Goal: Task Accomplishment & Management: Manage account settings

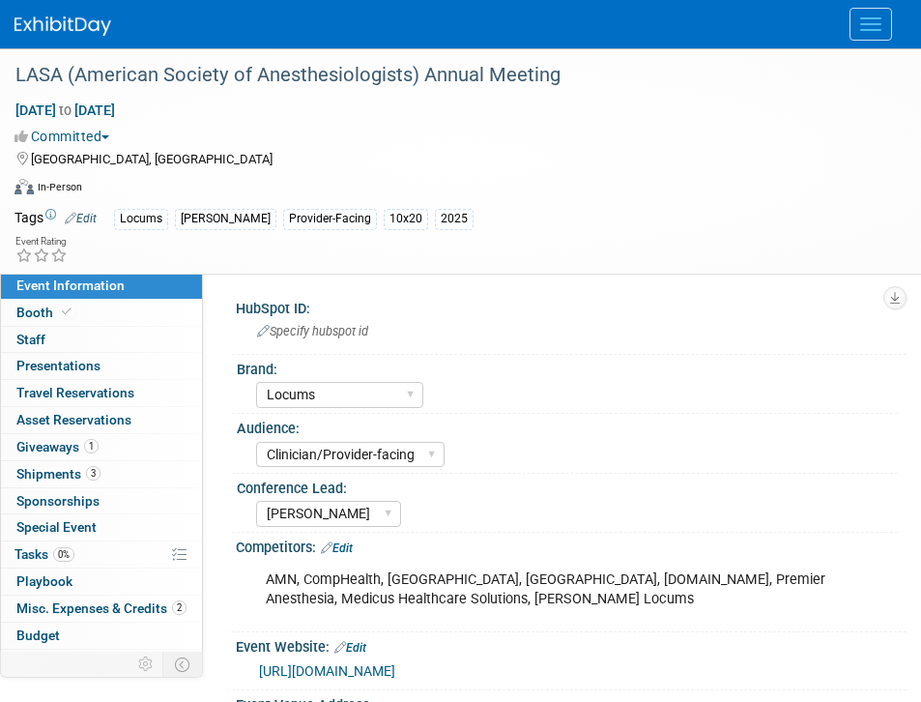
select select "Locums"
select select "Clinician/Provider-facing"
select select "[PERSON_NAME]"
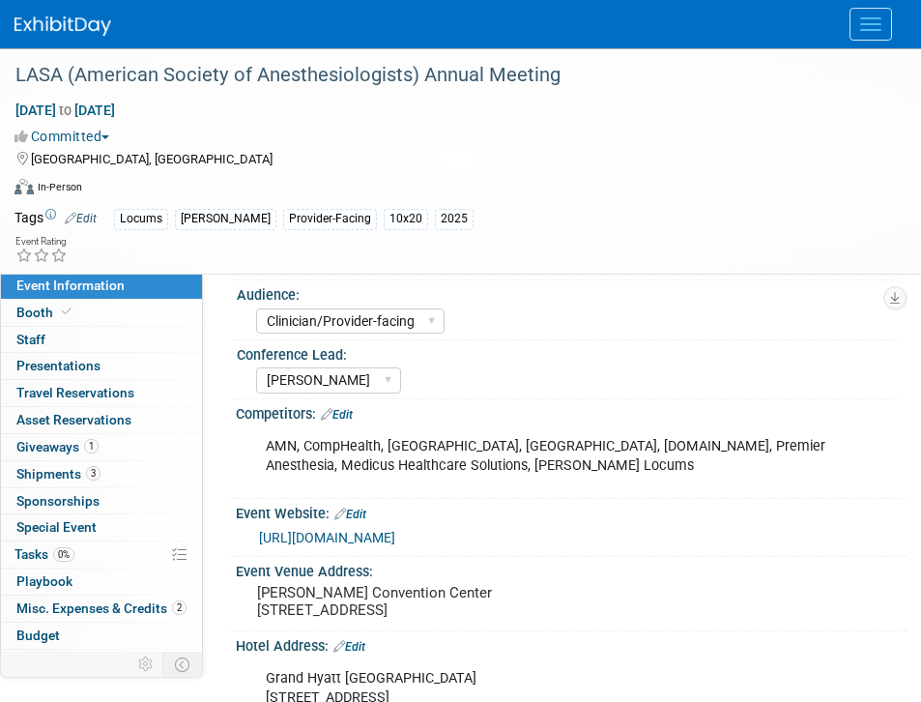
scroll to position [141, 0]
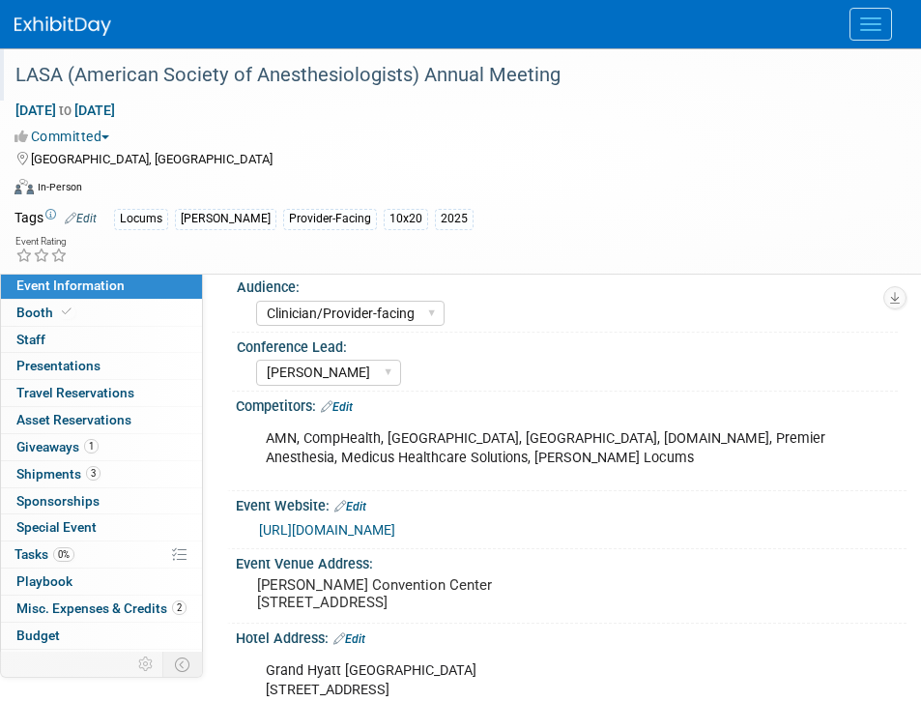
click at [43, 73] on div "LASA (American Society of Anesthesiologists) Annual Meeting" at bounding box center [446, 75] width 874 height 35
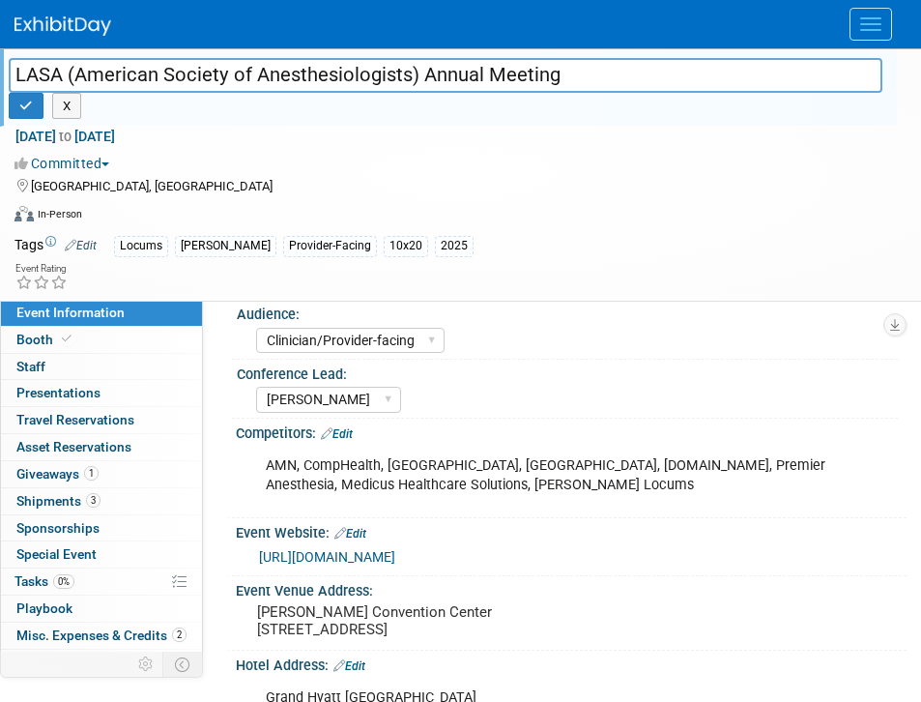
click at [19, 73] on input "LASA (American Society of Anesthesiologists) Annual Meeting" at bounding box center [446, 75] width 874 height 34
click at [31, 90] on input "ASA (American Society of Anesthesiologists) Annual Meeting" at bounding box center [446, 75] width 874 height 34
type input "ASA (American Society of Anesthesiologists) Annual Meeting"
click at [31, 109] on icon "button" at bounding box center [26, 106] width 14 height 13
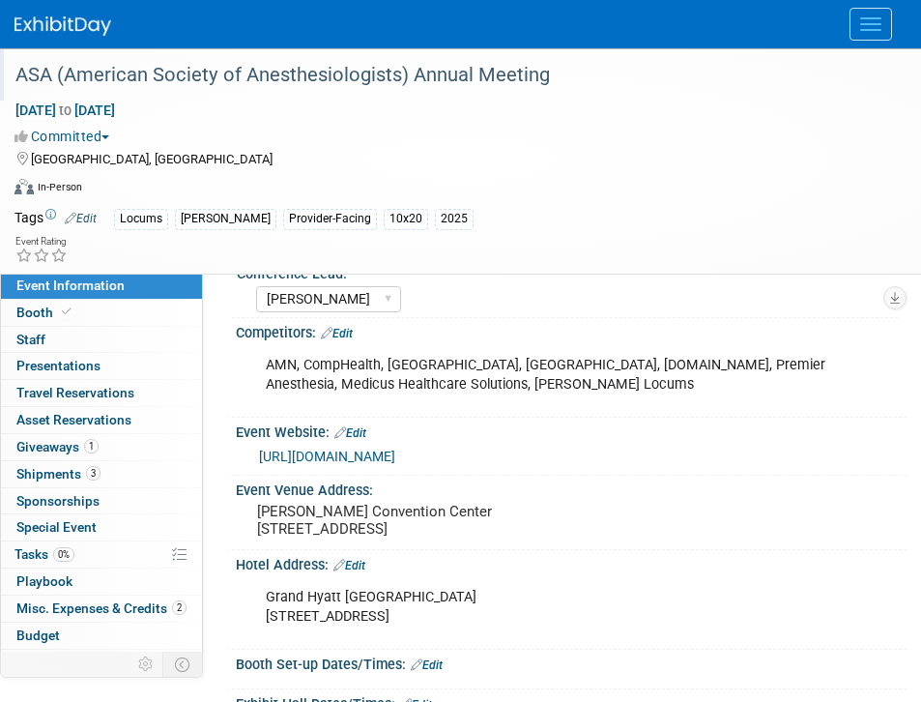
scroll to position [231, 0]
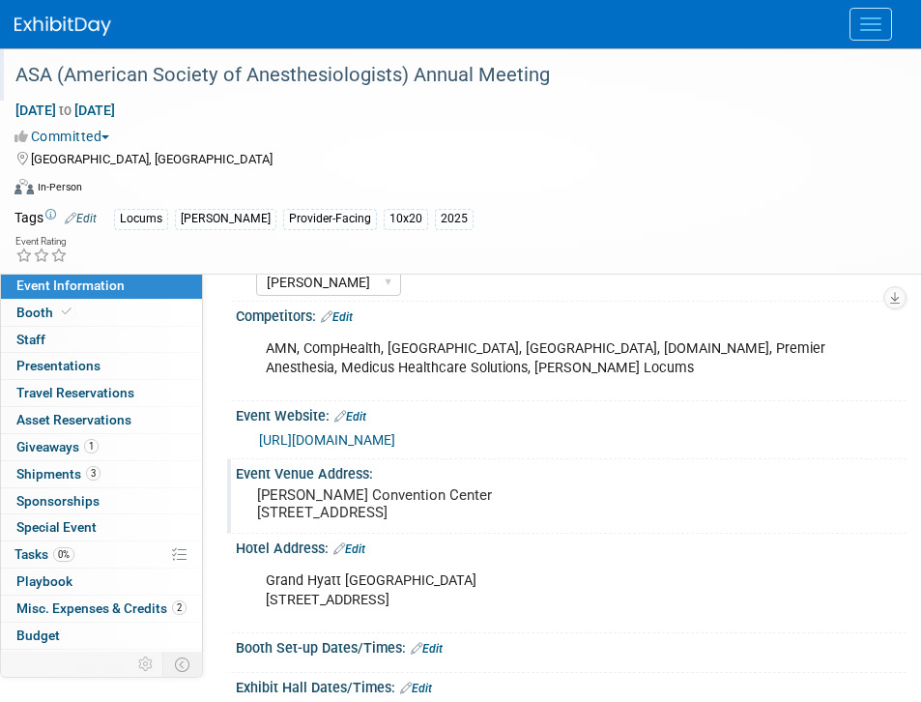
click at [403, 488] on pre "Henry B. Gonzalez Convention Center 900 E Market St., San Antonio, TX 78205" at bounding box center [571, 503] width 628 height 35
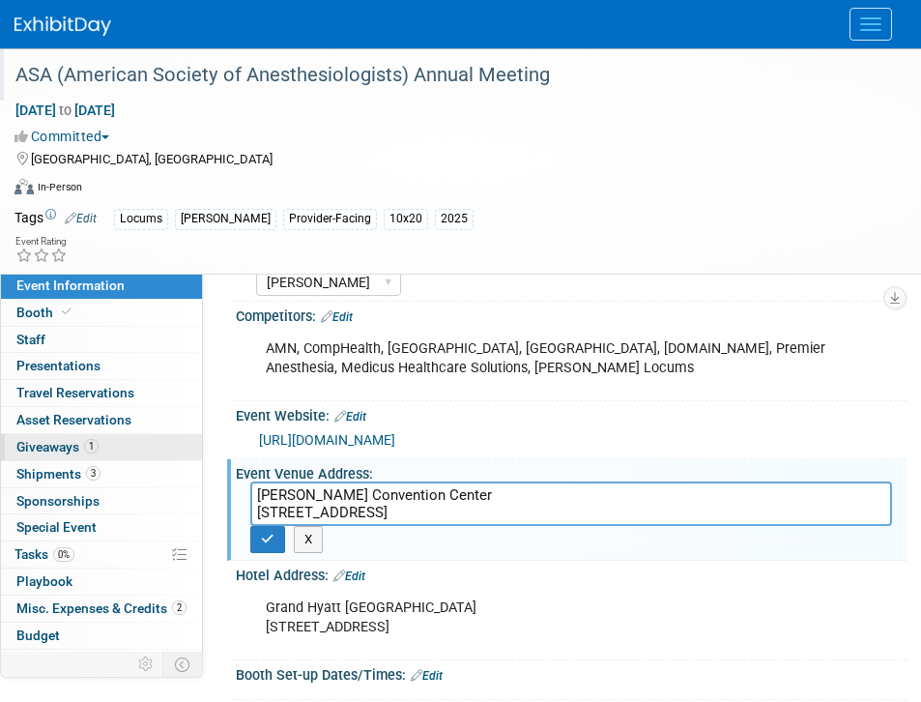
drag, startPoint x: 530, startPoint y: 517, endPoint x: 129, endPoint y: 456, distance: 405.8
click at [129, 456] on div "Event Information Event Info Booth Booth 0 Staff 0 Staff 0 Presentations 0 Pres…" at bounding box center [460, 542] width 921 height 1451
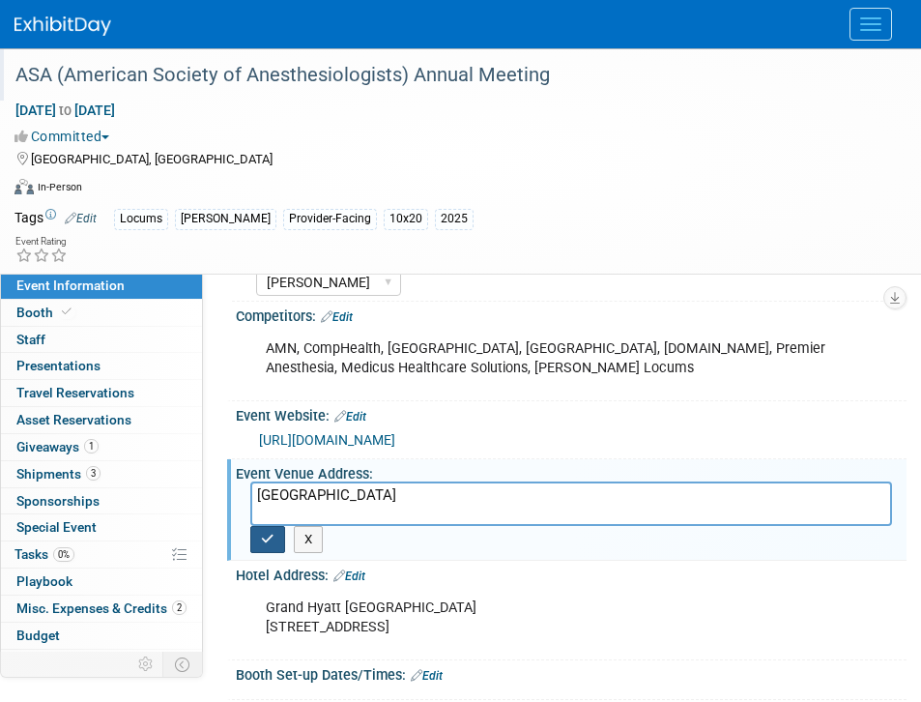
type textarea "San Diego Convention Center"
click at [257, 540] on button "button" at bounding box center [267, 539] width 35 height 27
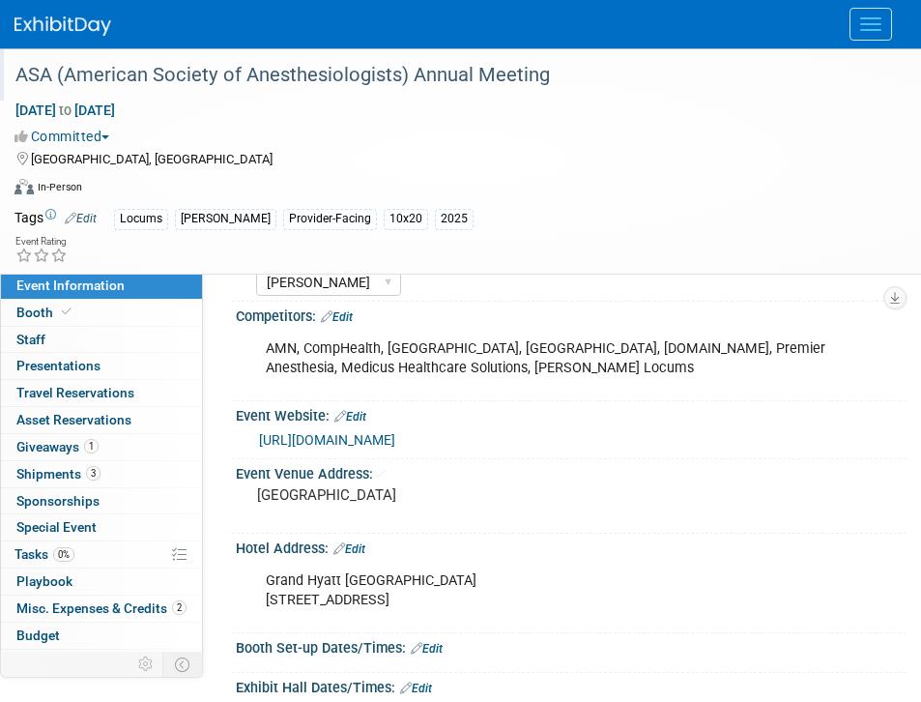
click at [360, 579] on div "Grand Hyatt San Antonio 600 EAST MARKET ST., SAN ANTONIO, TX 78205" at bounding box center [561, 591] width 619 height 58
click at [365, 559] on div "Grand Hyatt San Antonio 600 EAST MARKET ST., SAN ANTONIO, TX 78205 X" at bounding box center [569, 591] width 647 height 69
click at [365, 553] on link "Edit" at bounding box center [350, 549] width 32 height 14
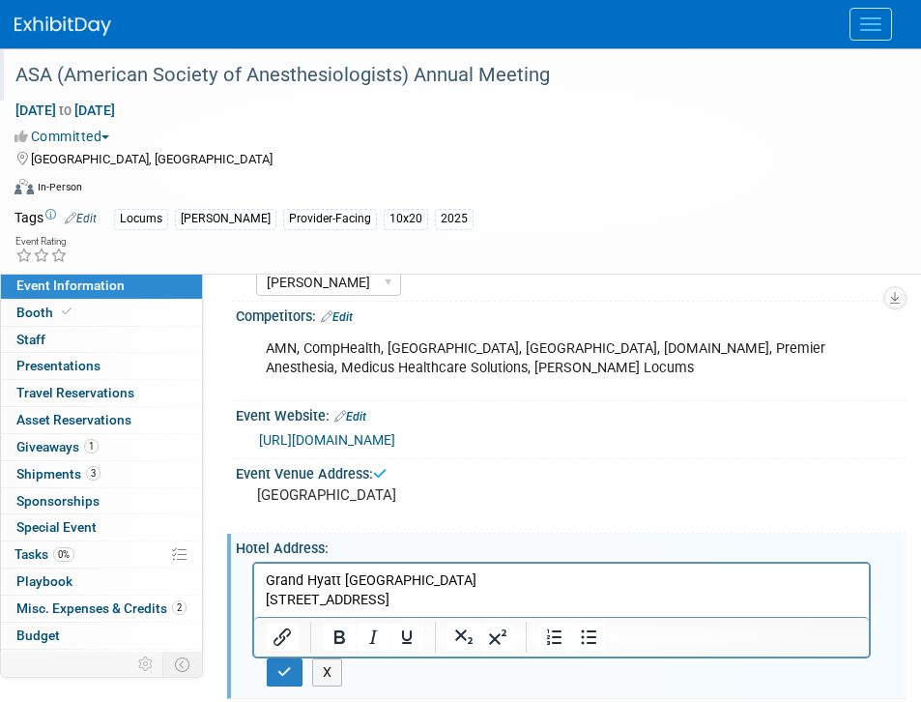
scroll to position [0, 0]
click at [365, 582] on p "Grand Hyatt San Antonio 600 EAST MARKET ST., SAN ANTONIO, TX 78205" at bounding box center [562, 589] width 593 height 39
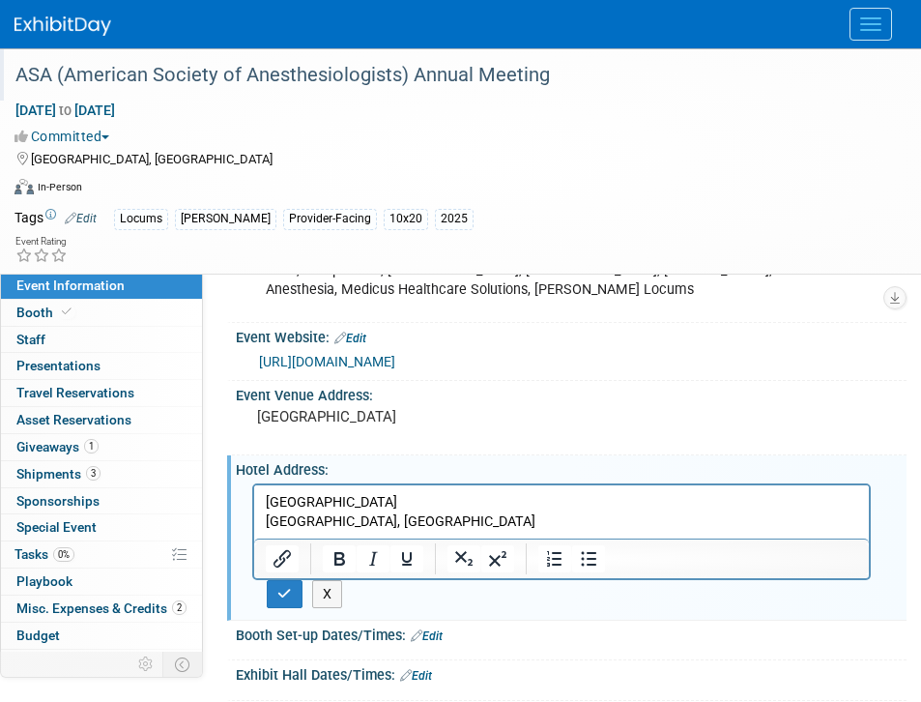
scroll to position [378, 0]
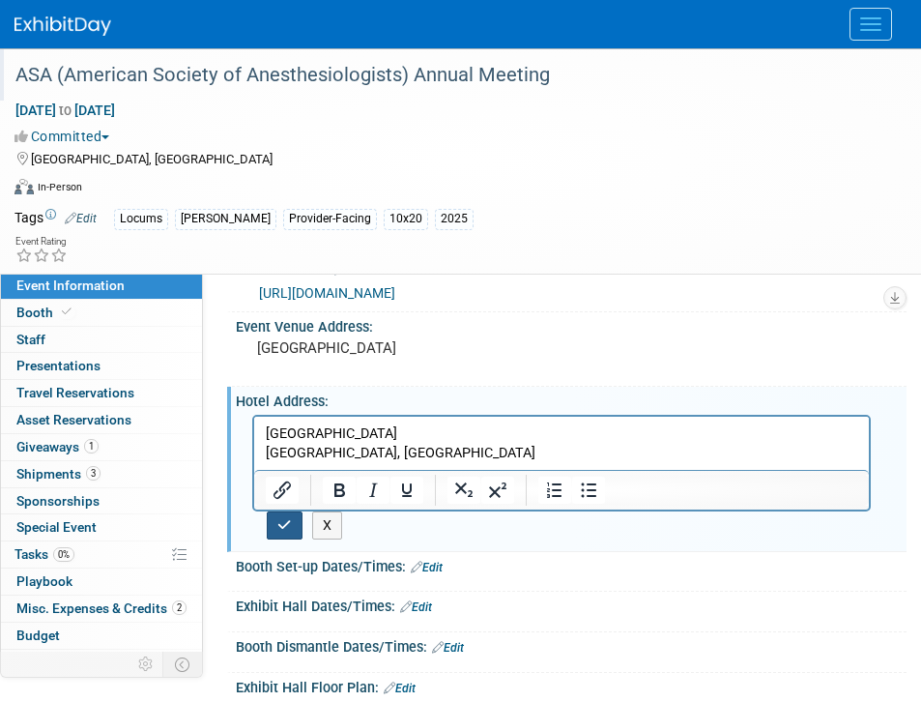
click at [279, 530] on icon "button" at bounding box center [284, 525] width 15 height 14
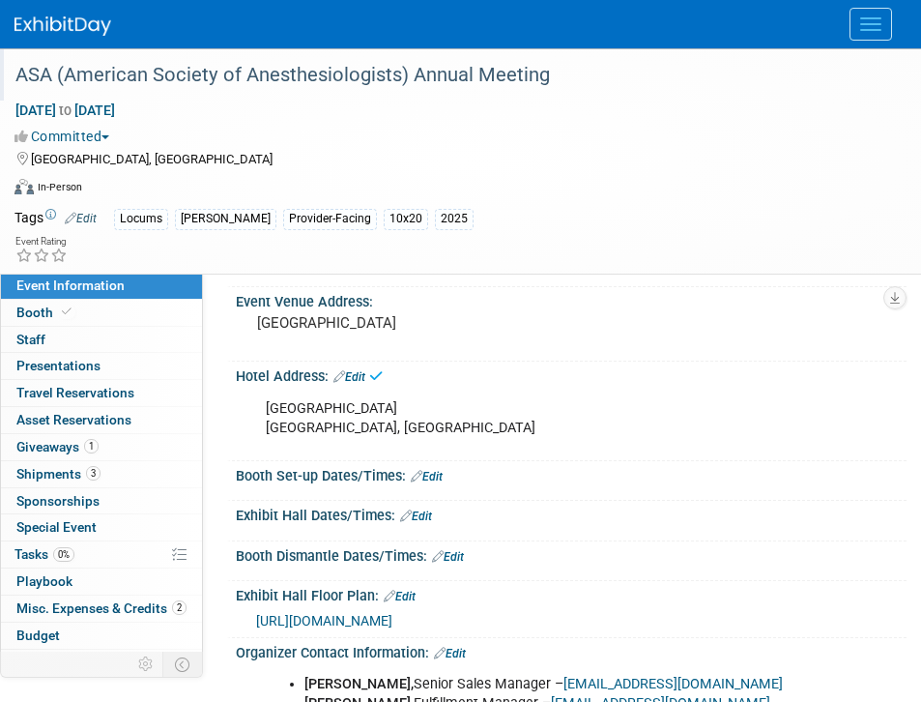
scroll to position [377, 0]
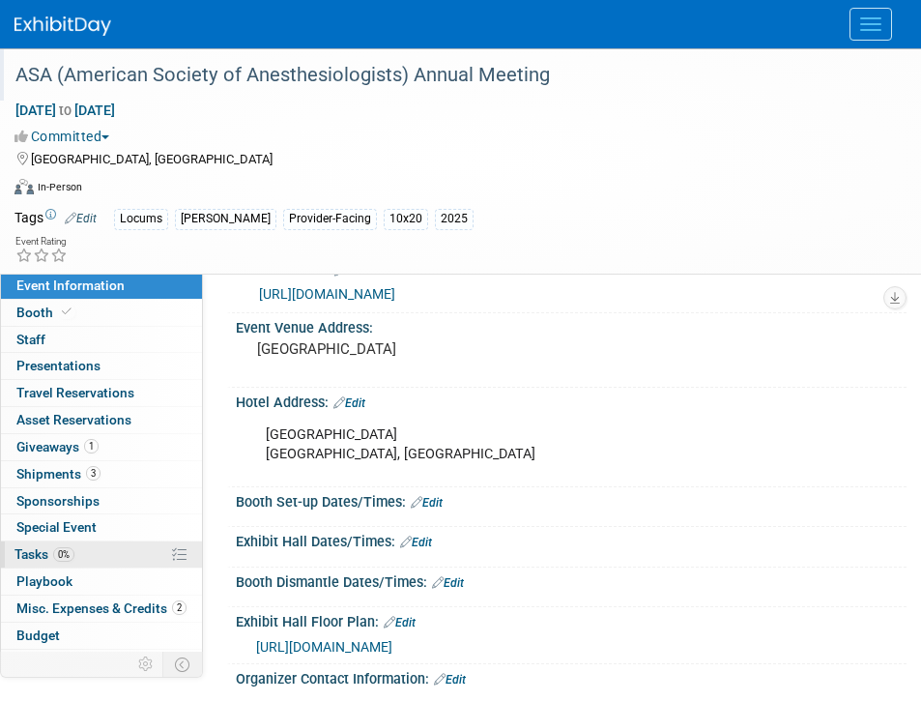
click at [64, 557] on span "0%" at bounding box center [63, 554] width 21 height 15
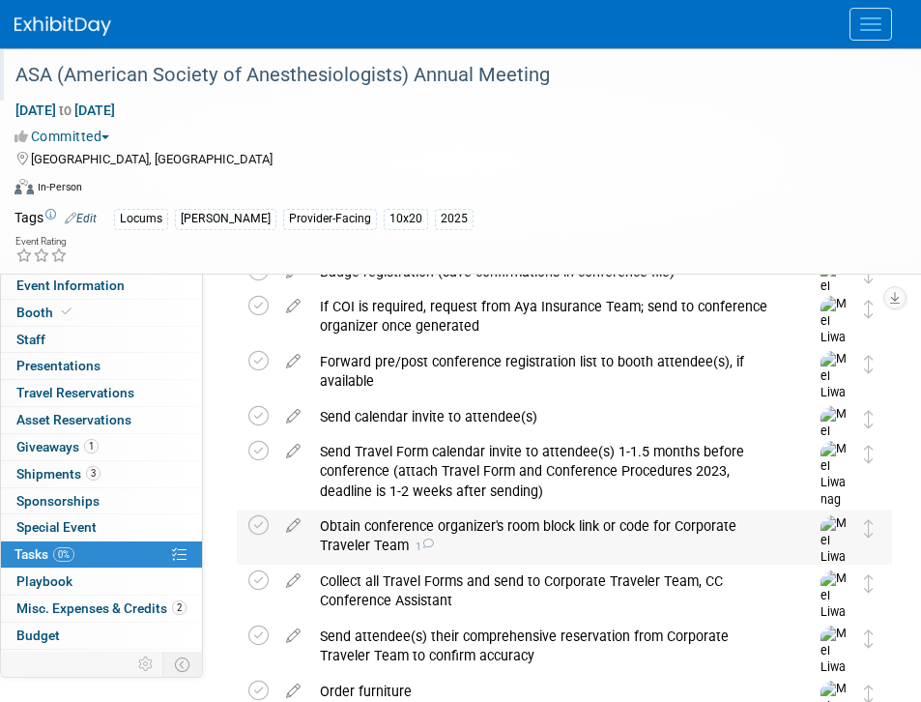
click at [469, 550] on div "Obtain conference organizer's room block link or code for Corporate Traveler Te…" at bounding box center [546, 535] width 472 height 53
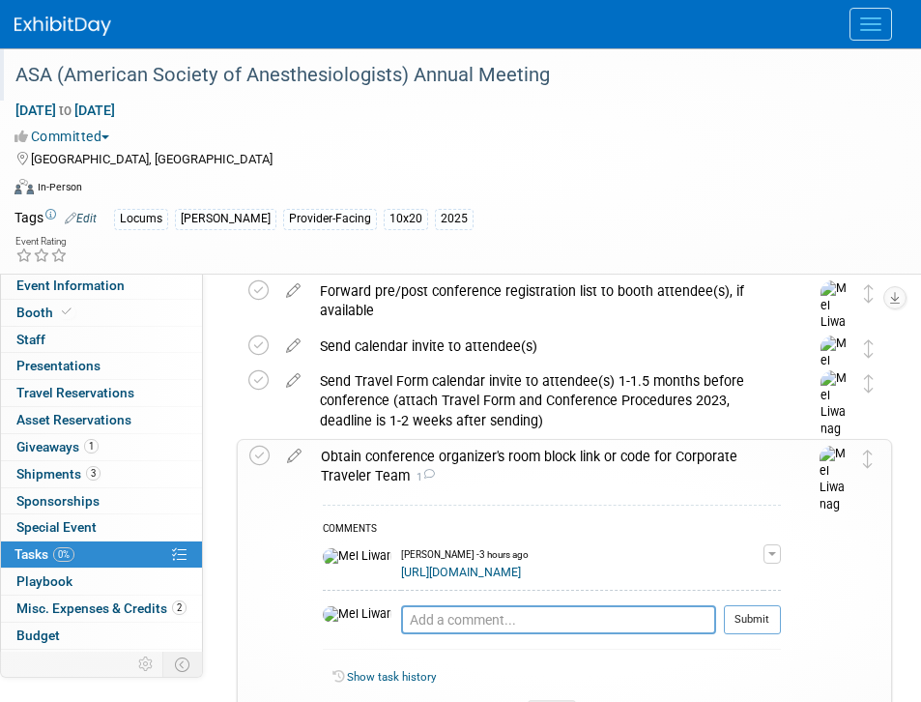
scroll to position [921, 0]
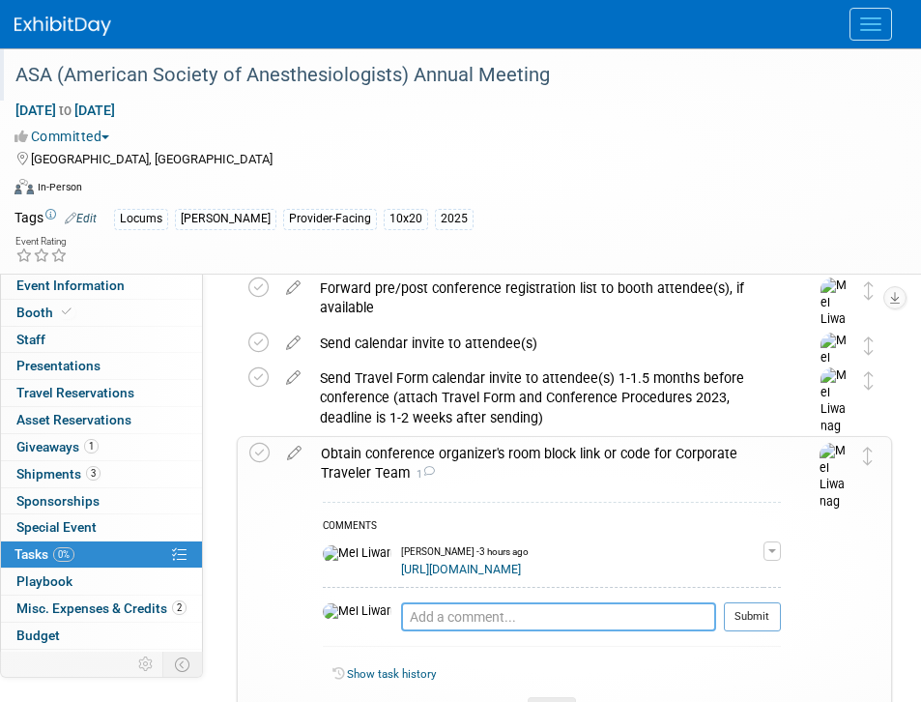
click at [459, 603] on textarea at bounding box center [558, 616] width 315 height 29
type textarea "0"
click at [471, 460] on div "Obtain conference organizer's room block link or code for Corporate Traveler Te…" at bounding box center [546, 463] width 470 height 53
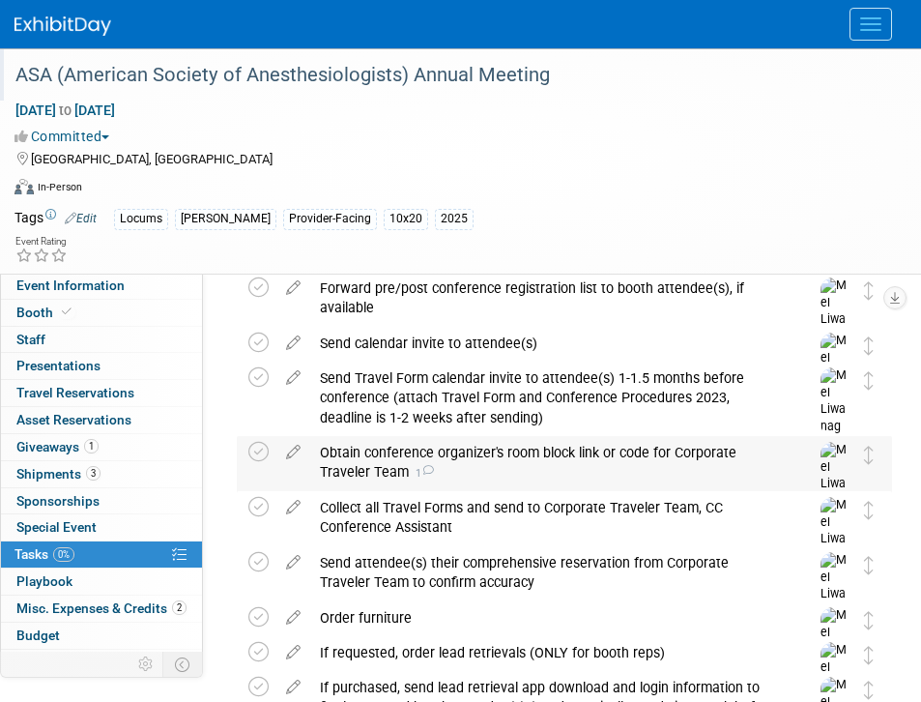
click at [446, 464] on div "Obtain conference organizer's room block link or code for Corporate Traveler Te…" at bounding box center [546, 462] width 472 height 53
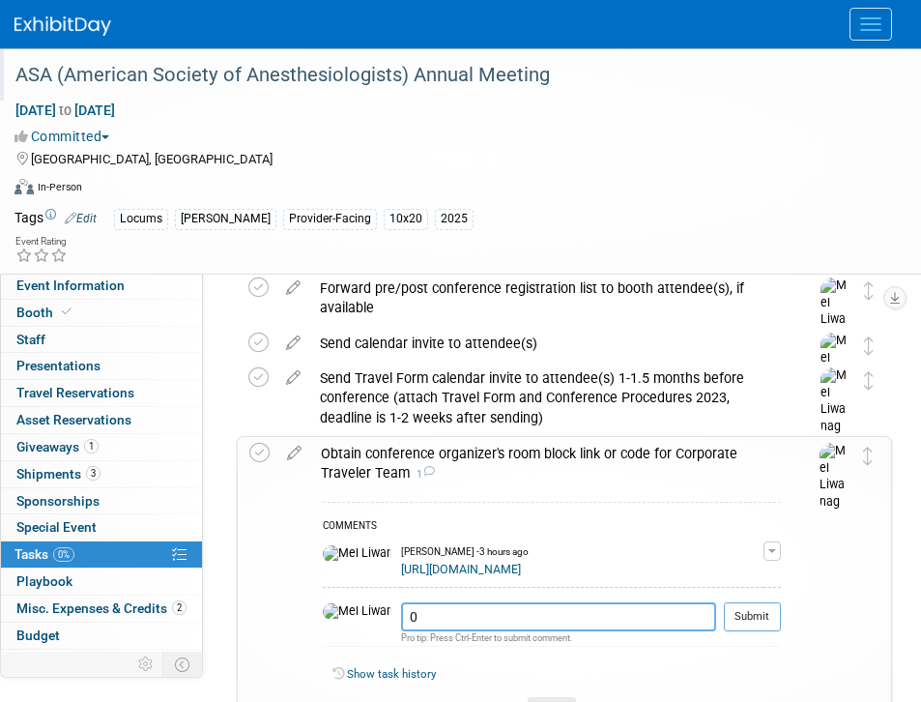
click at [416, 614] on textarea "0" at bounding box center [558, 616] width 315 height 29
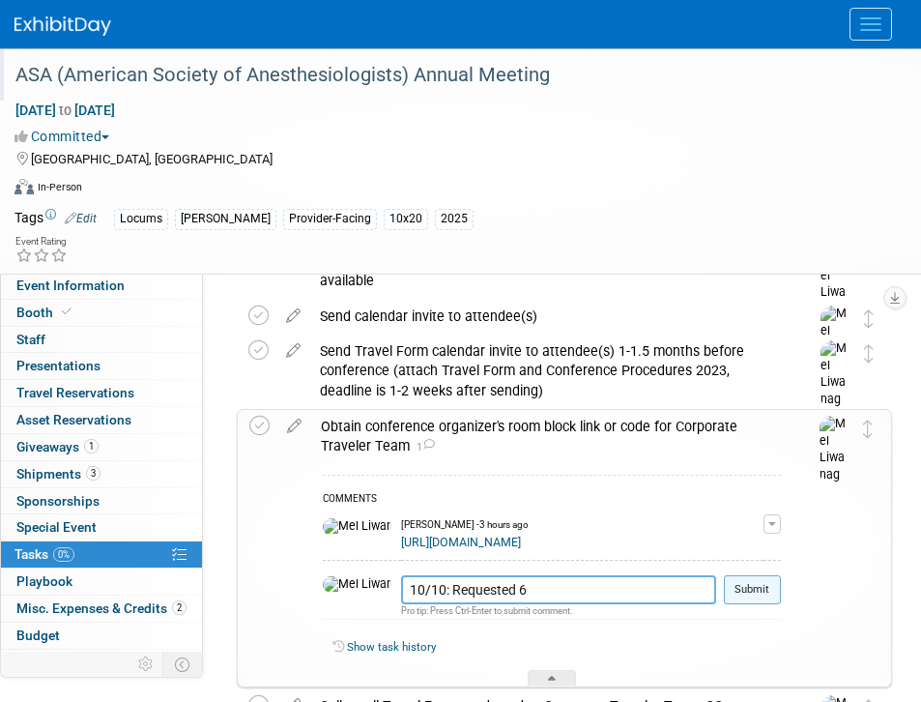
type textarea "10/10: Requested 6"
click at [750, 580] on button "Submit" at bounding box center [752, 589] width 57 height 29
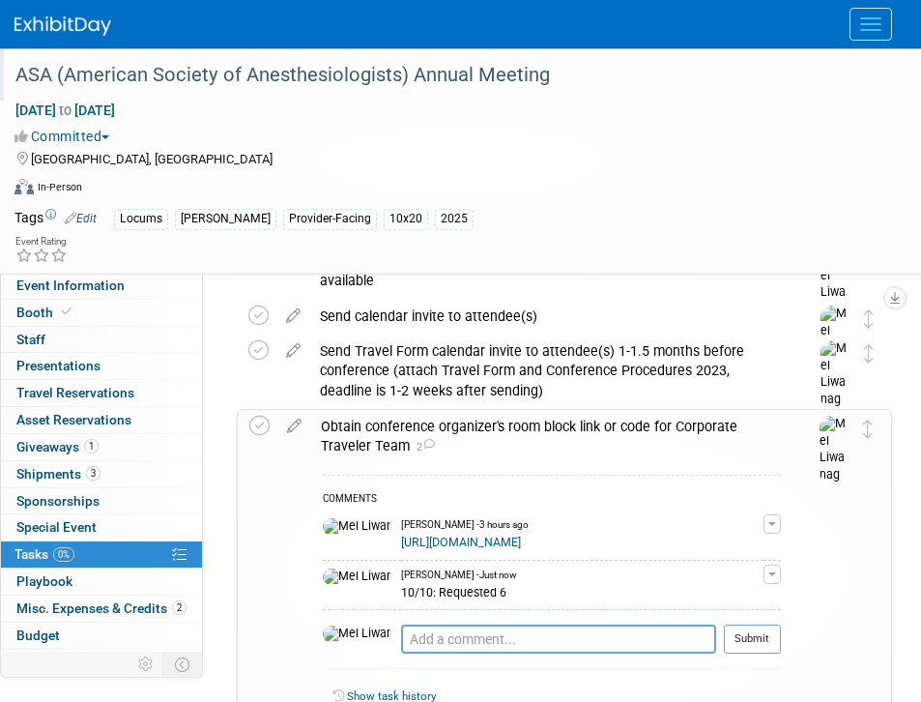
click at [418, 434] on div "Obtain conference organizer's room block link or code for Corporate Traveler Te…" at bounding box center [546, 436] width 470 height 53
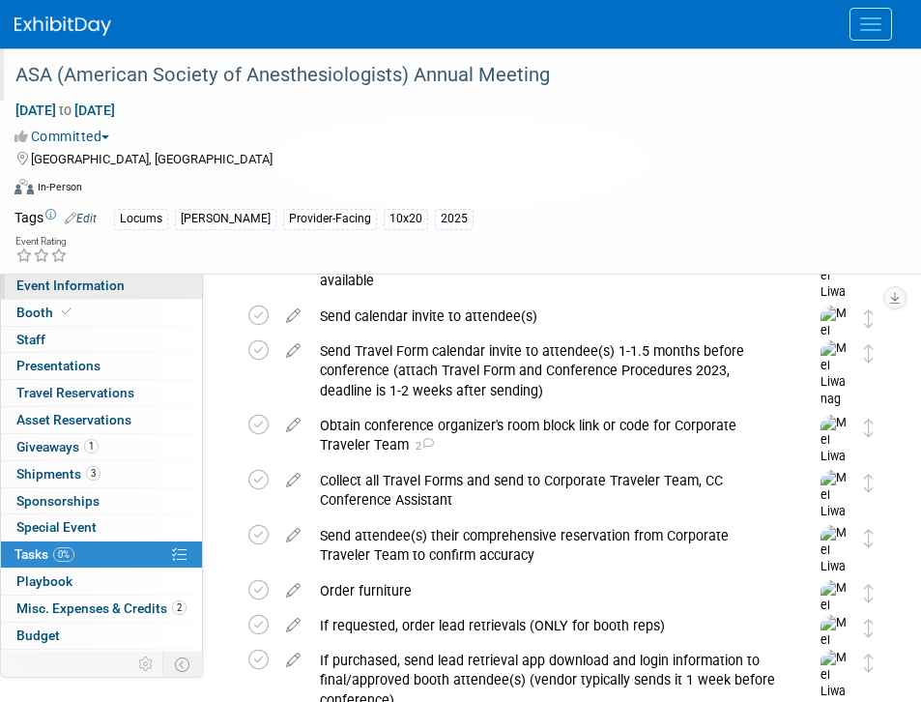
click at [141, 278] on link "Event Information" at bounding box center [101, 286] width 201 height 26
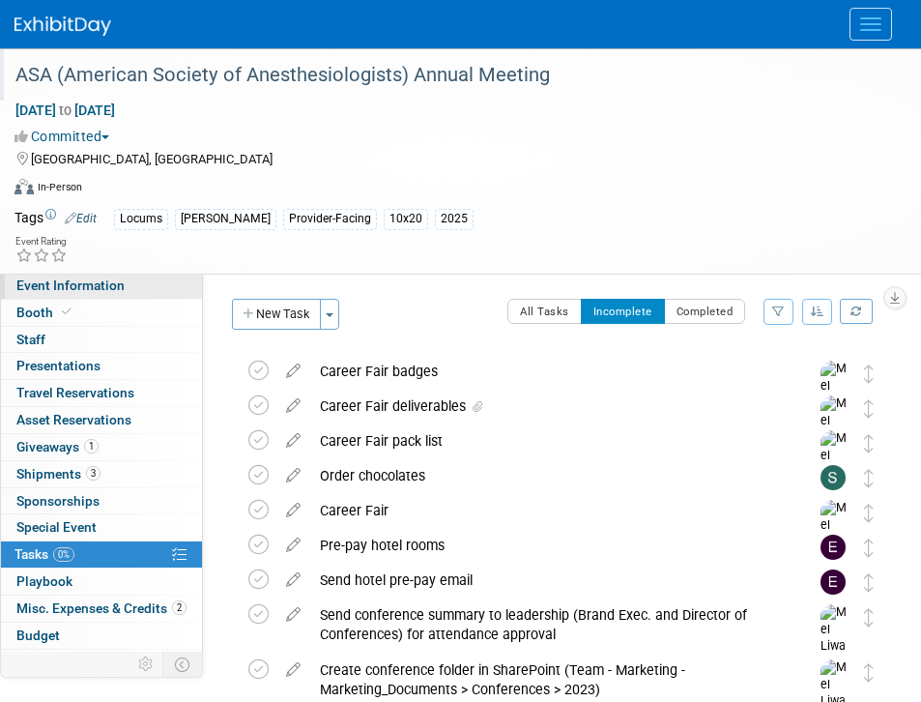
select select "Locums"
select select "Clinician/Provider-facing"
select select "[PERSON_NAME]"
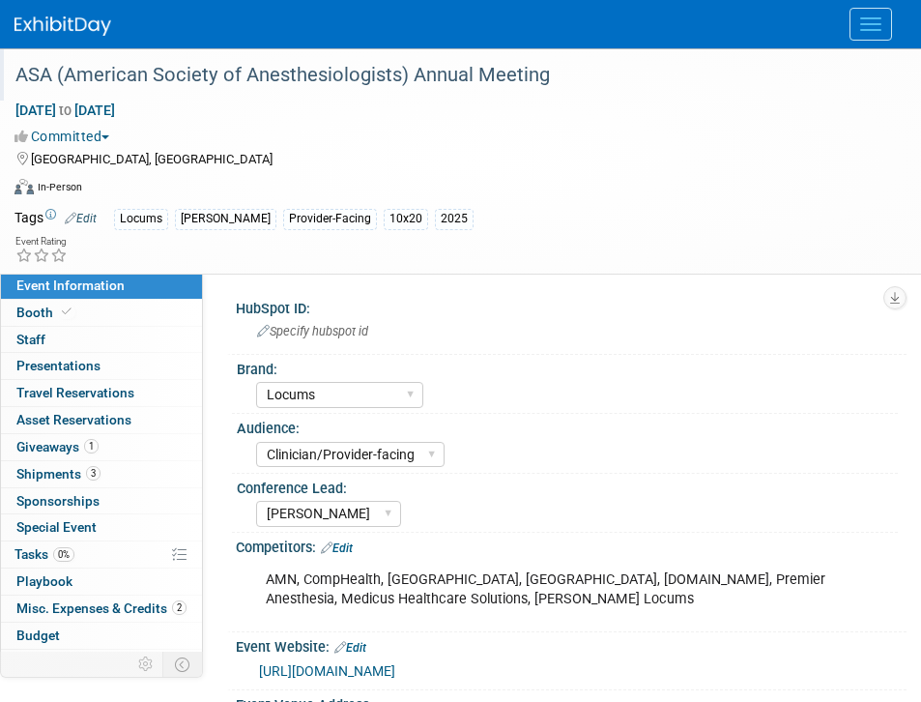
click at [843, 38] on div at bounding box center [461, 24] width 892 height 48
click at [880, 21] on button "Menu" at bounding box center [871, 24] width 43 height 33
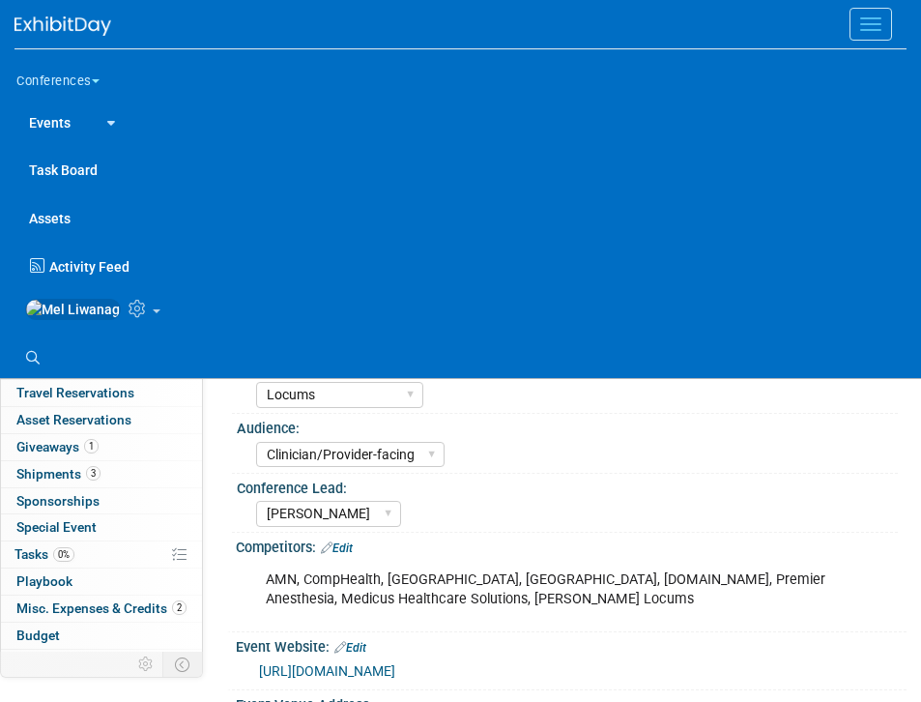
click at [869, 26] on button "Menu" at bounding box center [871, 24] width 43 height 33
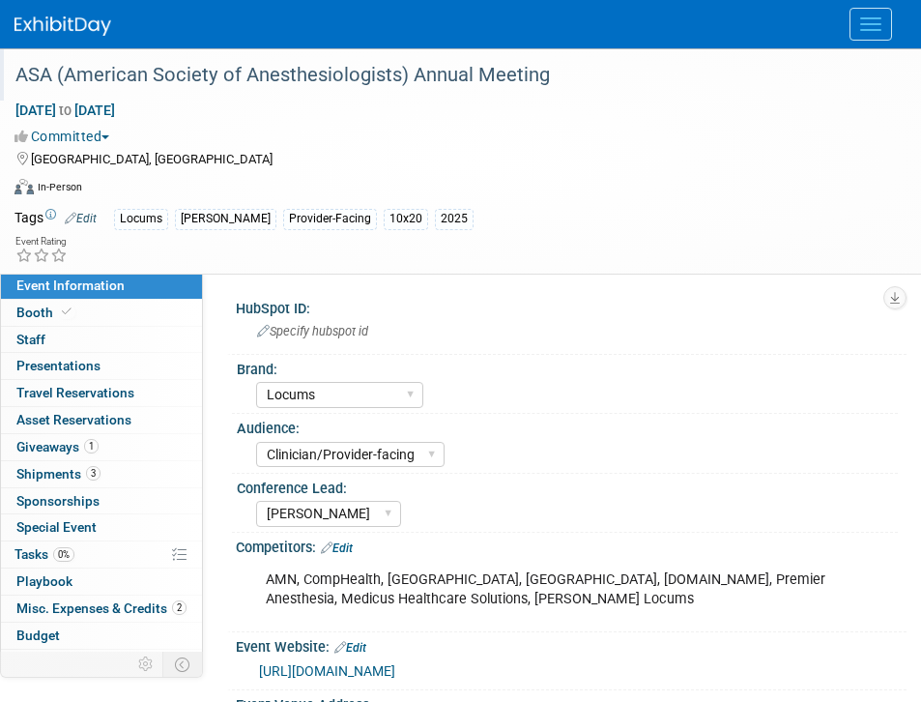
click at [890, 21] on button "Menu" at bounding box center [871, 24] width 43 height 33
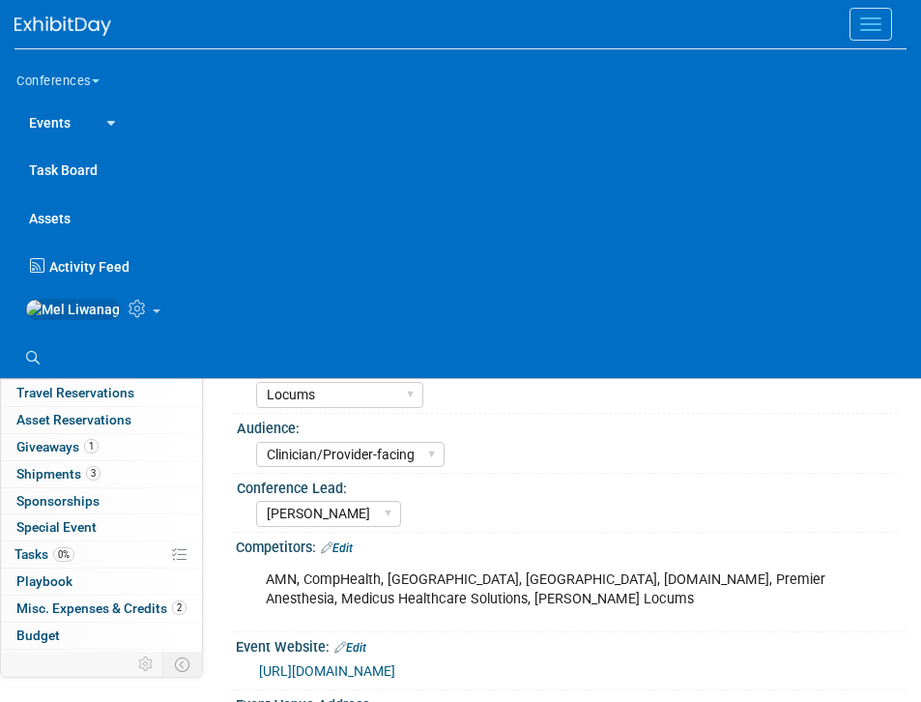
click at [44, 378] on ul "Search" at bounding box center [461, 356] width 892 height 44
click at [37, 373] on link "Search" at bounding box center [36, 357] width 43 height 31
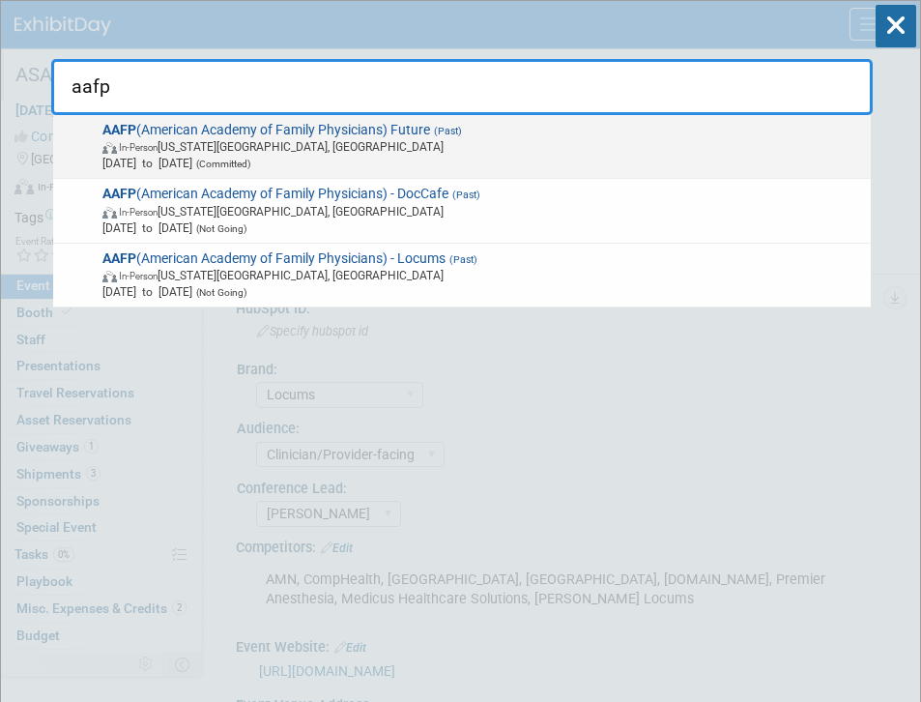
type input "aafp"
click at [332, 161] on span "Jul 30, 2025 to Aug 2, 2025 (Committed)" at bounding box center [483, 163] width 762 height 16
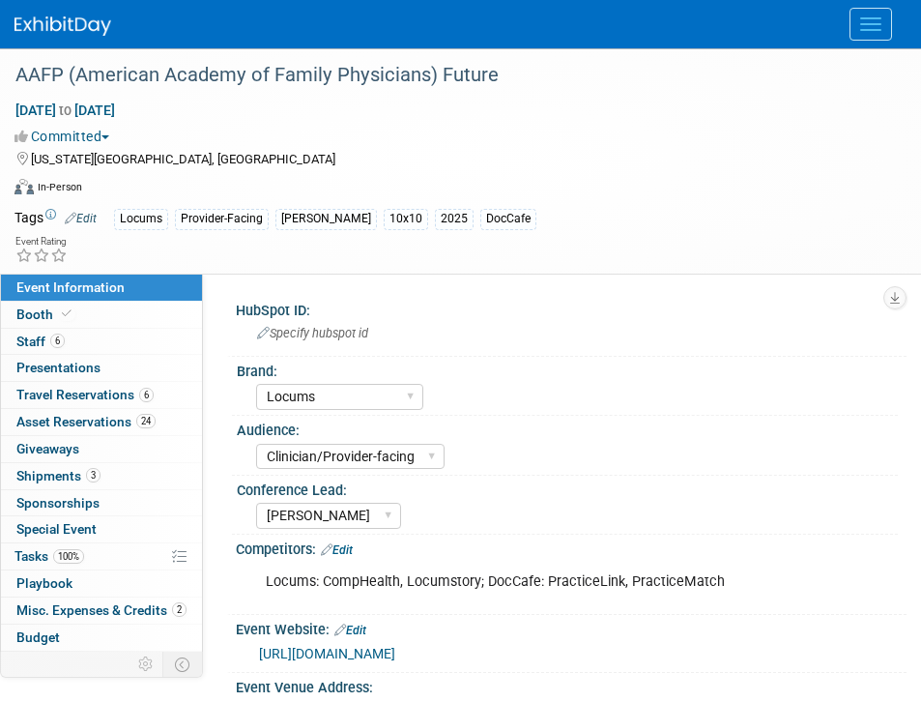
select select "Locums"
select select "Clinician/Provider-facing"
select select "[PERSON_NAME]"
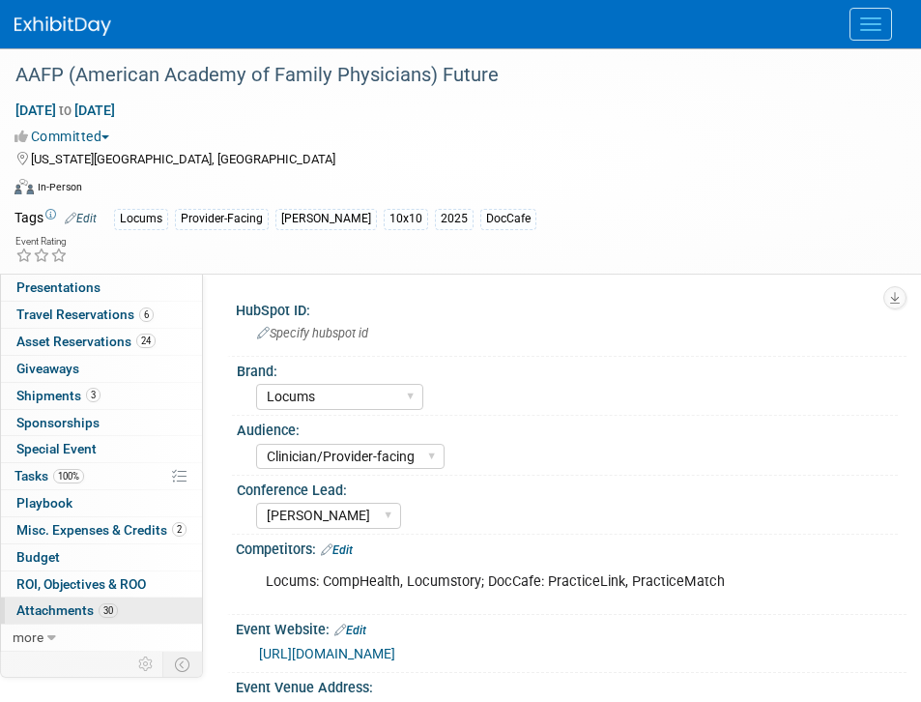
scroll to position [15, 0]
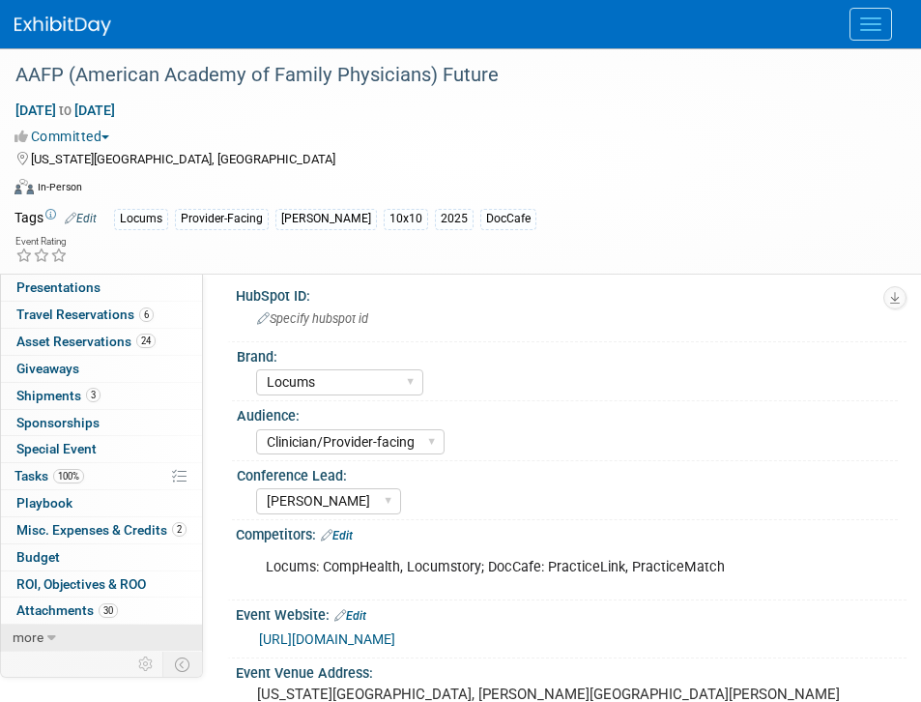
click at [39, 638] on span "more" at bounding box center [28, 636] width 31 height 15
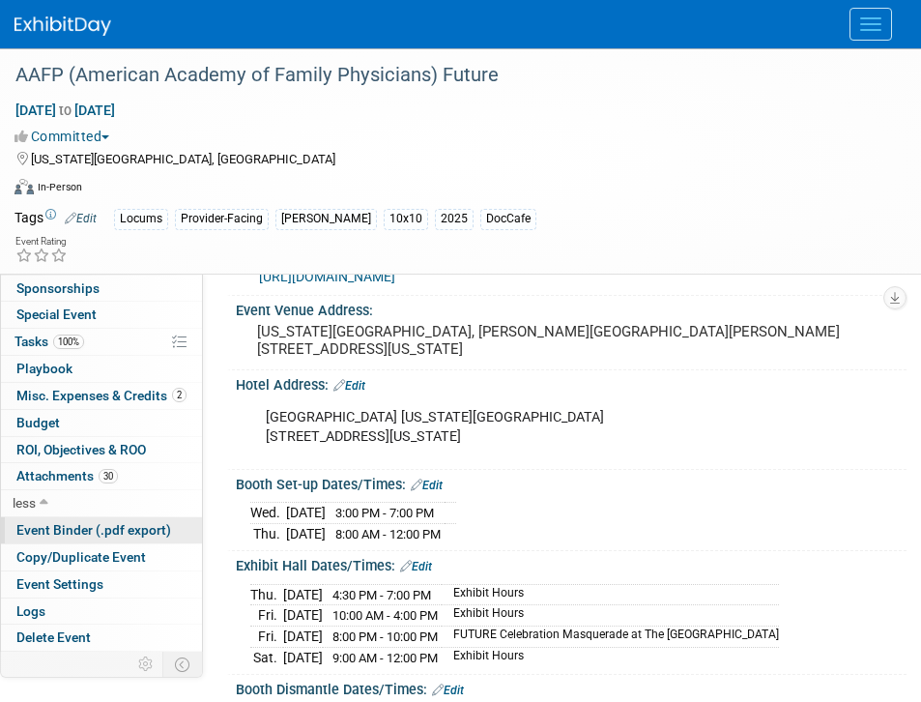
scroll to position [568, 0]
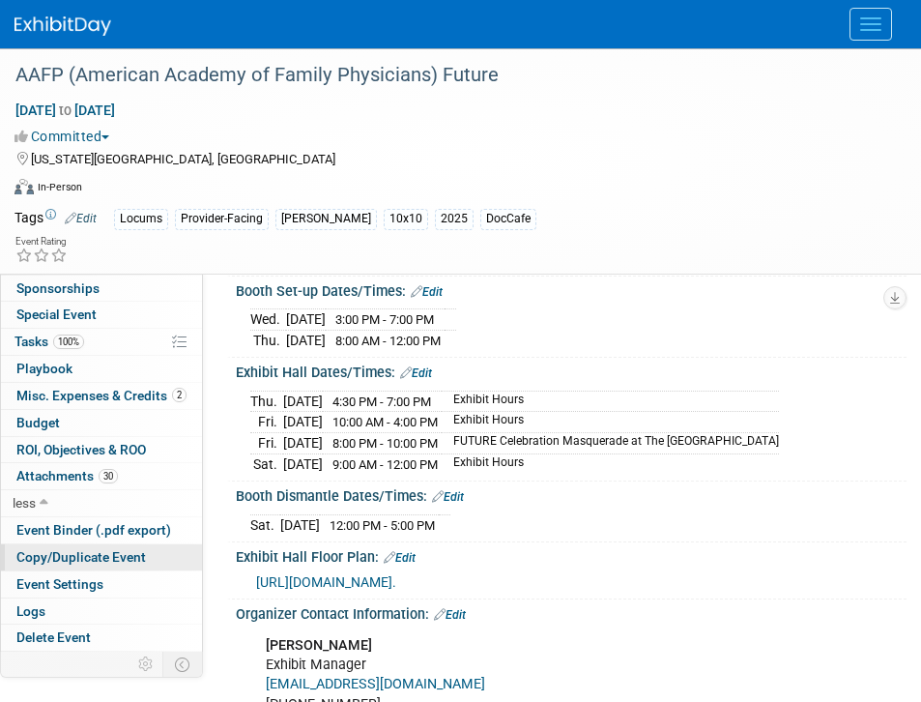
click at [107, 554] on span "Copy/Duplicate Event" at bounding box center [81, 556] width 130 height 15
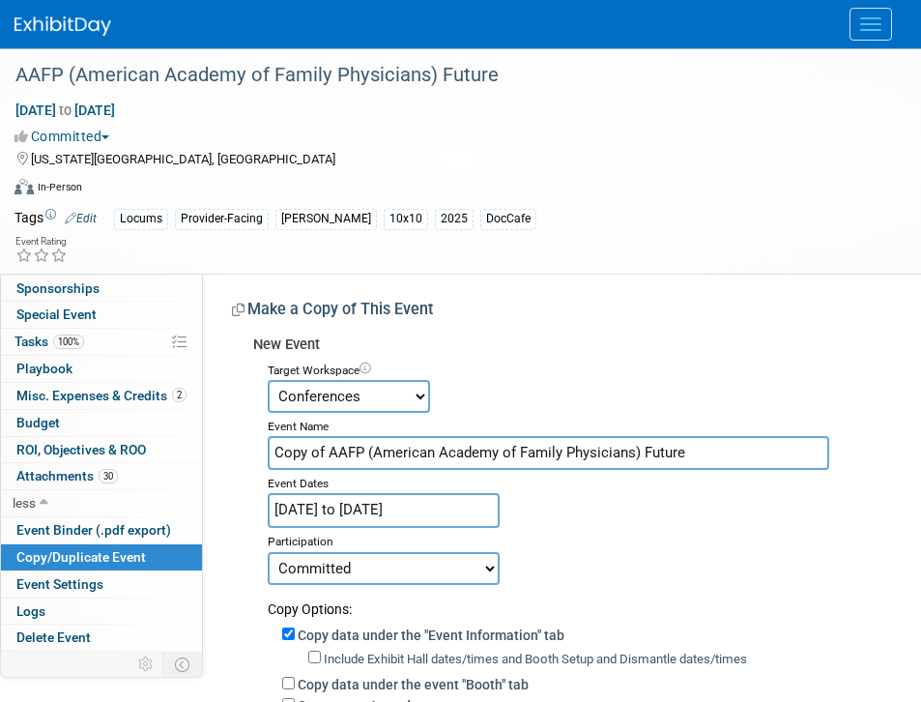
drag, startPoint x: 332, startPoint y: 452, endPoint x: 160, endPoint y: 435, distance: 173.0
click at [160, 435] on div "Event Information Event Info Booth Booth 6 Staff 6 Staff 0 Presentations 0 Pres…" at bounding box center [460, 563] width 921 height 1031
click at [667, 460] on input "AAFP (American Academy of Family Physicians) Future" at bounding box center [549, 453] width 562 height 34
drag, startPoint x: 594, startPoint y: 451, endPoint x: 665, endPoint y: 451, distance: 71.5
click at [665, 451] on input "AAFP (American Academy of Family Physicians) Future" at bounding box center [549, 453] width 562 height 34
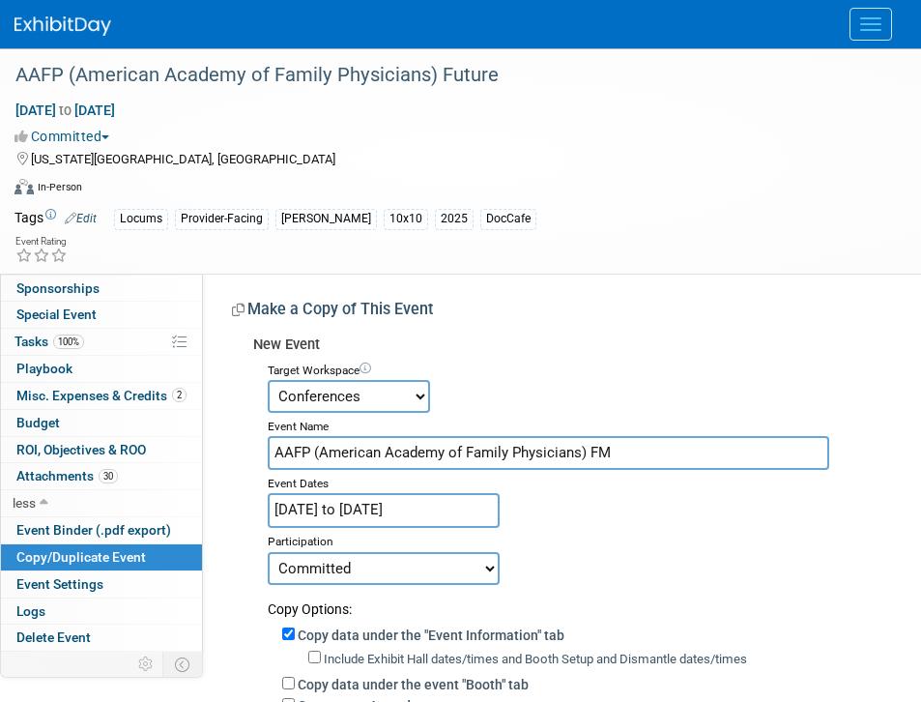
paste input "X"
type input "AAFP (American Academy of Family Physicians) FMX"
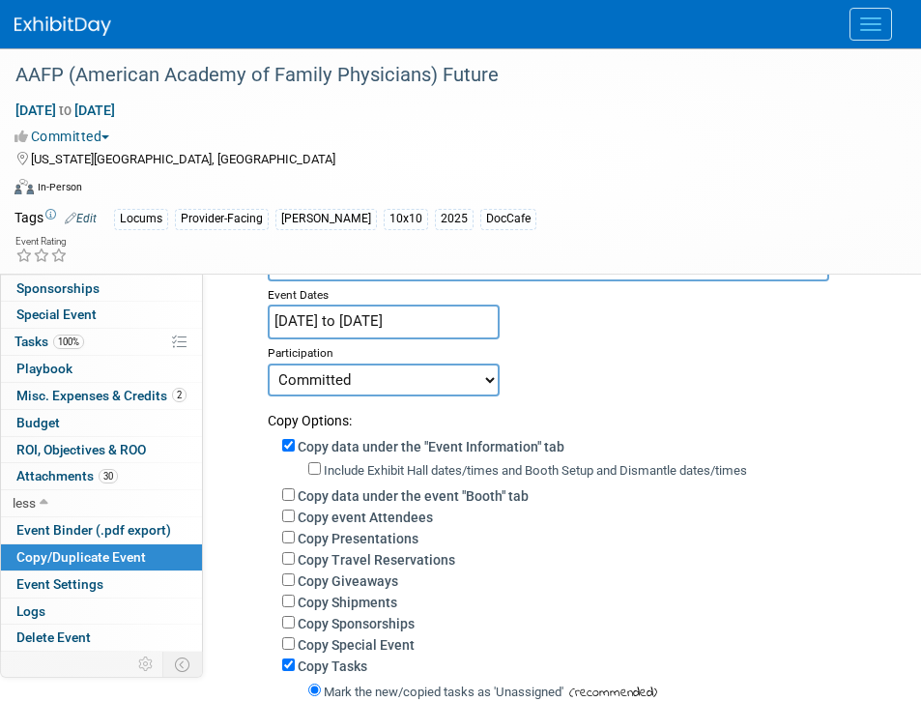
scroll to position [237, 0]
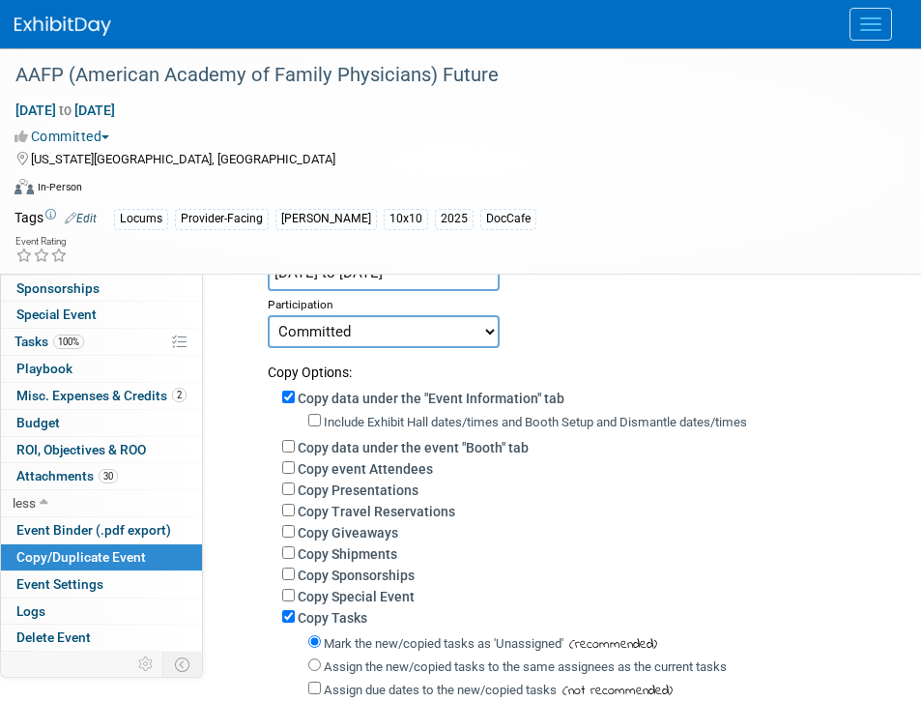
click at [332, 459] on div "Copy event Attendees" at bounding box center [587, 467] width 610 height 21
click at [340, 449] on label "Copy data under the event "Booth" tab" at bounding box center [413, 447] width 231 height 15
click at [295, 449] on input "Copy data under the event "Booth" tab" at bounding box center [288, 446] width 13 height 13
checkbox input "true"
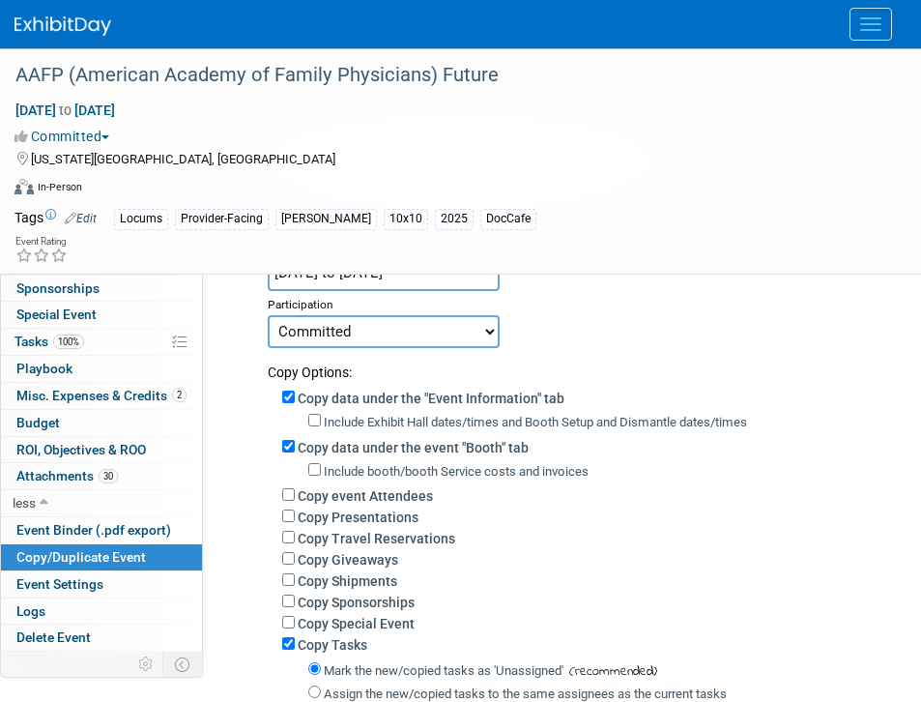
click at [383, 563] on label "Copy Giveaways" at bounding box center [348, 559] width 101 height 15
click at [295, 563] on input "Copy Giveaways" at bounding box center [288, 558] width 13 height 13
checkbox input "true"
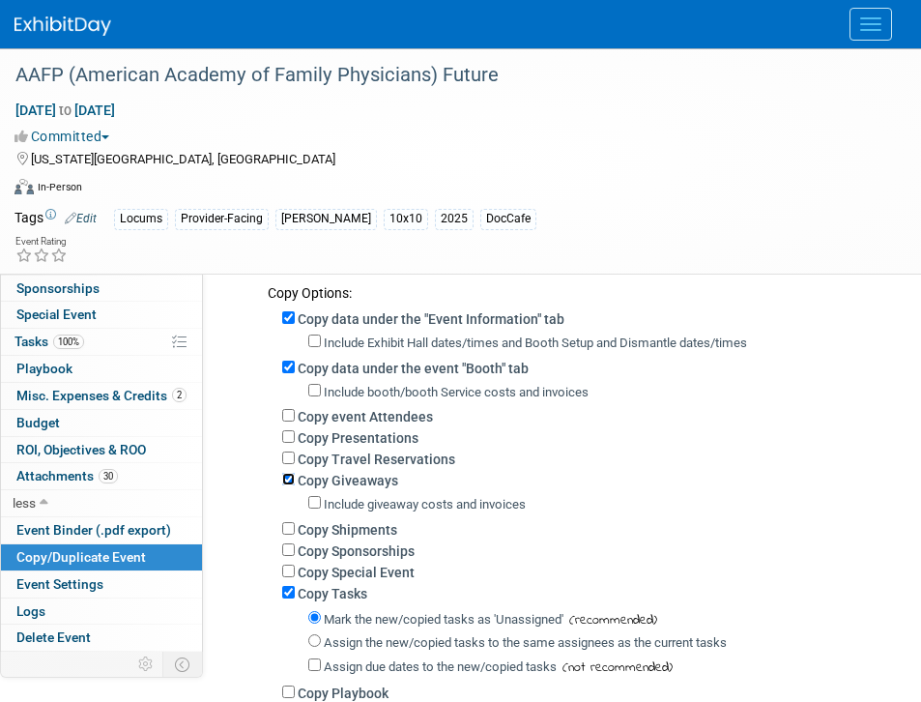
scroll to position [323, 0]
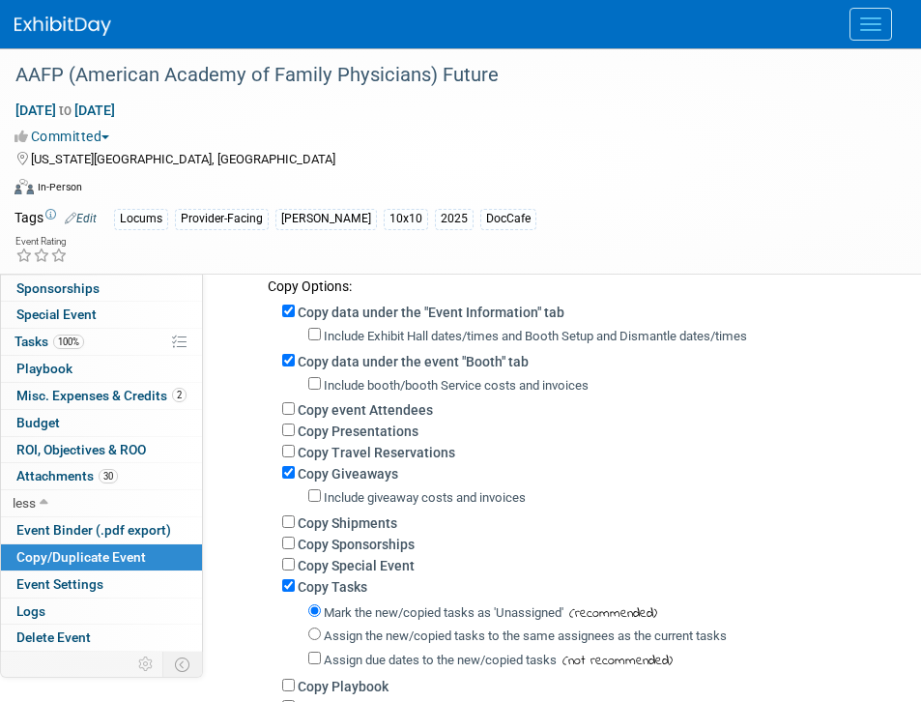
click at [380, 527] on label "Copy Shipments" at bounding box center [348, 522] width 100 height 15
click at [295, 527] on input "Copy Shipments" at bounding box center [288, 521] width 13 height 13
checkbox input "true"
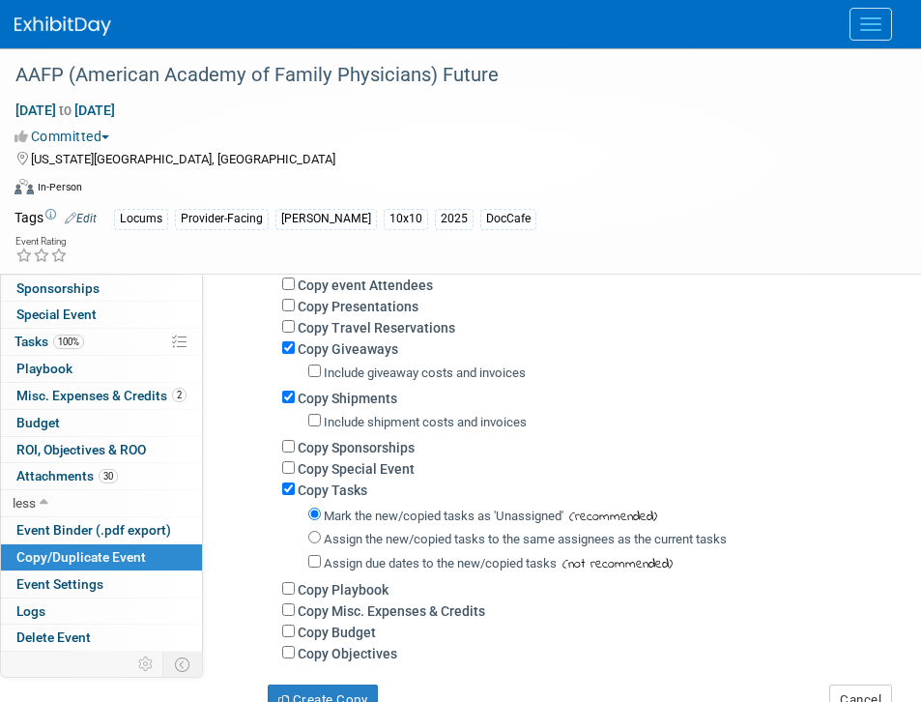
click at [415, 542] on label "Assign the new/copied tasks to the same assignees as the current tasks" at bounding box center [525, 539] width 403 height 15
click at [321, 542] on input "Assign the new/copied tasks to the same assignees as the current tasks" at bounding box center [314, 537] width 13 height 13
radio input "true"
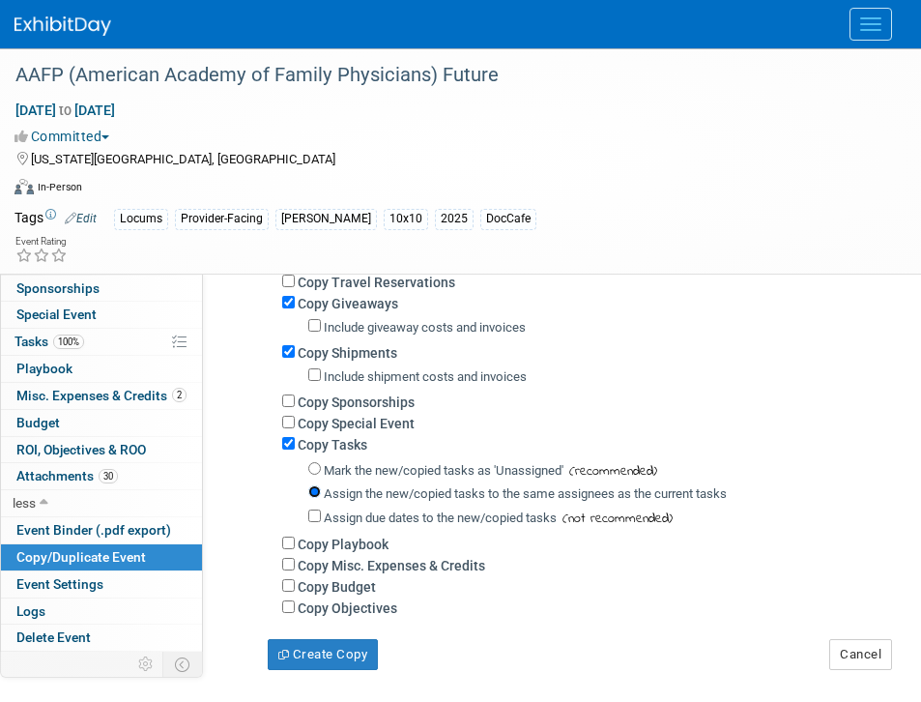
scroll to position [496, 0]
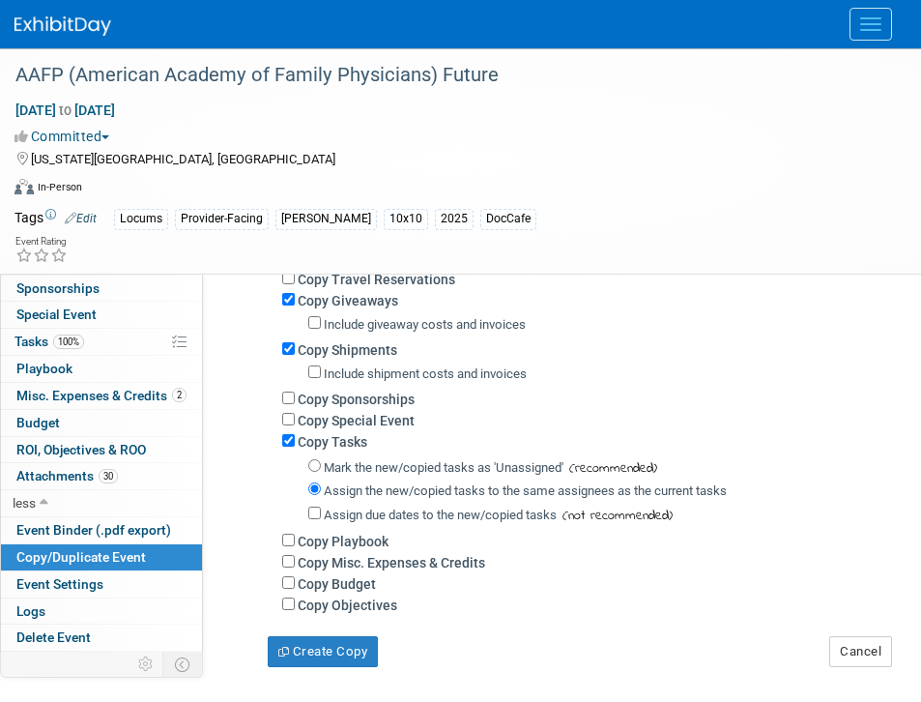
click at [364, 562] on label "Copy Misc. Expenses & Credits" at bounding box center [392, 562] width 188 height 15
click at [295, 562] on input "Copy Misc. Expenses & Credits" at bounding box center [288, 561] width 13 height 13
checkbox input "true"
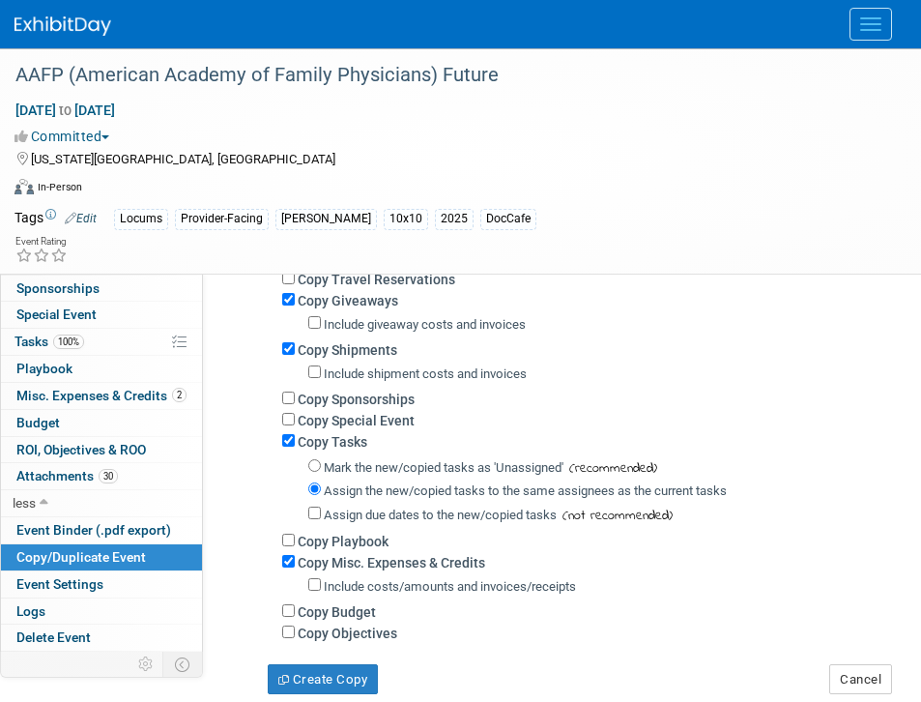
click at [361, 600] on div "Include costs/amounts and invoices/receipts" at bounding box center [587, 586] width 610 height 28
click at [361, 614] on label "Copy Budget" at bounding box center [337, 611] width 78 height 15
click at [295, 614] on input "Copy Budget" at bounding box center [288, 610] width 13 height 13
checkbox input "true"
click at [327, 672] on button "Create Copy" at bounding box center [323, 679] width 110 height 31
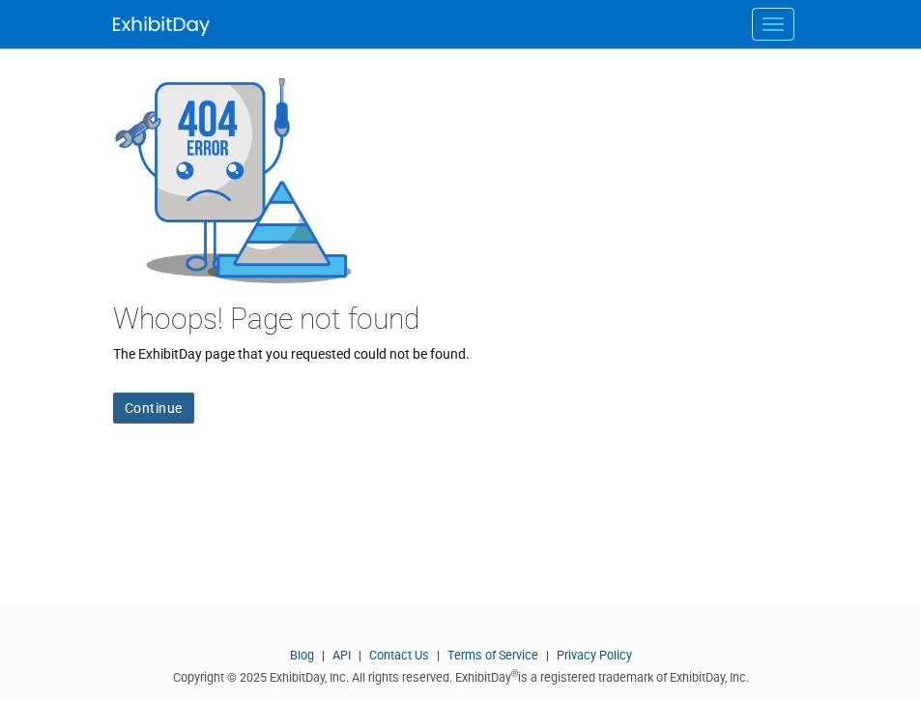
click at [146, 395] on link "Continue" at bounding box center [153, 407] width 81 height 31
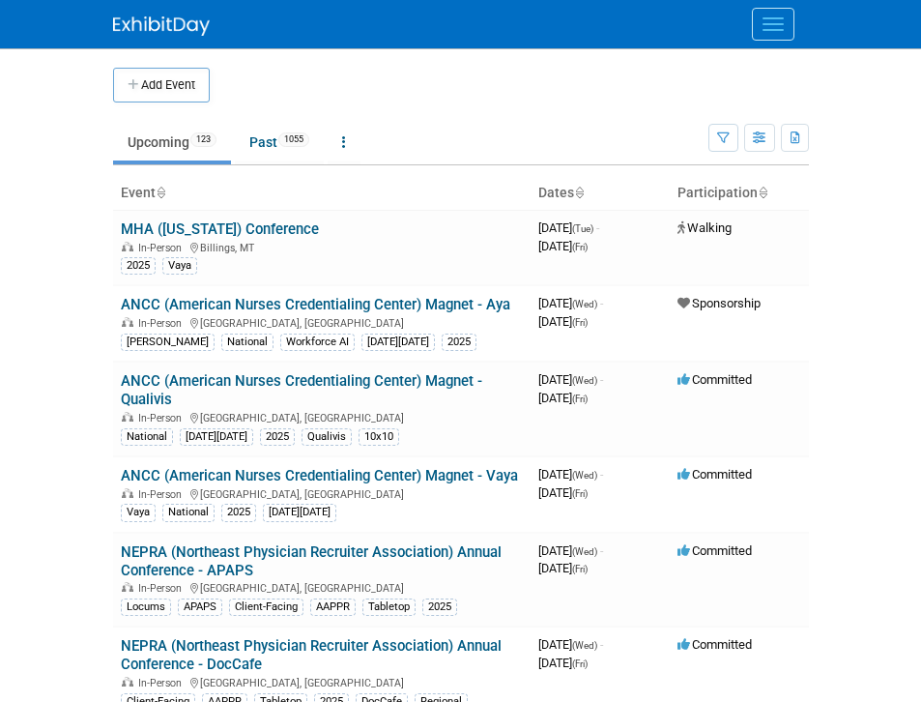
click at [770, 26] on button "Menu" at bounding box center [773, 24] width 43 height 33
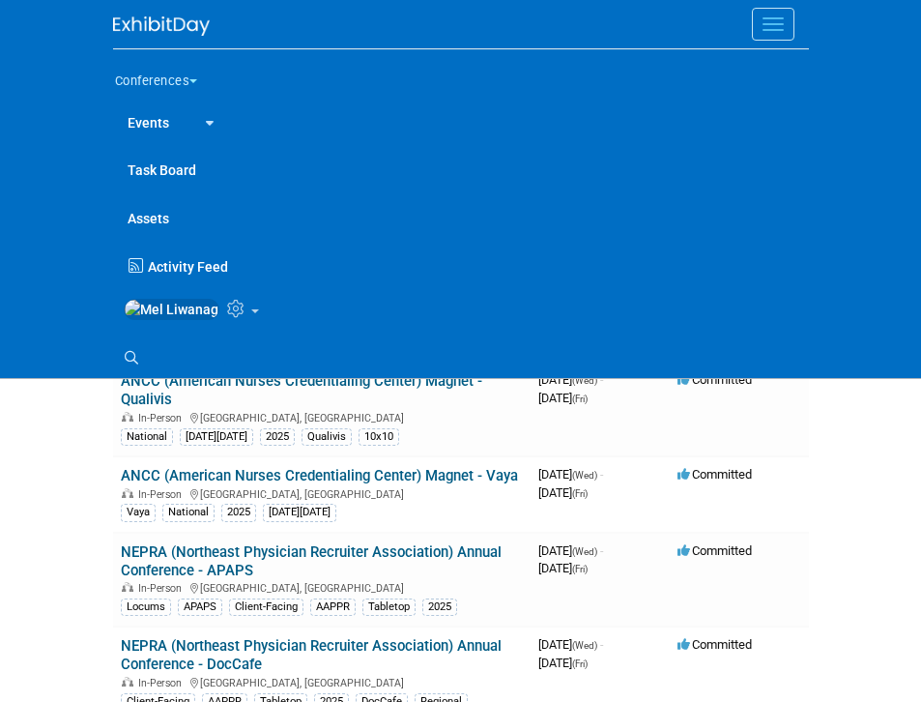
click at [770, 17] on span "Menu" at bounding box center [773, 18] width 21 height 2
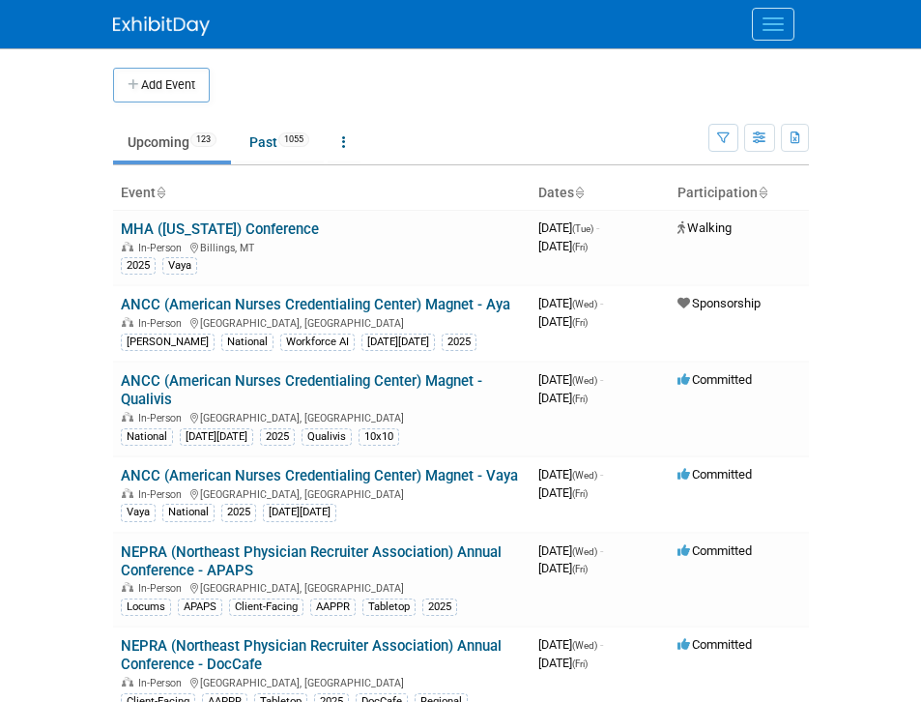
click at [763, 19] on button "Menu" at bounding box center [773, 24] width 43 height 33
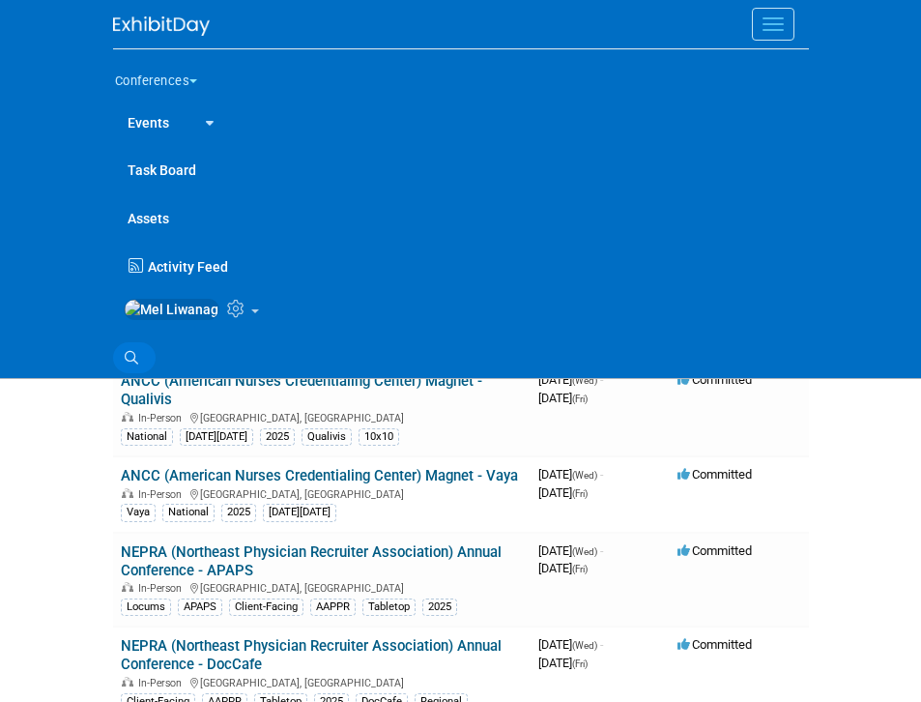
click at [135, 363] on icon at bounding box center [132, 358] width 14 height 14
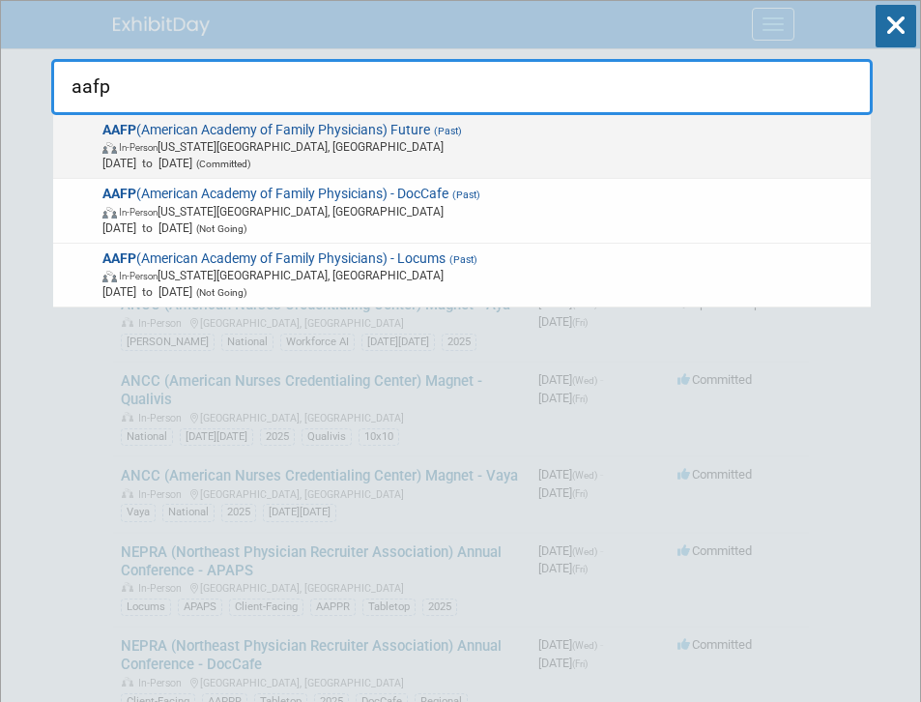
type input "aafp"
click at [202, 163] on span "Jul 30, 2025 to Aug 2, 2025 (Committed)" at bounding box center [483, 163] width 762 height 16
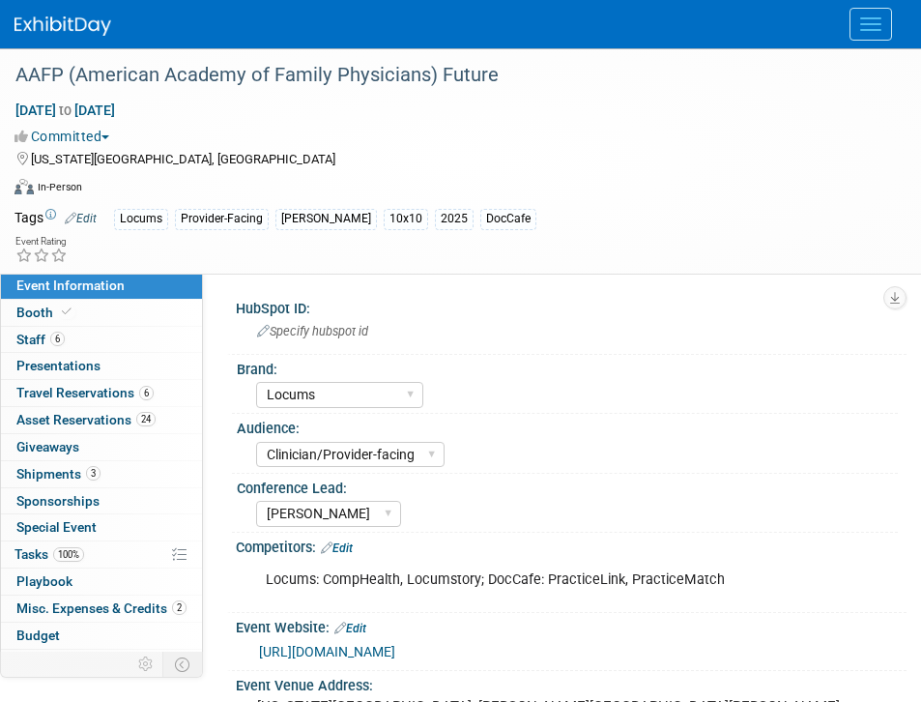
select select "Locums"
select select "Clinician/Provider-facing"
select select "[PERSON_NAME]"
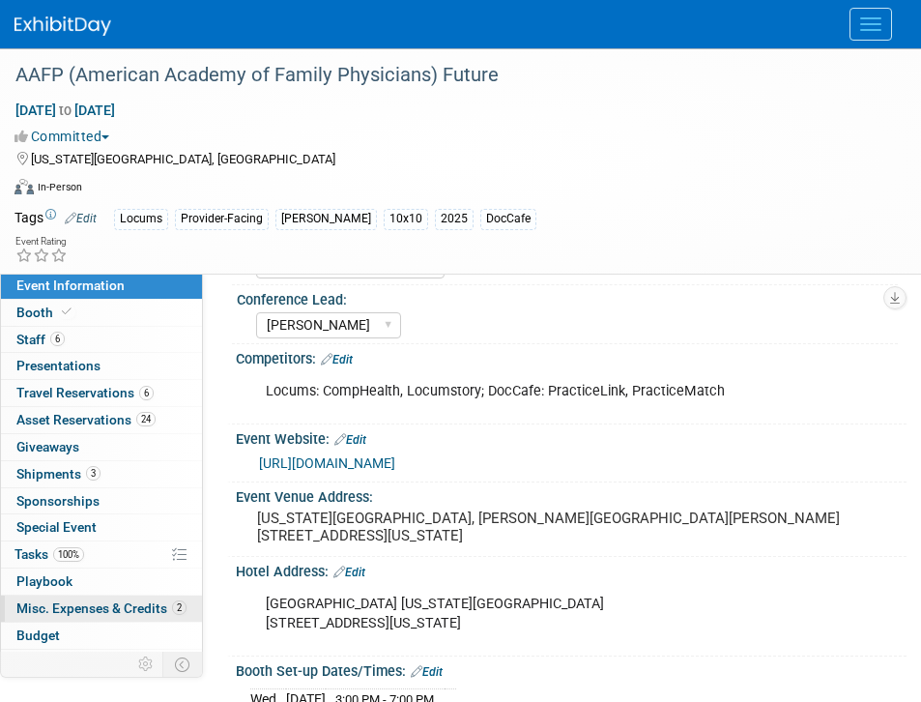
scroll to position [78, 0]
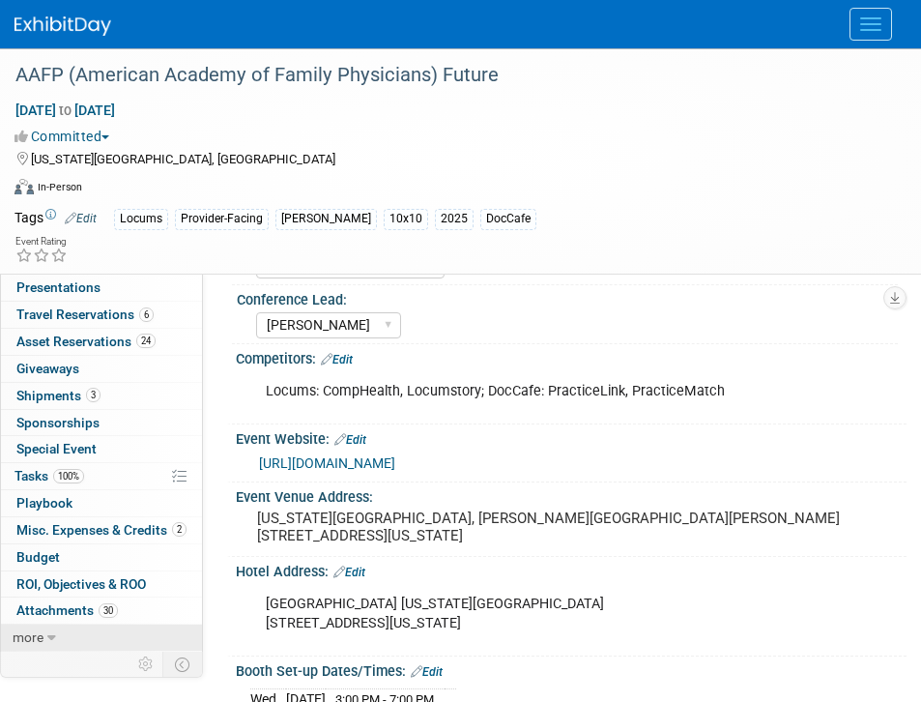
click at [47, 641] on icon at bounding box center [51, 638] width 9 height 14
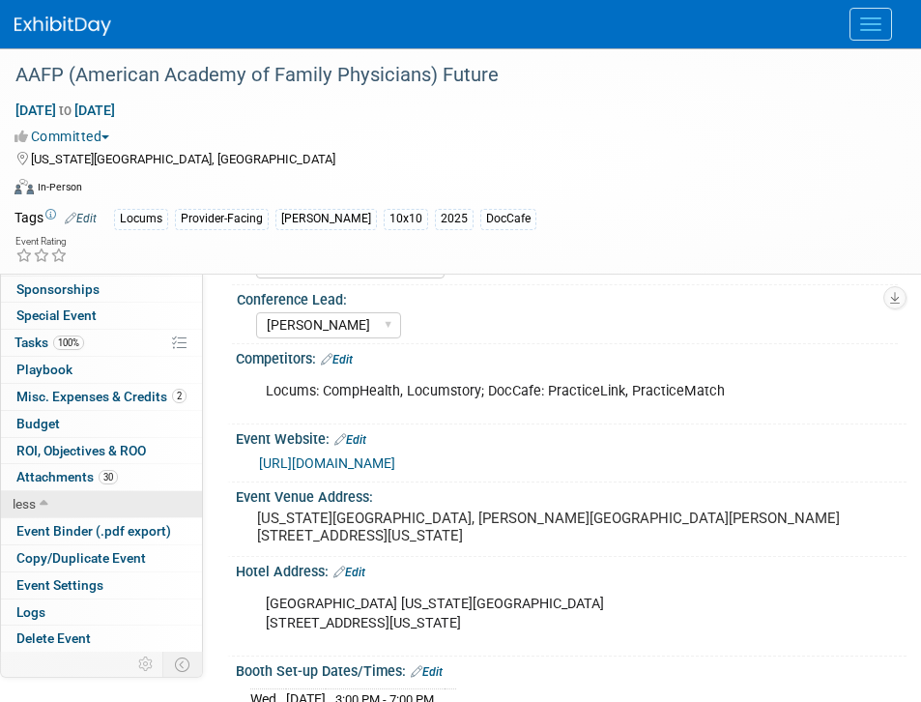
scroll to position [213, 0]
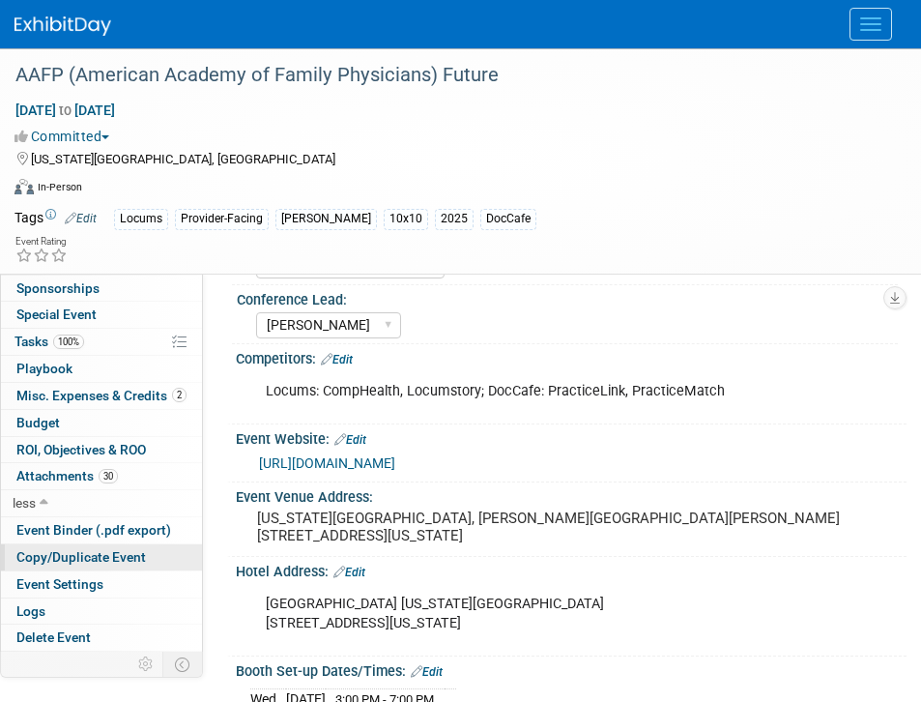
click at [92, 563] on span "Copy/Duplicate Event" at bounding box center [81, 556] width 130 height 15
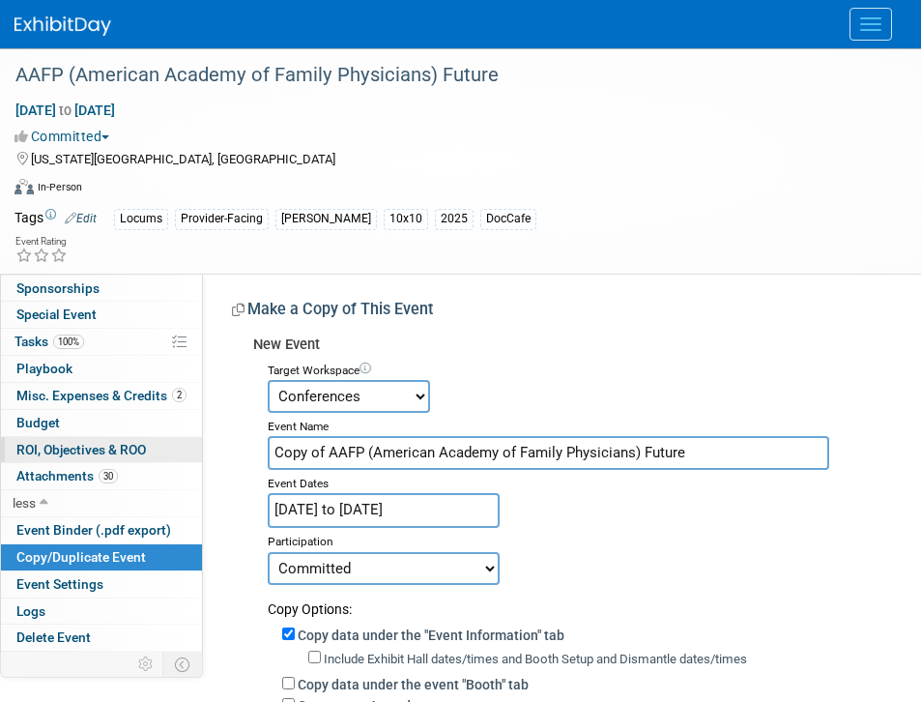
drag, startPoint x: 694, startPoint y: 458, endPoint x: 130, endPoint y: 458, distance: 564.6
click at [130, 458] on div "Event Information Event Info Booth Booth 6 Staff 6 Staff 0 Presentations 0 Pres…" at bounding box center [460, 563] width 921 height 1031
paste input "AAFP (American Academy of Family Physicians) FMX"
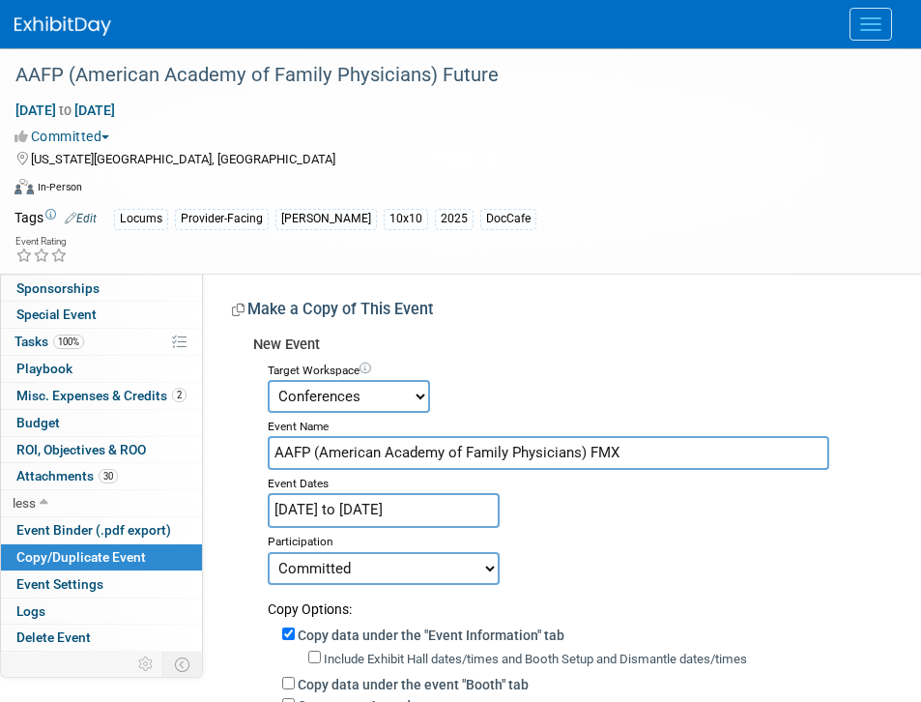
type input "AAFP (American Academy of Family Physicians) FMX"
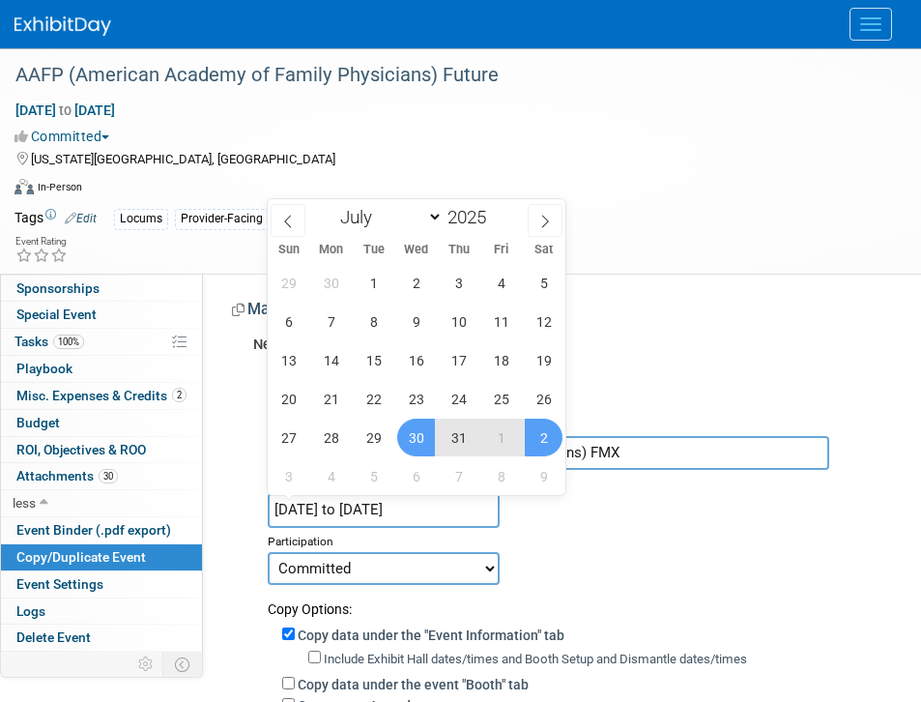
click at [443, 503] on input "[DATE] to [DATE]" at bounding box center [384, 510] width 232 height 34
click at [496, 212] on span at bounding box center [494, 212] width 14 height 12
type input "2026"
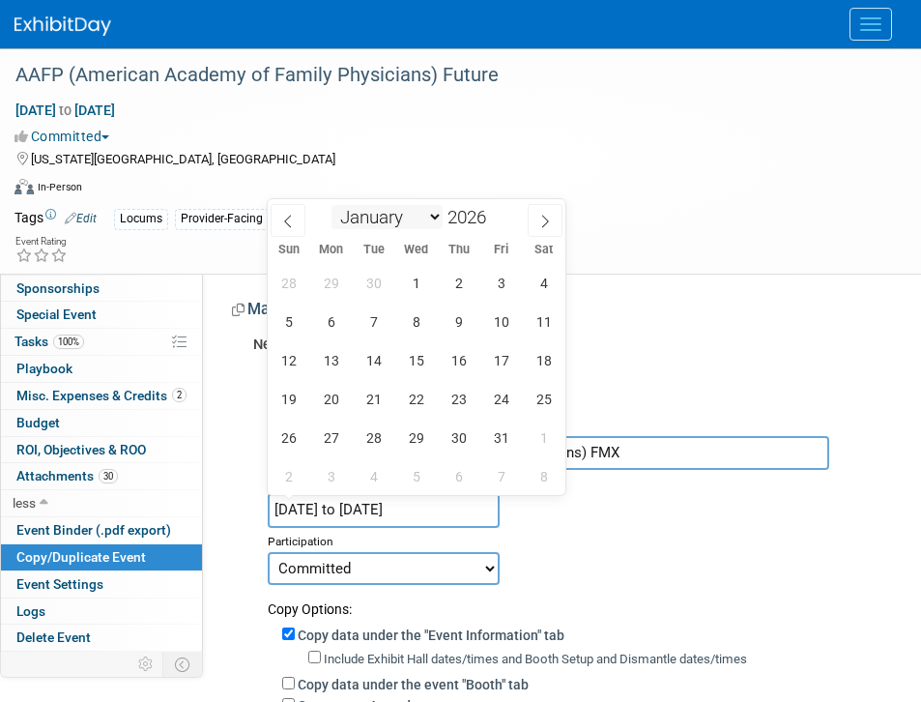
click at [380, 220] on select "January February March April May June July August September October November De…" at bounding box center [387, 217] width 111 height 24
select select "9"
click at [332, 205] on select "January February March April May June July August September October November De…" at bounding box center [387, 217] width 111 height 24
click at [379, 402] on span "20" at bounding box center [374, 399] width 38 height 38
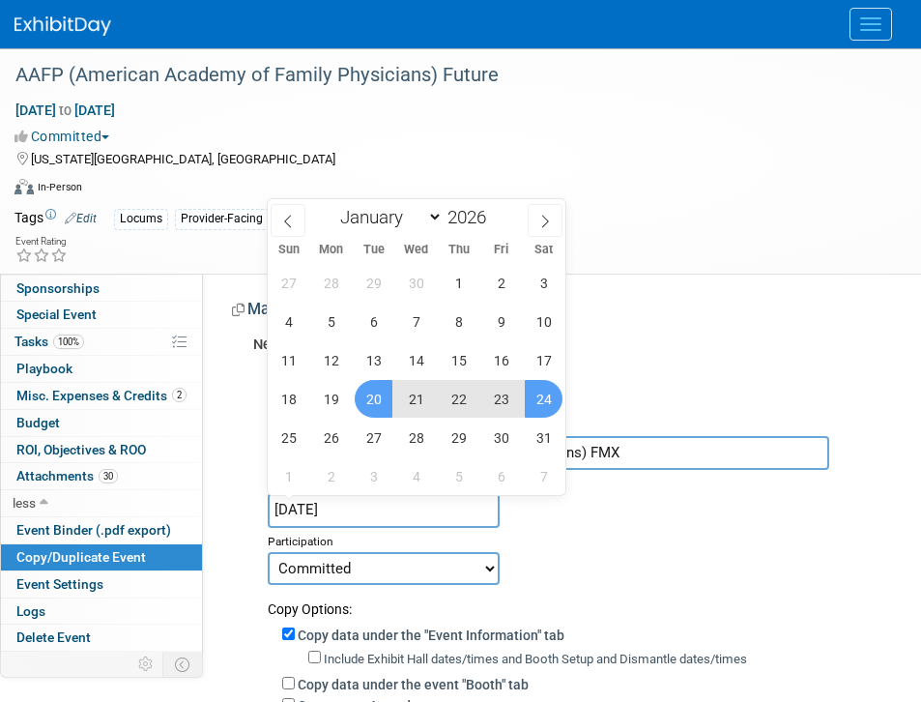
click at [528, 394] on span "24" at bounding box center [544, 399] width 38 height 38
type input "[DATE] to [DATE]"
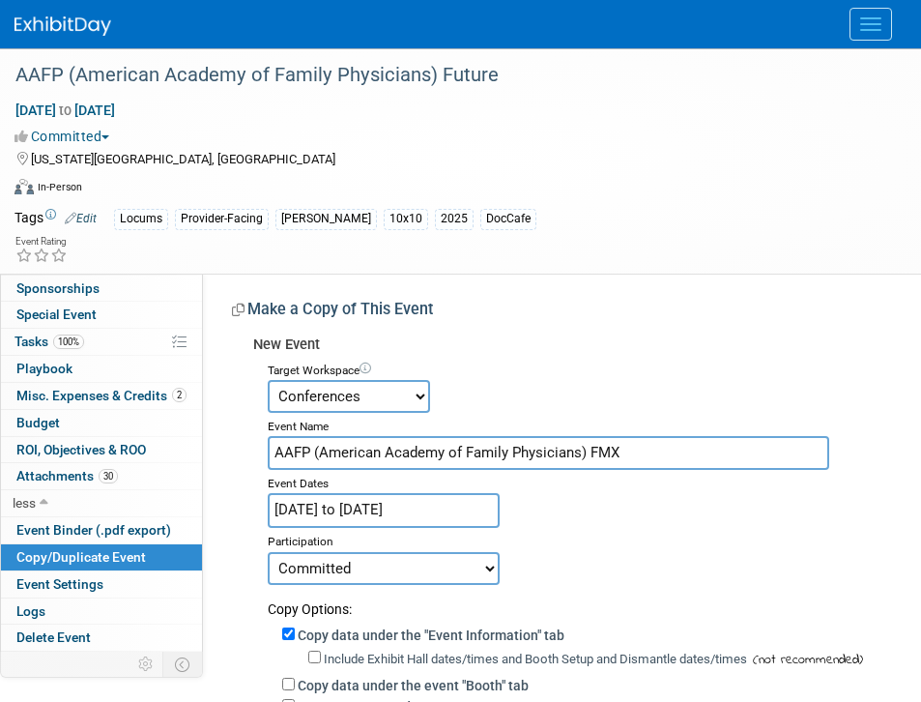
scroll to position [53, 0]
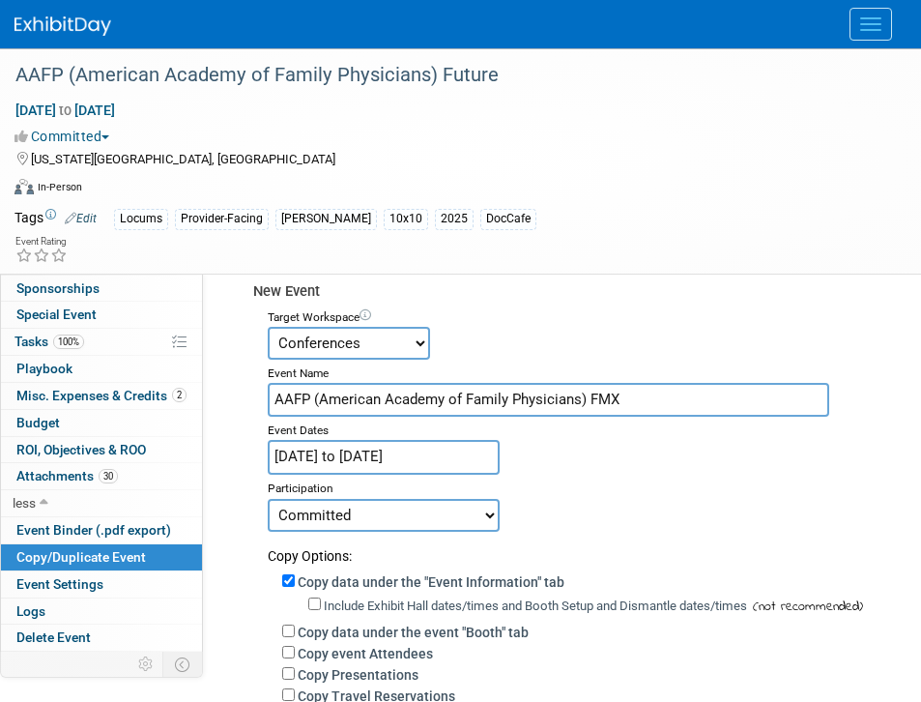
click at [389, 502] on select "Committed Considering Not Going Walking Sponsorship Canceled Waitlisted In Prog…" at bounding box center [384, 515] width 232 height 33
select select "2"
click at [268, 499] on select "Committed Considering Not Going Walking Sponsorship Canceled Waitlisted In Prog…" at bounding box center [384, 515] width 232 height 33
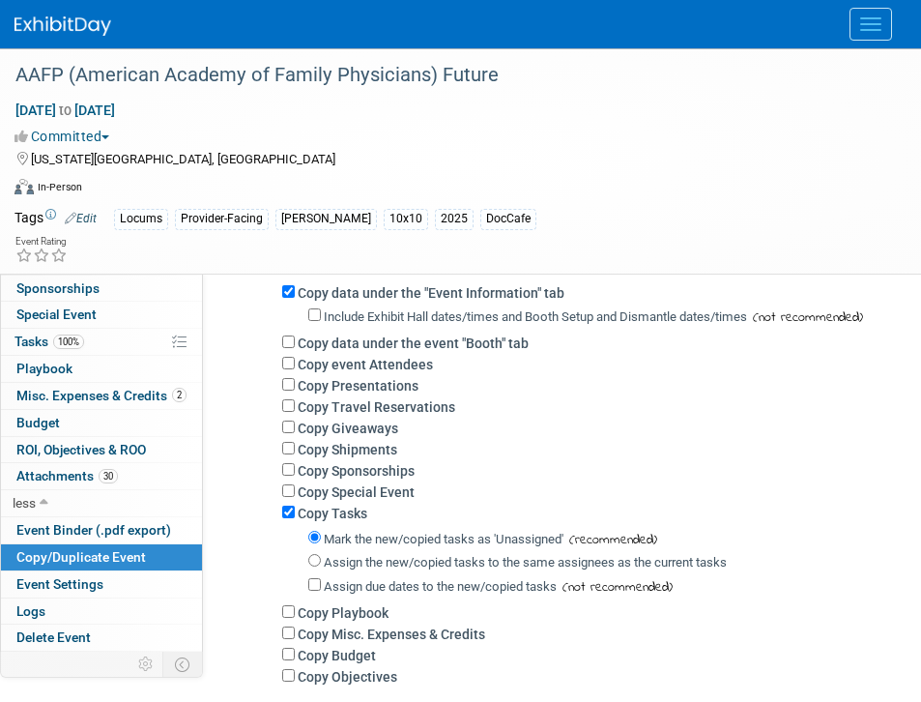
scroll to position [362, 0]
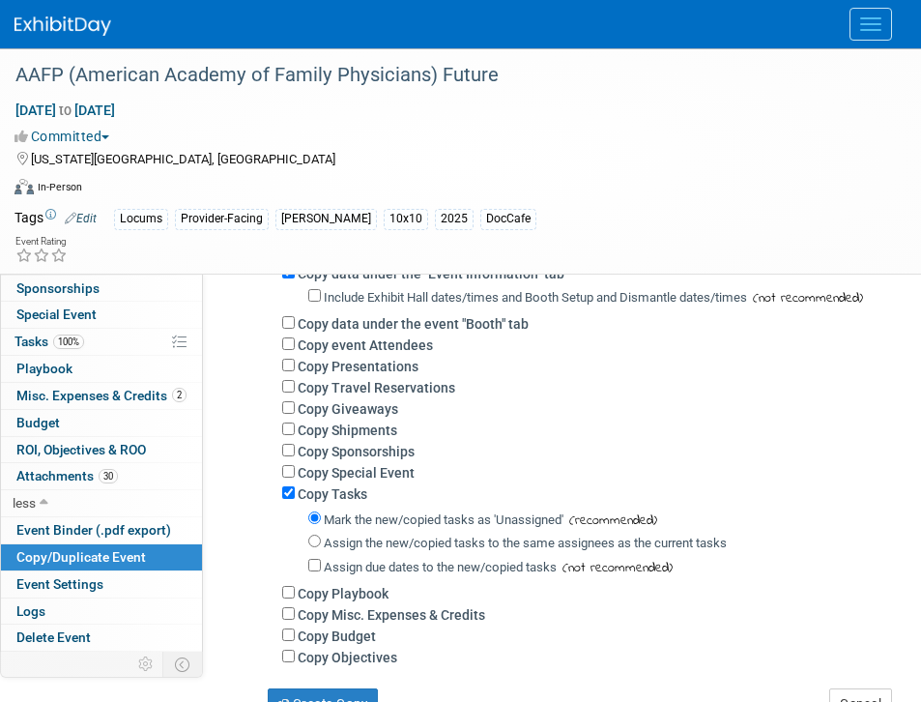
click at [397, 328] on label "Copy data under the event "Booth" tab" at bounding box center [413, 323] width 231 height 15
click at [295, 328] on input "Copy data under the event "Booth" tab" at bounding box center [288, 322] width 13 height 13
checkbox input "true"
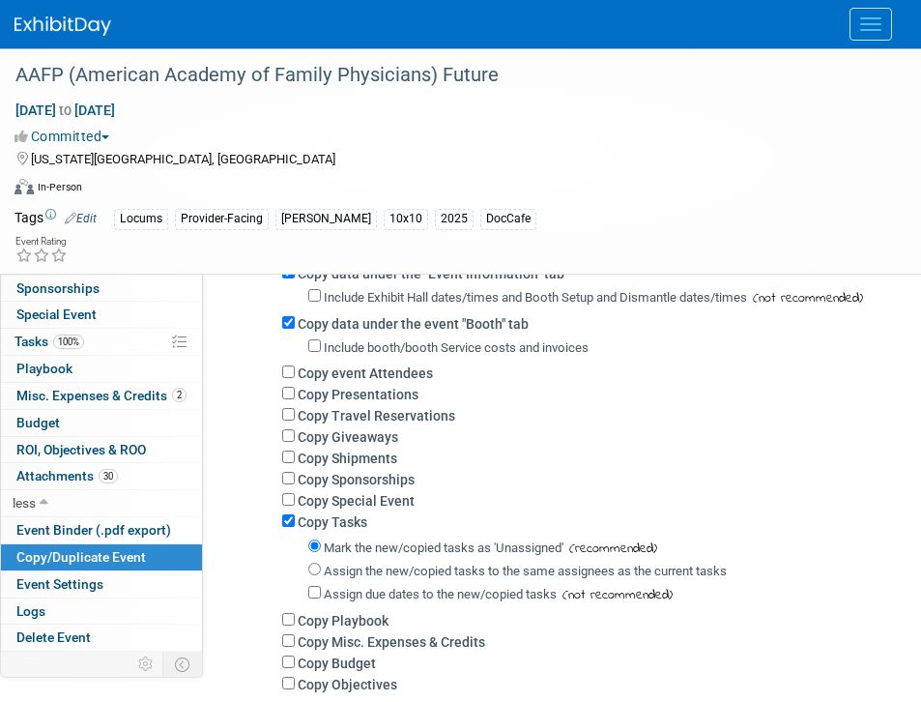
click at [377, 416] on label "Copy Travel Reservations" at bounding box center [377, 415] width 158 height 15
click at [295, 416] on input "Copy Travel Reservations" at bounding box center [288, 414] width 13 height 13
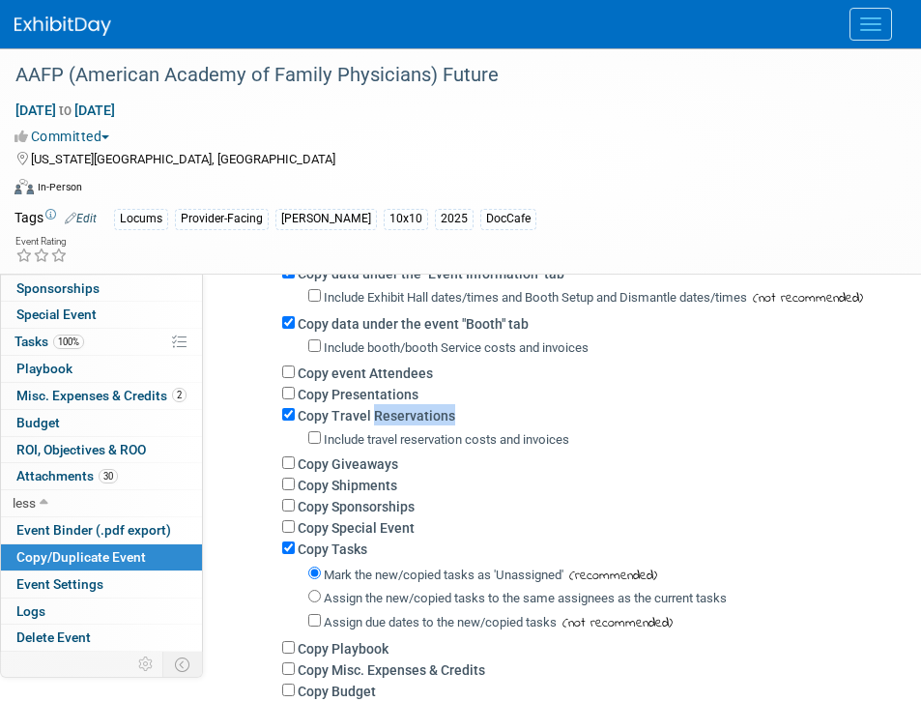
click at [377, 416] on label "Copy Travel Reservations" at bounding box center [377, 415] width 158 height 15
click at [295, 416] on input "Copy Travel Reservations" at bounding box center [288, 414] width 13 height 13
checkbox input "false"
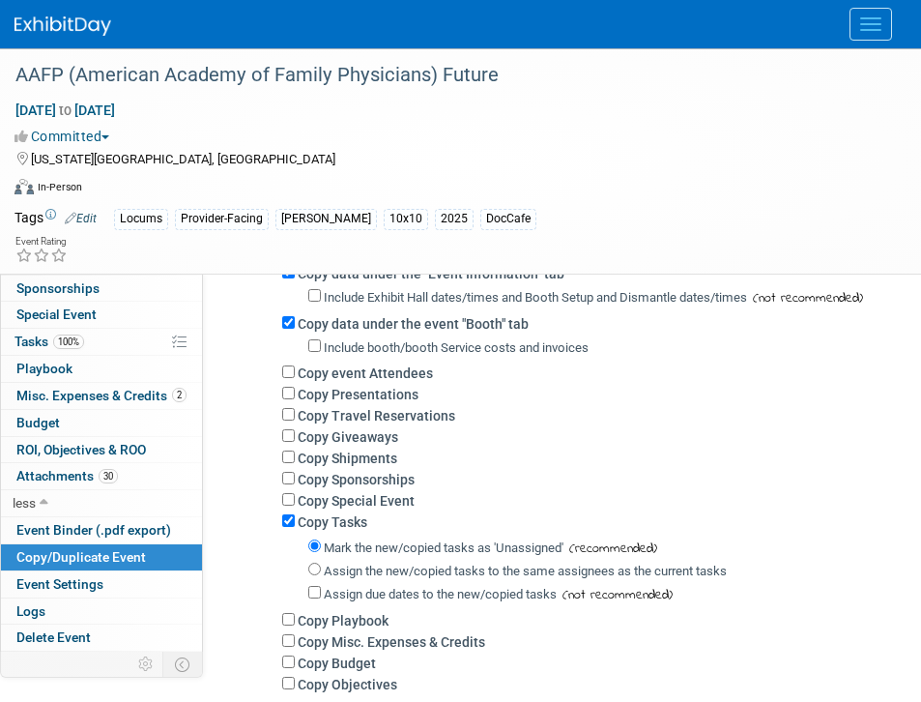
click at [378, 433] on label "Copy Giveaways" at bounding box center [348, 436] width 101 height 15
click at [295, 433] on input "Copy Giveaways" at bounding box center [288, 435] width 13 height 13
checkbox input "true"
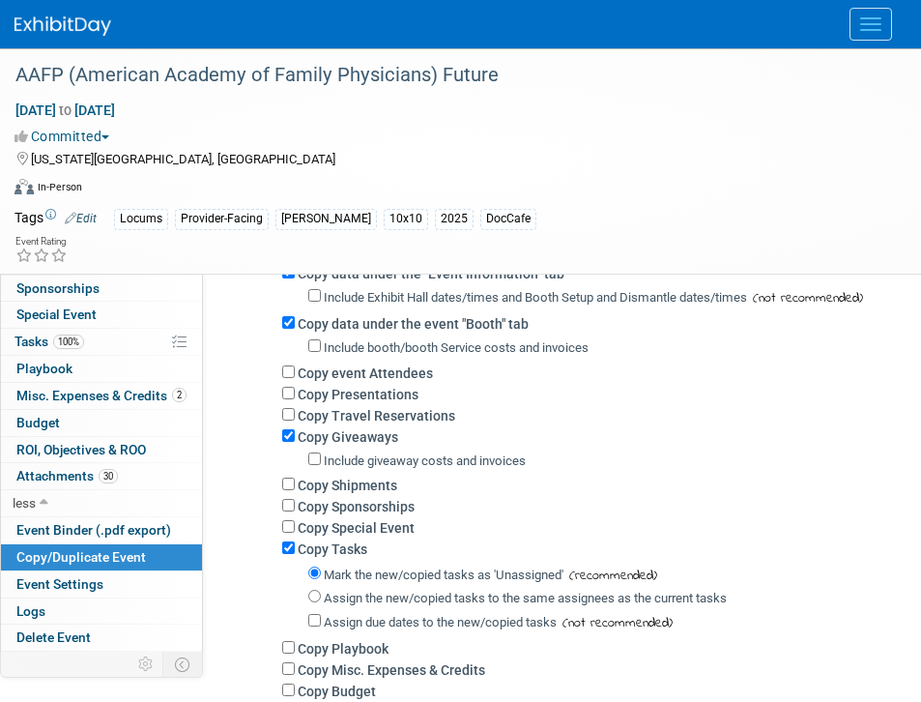
click at [378, 479] on label "Copy Shipments" at bounding box center [348, 485] width 100 height 15
click at [295, 479] on input "Copy Shipments" at bounding box center [288, 484] width 13 height 13
checkbox input "true"
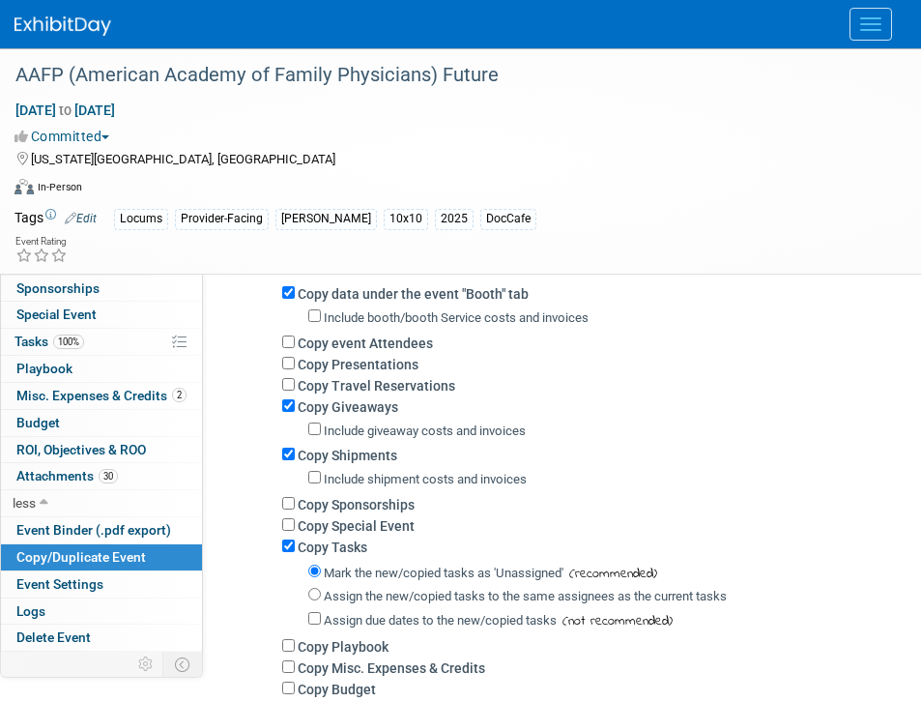
click at [391, 596] on label "Assign the new/copied tasks to the same assignees as the current tasks" at bounding box center [525, 596] width 403 height 15
click at [321, 596] on input "Assign the new/copied tasks to the same assignees as the current tasks" at bounding box center [314, 594] width 13 height 13
radio input "true"
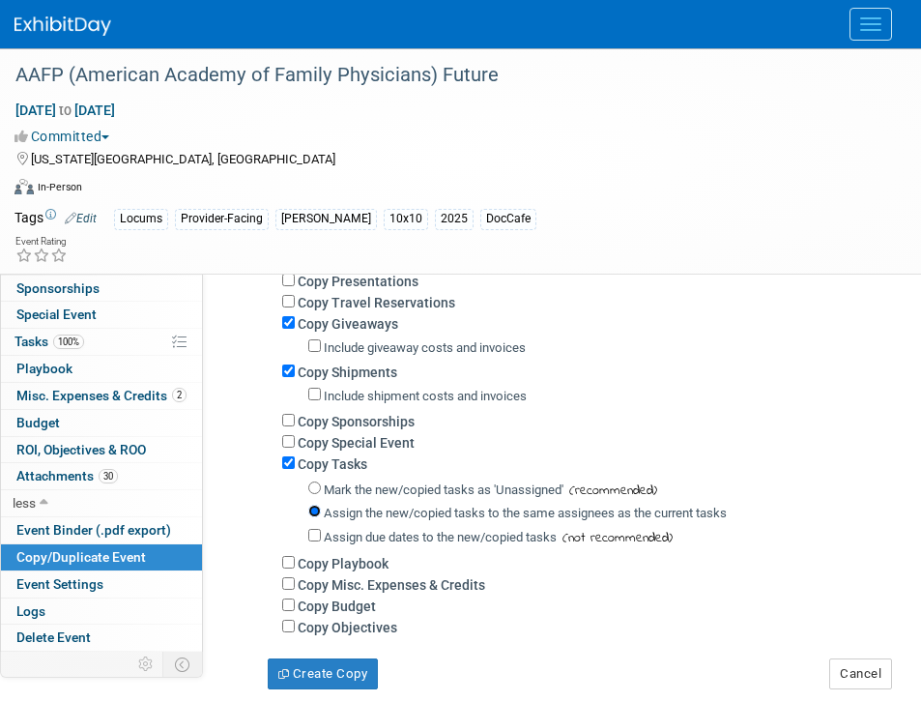
scroll to position [488, 0]
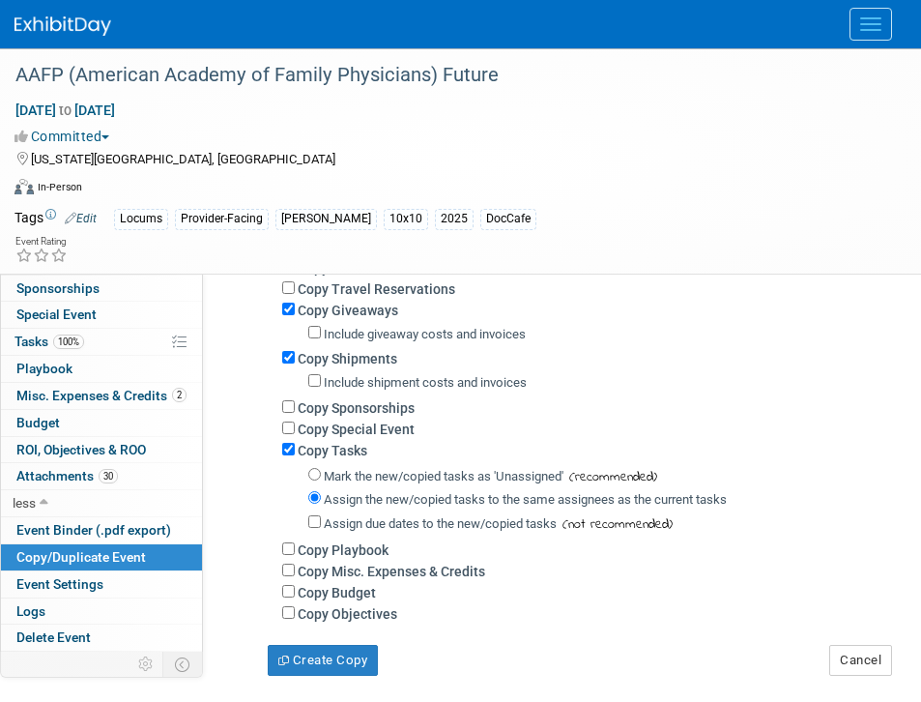
click at [392, 586] on div "Copy Budget" at bounding box center [587, 591] width 610 height 21
click at [382, 581] on div "Copy Misc. Expenses & Credits" at bounding box center [587, 570] width 610 height 21
click at [324, 572] on label "Copy Misc. Expenses & Credits" at bounding box center [392, 571] width 188 height 15
click at [295, 572] on input "Copy Misc. Expenses & Credits" at bounding box center [288, 570] width 13 height 13
checkbox input "true"
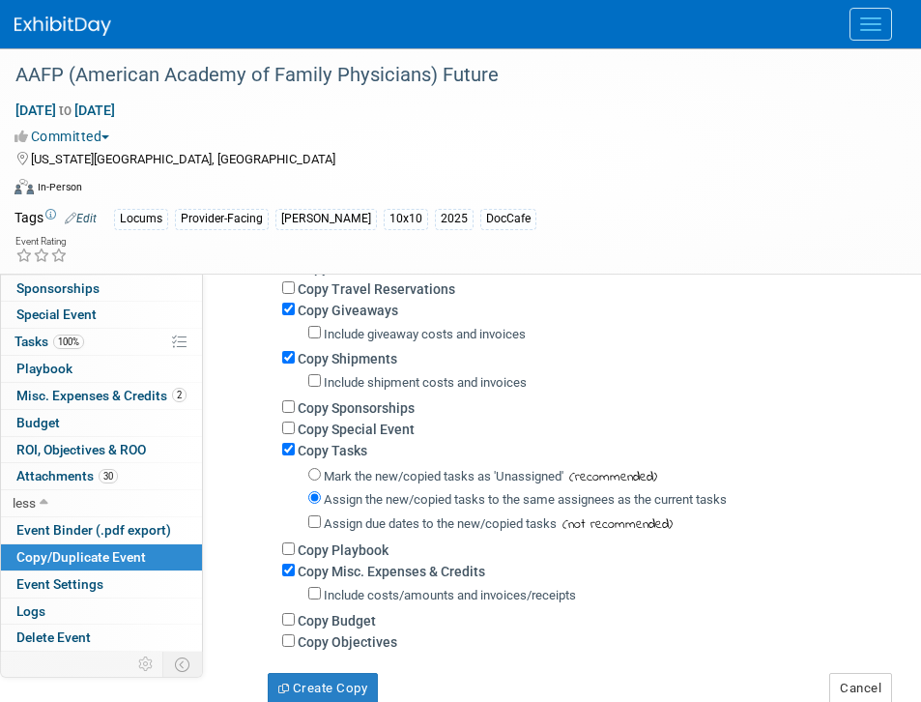
click at [332, 627] on label "Copy Budget" at bounding box center [337, 620] width 78 height 15
click at [295, 625] on input "Copy Budget" at bounding box center [288, 619] width 13 height 13
checkbox input "true"
click at [320, 689] on button "Create Copy" at bounding box center [323, 688] width 110 height 31
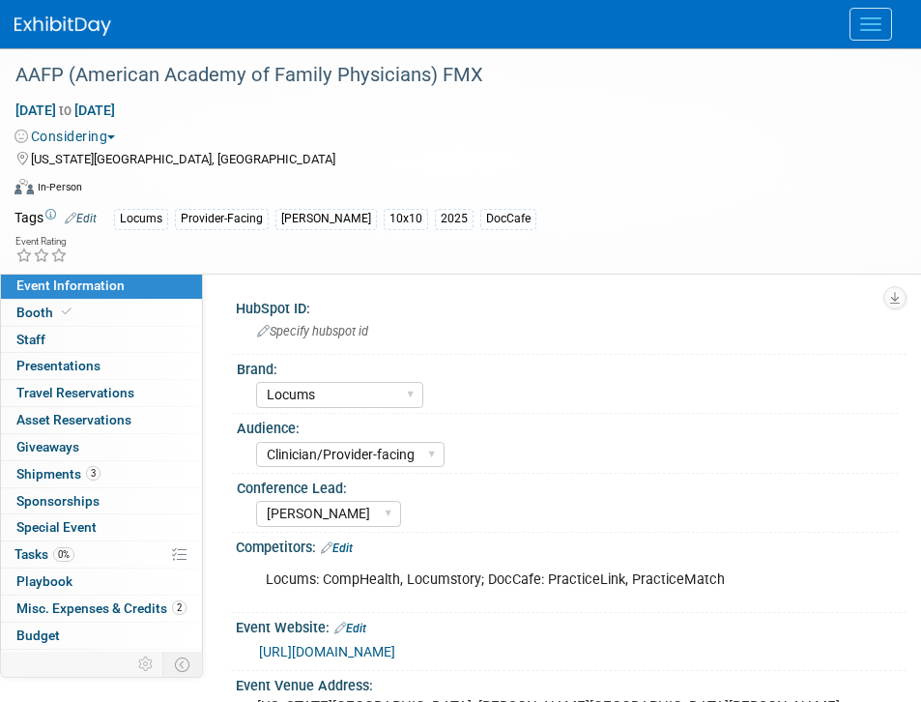
select select "Locums"
select select "Clinician/Provider-facing"
select select "[PERSON_NAME]"
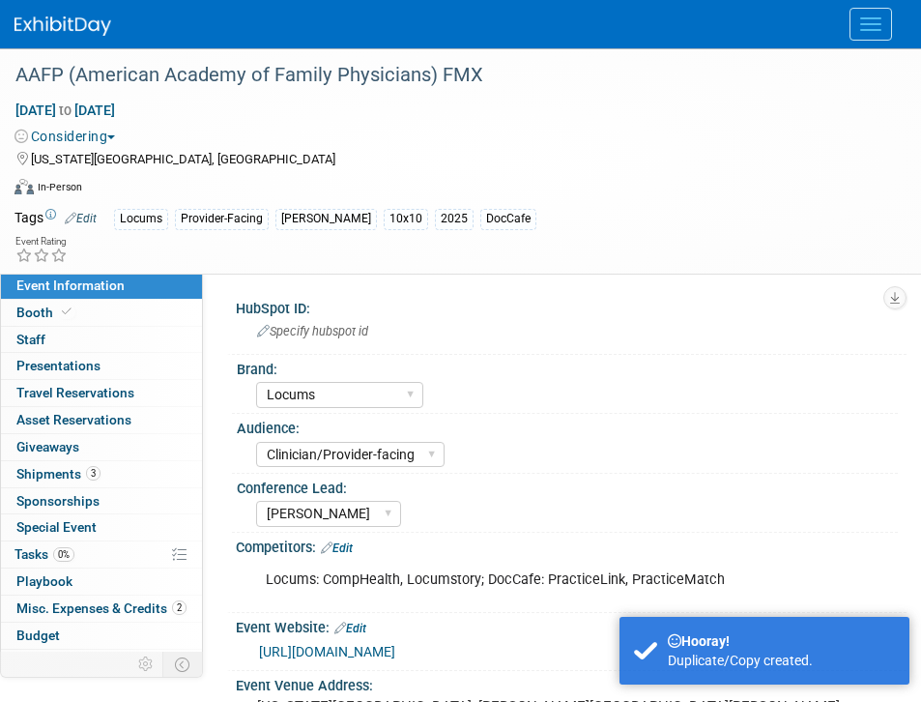
click at [91, 222] on link "Edit" at bounding box center [81, 219] width 32 height 14
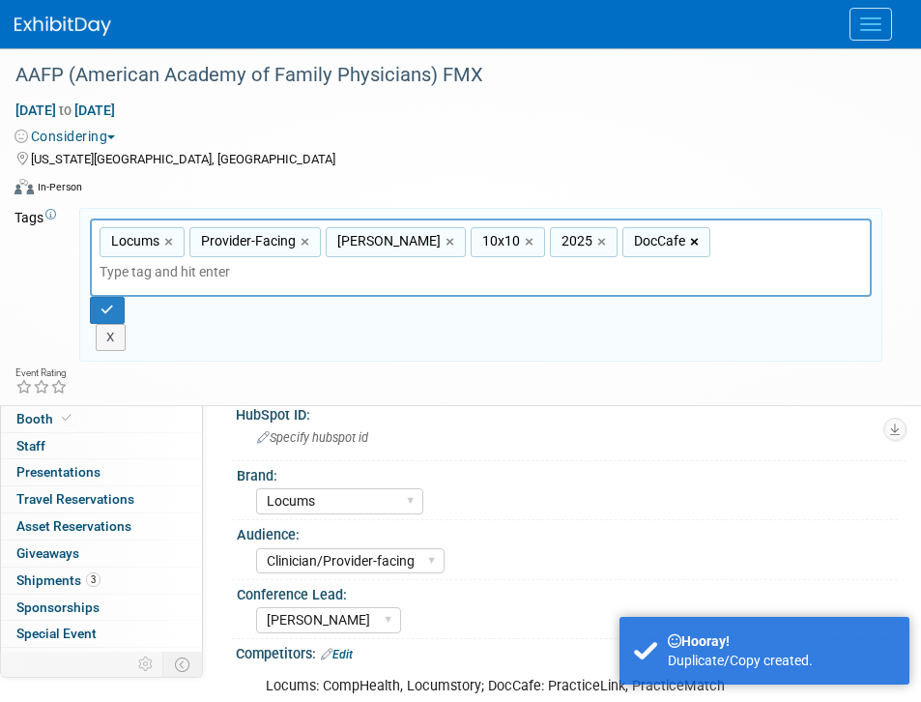
click at [690, 242] on link "×" at bounding box center [696, 242] width 13 height 22
type input "Locums, Provider-Facing, [PERSON_NAME], 10x10, 2025"
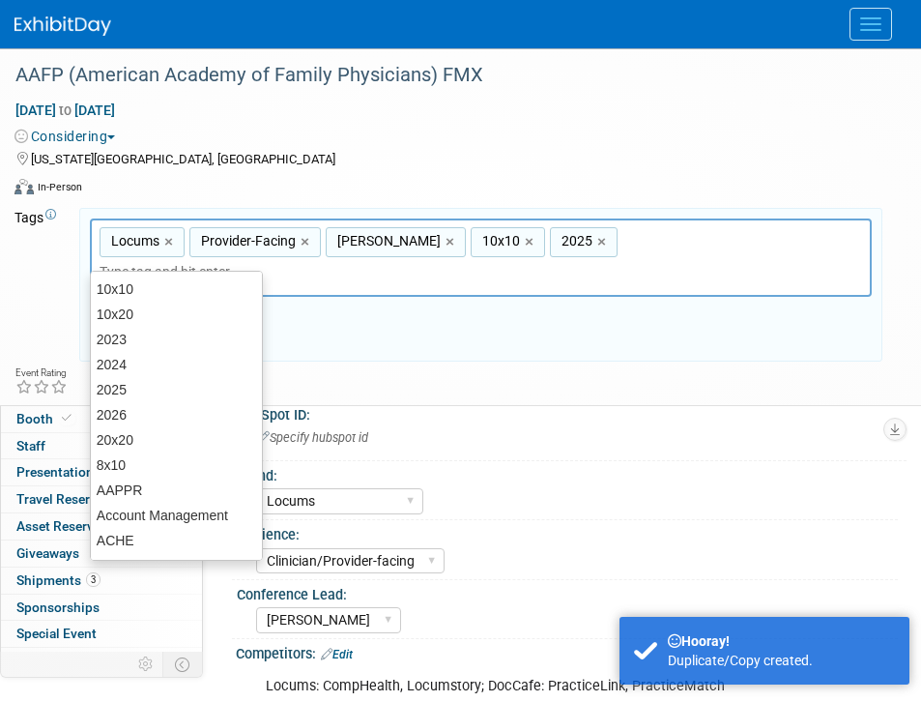
type input "2025"
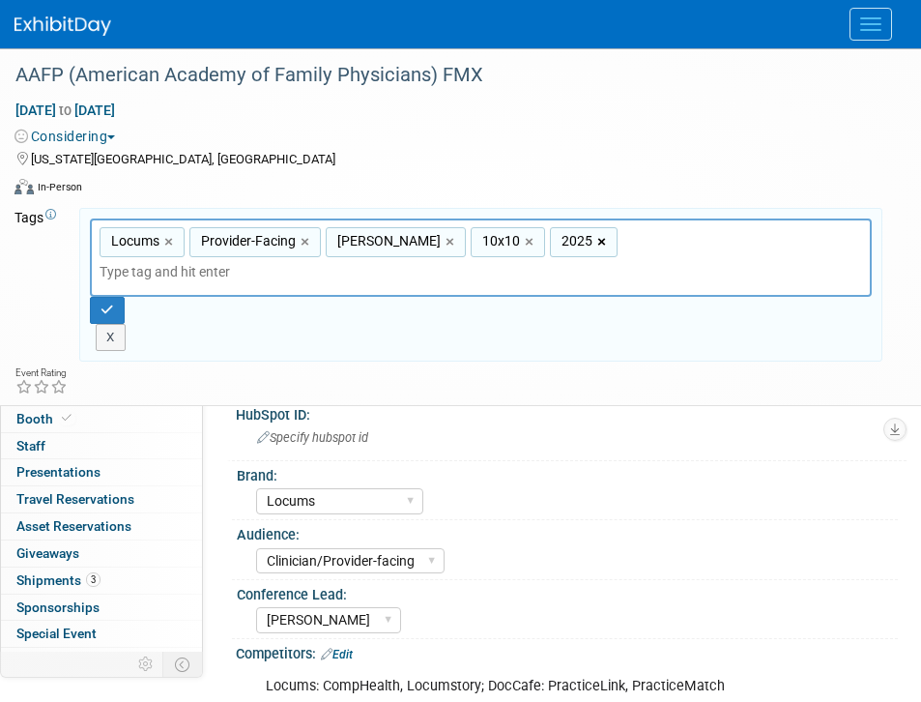
click at [597, 239] on link "×" at bounding box center [603, 242] width 13 height 22
type input "Locums, Provider-Facing, Aya Locums, 10x10"
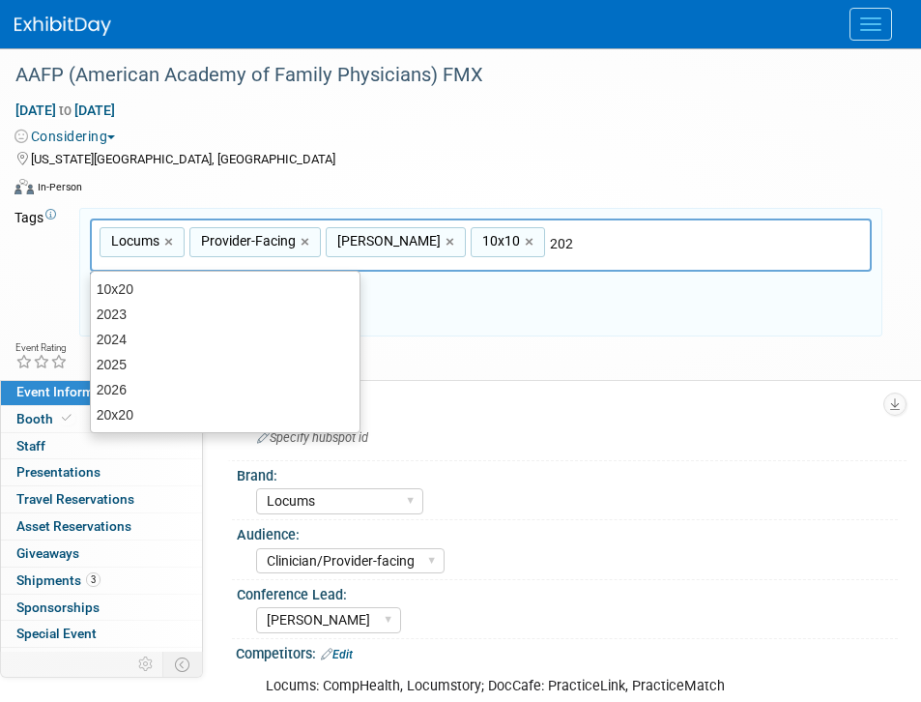
type input "2026"
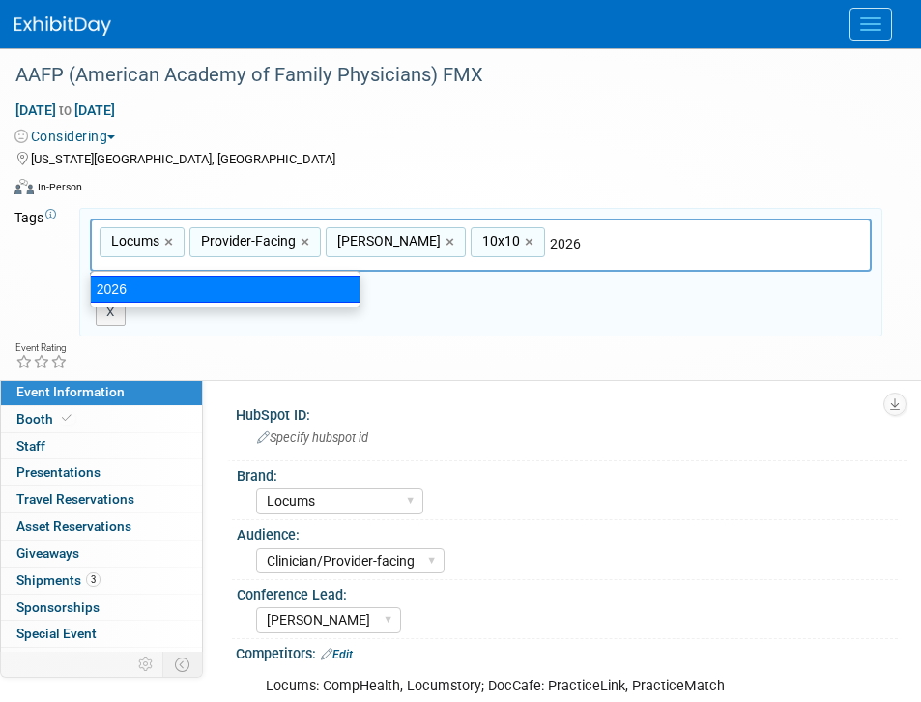
click at [305, 281] on div "2026" at bounding box center [225, 289] width 271 height 27
type input "Locums, Provider-Facing, Aya Locums, 10x10, 2026"
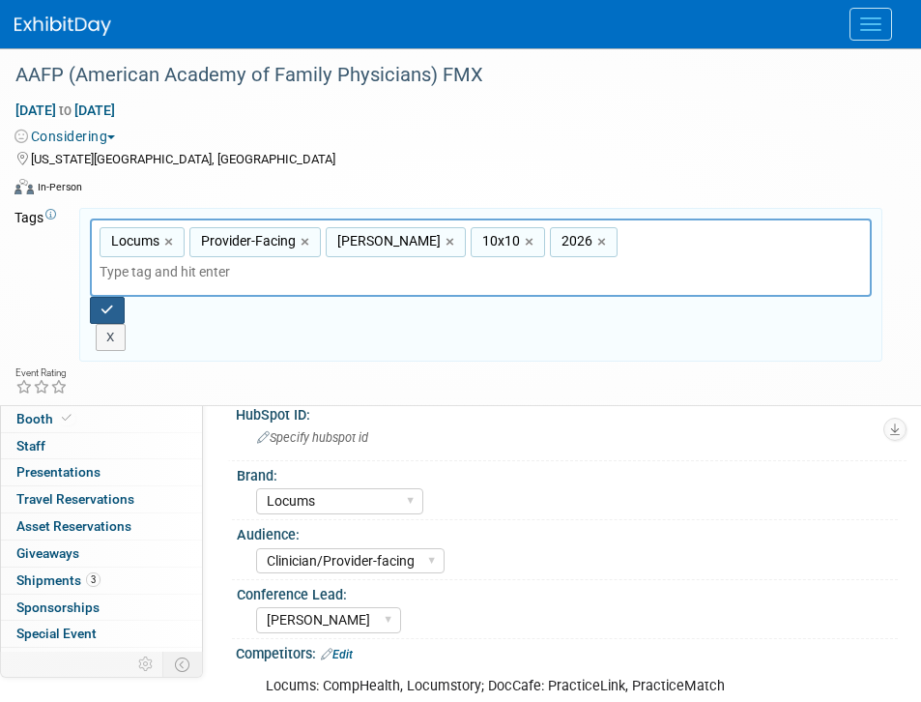
click at [112, 304] on icon "button" at bounding box center [108, 310] width 14 height 13
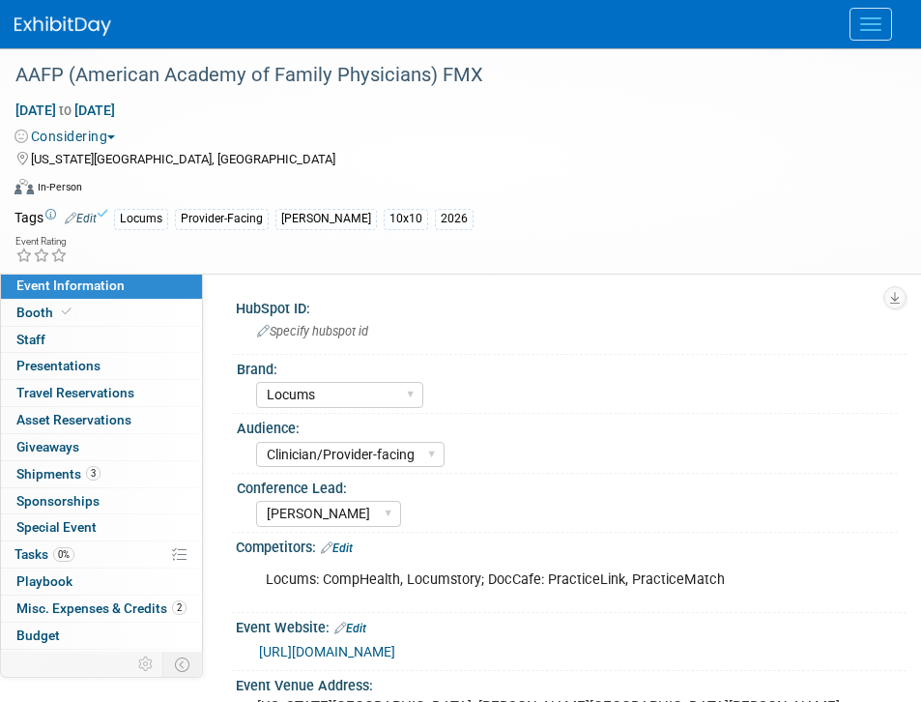
click at [89, 168] on div "Oct 20, 2026 to Oct 24, 2026 (5 days) Oct 20, 2026 to Oct 24, 2026 Considering …" at bounding box center [448, 153] width 897 height 104
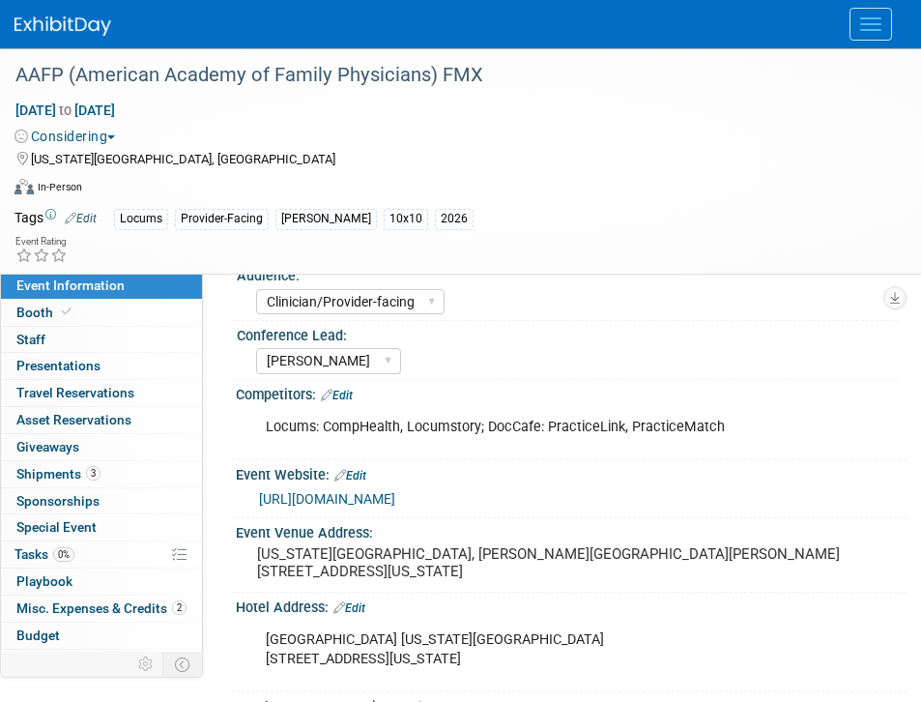
scroll to position [167, 0]
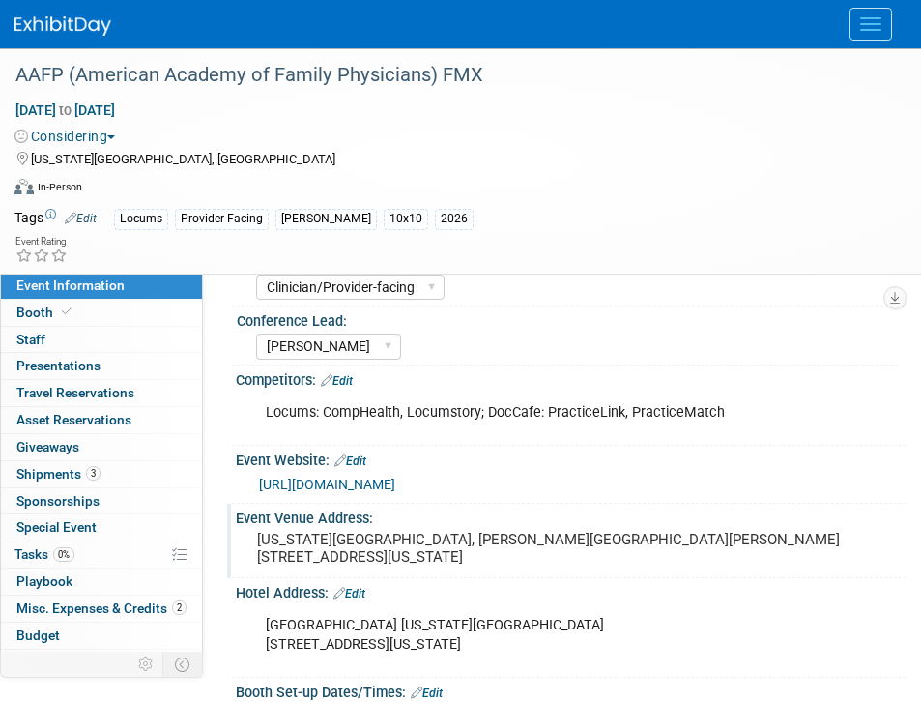
click at [378, 559] on pre "Kansas City Convention Center, Bartle Hall B-D 301 W 13th St. #100, Kansas City…" at bounding box center [571, 548] width 628 height 35
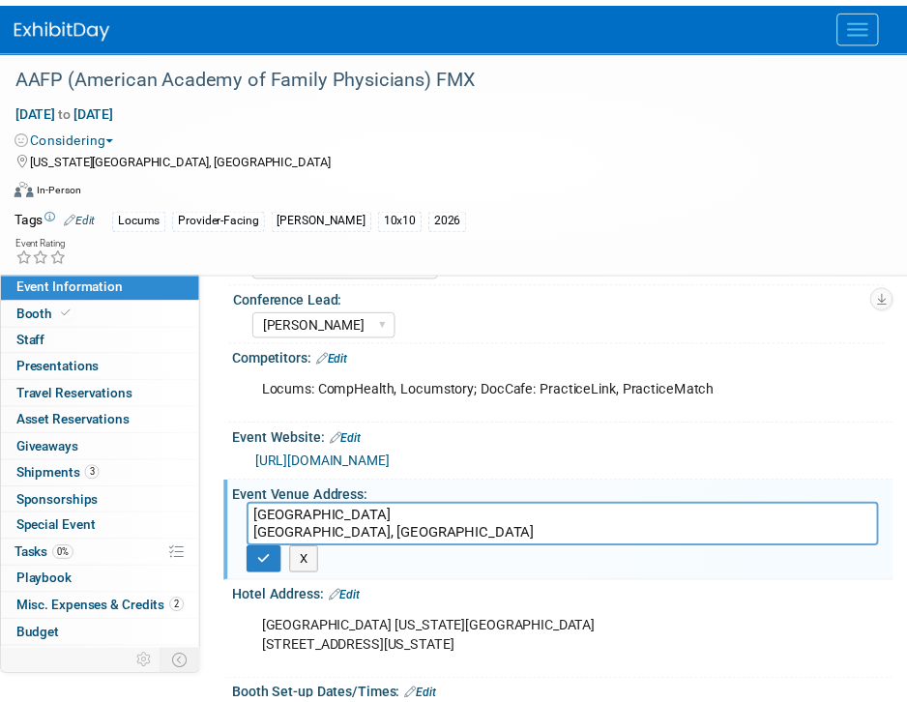
scroll to position [190, 0]
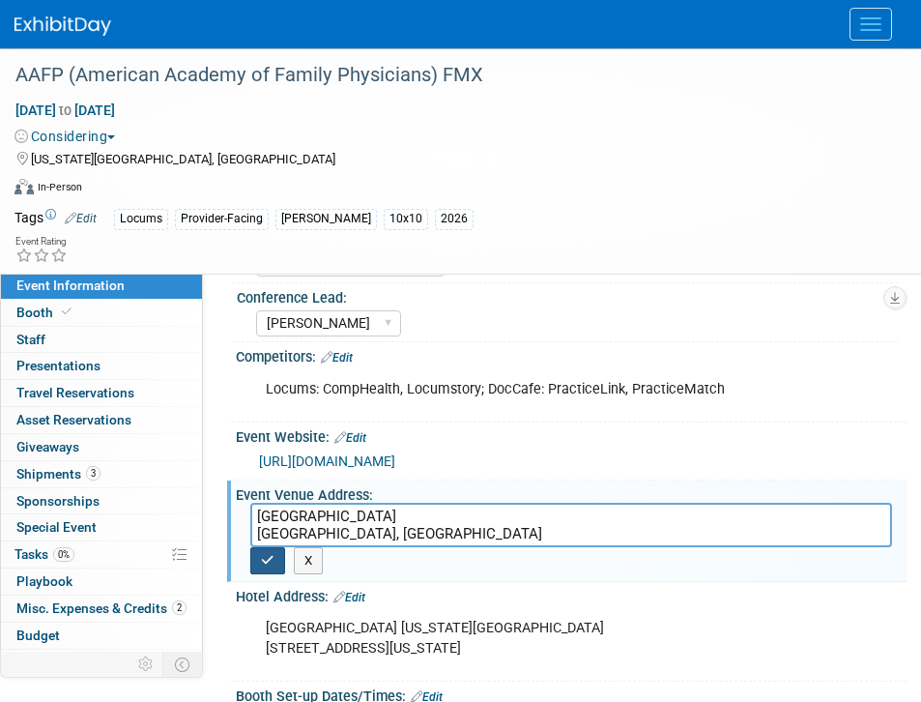
type textarea "Music City Center Nashville, TN"
click at [278, 563] on button "button" at bounding box center [267, 560] width 35 height 27
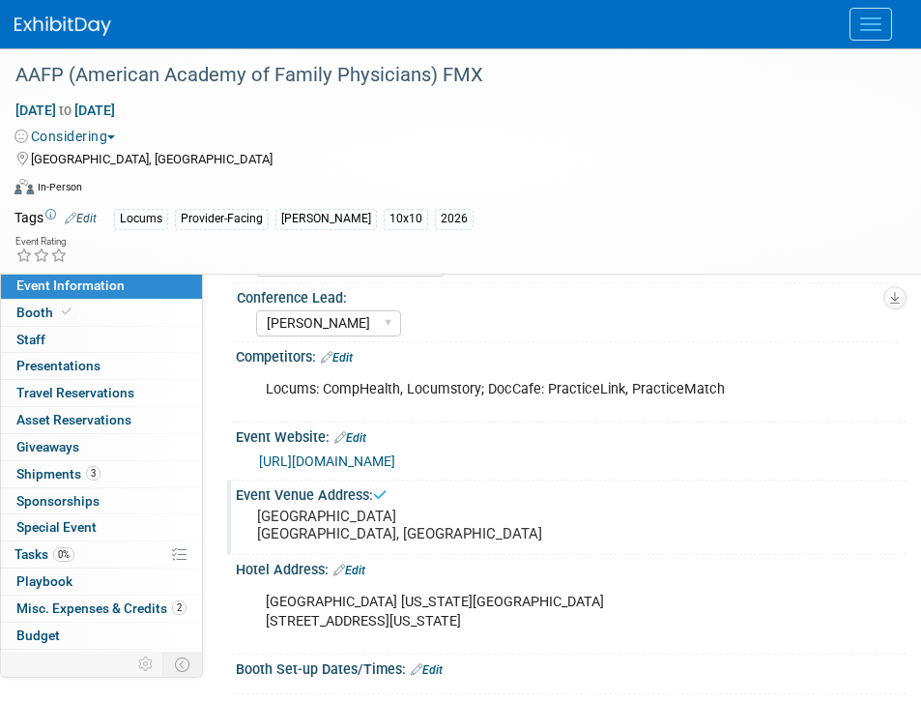
click at [373, 585] on div "Crowne Plaza Kansas City Downtown 1301 Wyandotte St., Kansas City, MO 64105" at bounding box center [561, 612] width 619 height 58
click at [357, 436] on link "Edit" at bounding box center [350, 438] width 32 height 14
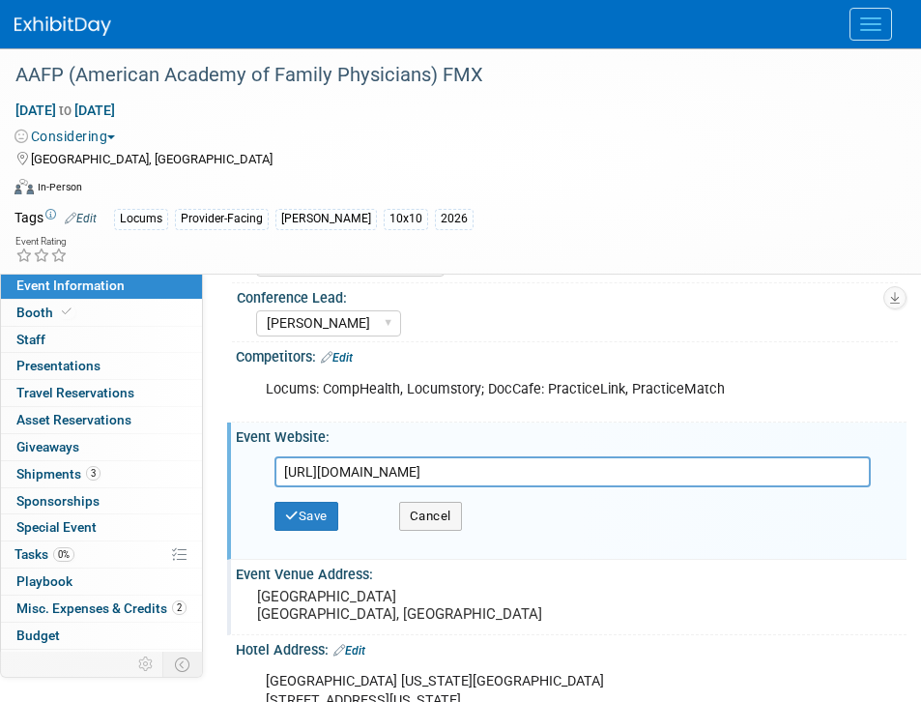
drag, startPoint x: 746, startPoint y: 468, endPoint x: -107, endPoint y: 464, distance: 853.6
click at [0, 464] on html "Conferences Explore: My Workspaces 2 Go to Workspace: Conferences Marketing Req…" at bounding box center [460, 161] width 921 height 702
type input "https://www.aafp.org/events/fmx/2026.html"
click at [288, 512] on icon "button" at bounding box center [292, 515] width 14 height 13
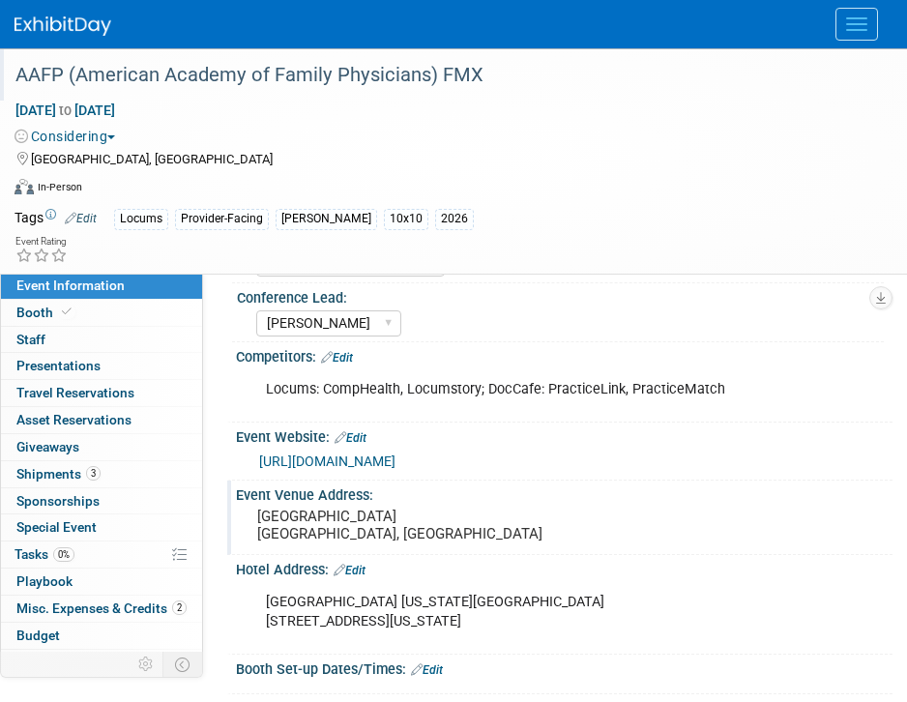
click at [475, 74] on div "AAFP (American Academy of Family Physicians) FMX" at bounding box center [438, 75] width 859 height 35
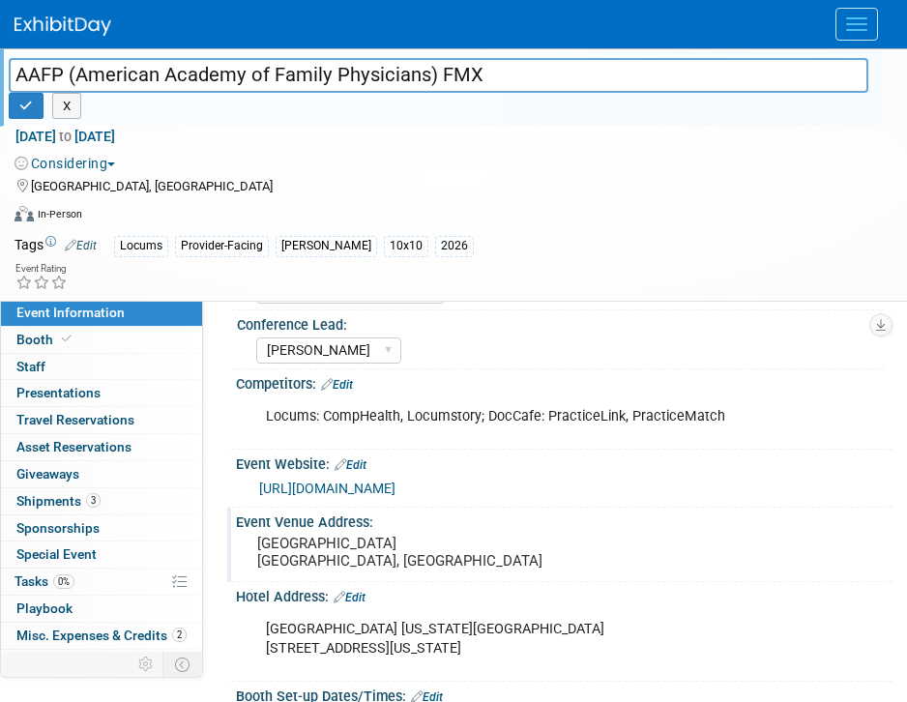
drag, startPoint x: 495, startPoint y: 74, endPoint x: -80, endPoint y: 27, distance: 577.2
click at [0, 27] on html "Conferences Explore: My Workspaces 2 Go to Workspace: Conferences Marketing Req…" at bounding box center [453, 161] width 907 height 702
click at [37, 103] on button "button" at bounding box center [26, 106] width 35 height 27
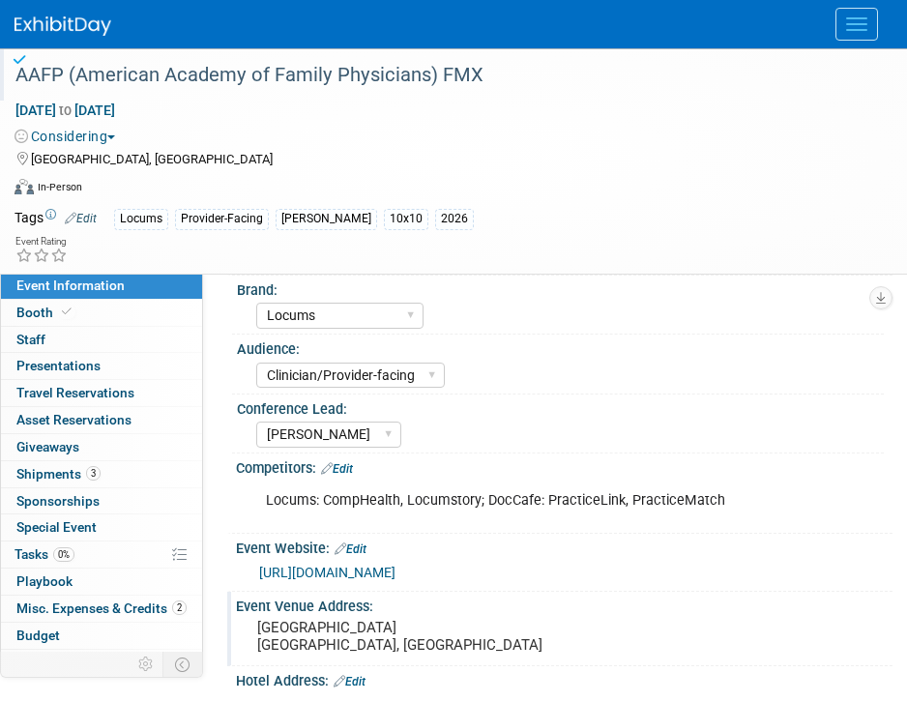
scroll to position [0, 0]
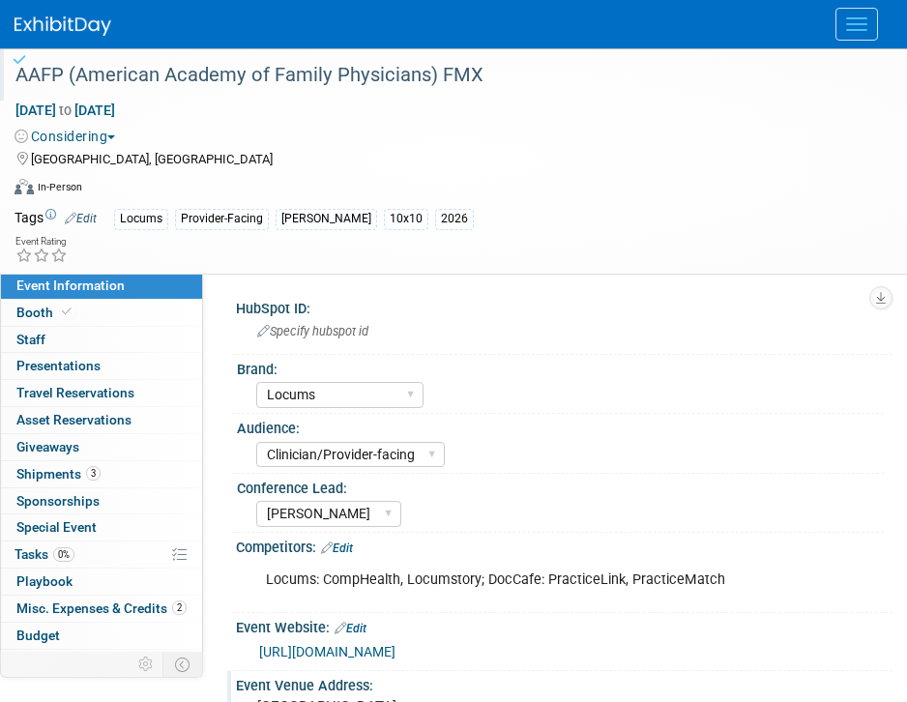
click at [54, 34] on img at bounding box center [63, 25] width 97 height 19
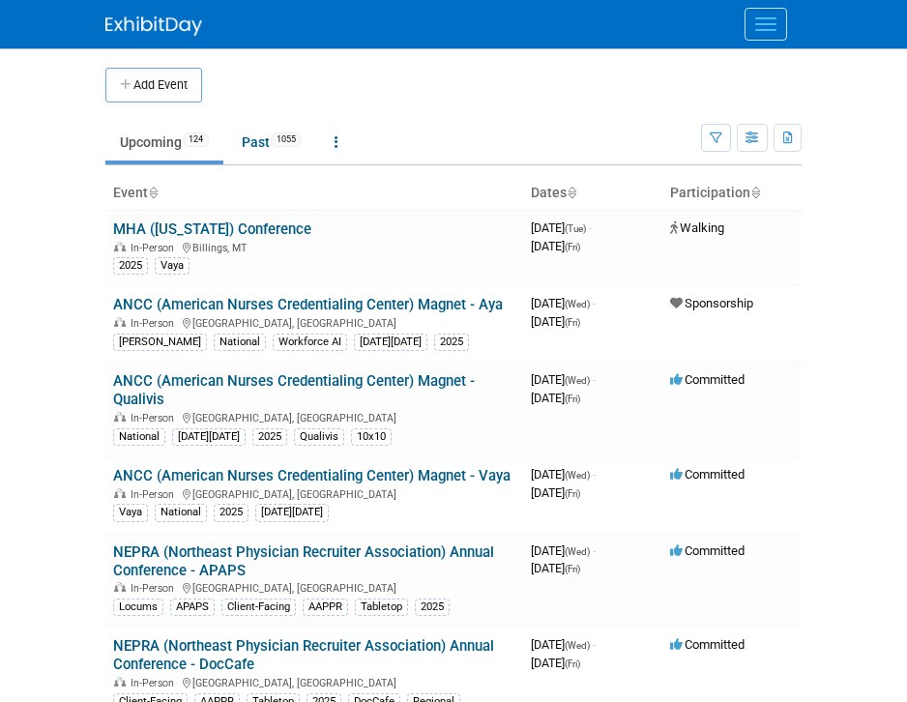
click at [744, 27] on button "Menu" at bounding box center [765, 24] width 43 height 33
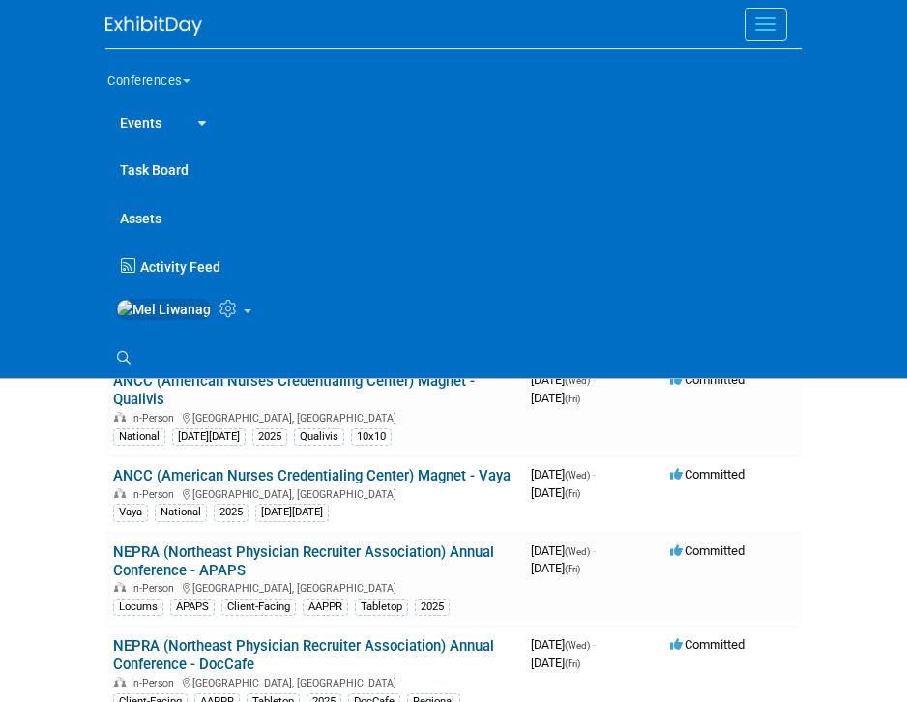
click at [189, 171] on link "Task Board" at bounding box center [453, 169] width 696 height 48
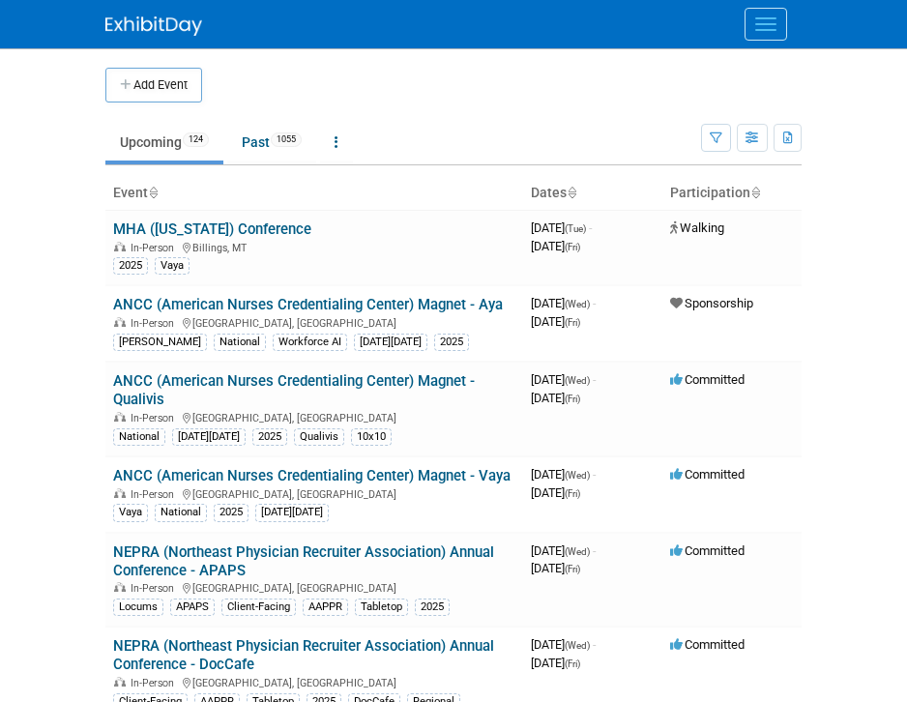
click at [777, 34] on button "Menu" at bounding box center [765, 24] width 43 height 33
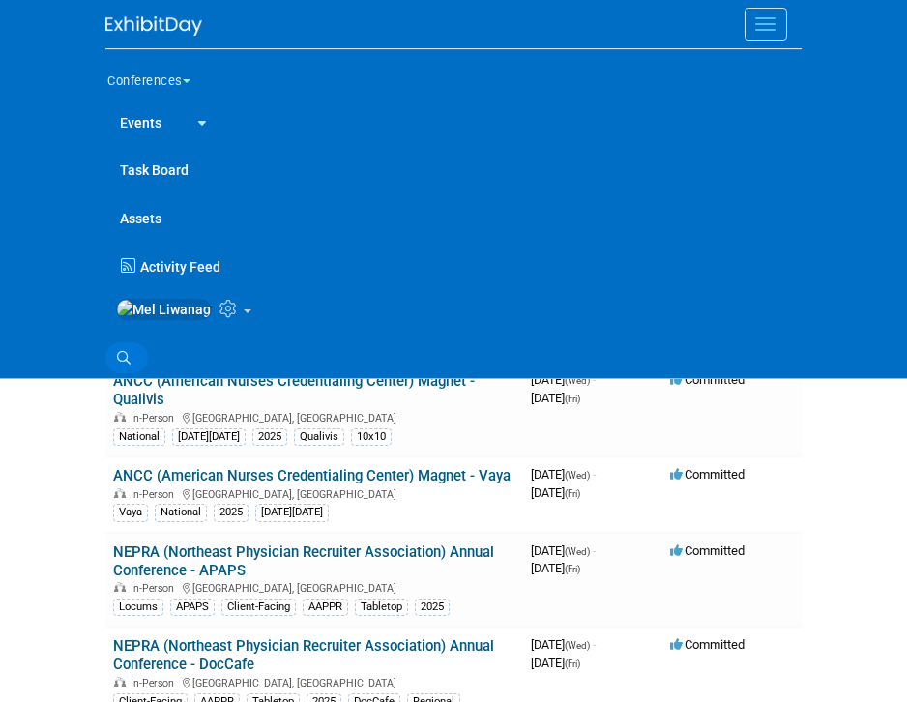
click at [134, 366] on link "Search" at bounding box center [126, 357] width 43 height 31
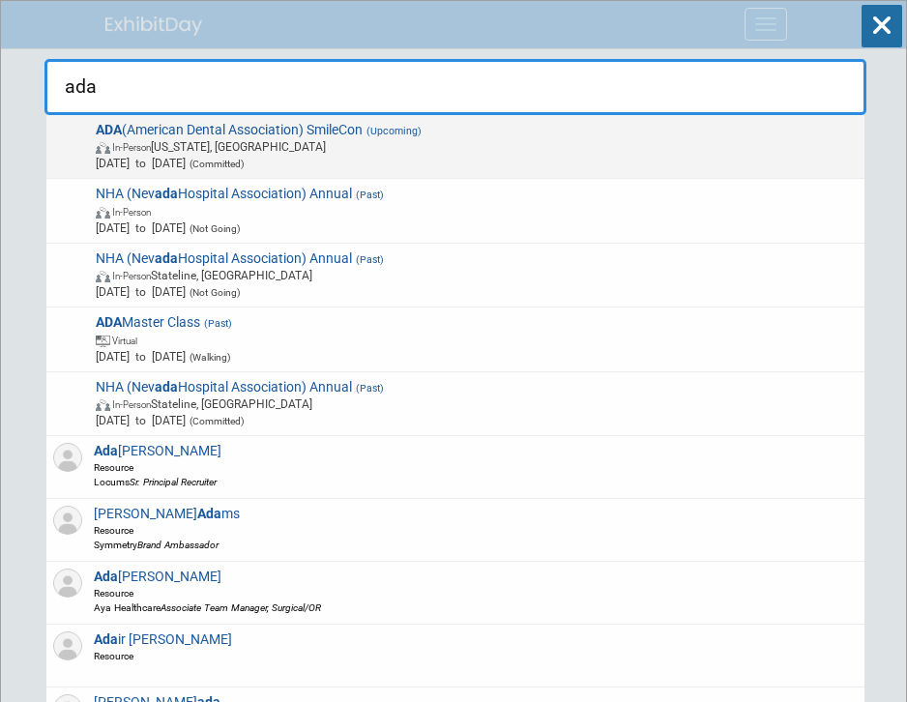
type input "ada"
click at [299, 149] on span "In-Person Washington, DC" at bounding box center [477, 146] width 762 height 16
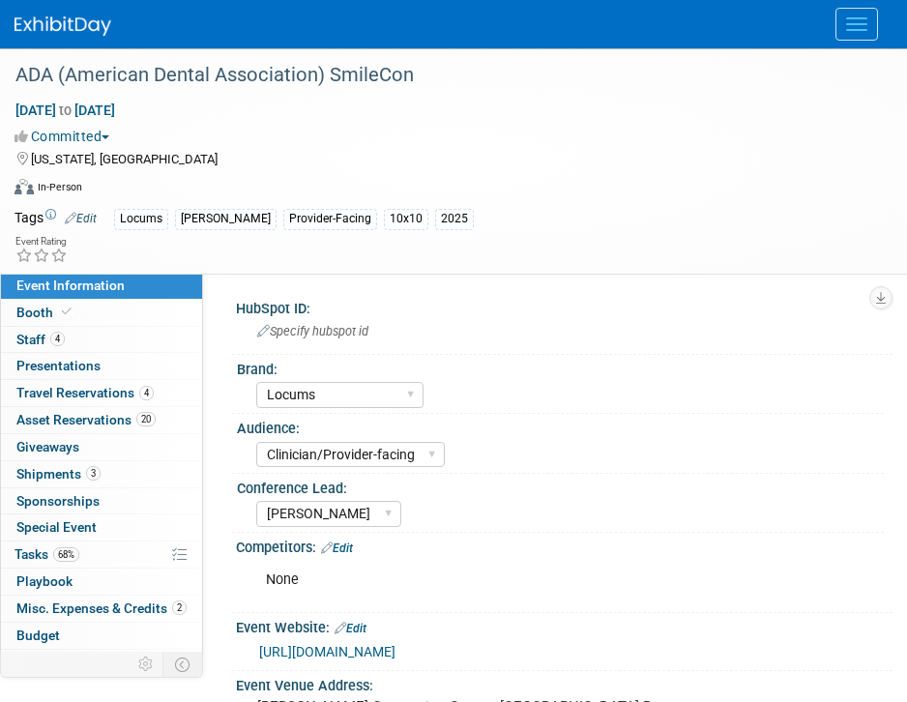
select select "Locums"
select select "Clinician/Provider-facing"
select select "[PERSON_NAME]"
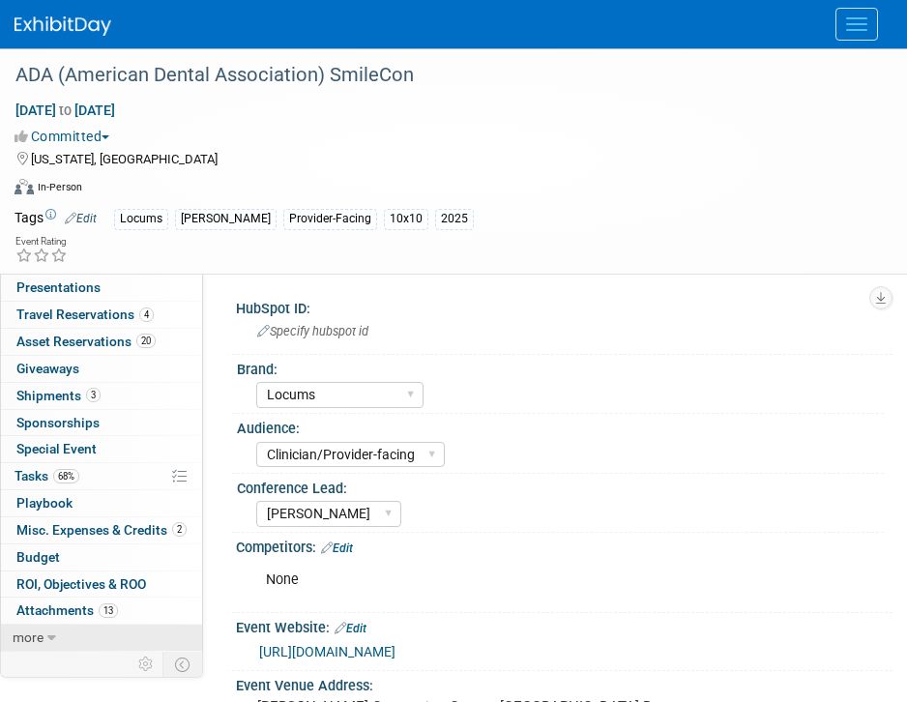
scroll to position [4, 0]
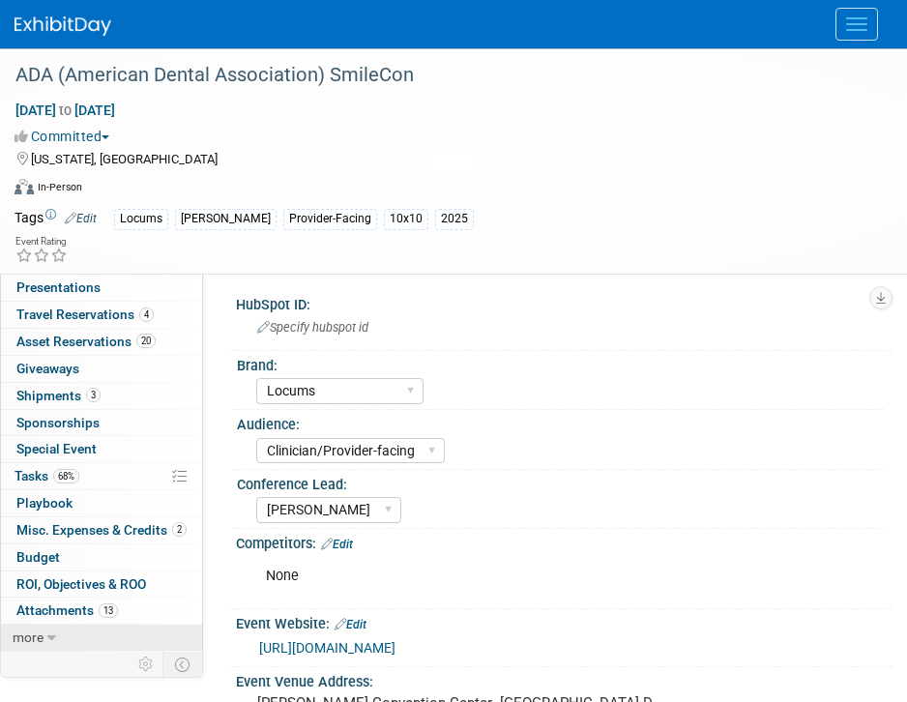
click at [49, 641] on icon at bounding box center [51, 638] width 9 height 14
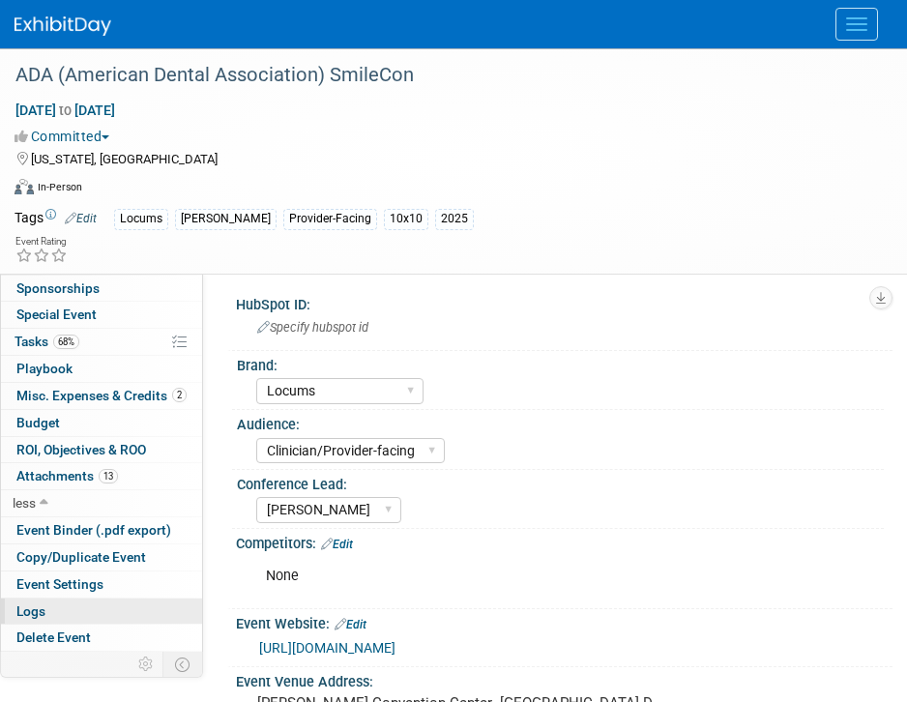
scroll to position [173, 0]
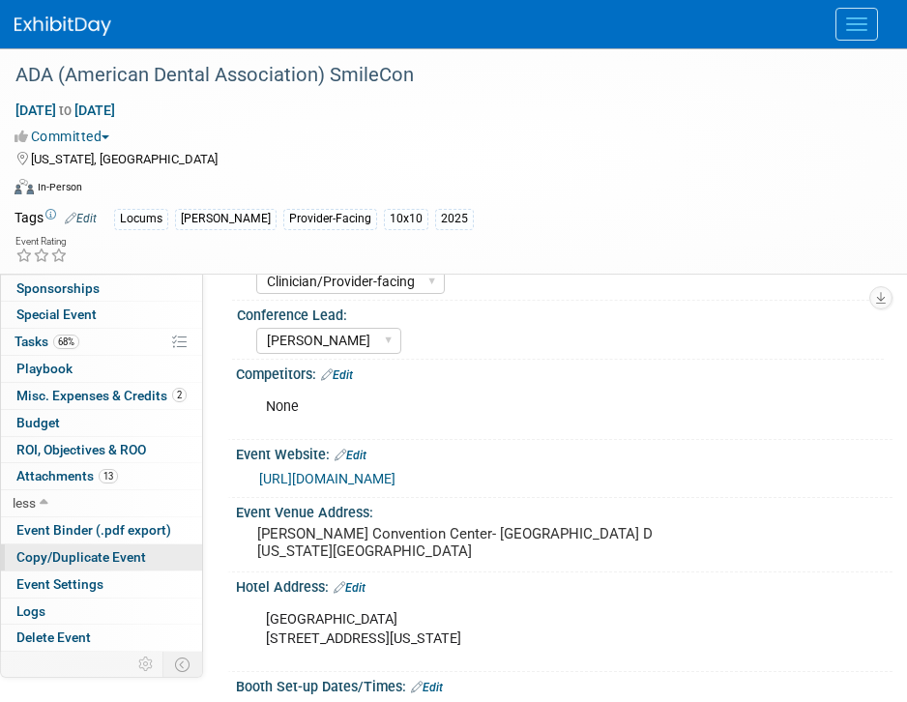
click at [84, 566] on link "Copy/Duplicate Event" at bounding box center [101, 557] width 201 height 26
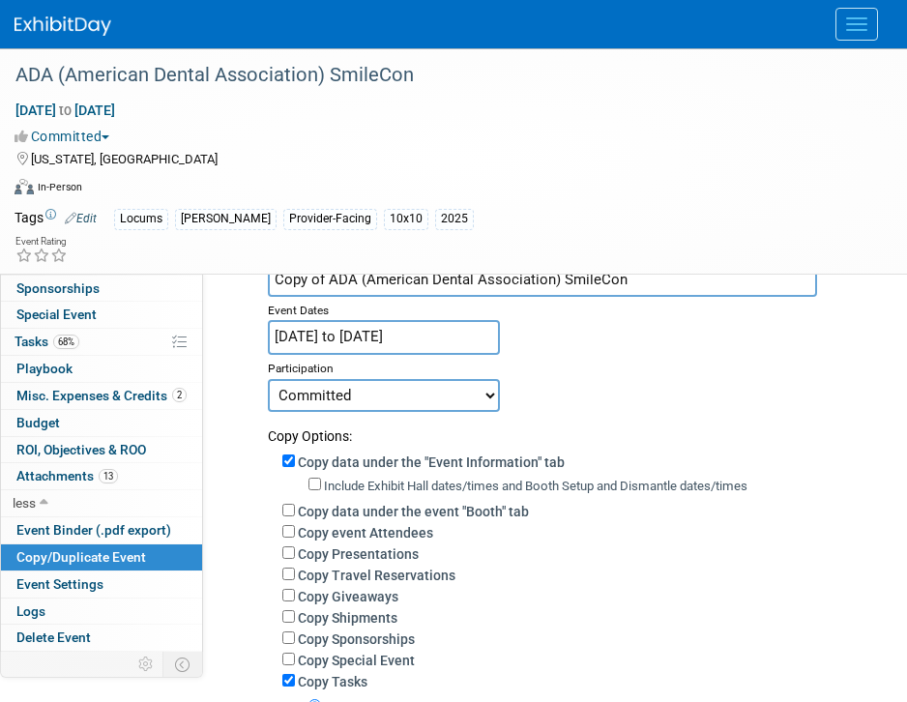
drag, startPoint x: 653, startPoint y: 283, endPoint x: -61, endPoint y: 196, distance: 718.7
click at [0, 196] on html "Conferences Explore: My Workspaces 2 Go to Workspace: Conferences Marketing Req…" at bounding box center [453, 178] width 907 height 702
paste input "Walter E. Washington Convention Center"
click at [359, 319] on div "Event Dates" at bounding box center [573, 308] width 610 height 23
click at [407, 289] on input "AUA (American Urology Association) Annual Meeting" at bounding box center [542, 280] width 549 height 34
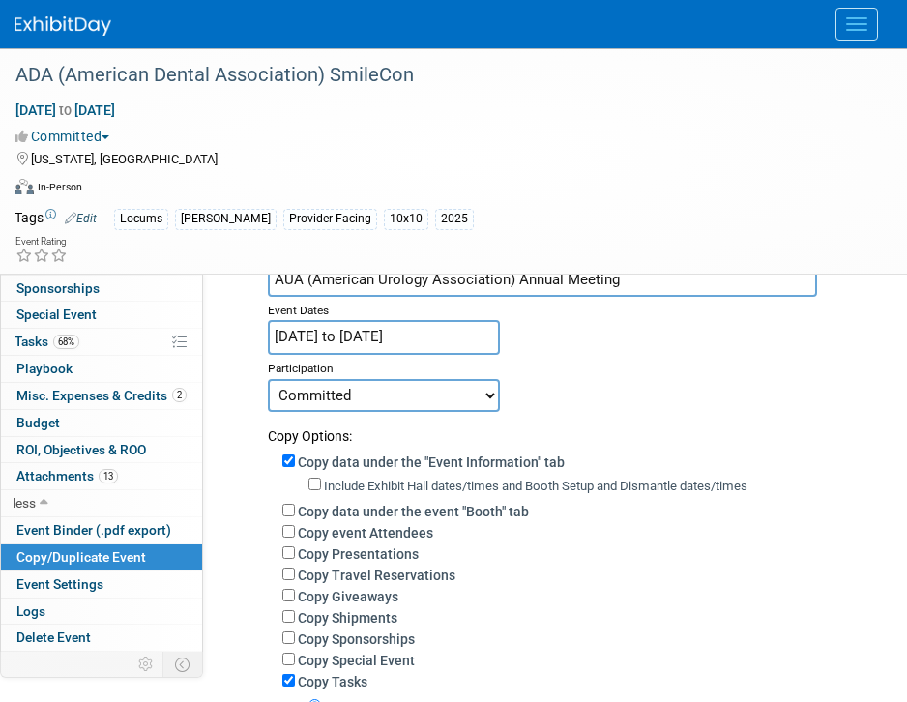
drag, startPoint x: 506, startPoint y: 277, endPoint x: 313, endPoint y: 279, distance: 192.4
click at [313, 279] on input "AUA (American Urology Association) Annual Meeting" at bounding box center [542, 280] width 549 height 34
paste input "ical"
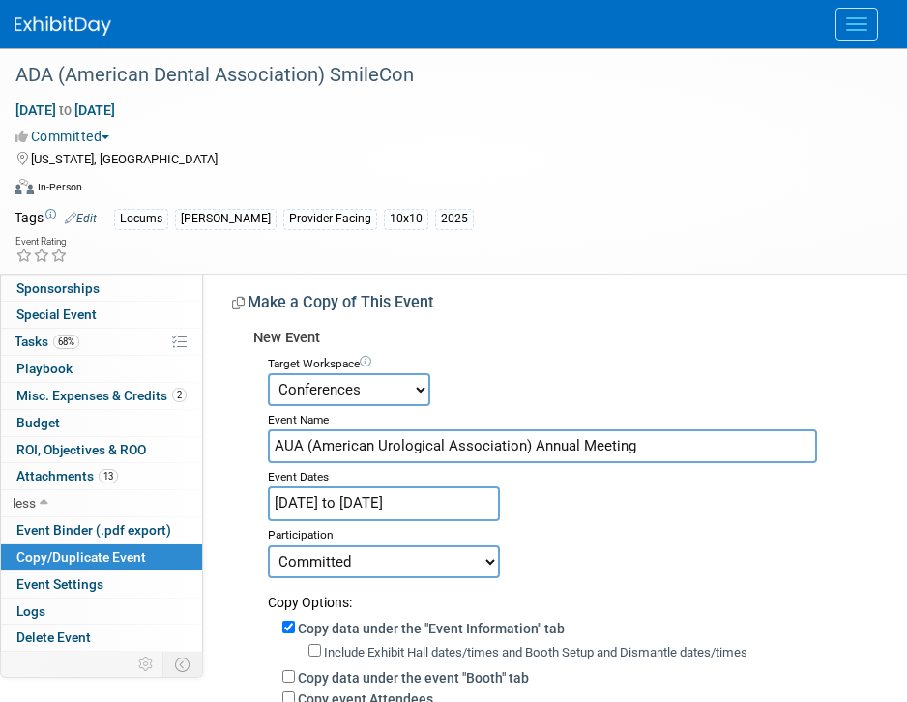
scroll to position [0, 0]
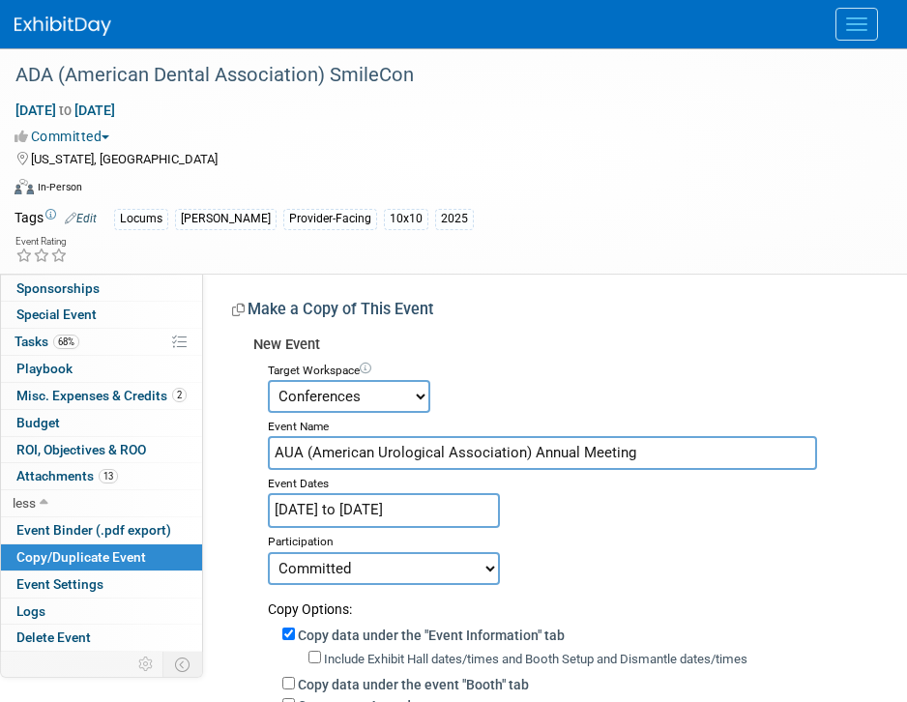
type input "AUA (American Urological Association) Annual Meeting"
click at [693, 481] on div "Event Dates" at bounding box center [573, 481] width 610 height 23
click at [617, 585] on div "Copy Options:" at bounding box center [573, 602] width 610 height 34
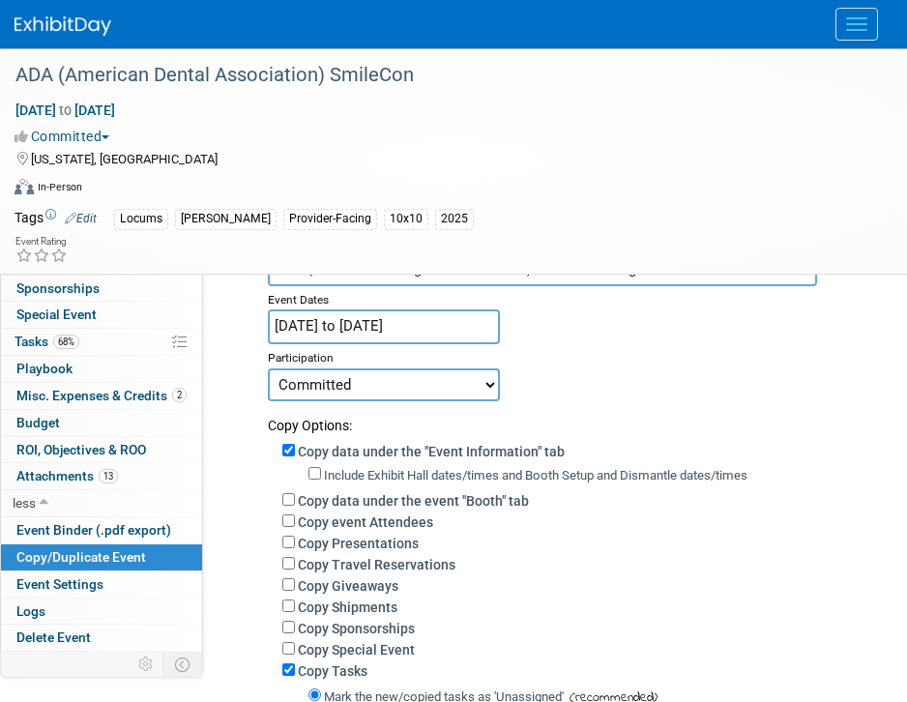
scroll to position [185, 0]
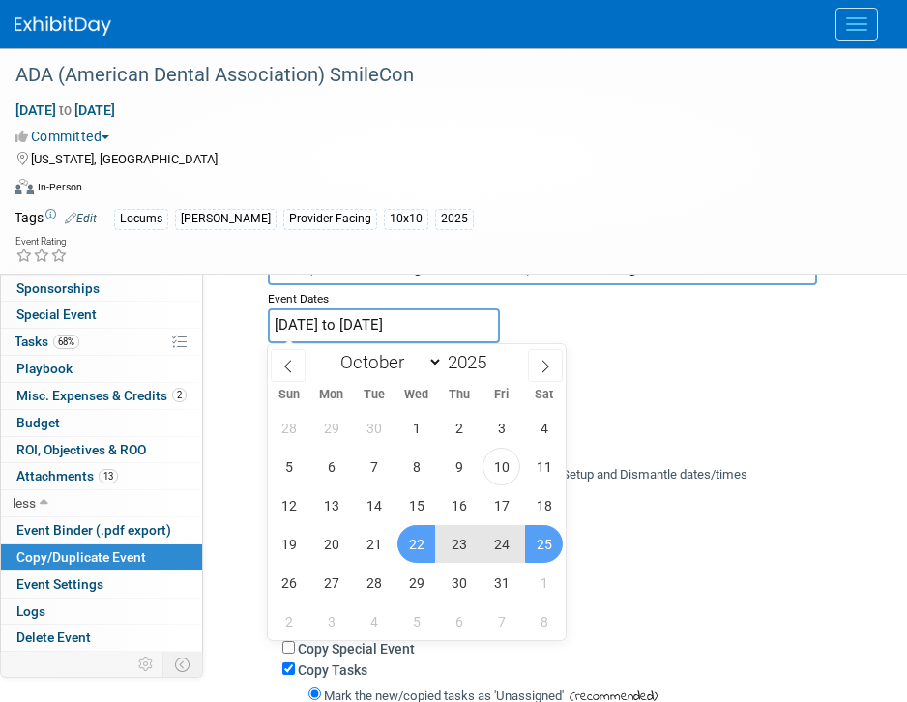
click at [402, 331] on input "Oct 22, 2025 to Oct 25, 2025" at bounding box center [384, 325] width 232 height 34
click at [539, 367] on icon at bounding box center [545, 367] width 14 height 14
select select "10"
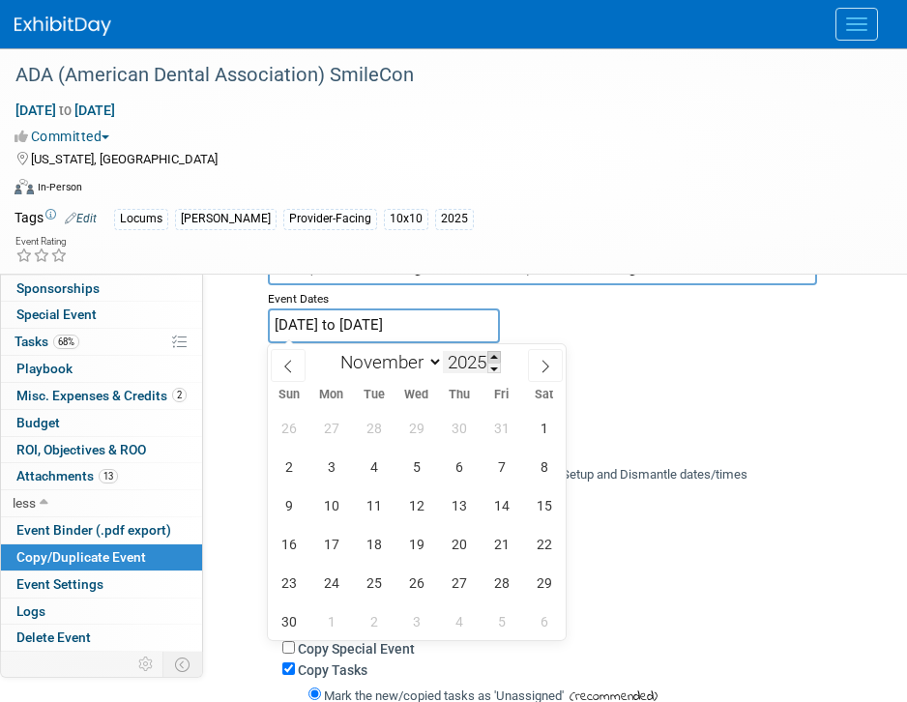
click at [491, 355] on span at bounding box center [494, 357] width 14 height 12
type input "2026"
drag, startPoint x: 422, startPoint y: 376, endPoint x: 409, endPoint y: 376, distance: 13.5
click at [422, 376] on div "January February March April May June July August September October November De…" at bounding box center [416, 360] width 223 height 33
click at [378, 366] on select "January February March April May June July August September October November De…" at bounding box center [387, 362] width 111 height 24
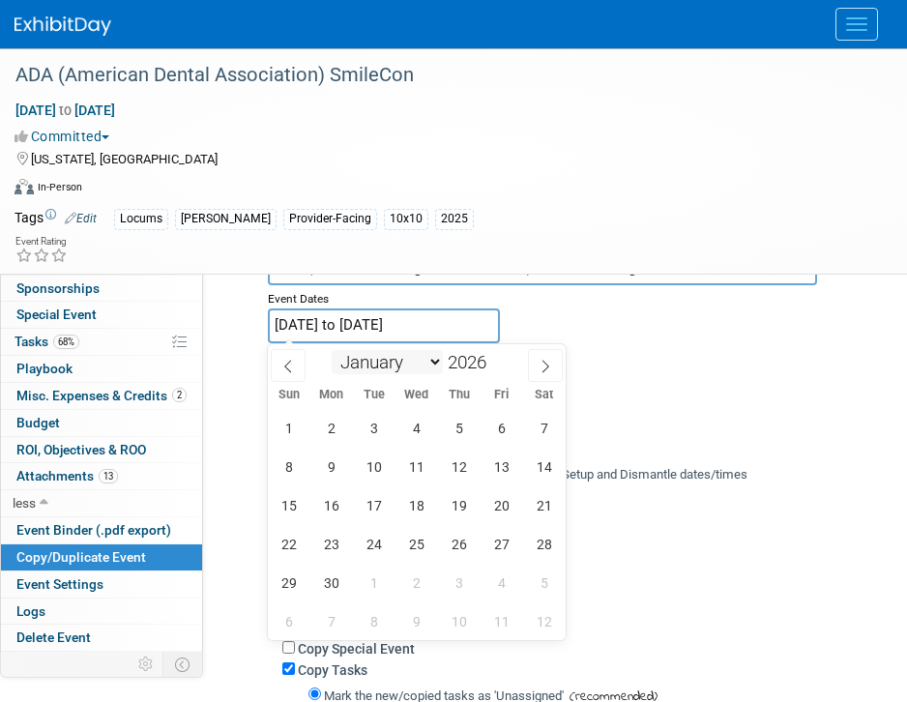
select select "4"
click at [332, 350] on select "January February March April May June July August September October November De…" at bounding box center [387, 362] width 111 height 24
click at [462, 509] on span "14" at bounding box center [459, 505] width 38 height 38
type input "May 14, 2026"
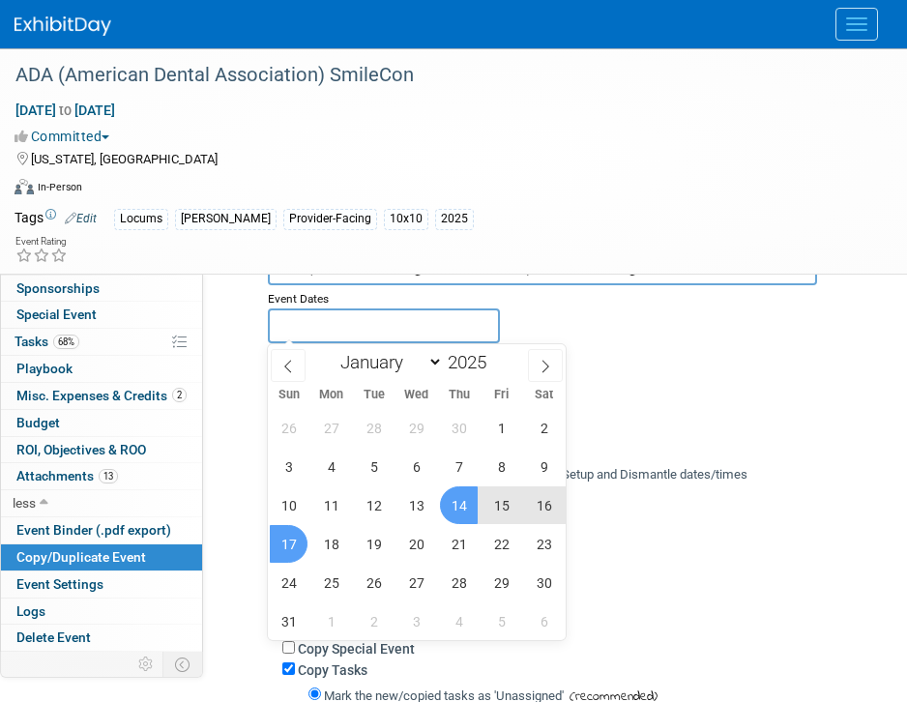
click at [263, 543] on div "Target Workspace Conferences Marketing Requests Event Name AUA (American Urolog…" at bounding box center [565, 533] width 625 height 722
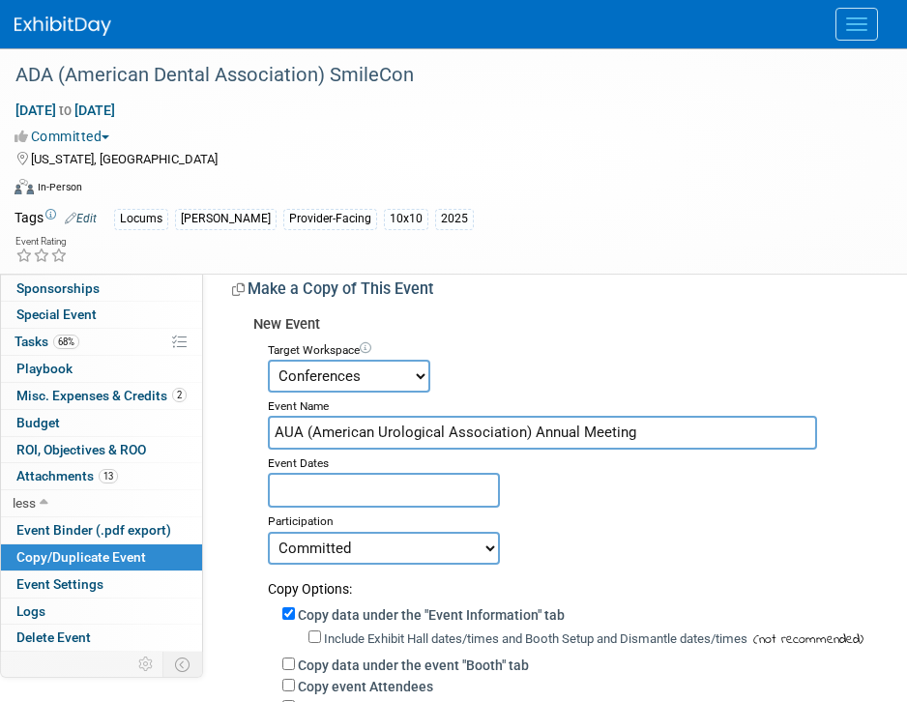
scroll to position [17, 0]
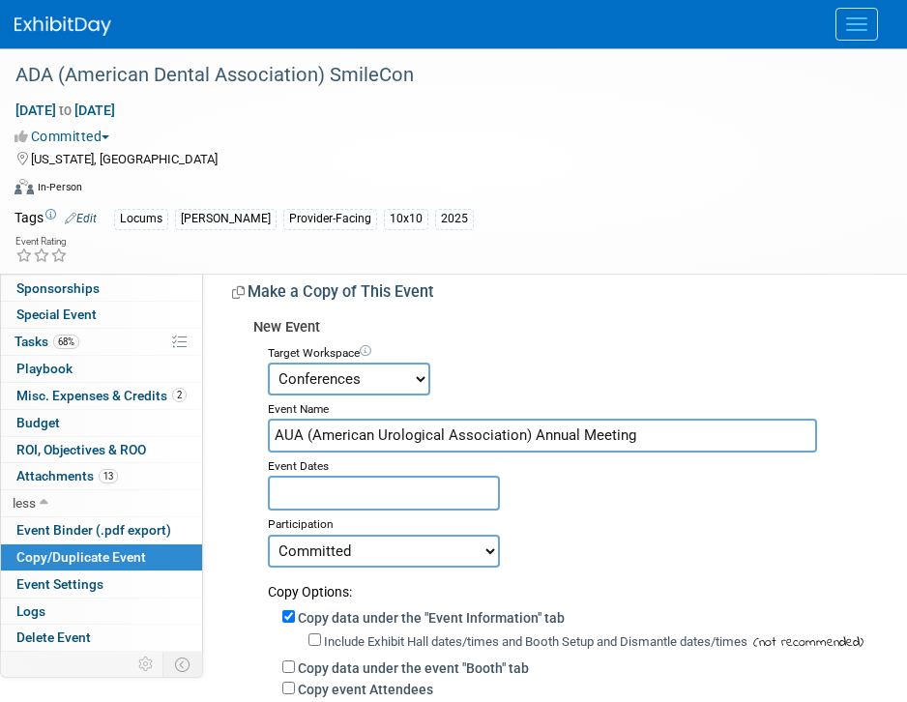
click at [368, 478] on input "text" at bounding box center [384, 493] width 232 height 34
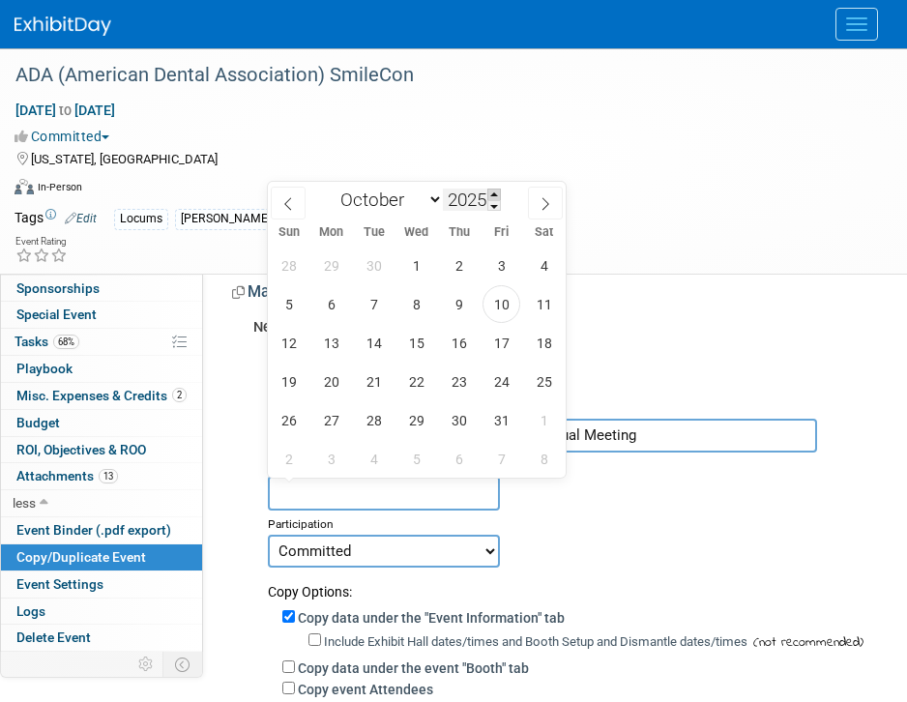
click at [497, 192] on span at bounding box center [494, 195] width 14 height 12
type input "2026"
click at [412, 201] on select "January February March April May June July August September October November De…" at bounding box center [387, 200] width 111 height 24
select select "4"
click at [332, 188] on select "January February March April May June July August September October November De…" at bounding box center [387, 200] width 111 height 24
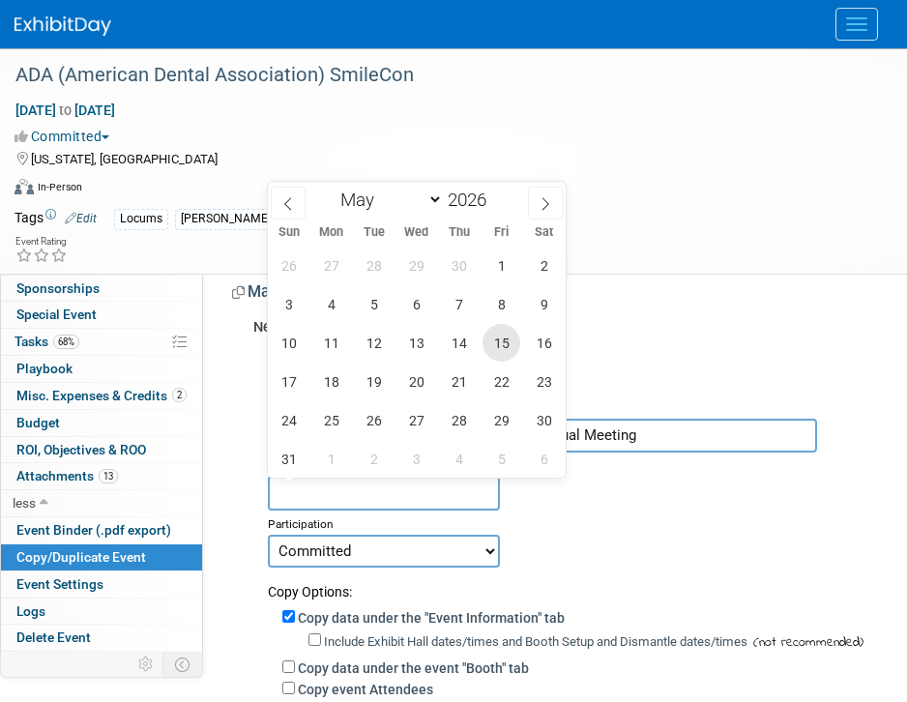
click at [490, 346] on span "15" at bounding box center [501, 343] width 38 height 38
click at [300, 384] on span "17" at bounding box center [289, 382] width 38 height 38
type input "May 15, 2026 to May 17, 2026"
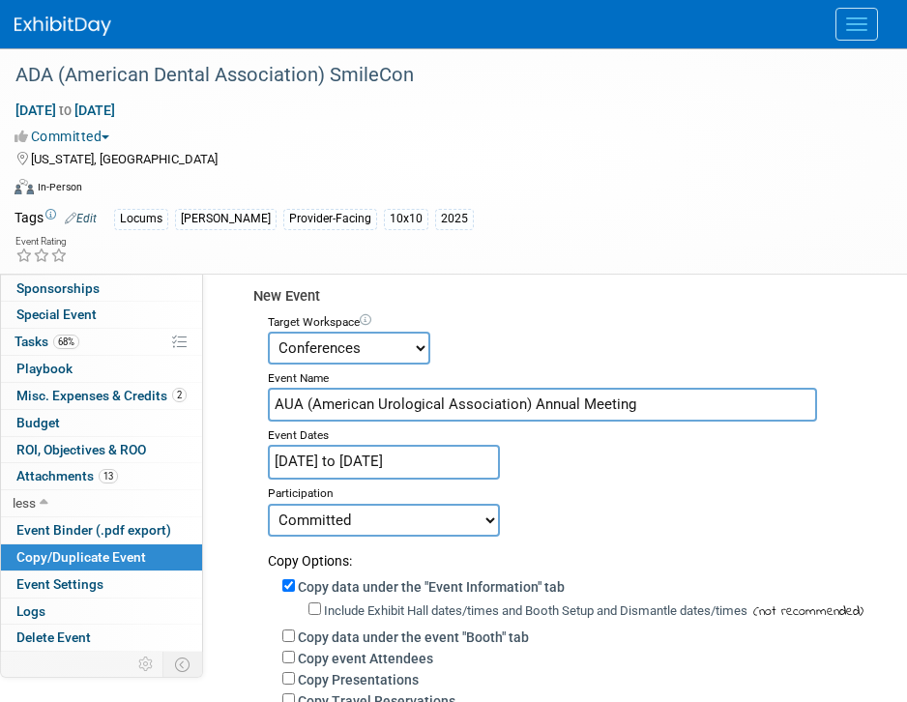
scroll to position [56, 0]
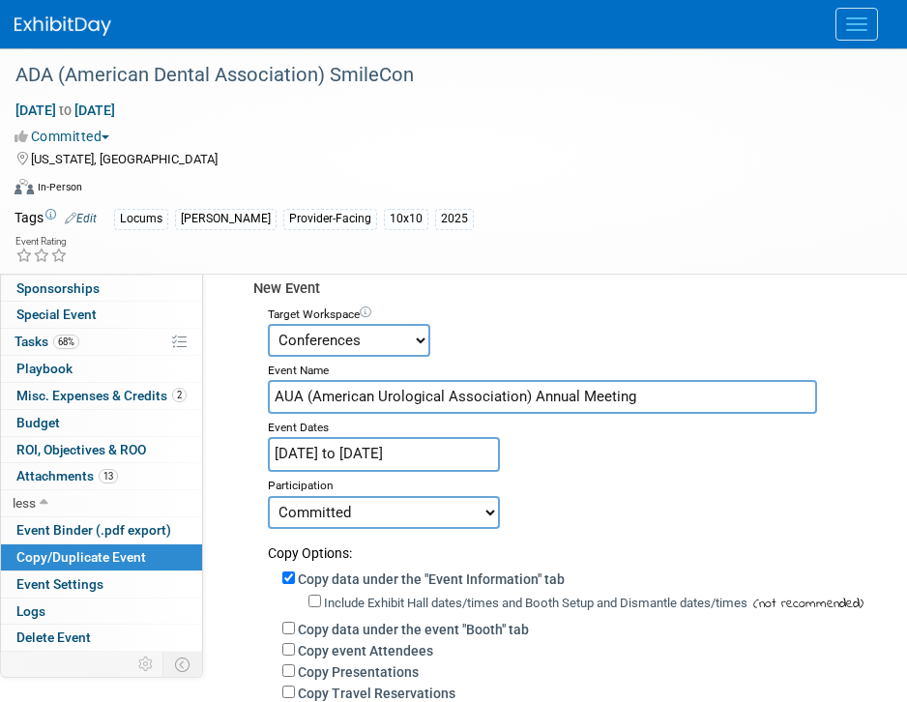
click at [432, 506] on select "Committed Considering Not Going Walking Sponsorship Canceled Waitlisted In Prog…" at bounding box center [384, 512] width 232 height 33
select select "2"
click at [268, 496] on select "Committed Considering Not Going Walking Sponsorship Canceled Waitlisted In Prog…" at bounding box center [384, 512] width 232 height 33
click at [663, 499] on div "Committed Considering Not Going Walking Sponsorship Canceled Waitlisted In Prog…" at bounding box center [573, 512] width 610 height 34
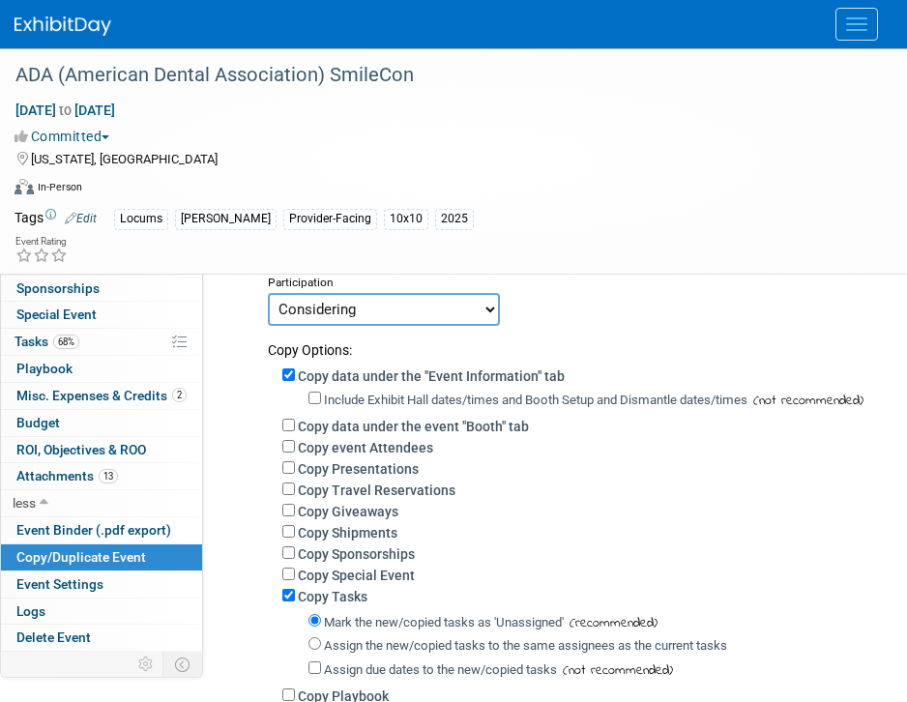
scroll to position [251, 0]
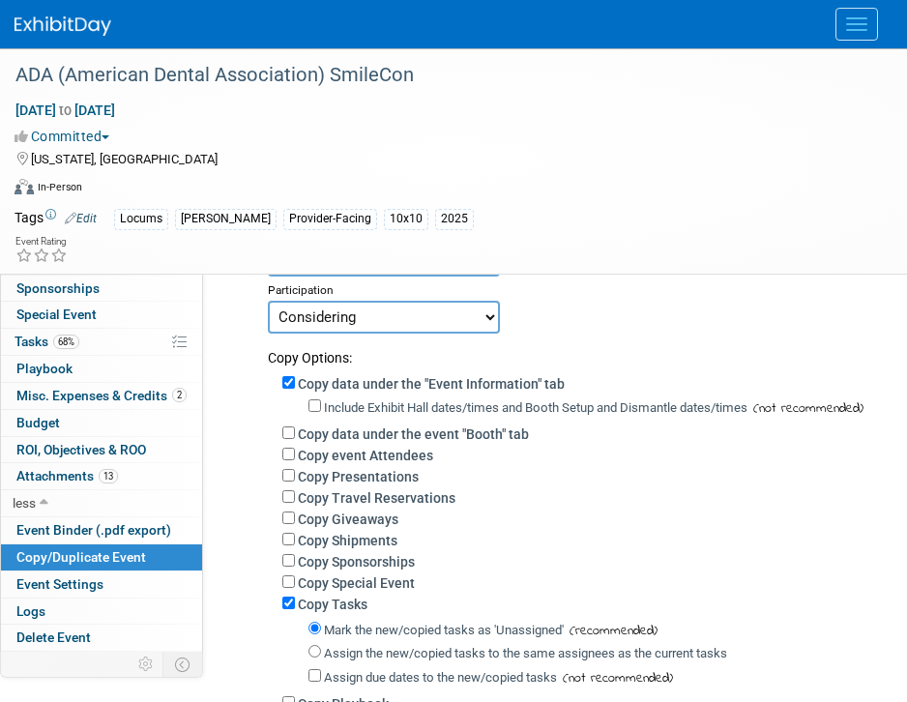
click at [378, 430] on label "Copy data under the event "Booth" tab" at bounding box center [413, 433] width 231 height 15
click at [295, 430] on input "Copy data under the event "Booth" tab" at bounding box center [288, 432] width 13 height 13
checkbox input "true"
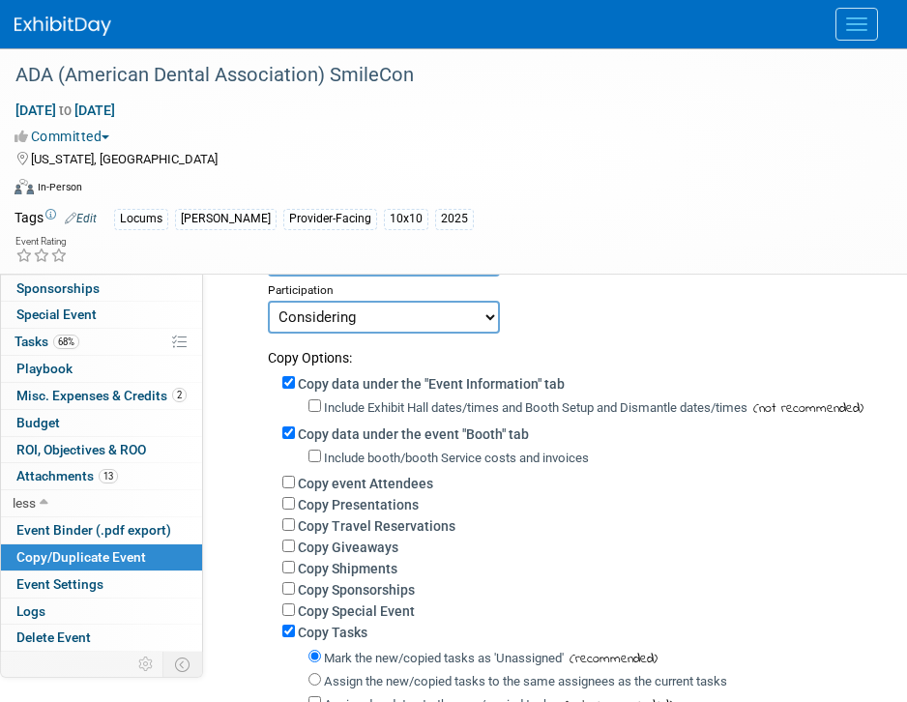
click at [377, 547] on label "Copy Giveaways" at bounding box center [348, 546] width 101 height 15
click at [295, 547] on input "Copy Giveaways" at bounding box center [288, 545] width 13 height 13
checkbox input "true"
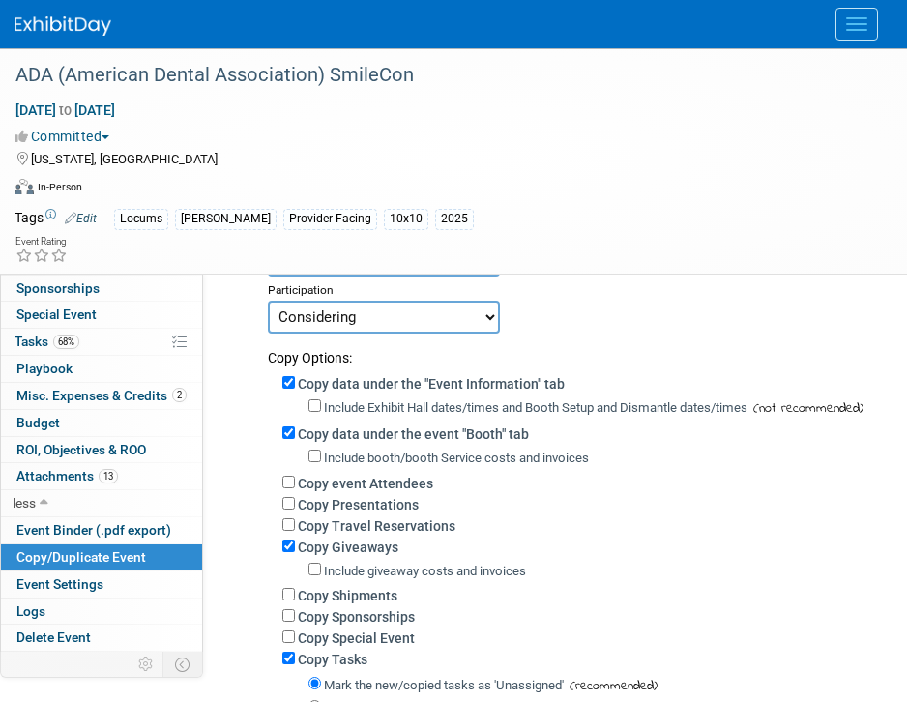
click at [379, 598] on label "Copy Shipments" at bounding box center [348, 595] width 100 height 15
click at [295, 598] on input "Copy Shipments" at bounding box center [288, 594] width 13 height 13
checkbox input "true"
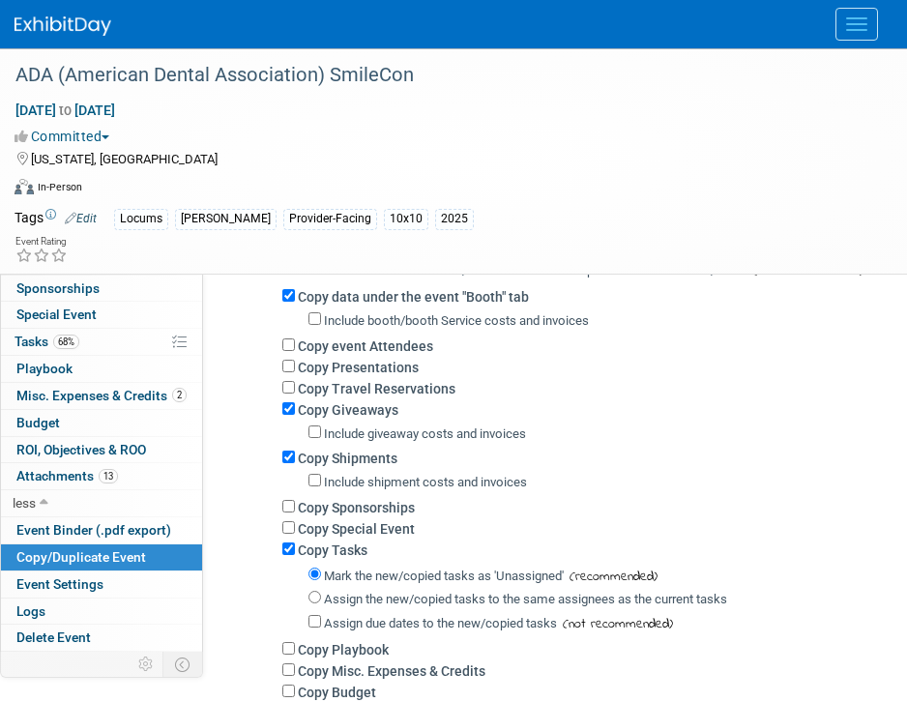
click at [387, 599] on label "Assign the new/copied tasks to the same assignees as the current tasks" at bounding box center [525, 599] width 403 height 15
click at [321, 599] on input "Assign the new/copied tasks to the same assignees as the current tasks" at bounding box center [314, 597] width 13 height 13
radio input "true"
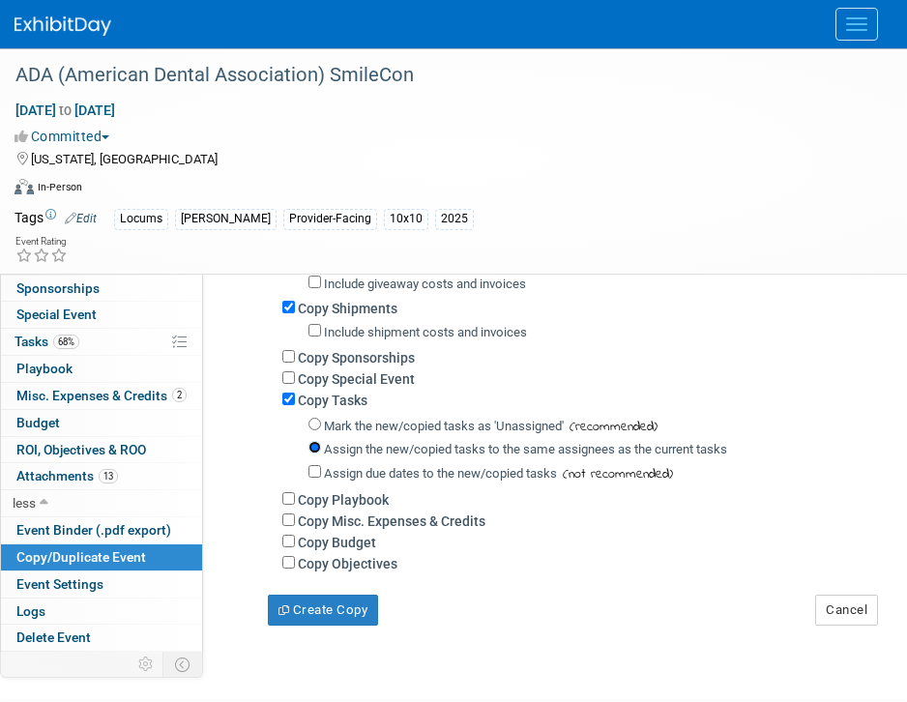
scroll to position [542, 0]
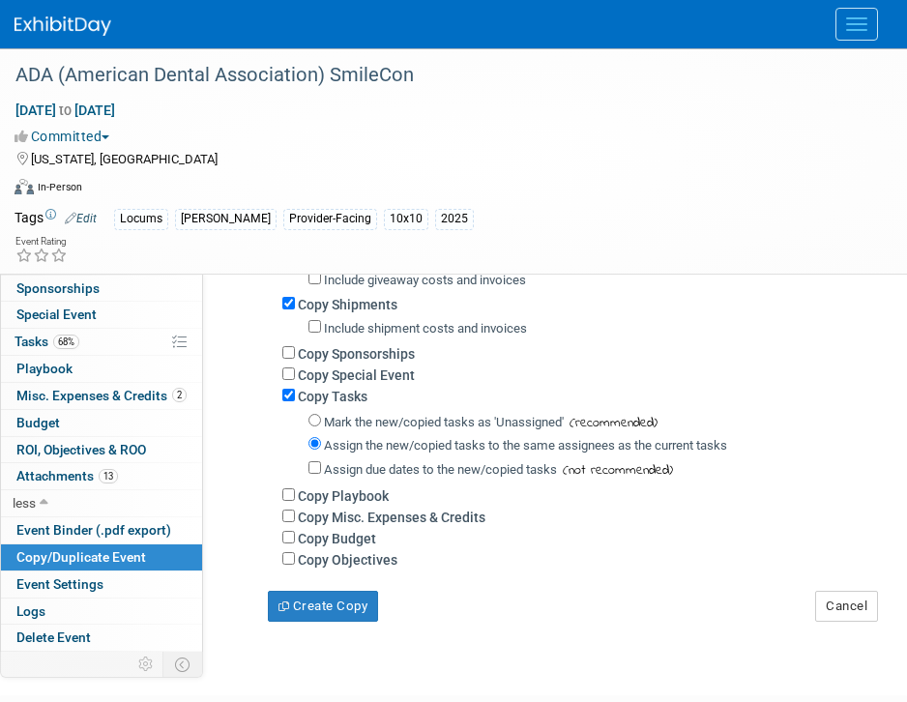
click at [407, 520] on label "Copy Misc. Expenses & Credits" at bounding box center [392, 516] width 188 height 15
click at [295, 520] on input "Copy Misc. Expenses & Credits" at bounding box center [288, 515] width 13 height 13
checkbox input "true"
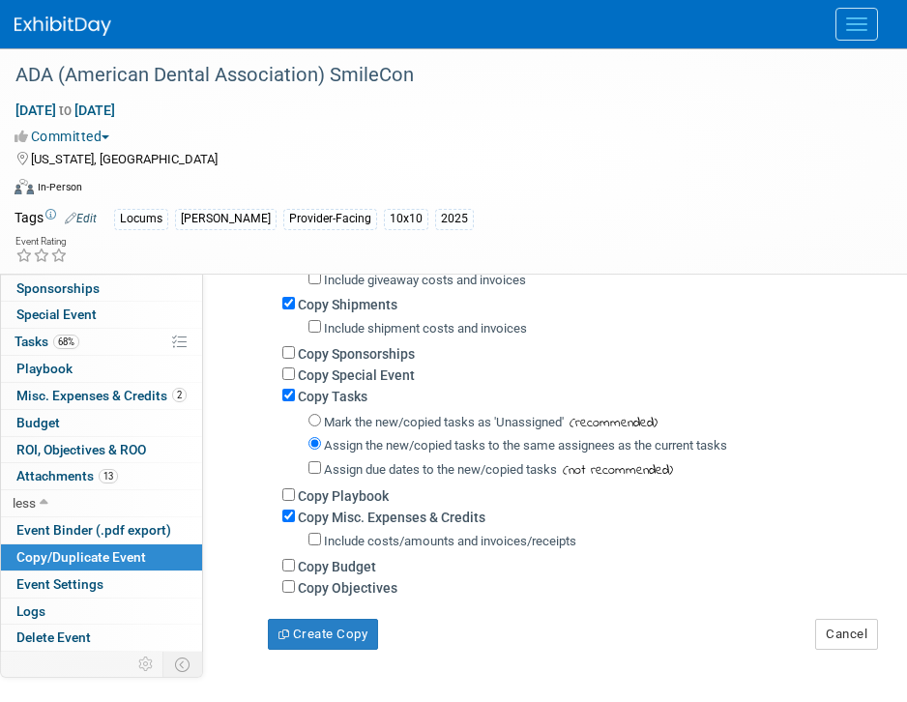
click at [347, 573] on label "Copy Budget" at bounding box center [337, 566] width 78 height 15
click at [295, 571] on input "Copy Budget" at bounding box center [288, 565] width 13 height 13
checkbox input "true"
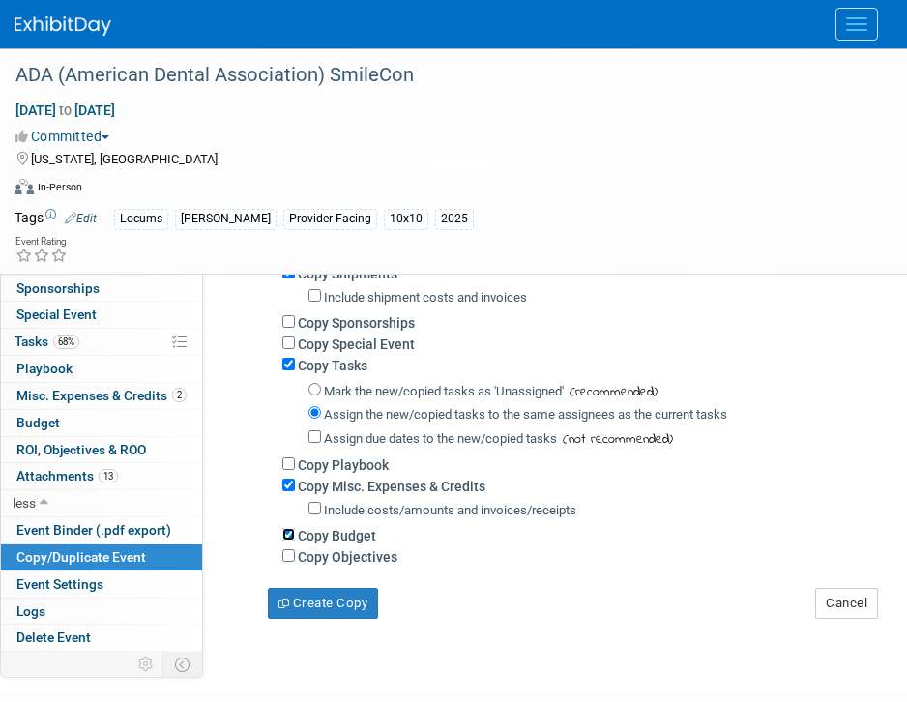
scroll to position [576, 0]
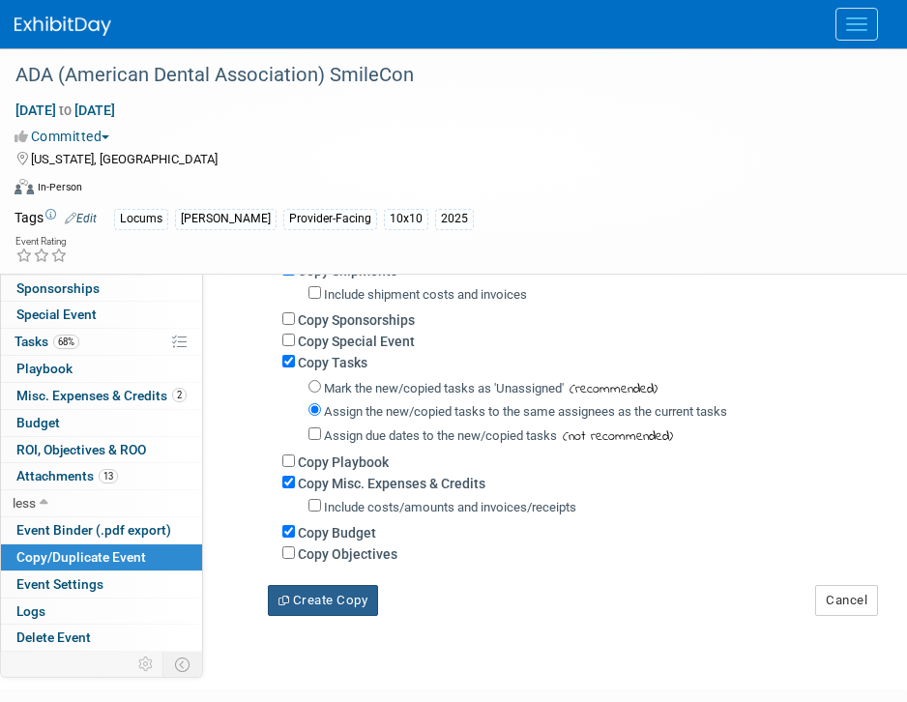
click at [337, 599] on button "Create Copy" at bounding box center [323, 600] width 110 height 31
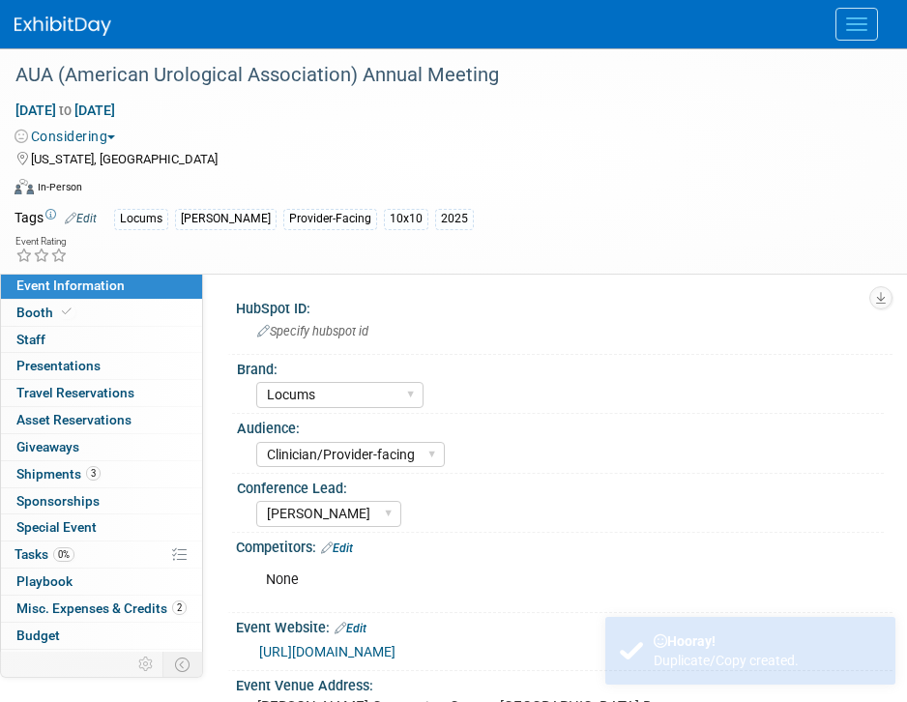
select select "Locums"
select select "Clinician/Provider-facing"
select select "[PERSON_NAME]"
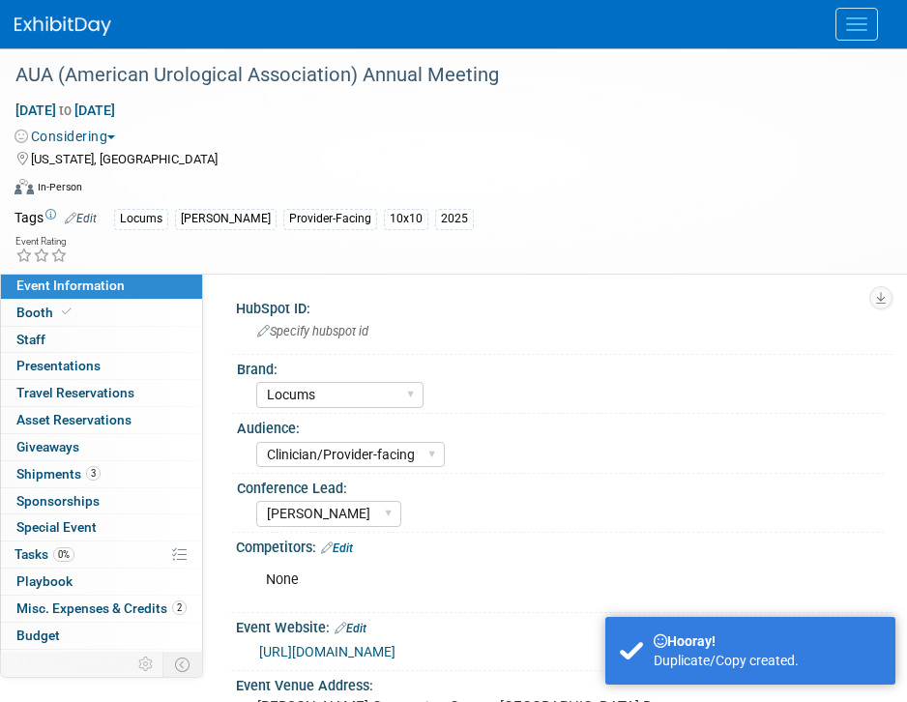
click at [92, 217] on link "Edit" at bounding box center [81, 219] width 32 height 14
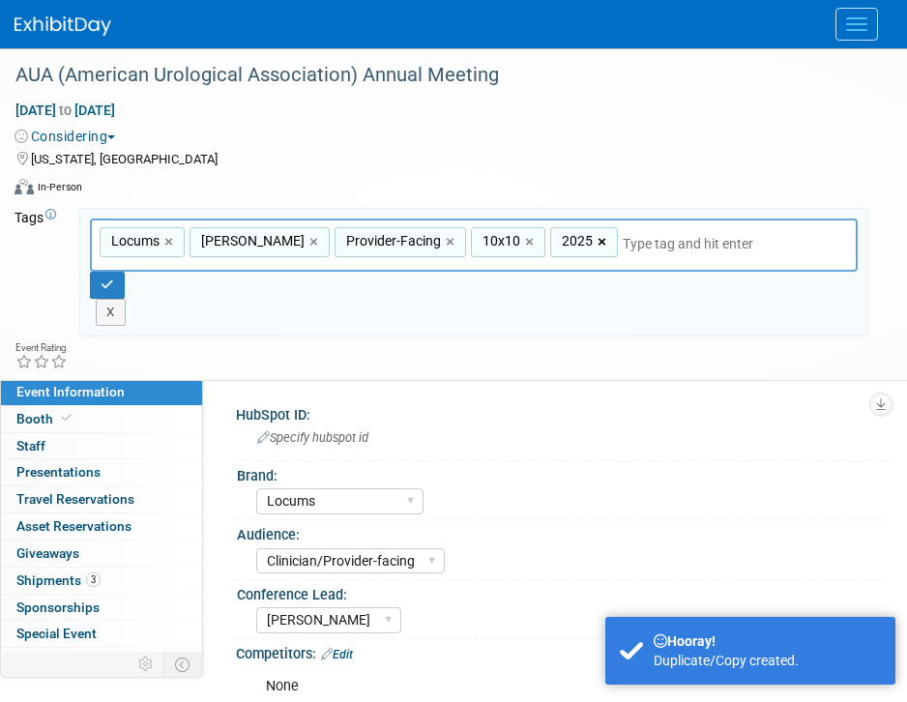
click at [597, 241] on link "×" at bounding box center [603, 242] width 13 height 22
type input "Locums, [PERSON_NAME], Provider-Facing, 10x10"
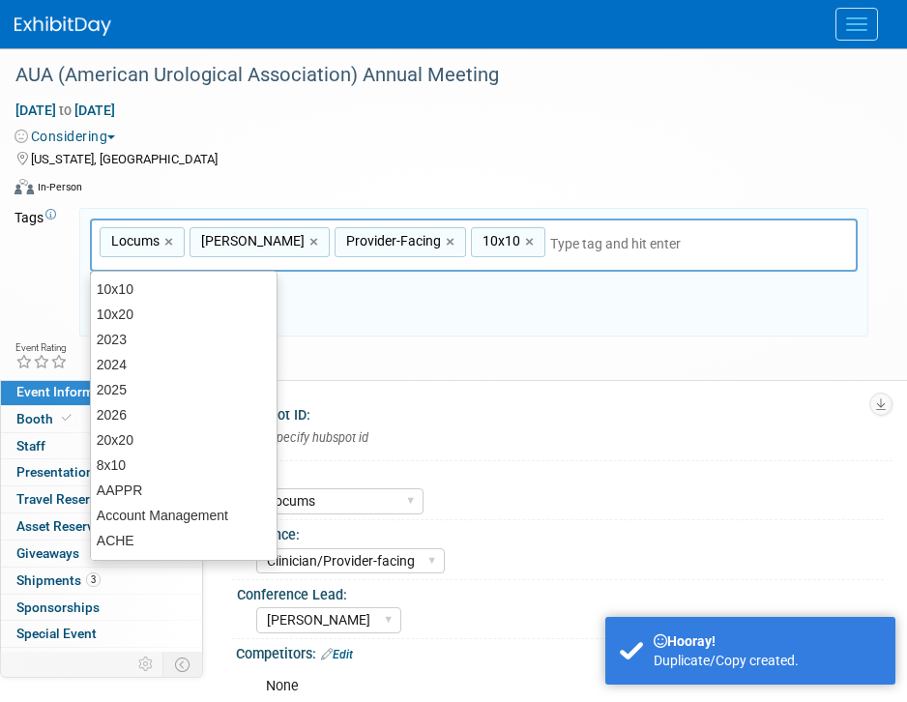
click at [575, 247] on input "text" at bounding box center [685, 243] width 271 height 19
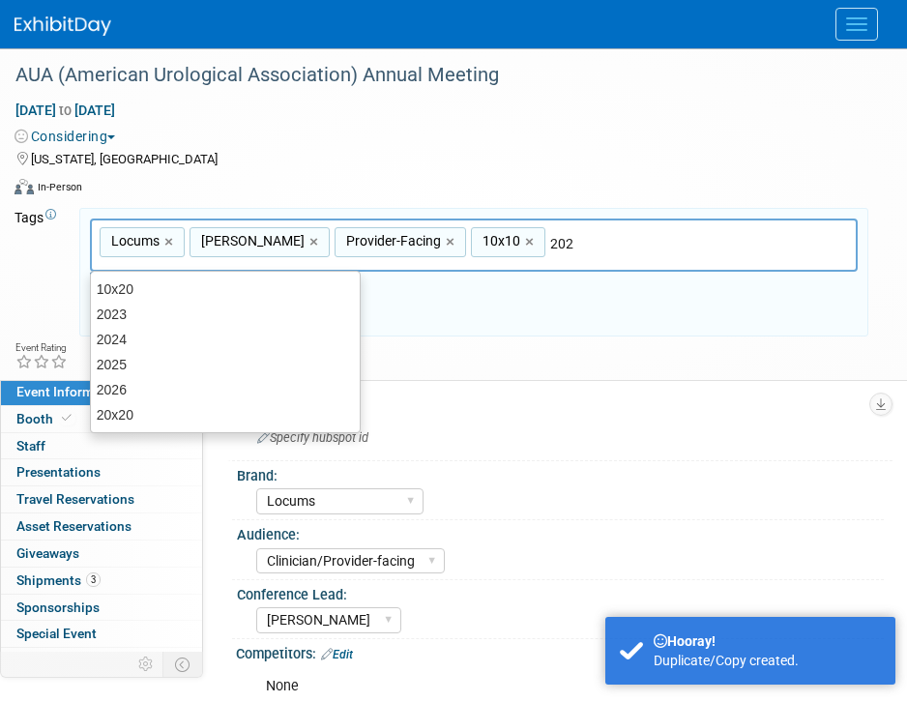
type input "2026"
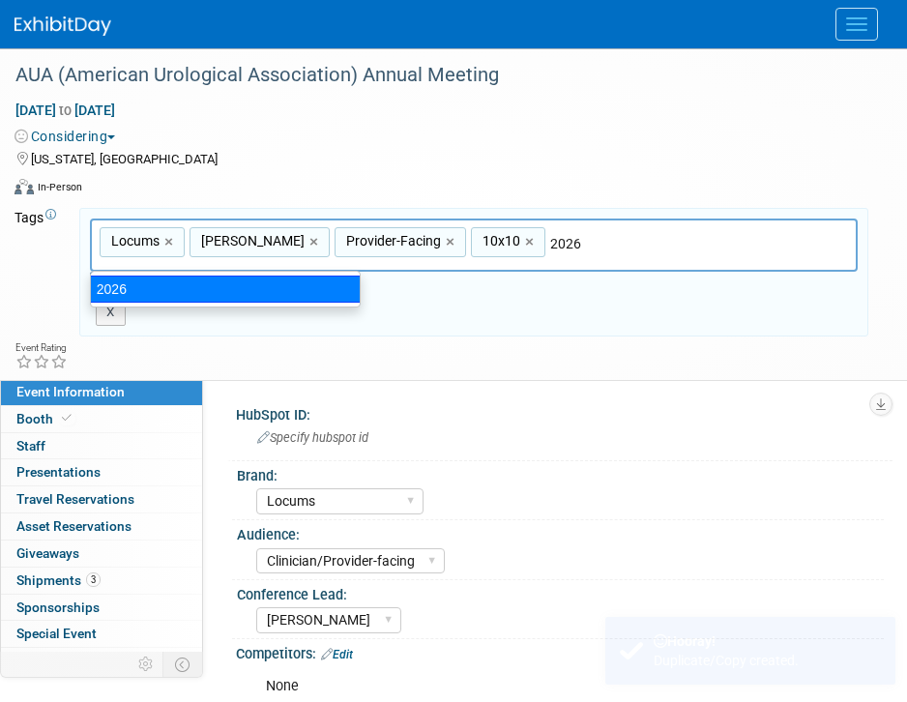
click at [342, 298] on div "2026" at bounding box center [225, 289] width 271 height 27
type input "Locums, Aya Locums, Provider-Facing, 10x10, 2026"
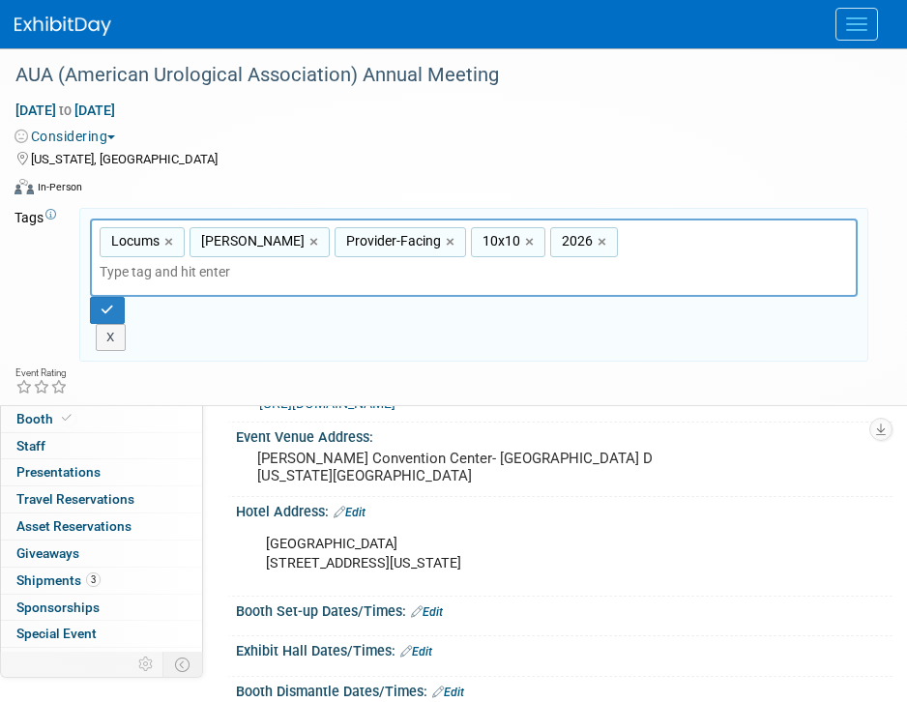
scroll to position [399, 0]
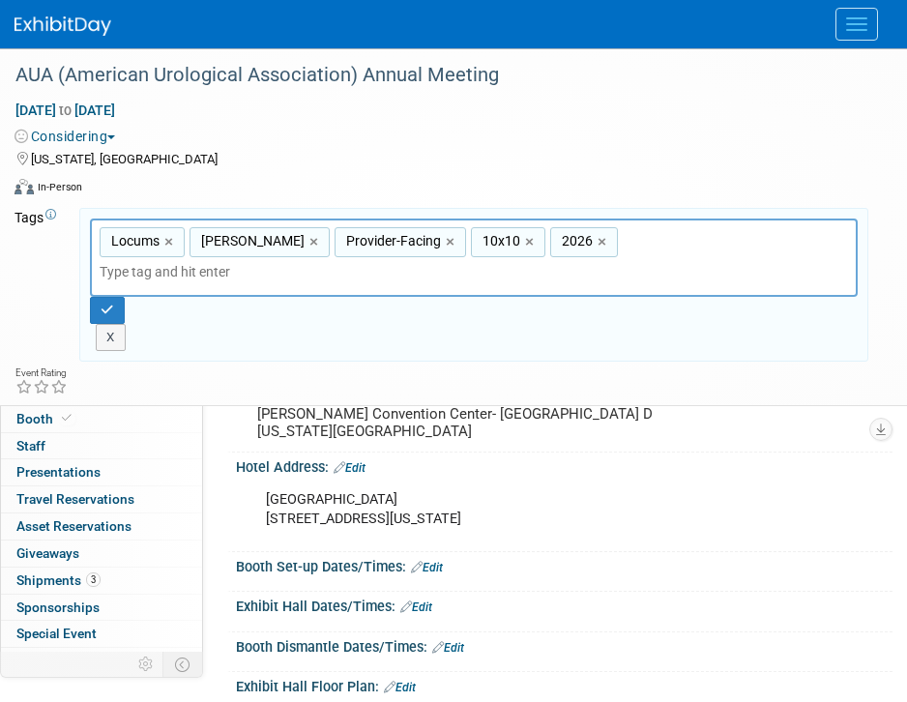
click at [380, 518] on div "AC Hotel Convention Center 601 K St. NW, Washington, DC 20001" at bounding box center [554, 509] width 604 height 58
click at [354, 461] on link "Edit" at bounding box center [350, 468] width 32 height 14
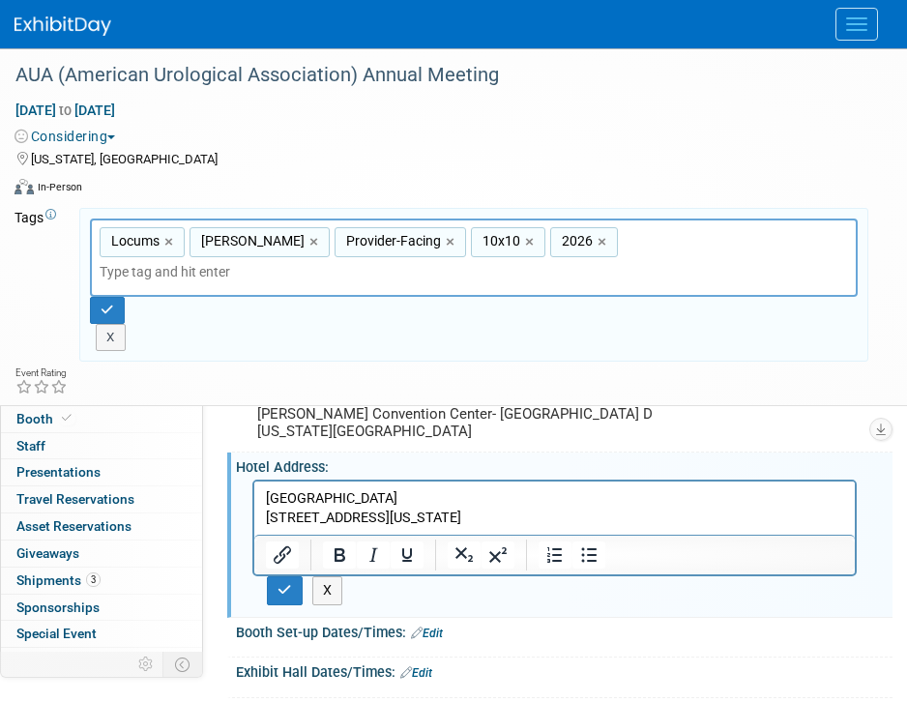
scroll to position [0, 0]
drag, startPoint x: 529, startPoint y: 525, endPoint x: 215, endPoint y: 450, distance: 323.1
click at [254, 481] on html "AC Hotel Convention Center 601 K St. NW, Washington, DC 20001" at bounding box center [554, 504] width 600 height 46
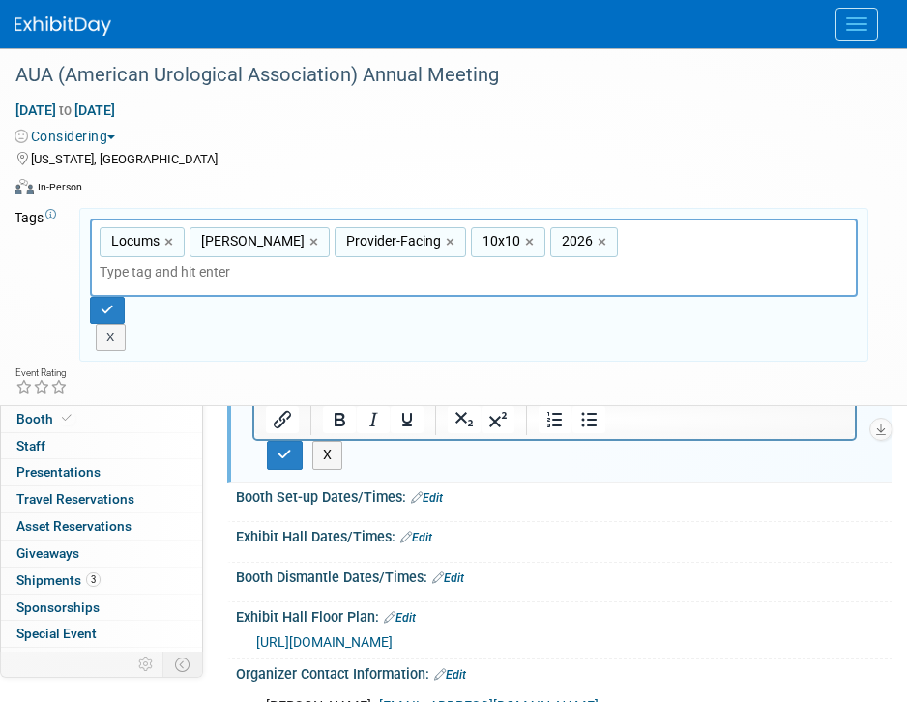
scroll to position [550, 0]
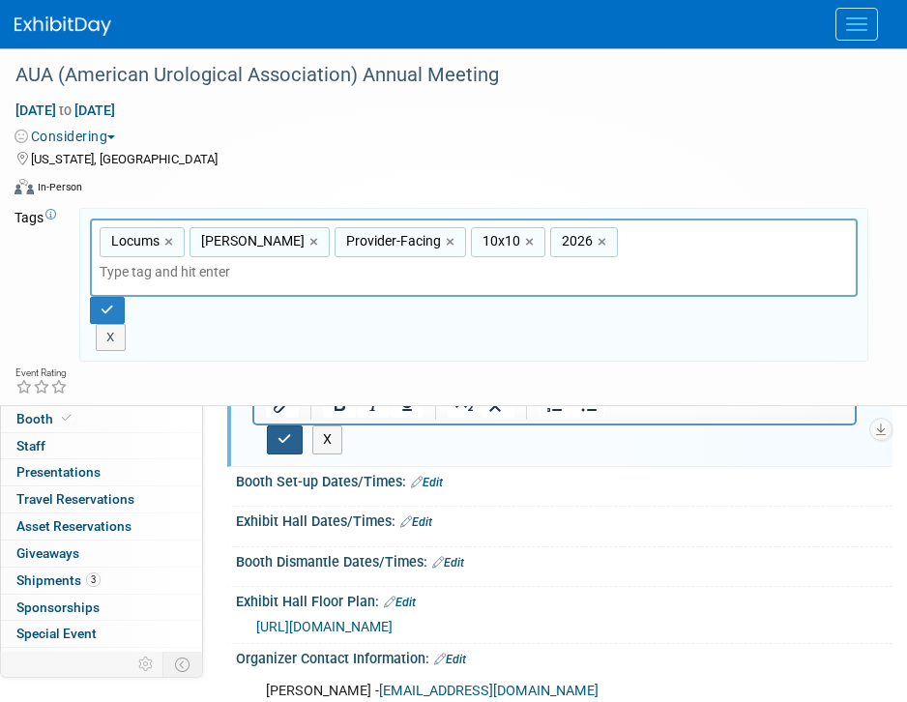
click at [289, 434] on icon "button" at bounding box center [284, 439] width 15 height 14
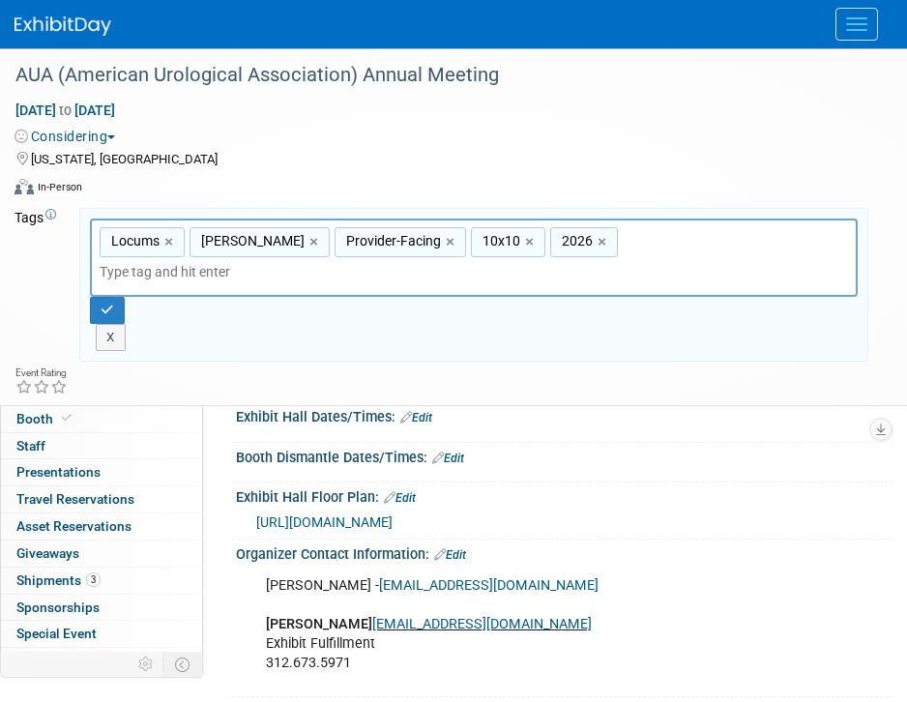
scroll to position [554, 0]
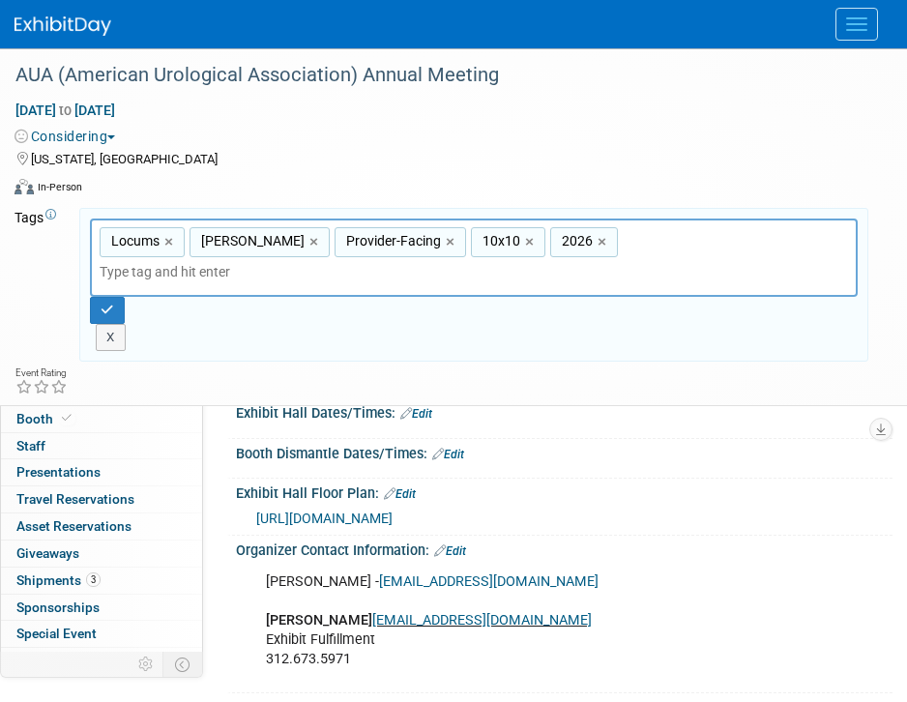
click at [424, 408] on link "Edit" at bounding box center [416, 414] width 32 height 14
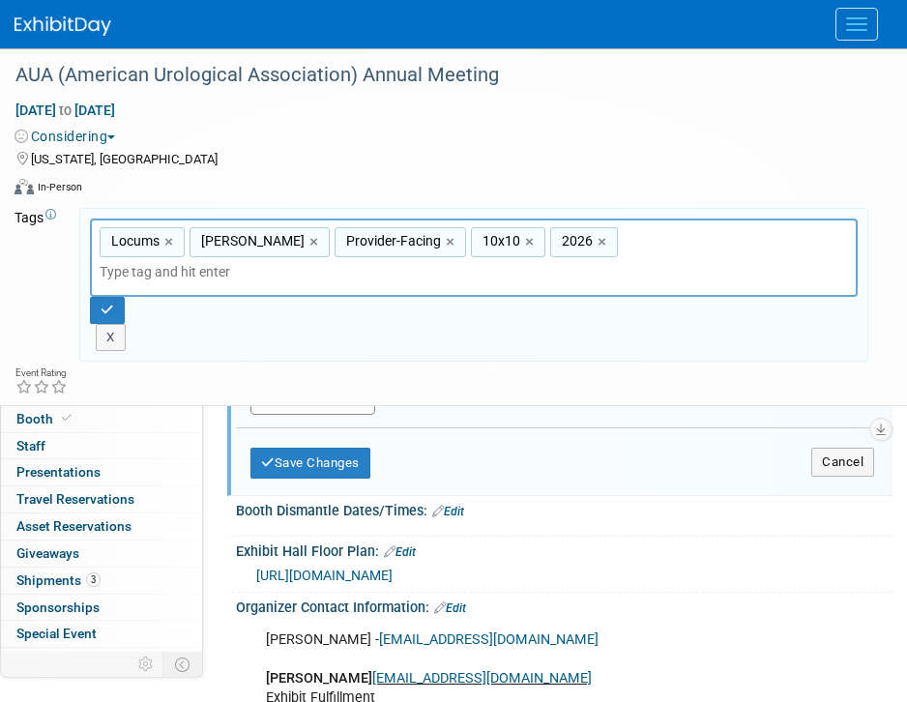
scroll to position [601, 0]
click at [323, 406] on button "Add Another Exhibit Date" at bounding box center [312, 401] width 125 height 29
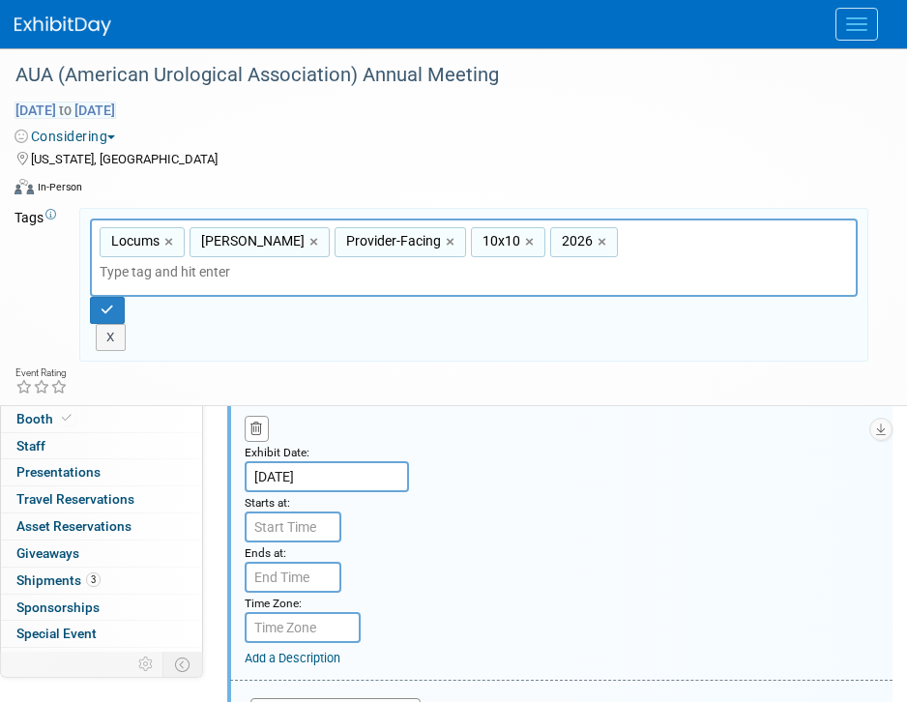
click at [116, 111] on span "May 15, 2026 to May 17, 2026" at bounding box center [66, 110] width 102 height 17
select select "4"
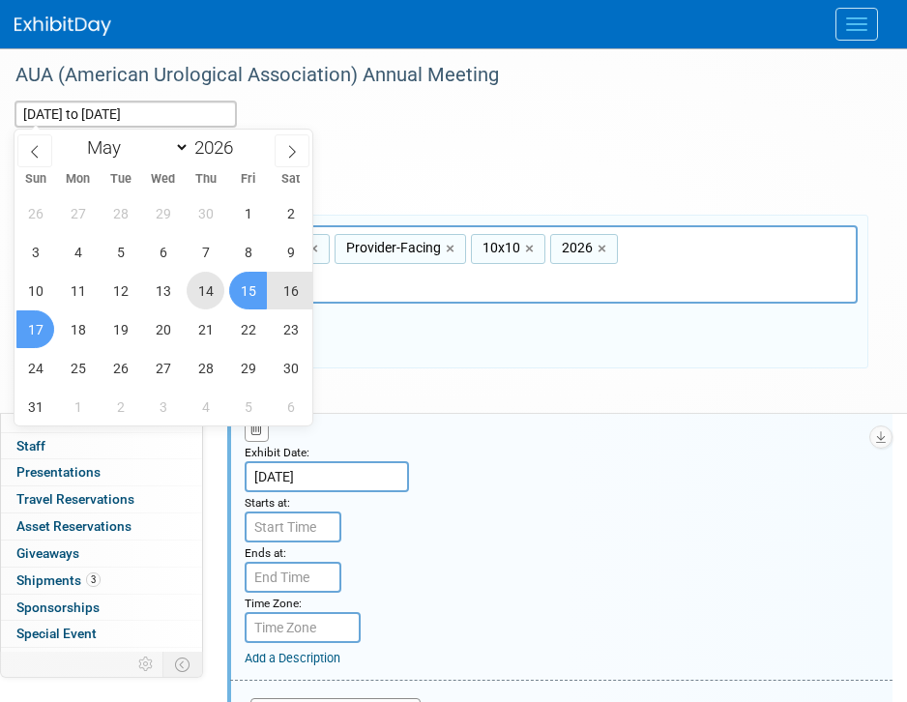
click at [199, 294] on span "14" at bounding box center [206, 291] width 38 height 38
type input "May 14, 2026"
click at [32, 323] on span "17" at bounding box center [35, 329] width 38 height 38
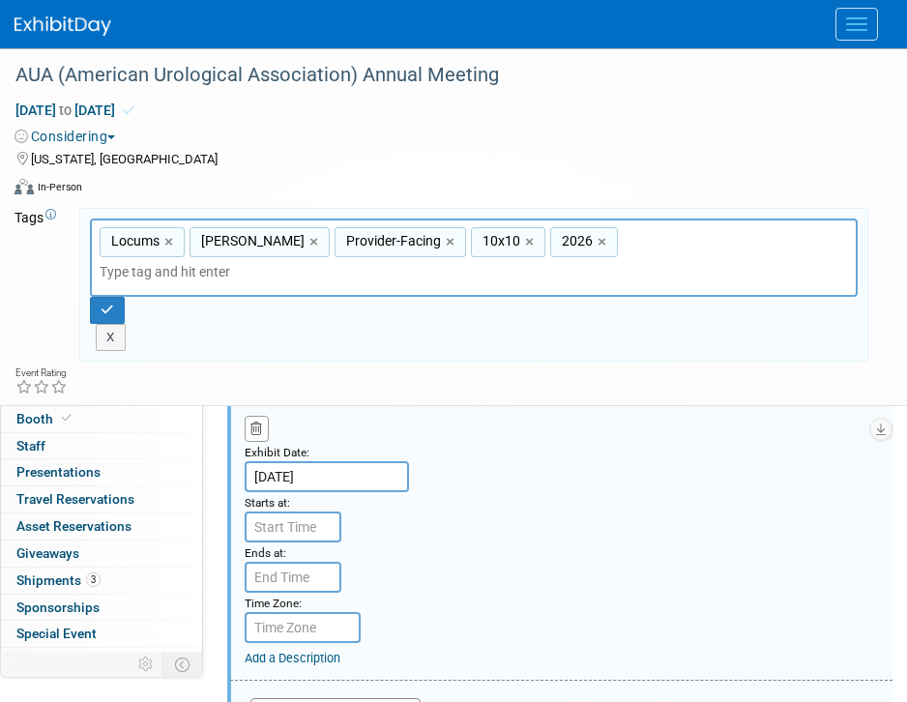
click at [436, 335] on div "Tags Edit Locums Aya Locums Provider-Facing 10x10 2025 Locums, Aya Locums, Prov…" at bounding box center [442, 285] width 854 height 160
click at [108, 304] on icon "button" at bounding box center [108, 310] width 14 height 13
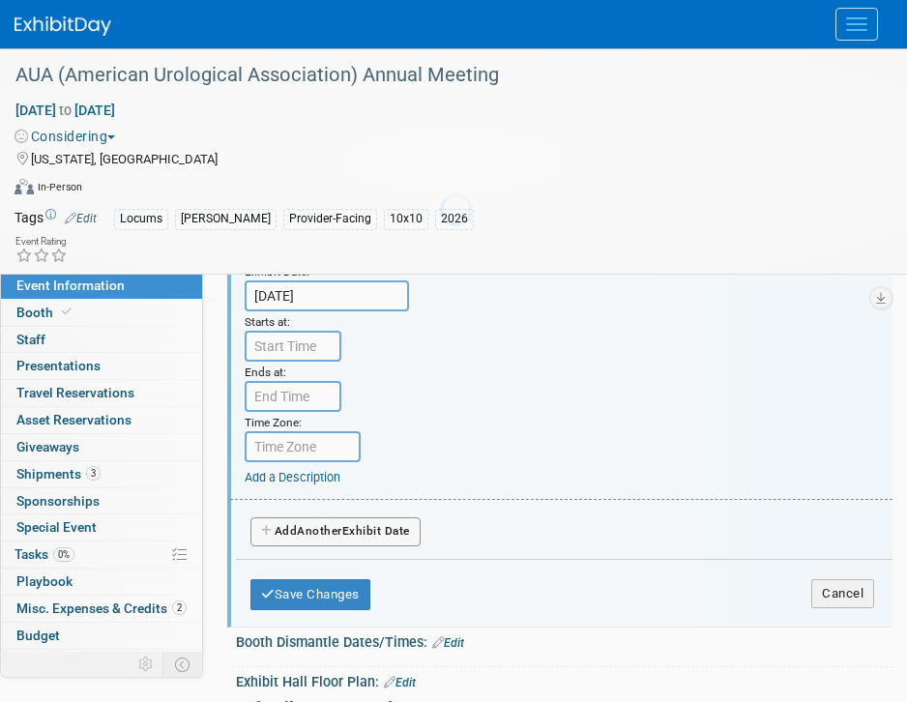
scroll to position [773, 0]
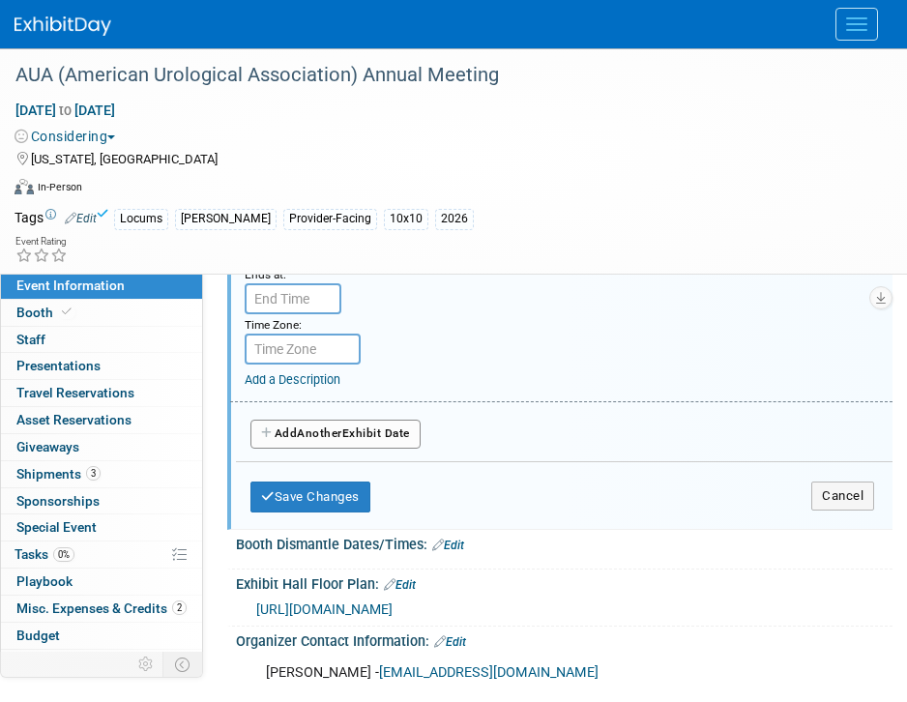
click at [378, 428] on button "Add Another Exhibit Date" at bounding box center [335, 434] width 170 height 29
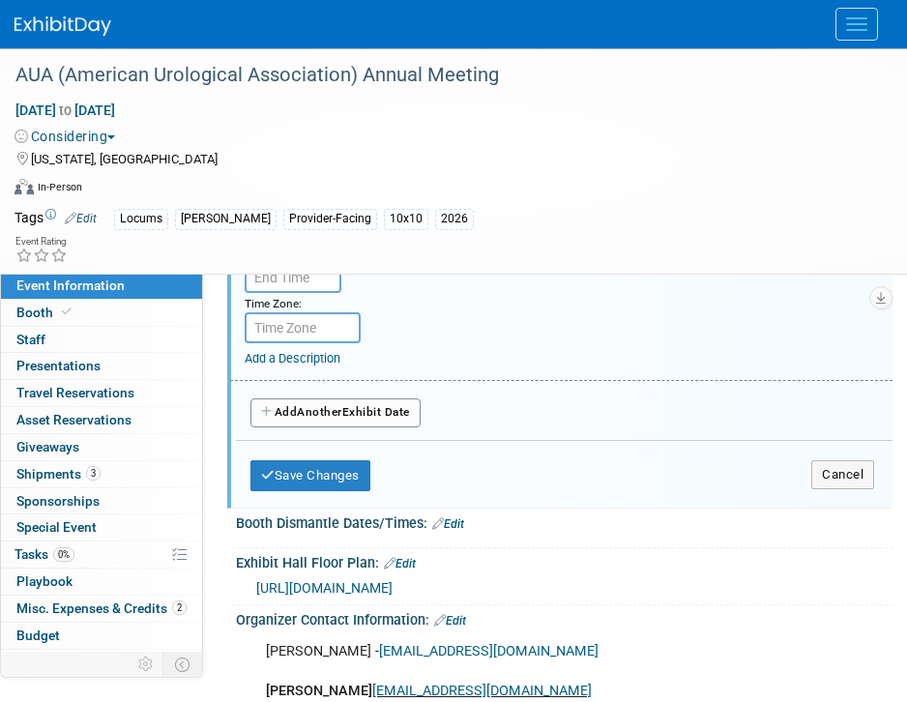
scroll to position [1085, 0]
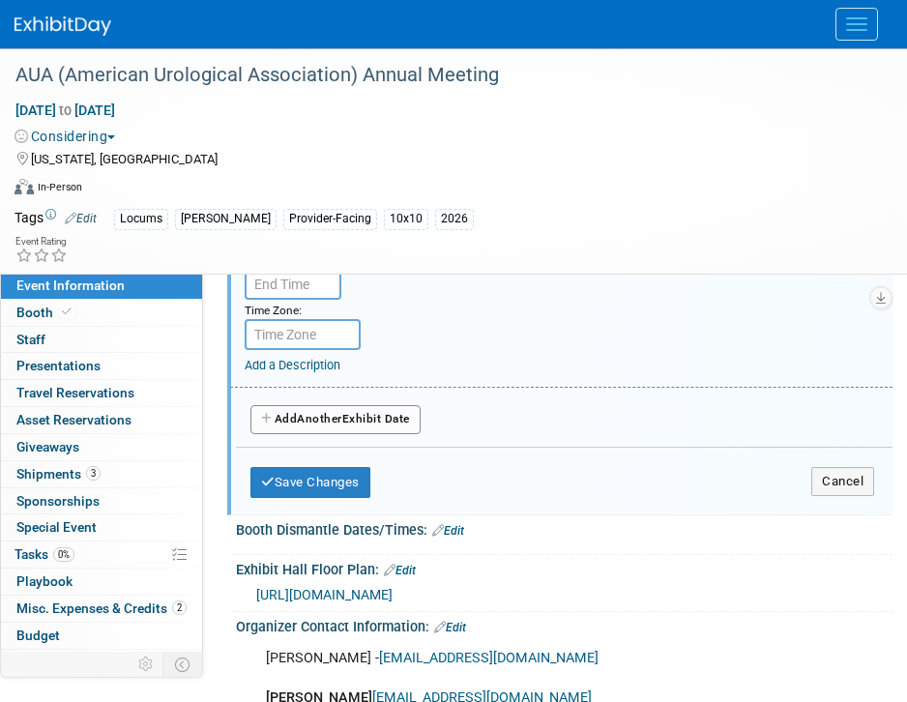
click at [332, 411] on button "Add Another Exhibit Date" at bounding box center [335, 419] width 170 height 29
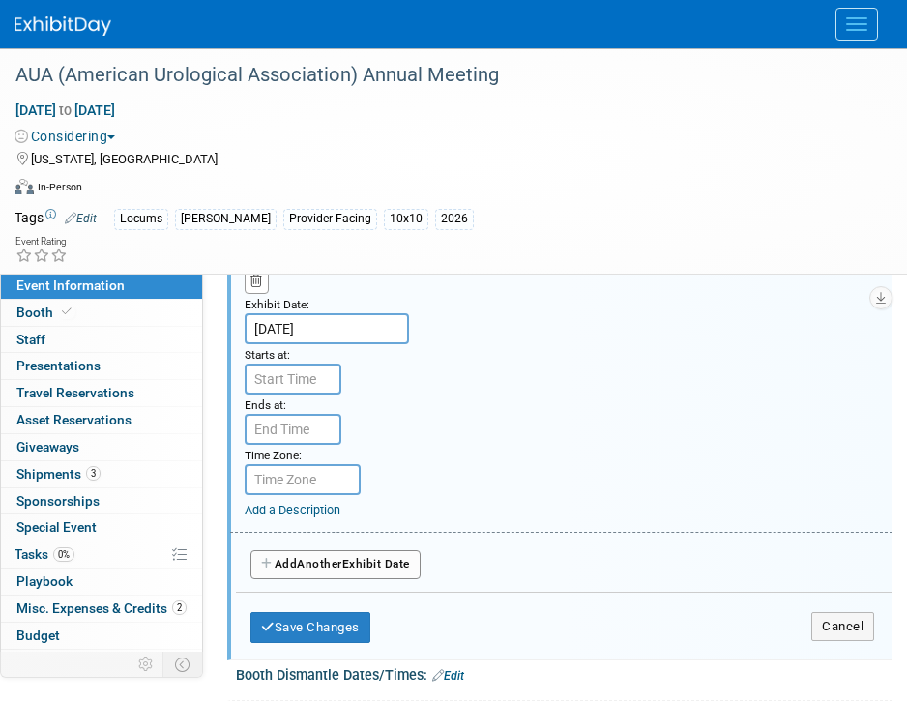
click at [331, 652] on div "Save Changes Cancel" at bounding box center [562, 623] width 624 height 60
click at [332, 641] on button "Save Changes" at bounding box center [310, 627] width 120 height 31
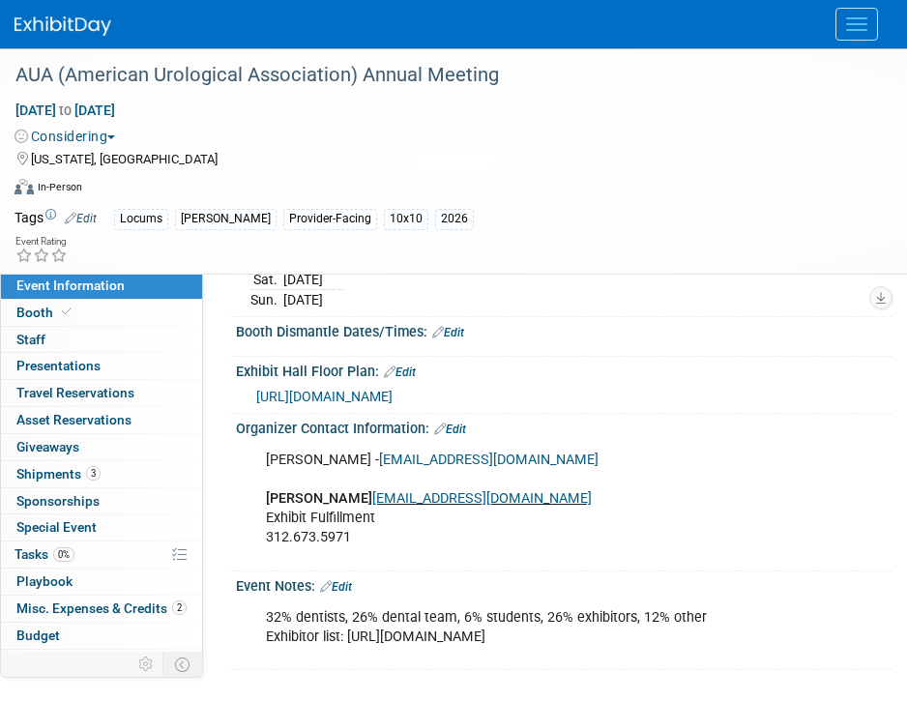
scroll to position [736, 0]
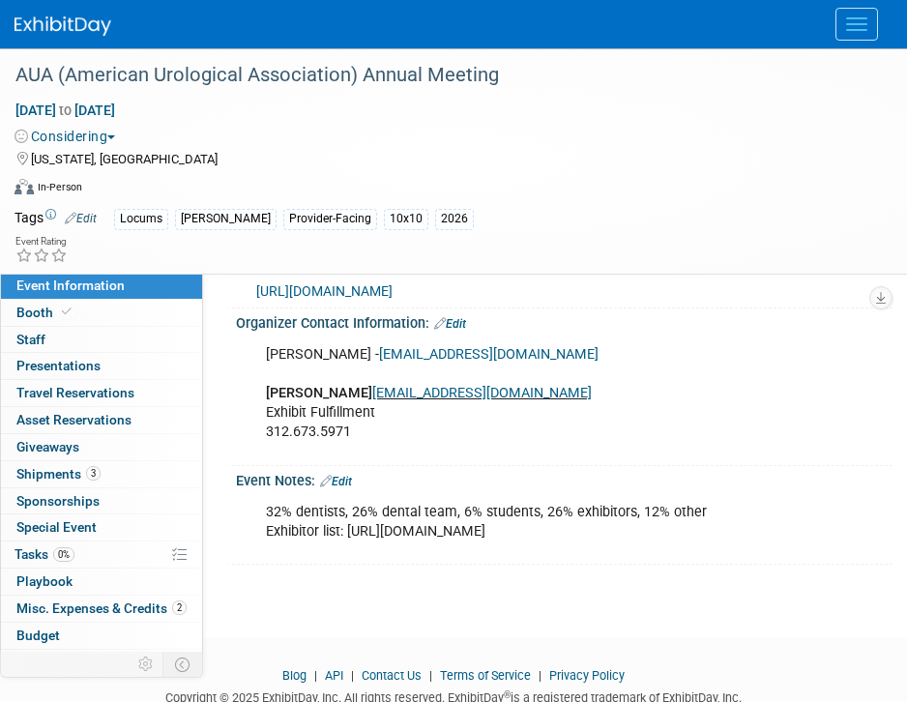
click at [457, 322] on link "Edit" at bounding box center [450, 324] width 32 height 14
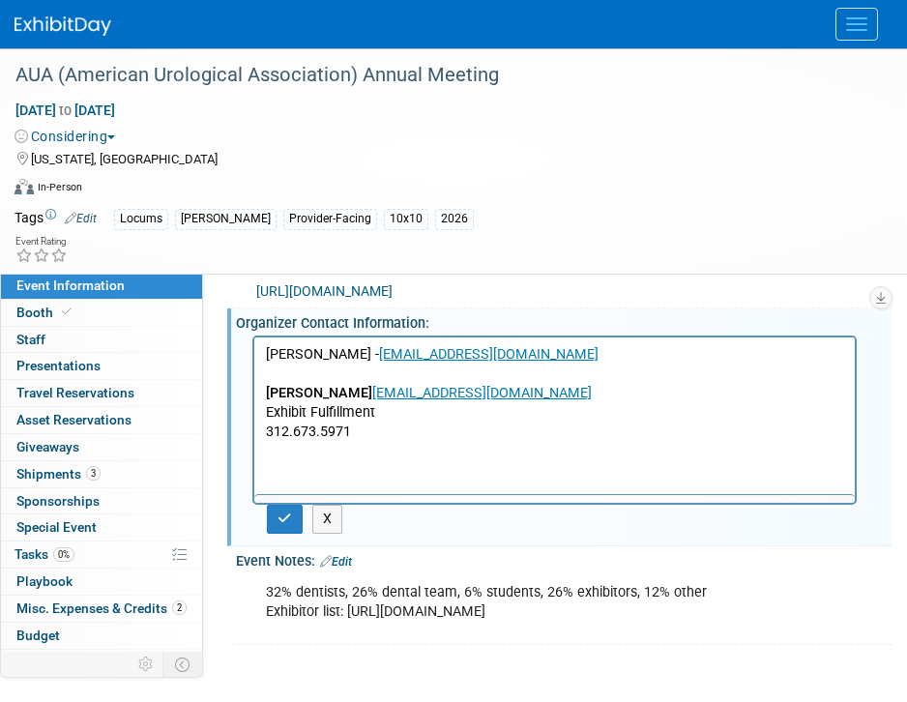
scroll to position [0, 0]
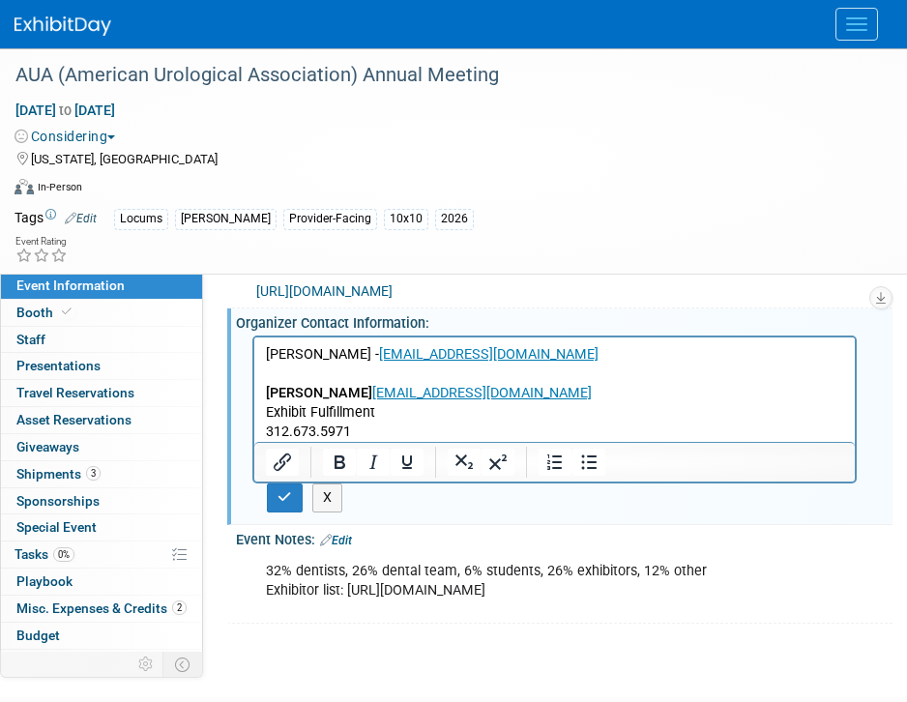
drag, startPoint x: 404, startPoint y: 433, endPoint x: 133, endPoint y: 226, distance: 340.7
click at [254, 337] on html "Sara Kolovitz - SKolovitz@Smithbucklin.com Lily Beech lbeech@smithbucklin.com E…" at bounding box center [554, 389] width 600 height 104
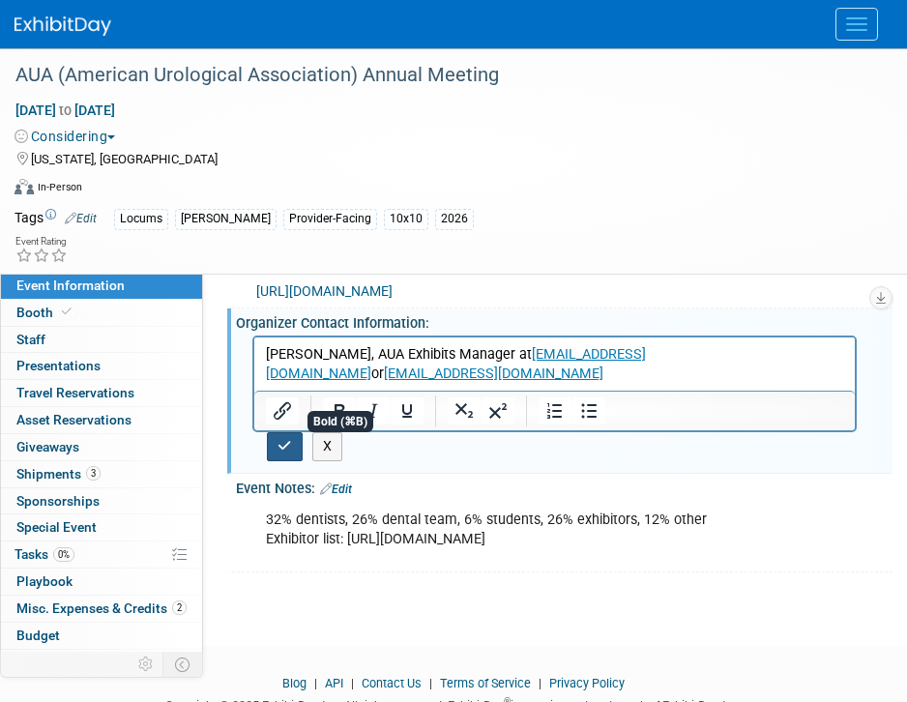
click at [292, 438] on button "button" at bounding box center [285, 446] width 36 height 28
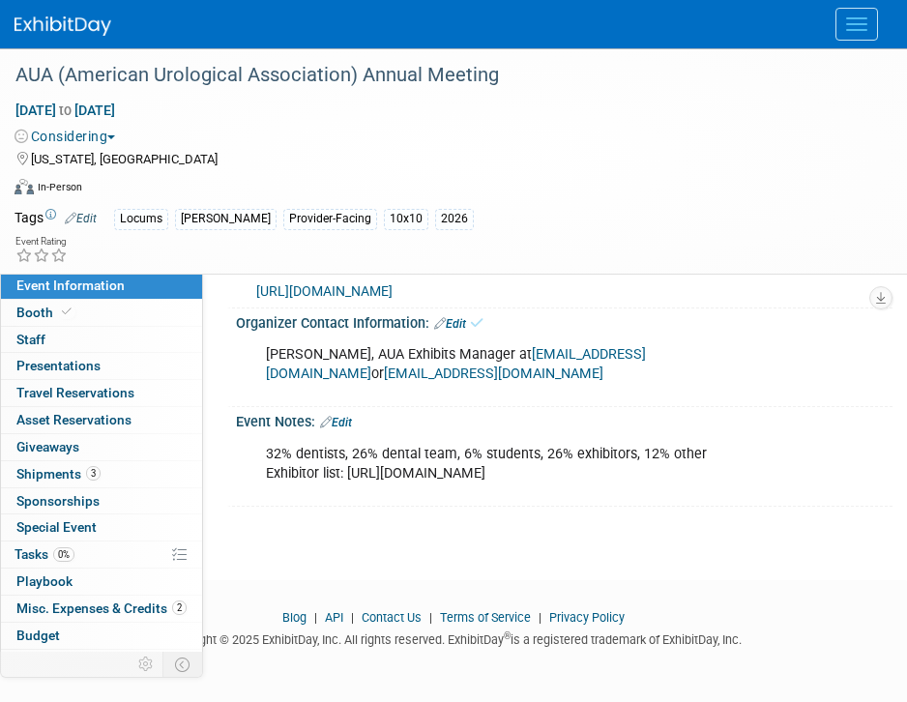
click at [348, 416] on link "Edit" at bounding box center [336, 423] width 32 height 14
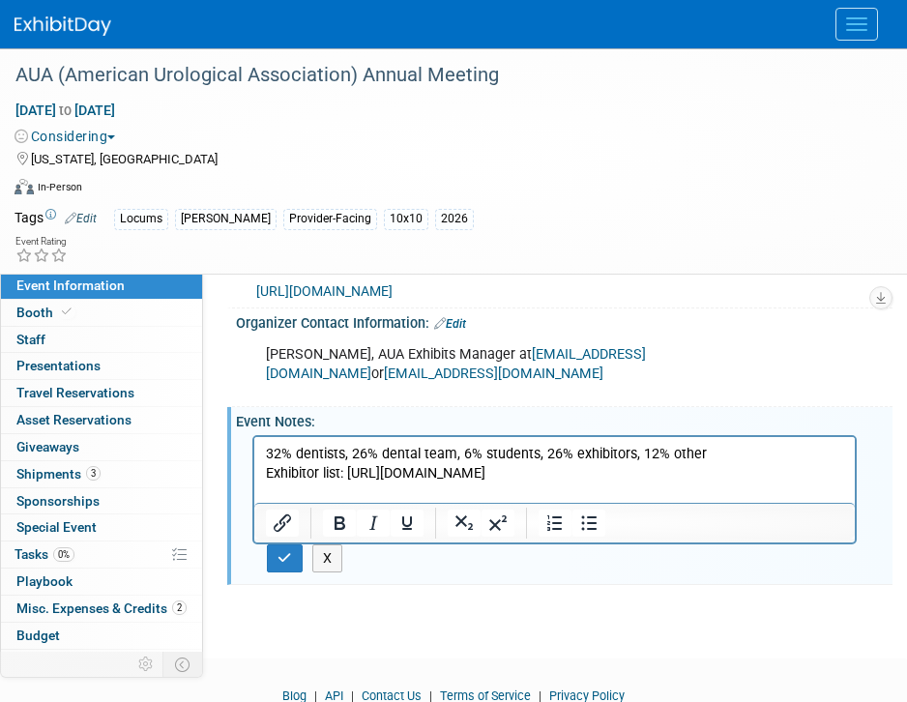
drag, startPoint x: 362, startPoint y: 487, endPoint x: 211, endPoint y: 423, distance: 163.8
click at [254, 436] on html "32% dentists, 26% dental team, 6% students, 26% exhibitors, 12% other Exhibitor…" at bounding box center [554, 459] width 600 height 46
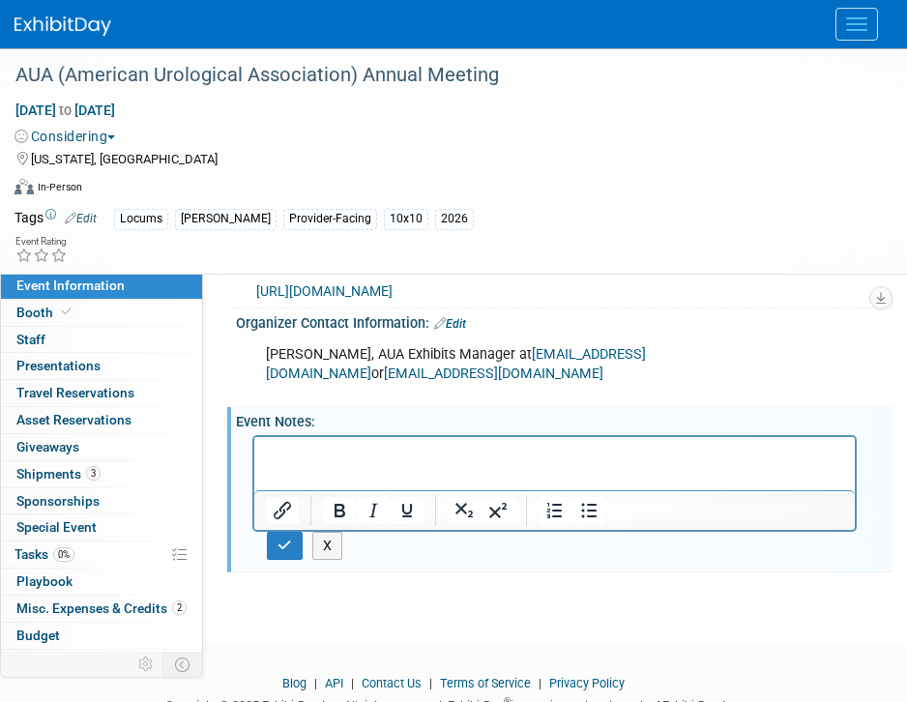
click at [313, 545] on div "32% dentists, 26% dental team, 6% students, 26% exhibitors, 12% other Exhibitor…" at bounding box center [564, 498] width 656 height 136
click at [299, 532] on button "button" at bounding box center [285, 546] width 36 height 28
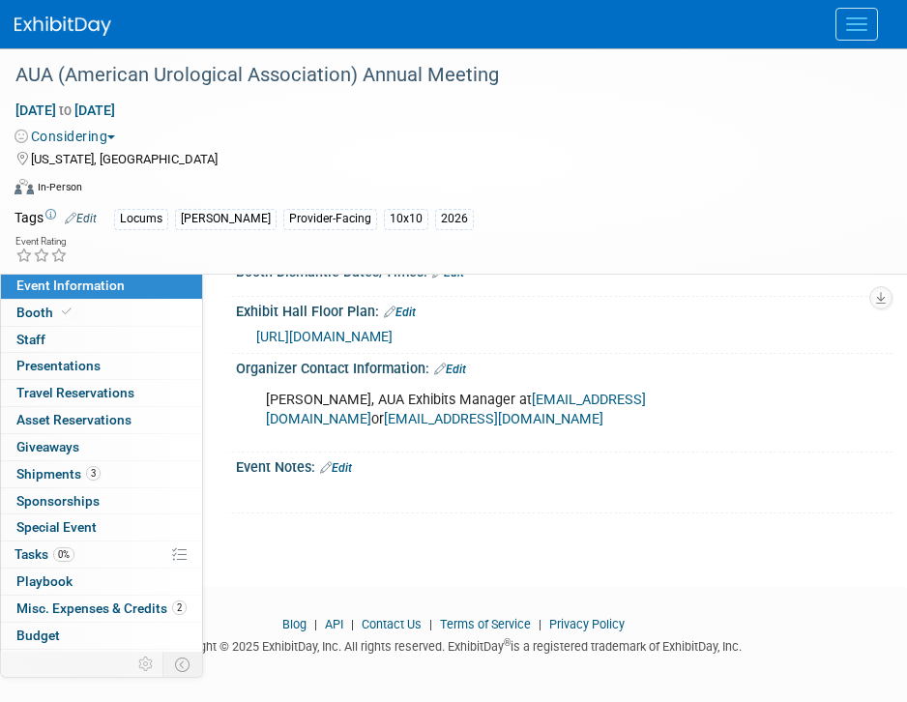
click at [890, 26] on div at bounding box center [454, 24] width 878 height 48
click at [860, 26] on button "Menu" at bounding box center [856, 24] width 43 height 33
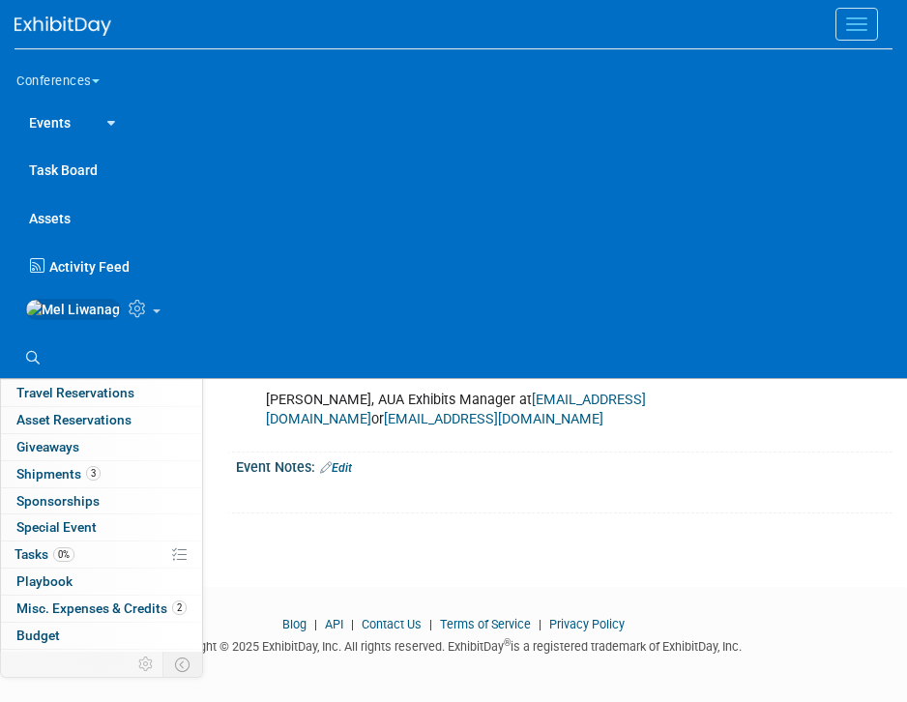
click at [50, 160] on link "Task Board" at bounding box center [454, 169] width 878 height 48
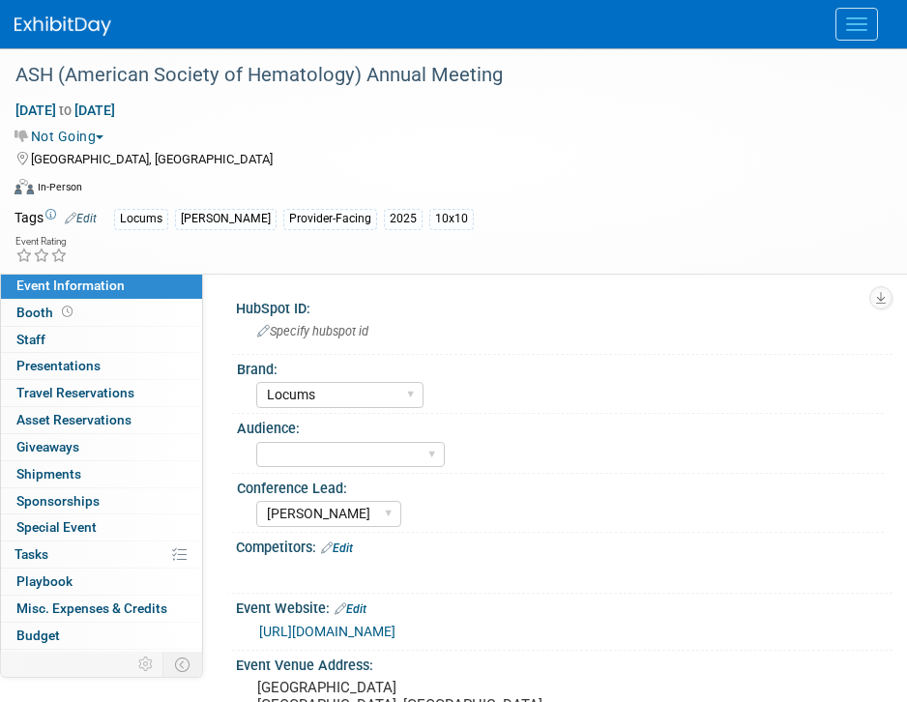
select select "Locums"
select select "[PERSON_NAME]"
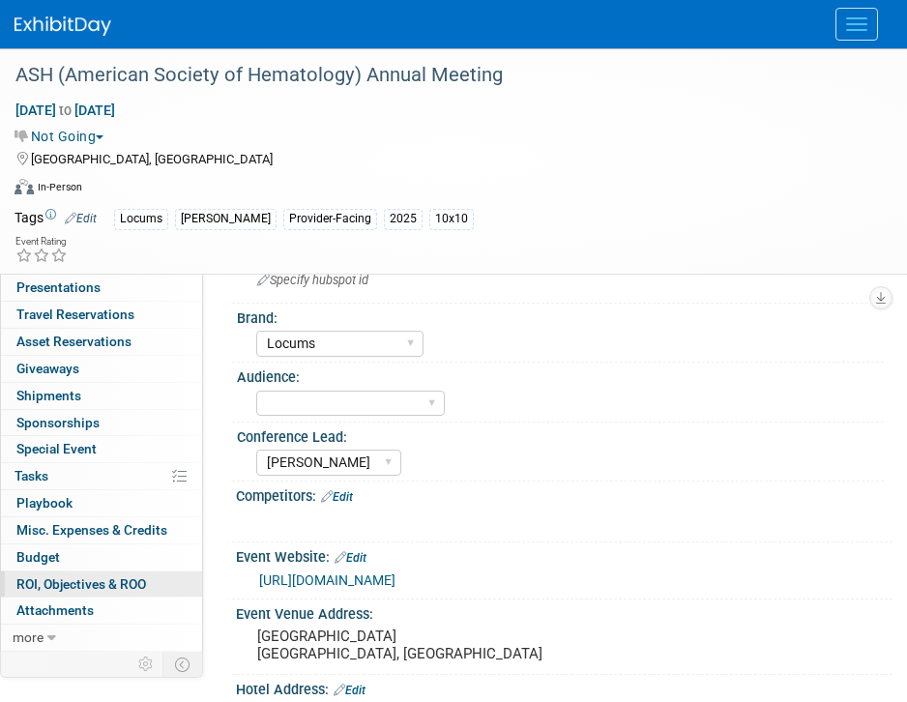
scroll to position [165, 0]
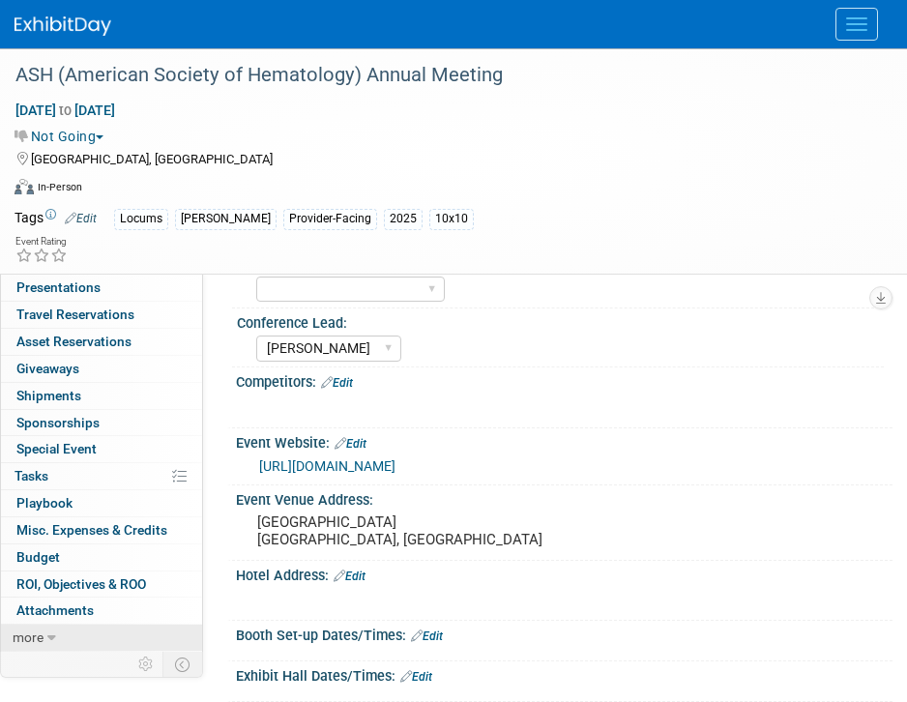
click at [43, 649] on link "more" at bounding box center [101, 638] width 201 height 26
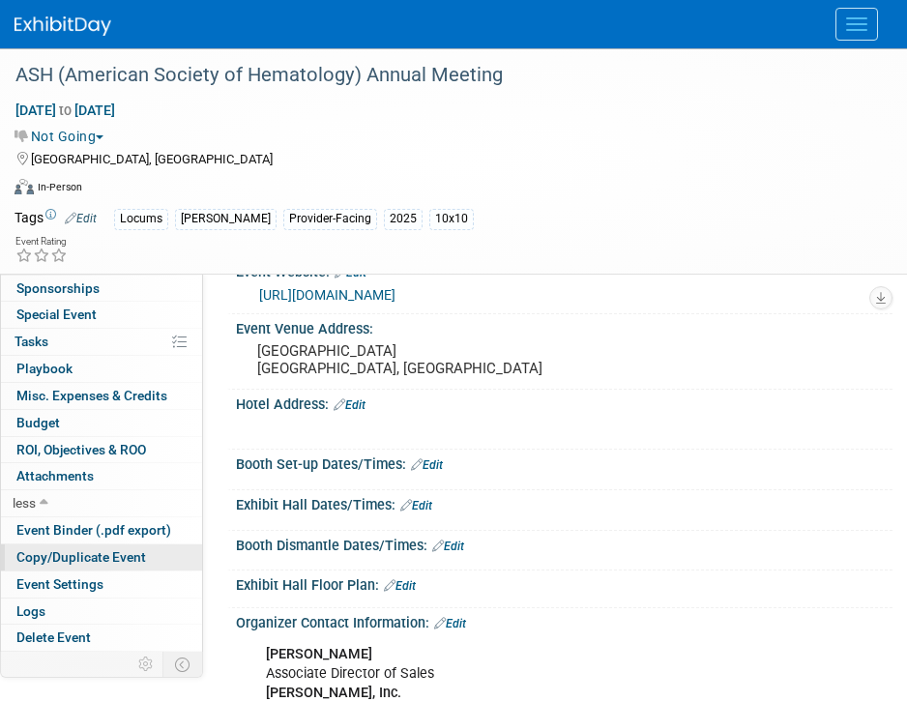
scroll to position [338, 0]
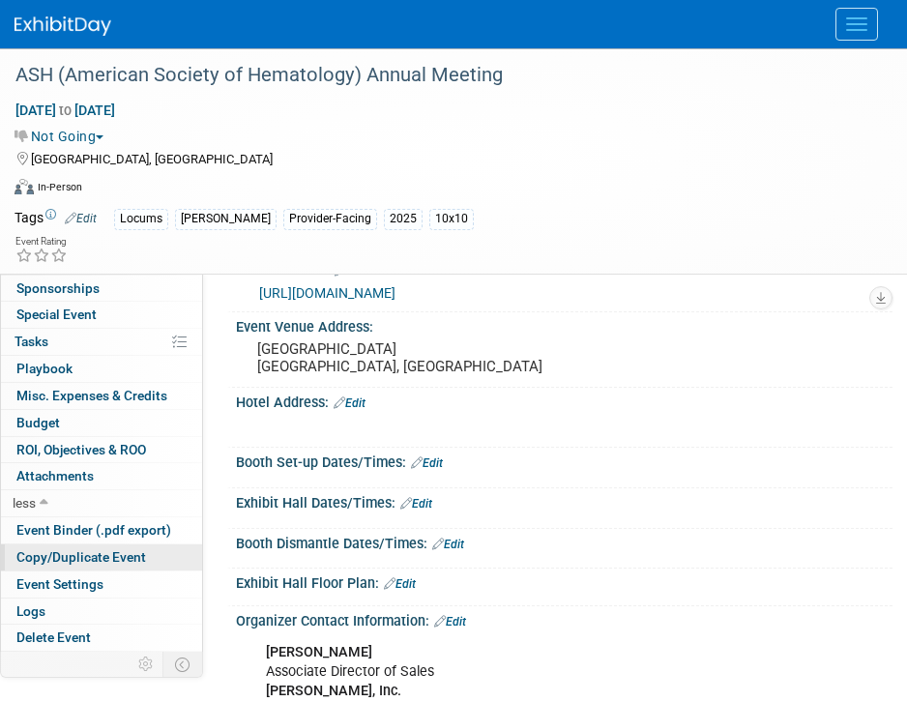
click at [71, 557] on span "Copy/Duplicate Event" at bounding box center [81, 556] width 130 height 15
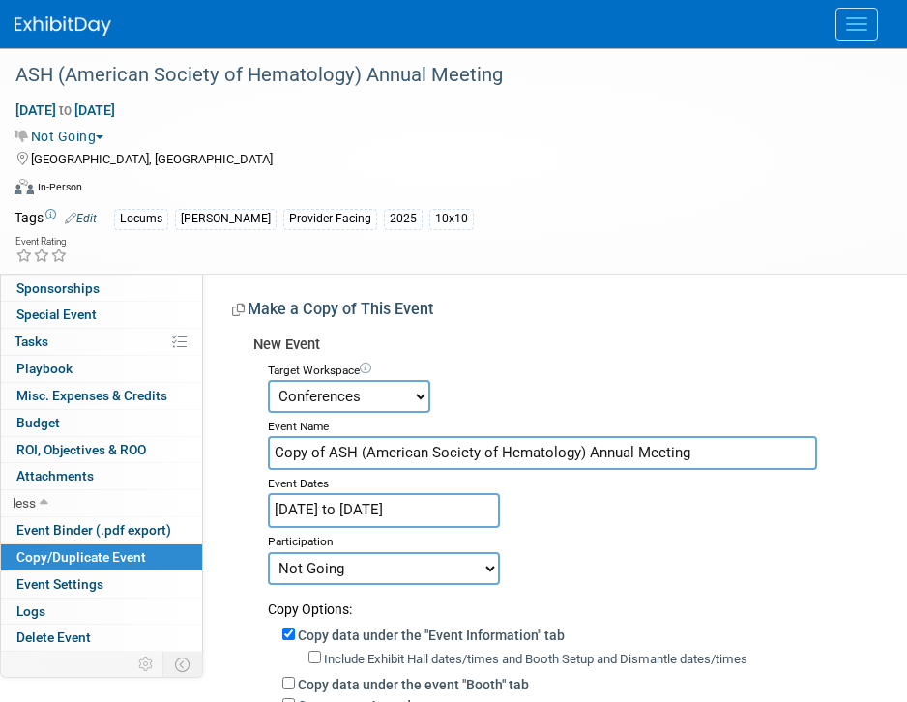
drag, startPoint x: 319, startPoint y: 456, endPoint x: 189, endPoint y: 433, distance: 132.6
click at [198, 434] on div "Event Information Event Info Booth Booth 0 Staff 0 Staff 0 Presentations 0 Pres…" at bounding box center [453, 563] width 907 height 1031
type input "ASH (American Society of Hematology) Annual Meeting"
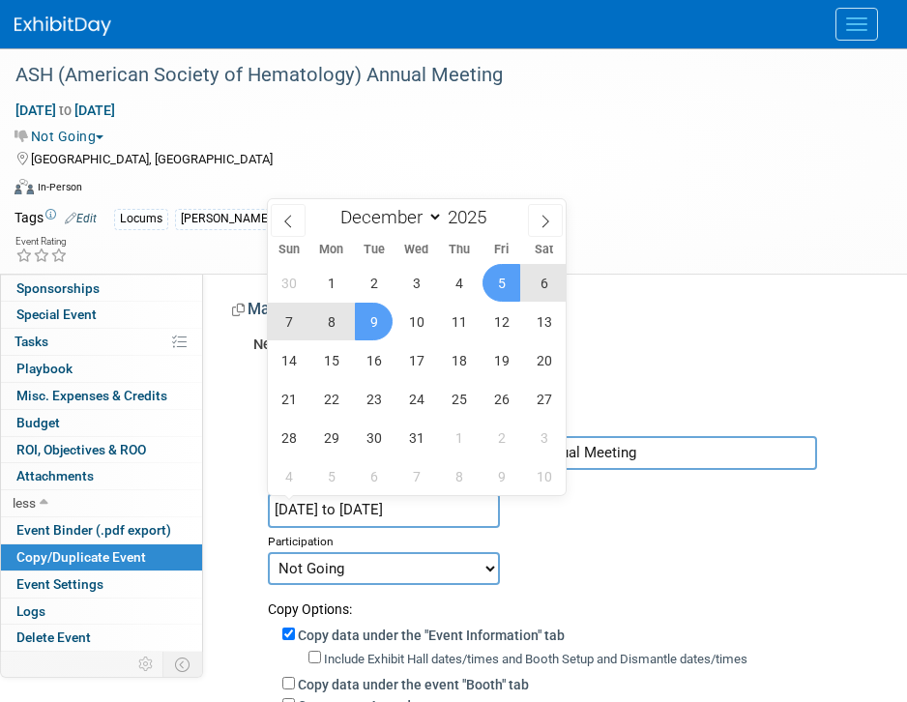
click at [379, 522] on input "Dec 5, 2025 to Dec 9, 2025" at bounding box center [384, 510] width 232 height 34
click at [494, 214] on span at bounding box center [494, 212] width 14 height 12
type input "2026"
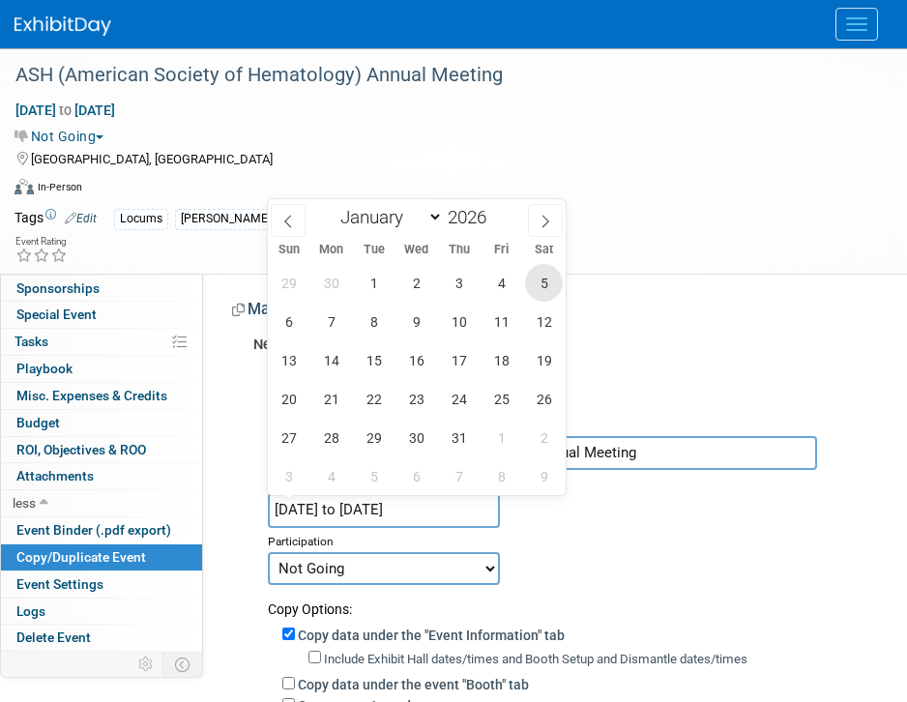
click at [532, 270] on span "5" at bounding box center [544, 283] width 38 height 38
drag, startPoint x: 373, startPoint y: 320, endPoint x: 396, endPoint y: 350, distance: 37.9
click at [374, 320] on span "8" at bounding box center [374, 322] width 38 height 38
type input "[DATE] to [DATE]"
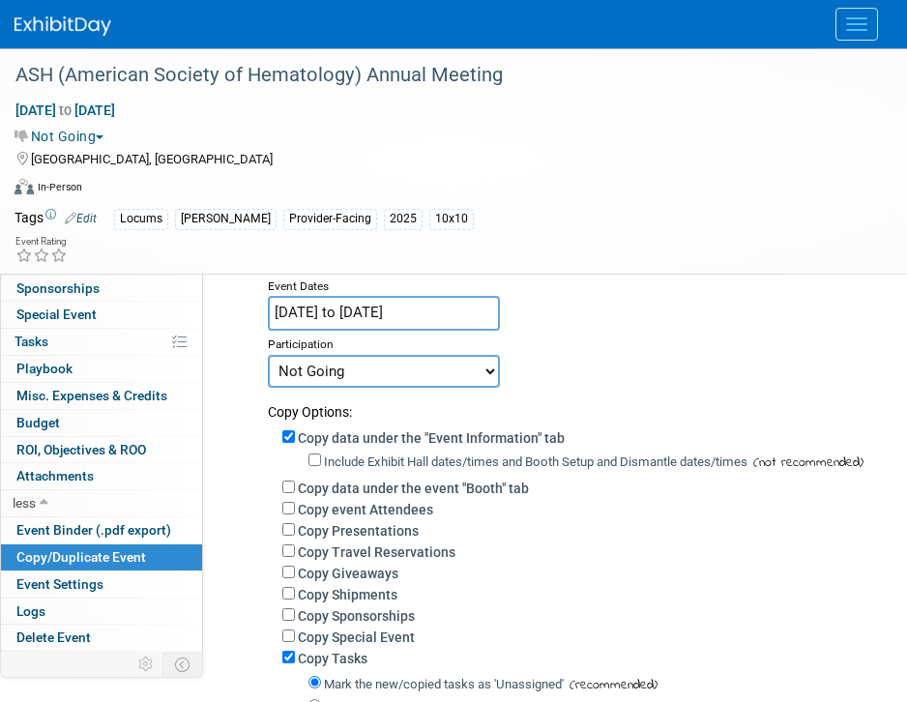
scroll to position [200, 0]
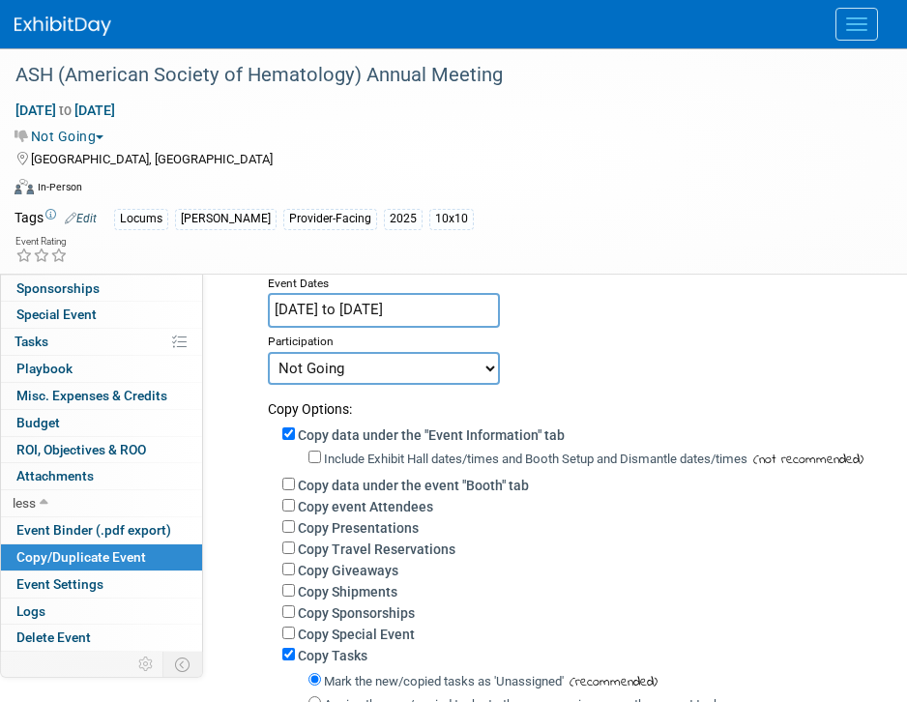
click at [375, 491] on label "Copy data under the event "Booth" tab" at bounding box center [413, 485] width 231 height 15
click at [295, 490] on input "Copy data under the event "Booth" tab" at bounding box center [288, 484] width 13 height 13
checkbox input "true"
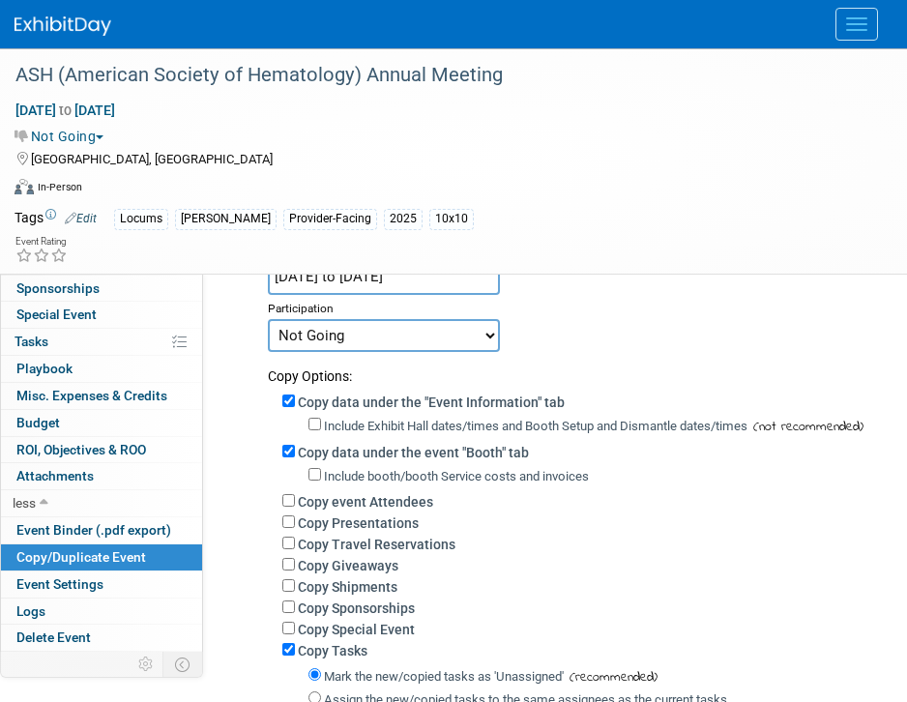
click at [383, 570] on label "Copy Giveaways" at bounding box center [348, 565] width 101 height 15
click at [295, 570] on input "Copy Giveaways" at bounding box center [288, 564] width 13 height 13
checkbox input "true"
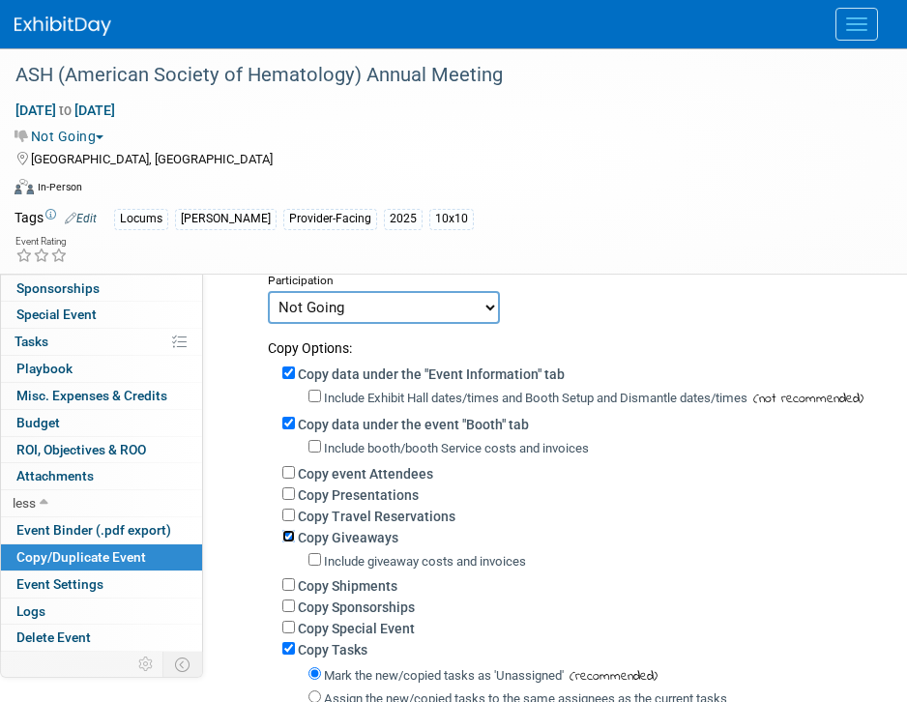
scroll to position [265, 0]
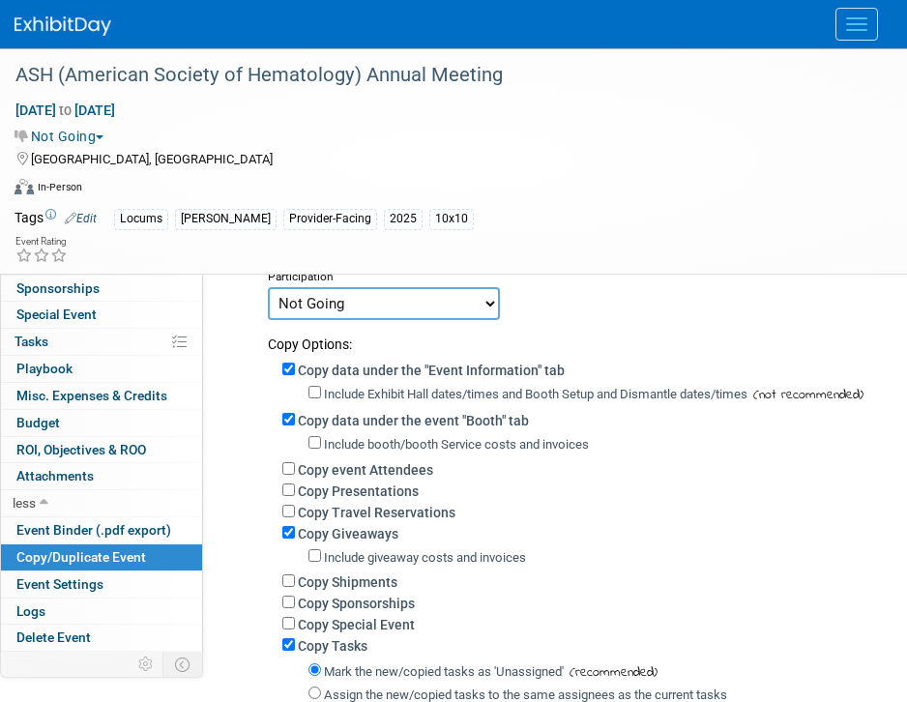
click at [370, 580] on label "Copy Shipments" at bounding box center [348, 581] width 100 height 15
click at [295, 580] on input "Copy Shipments" at bounding box center [288, 580] width 13 height 13
checkbox input "true"
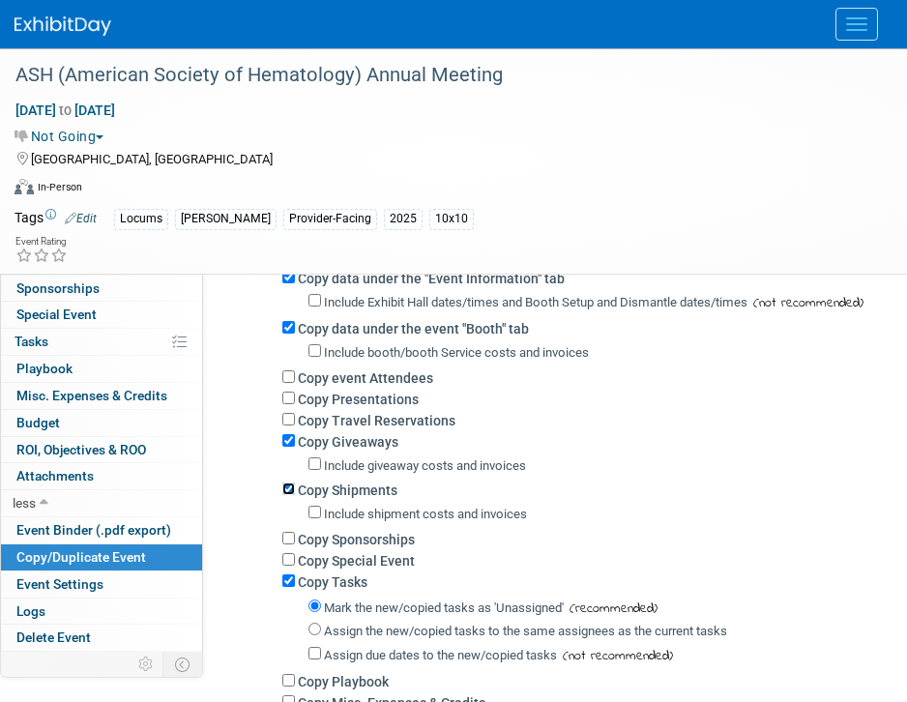
scroll to position [369, 0]
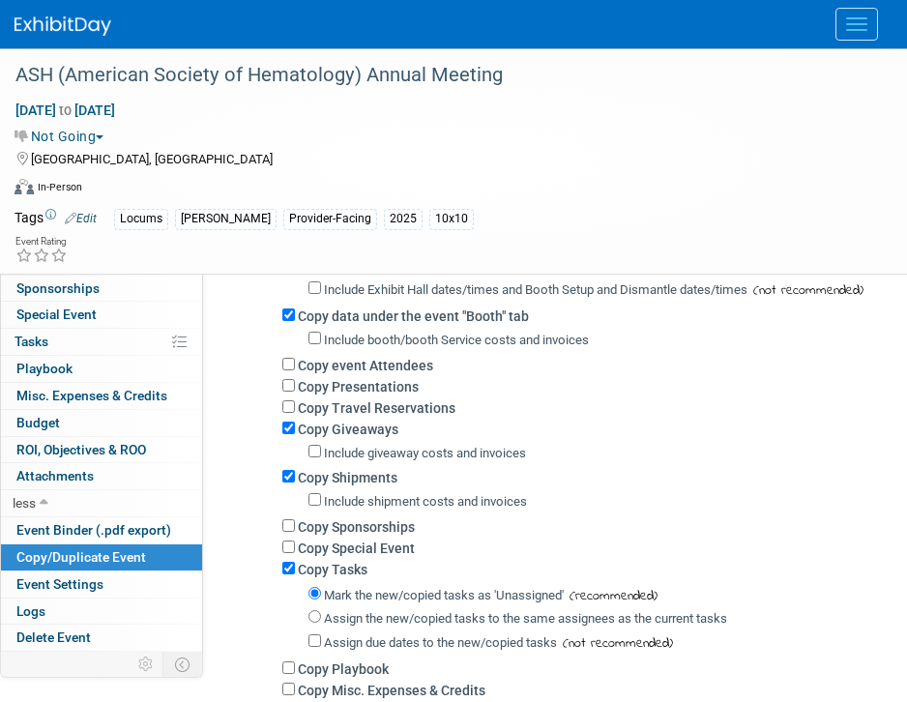
click at [394, 619] on label "Assign the new/copied tasks to the same assignees as the current tasks" at bounding box center [525, 618] width 403 height 15
click at [321, 619] on input "Assign the new/copied tasks to the same assignees as the current tasks" at bounding box center [314, 616] width 13 height 13
radio input "true"
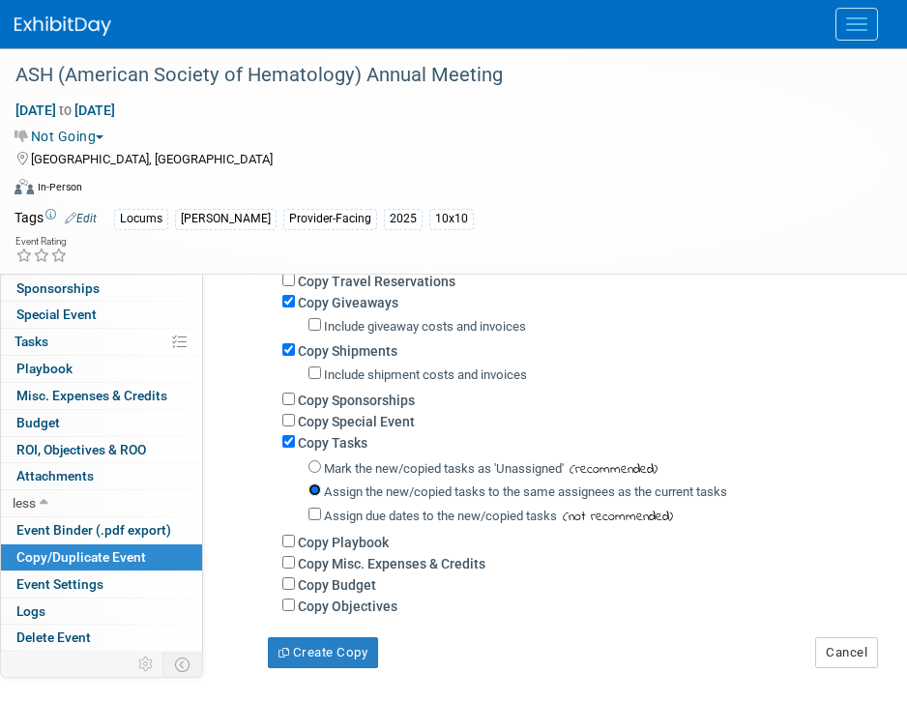
scroll to position [499, 0]
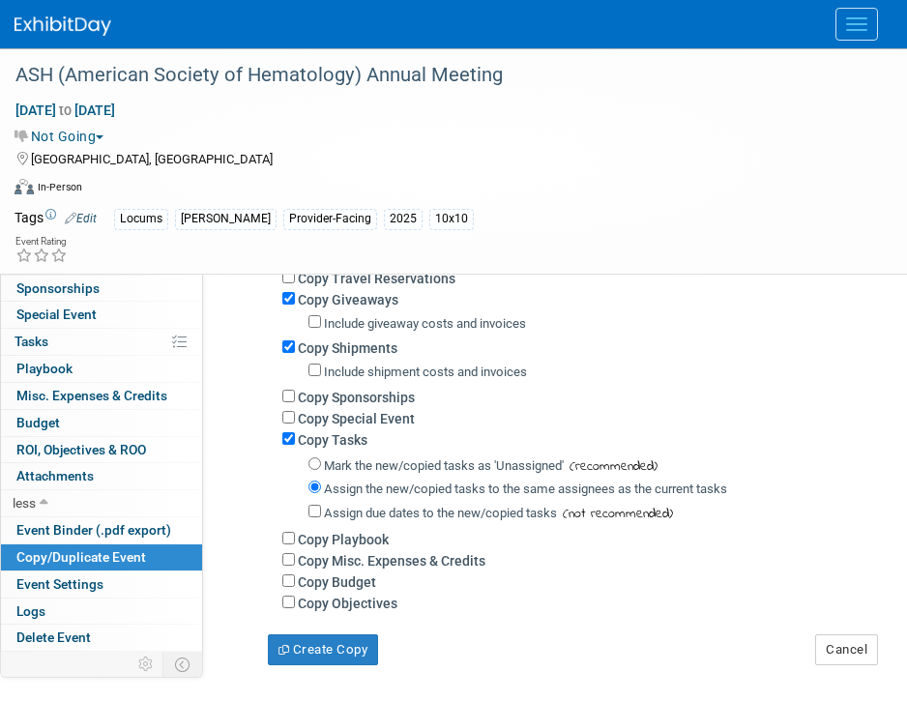
click at [362, 563] on label "Copy Misc. Expenses & Credits" at bounding box center [392, 560] width 188 height 15
click at [295, 563] on input "Copy Misc. Expenses & Credits" at bounding box center [288, 559] width 13 height 13
checkbox input "true"
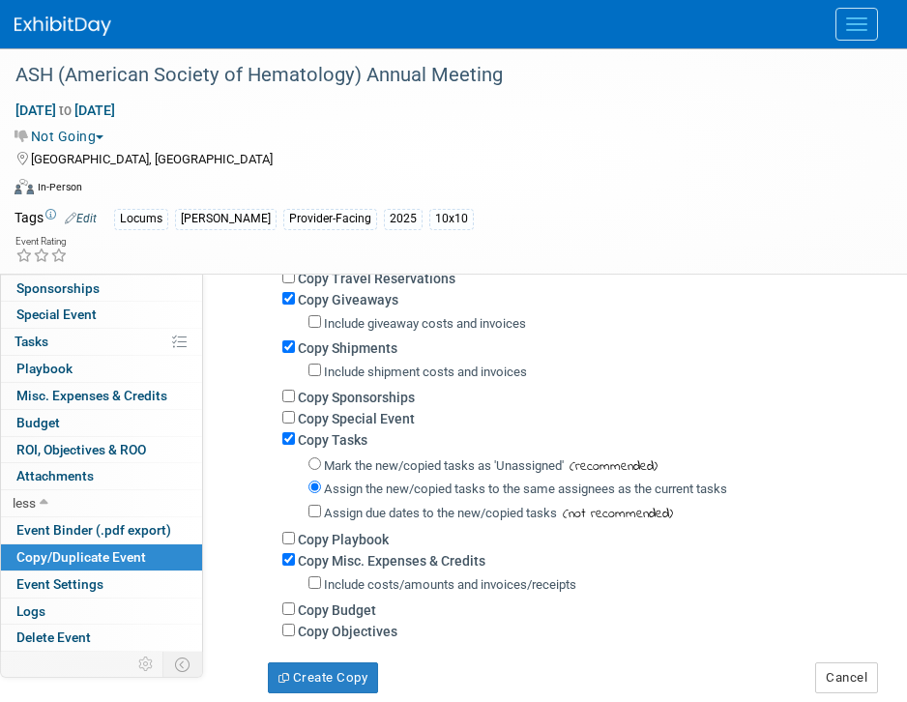
click at [358, 606] on div "Copy Budget" at bounding box center [580, 608] width 596 height 21
click at [358, 616] on label "Copy Budget" at bounding box center [337, 609] width 78 height 15
click at [295, 615] on input "Copy Budget" at bounding box center [288, 608] width 13 height 13
click at [358, 616] on label "Copy Budget" at bounding box center [337, 609] width 78 height 15
click at [295, 615] on input "Copy Budget" at bounding box center [288, 608] width 13 height 13
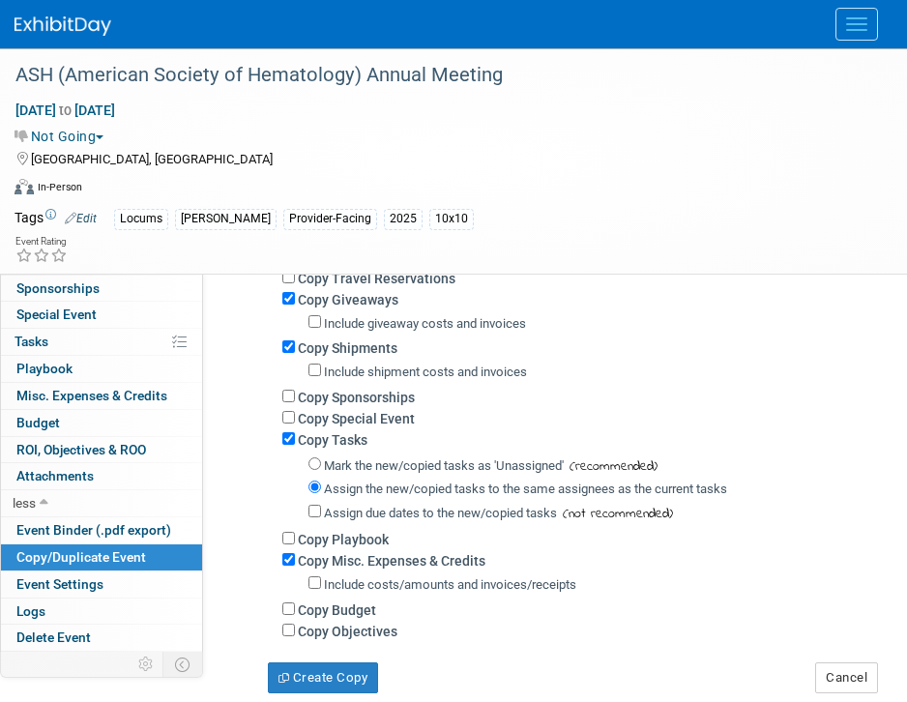
click at [322, 618] on label "Copy Budget" at bounding box center [337, 609] width 78 height 15
click at [295, 615] on input "Copy Budget" at bounding box center [288, 608] width 13 height 13
checkbox input "true"
click at [318, 673] on button "Create Copy" at bounding box center [323, 677] width 110 height 31
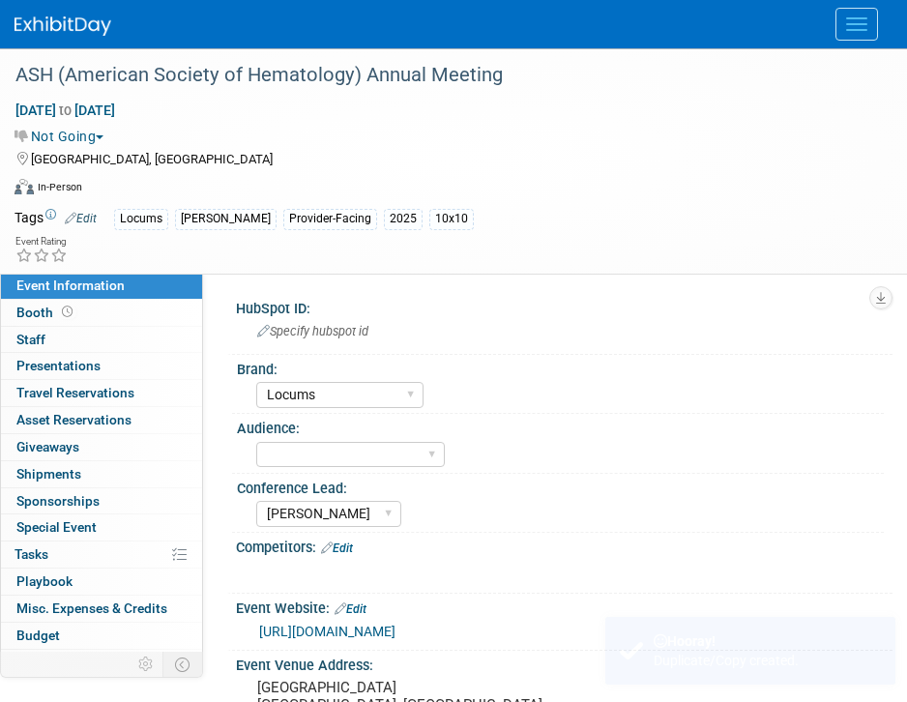
select select "Locums"
select select "[PERSON_NAME]"
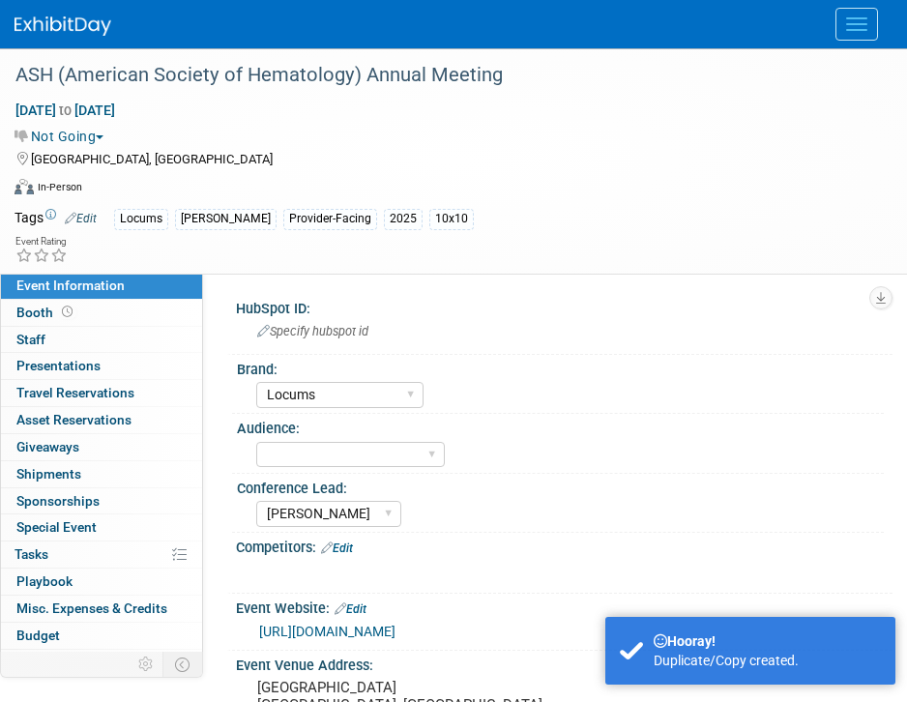
click at [100, 210] on td "Locums Aya Locums Provider-Facing 2025 10x10" at bounding box center [482, 219] width 771 height 22
click at [97, 216] on link "Edit" at bounding box center [81, 219] width 32 height 14
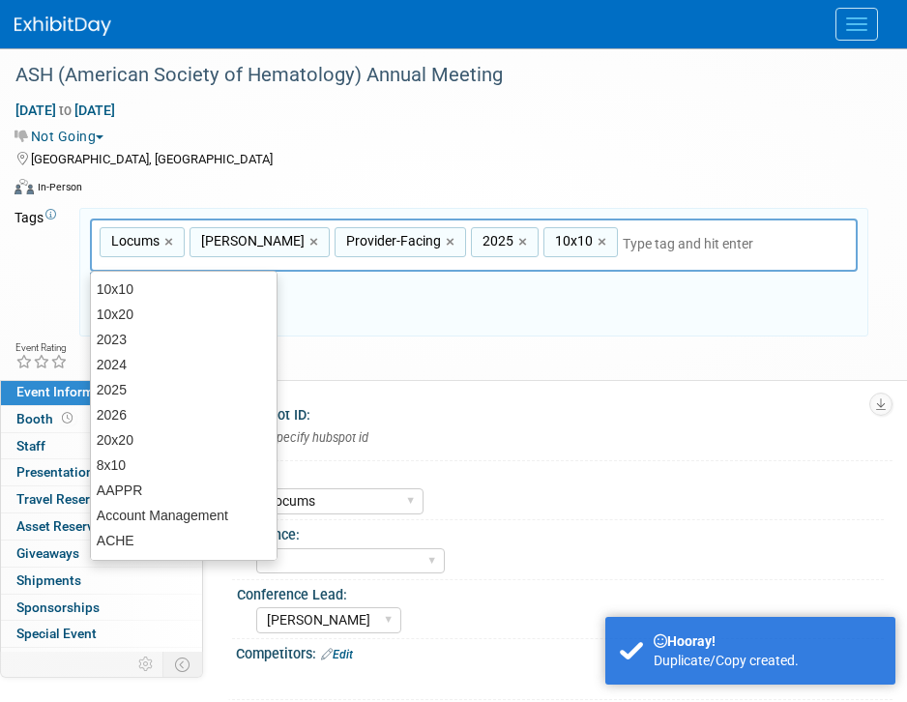
click at [518, 240] on link "×" at bounding box center [524, 242] width 13 height 22
type input "Locums, [PERSON_NAME], Provider-Facing, 10x10"
click at [587, 242] on input "text" at bounding box center [685, 243] width 271 height 19
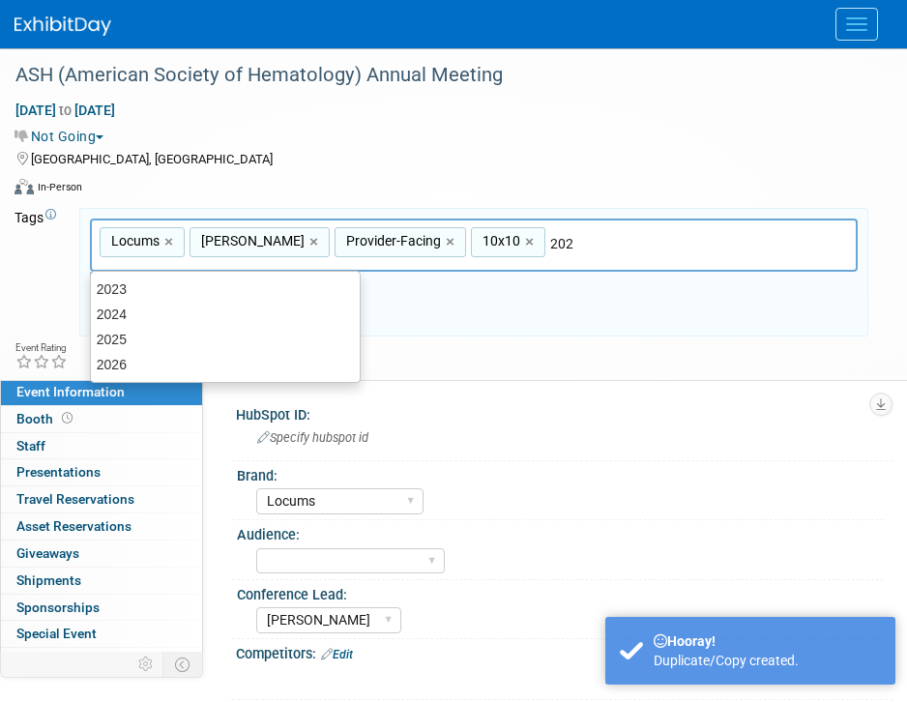
type input "2026"
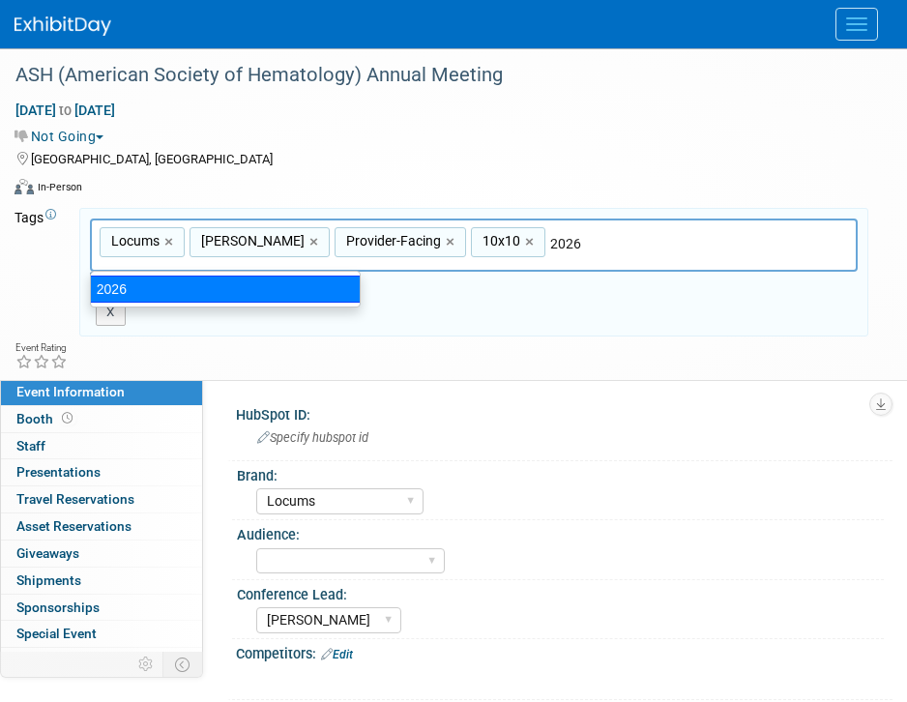
click at [229, 291] on div "2026" at bounding box center [225, 289] width 271 height 27
type input "Locums, [PERSON_NAME], Provider-Facing, 10x10, 2026"
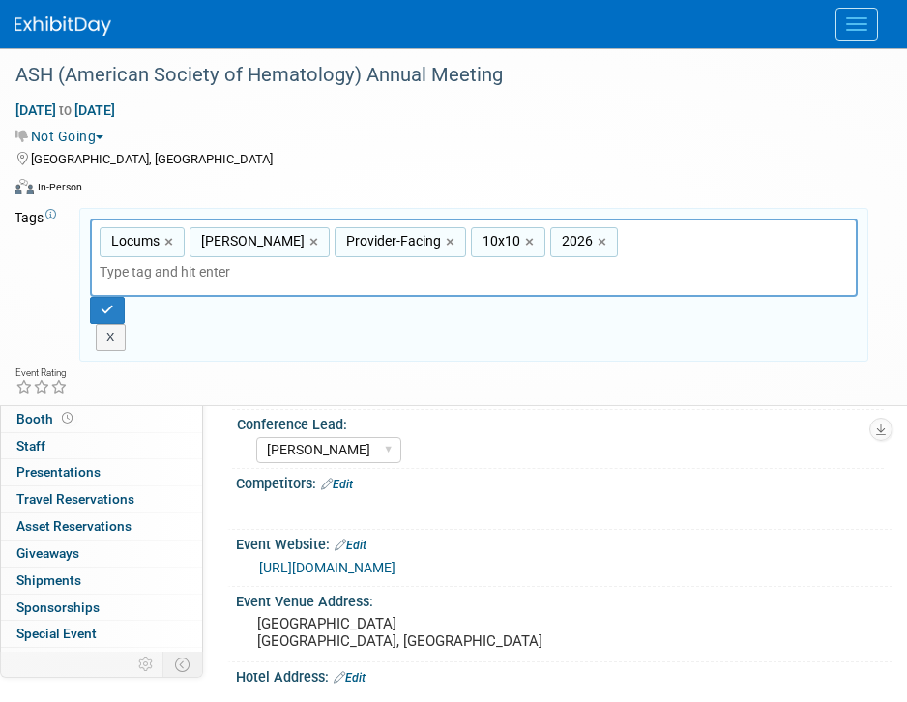
scroll to position [172, 0]
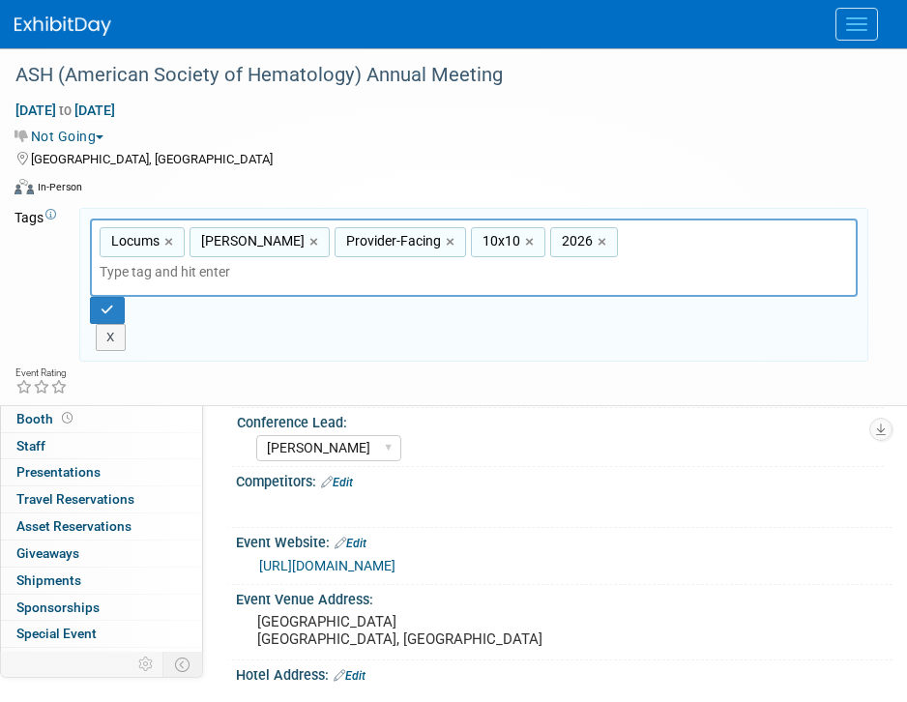
click at [40, 127] on button "Not Going" at bounding box center [63, 136] width 97 height 19
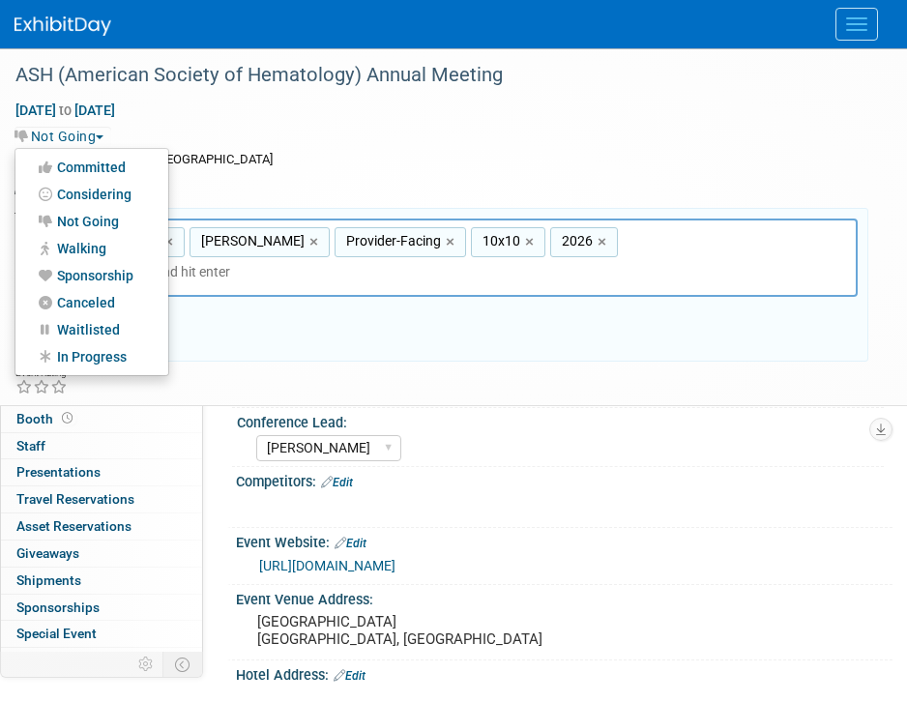
click at [378, 128] on div "Not Going Committed Considering Not Going Walking Sponsorship Canceled Waitlist…" at bounding box center [442, 136] width 854 height 20
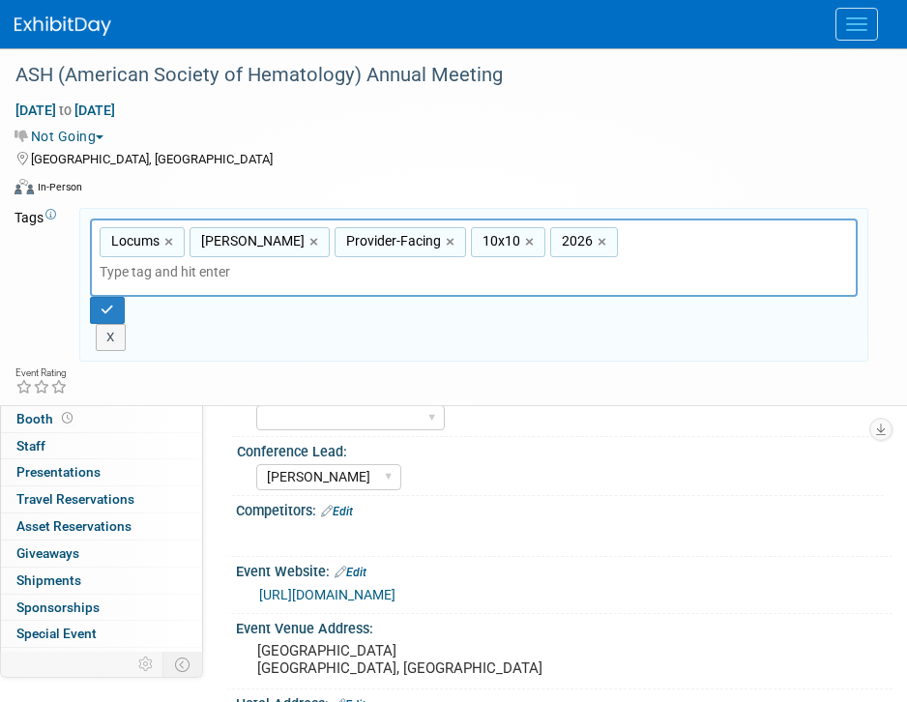
scroll to position [140, 0]
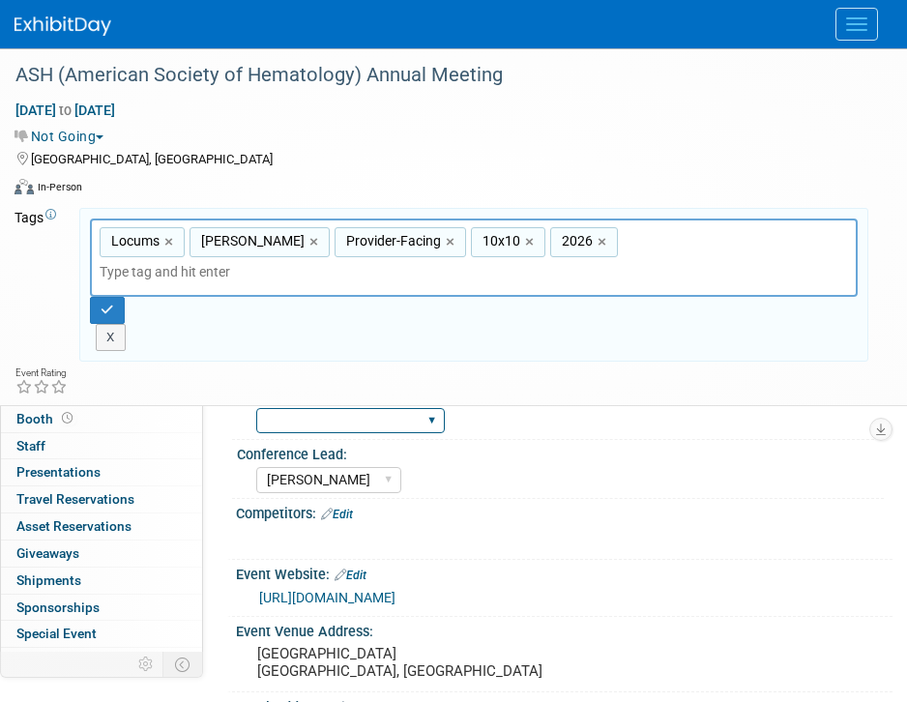
click at [392, 413] on select "Client-facing Clinician/Provider-facing Both N/a" at bounding box center [350, 421] width 189 height 26
select select "Clinician/Provider-facing"
click at [256, 408] on select "Client-facing Clinician/Provider-facing Both N/a" at bounding box center [350, 421] width 189 height 26
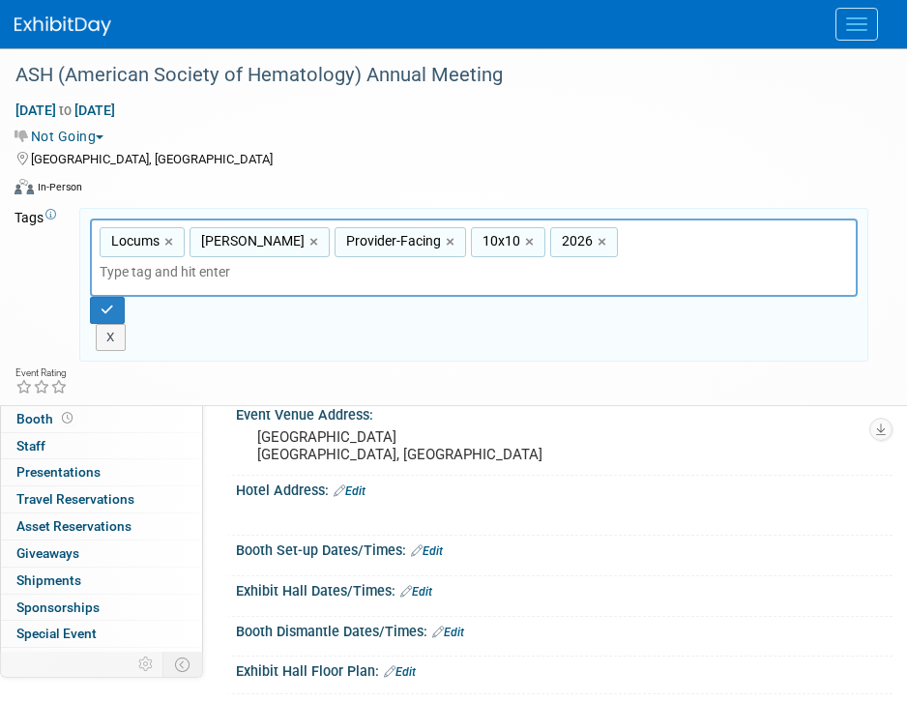
scroll to position [358, 0]
click at [330, 471] on div "Event Venue Address: [GEOGRAPHIC_DATA] [GEOGRAPHIC_DATA], [GEOGRAPHIC_DATA]" at bounding box center [559, 436] width 665 height 74
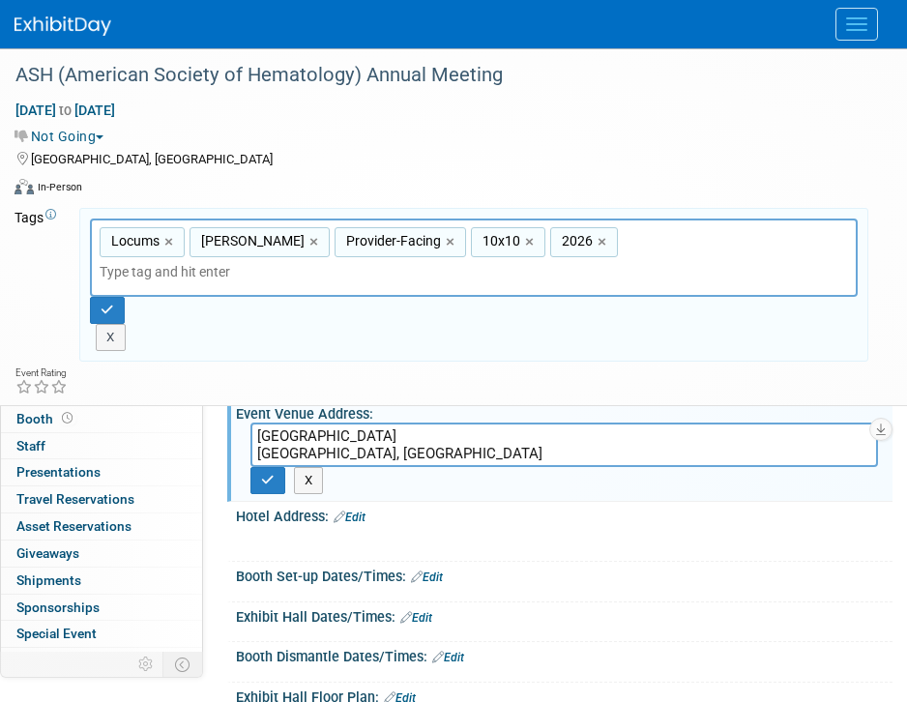
drag, startPoint x: 342, startPoint y: 452, endPoint x: 77, endPoint y: 343, distance: 286.5
click at [77, 343] on div "ASH (American Society of Hematology) Annual Meeting [DATE] to [DATE] (4 days) […" at bounding box center [453, 372] width 907 height 1363
type textarea "TBD"
click at [281, 474] on button "button" at bounding box center [267, 480] width 35 height 27
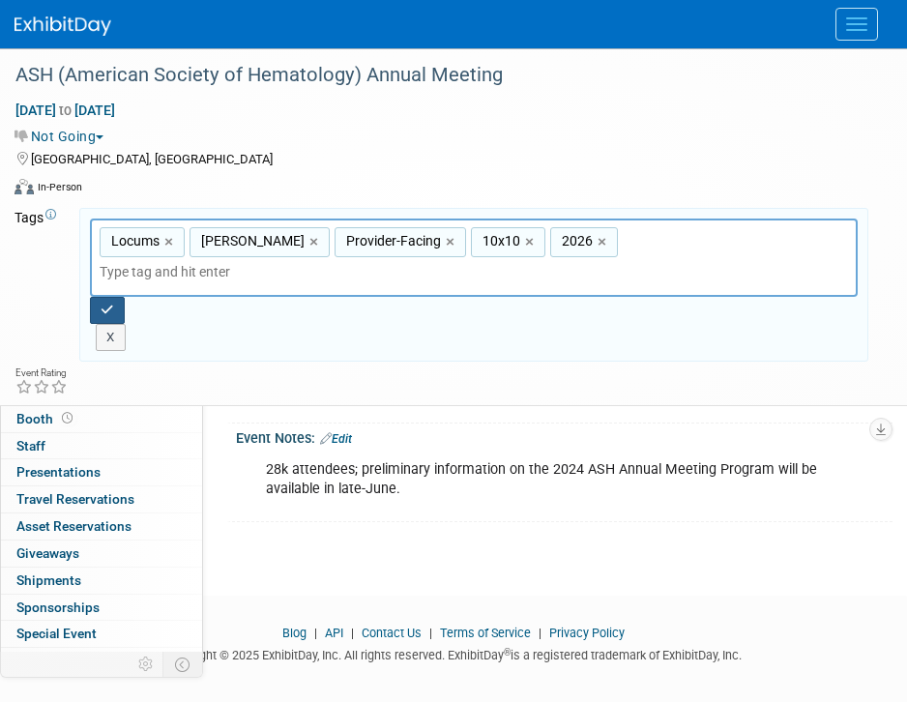
click at [107, 297] on button "button" at bounding box center [107, 310] width 35 height 27
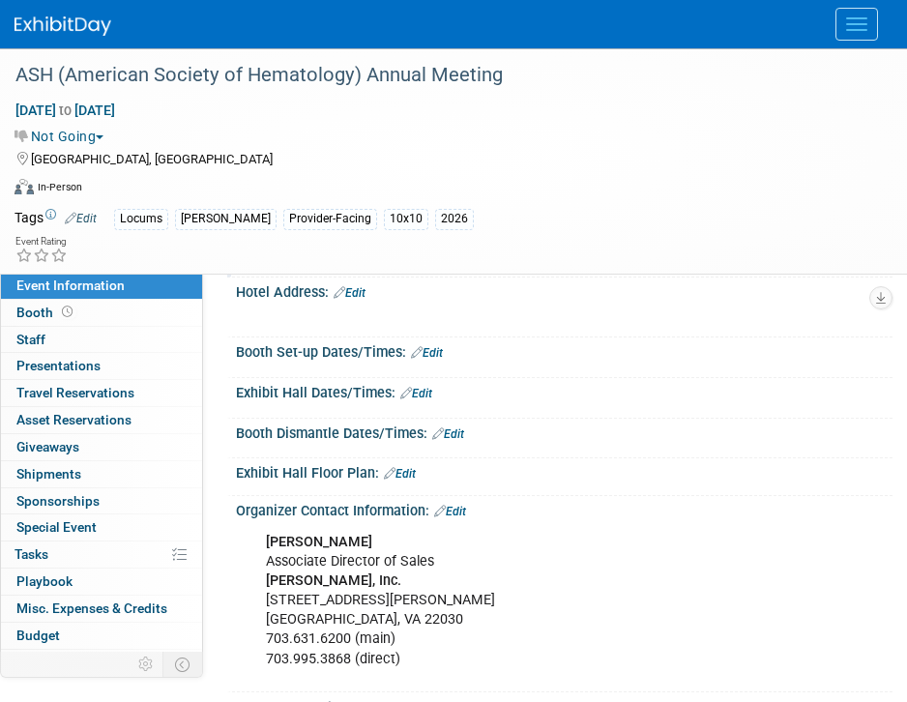
scroll to position [593, 0]
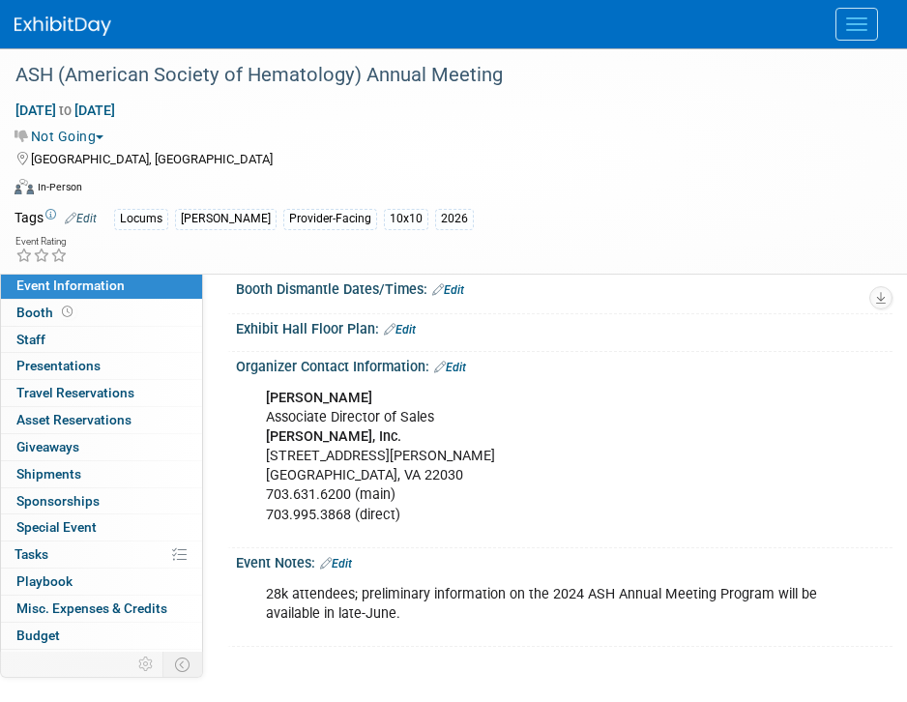
click at [846, 14] on button "Menu" at bounding box center [856, 24] width 43 height 33
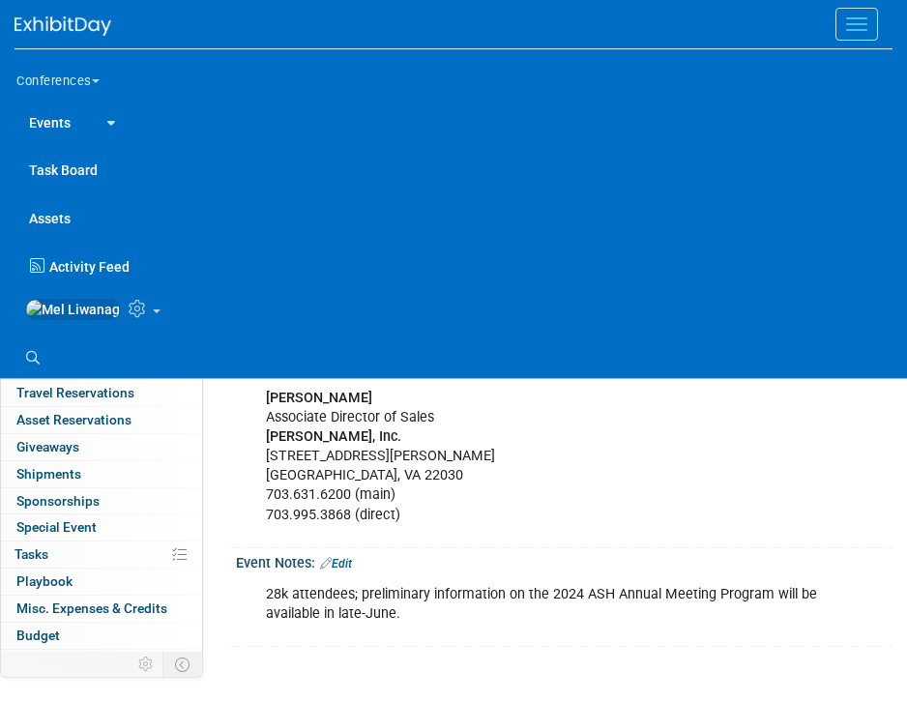
drag, startPoint x: 32, startPoint y: 372, endPoint x: 81, endPoint y: 330, distance: 65.1
click at [33, 364] on icon at bounding box center [33, 358] width 14 height 14
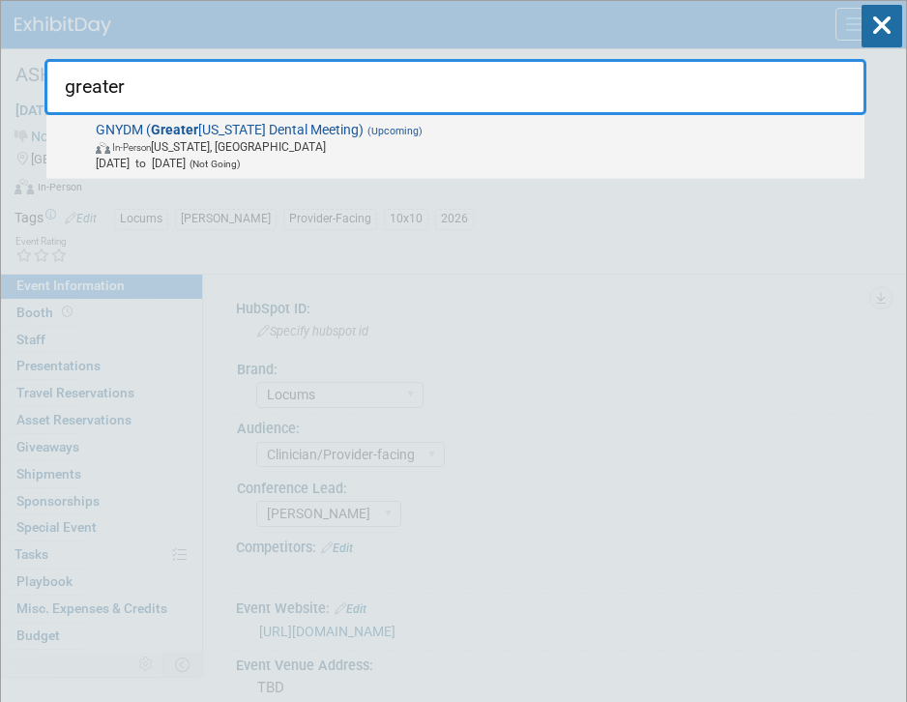
type input "greater"
click at [210, 159] on span "[DATE] to [DATE] (Not Going)" at bounding box center [477, 163] width 762 height 16
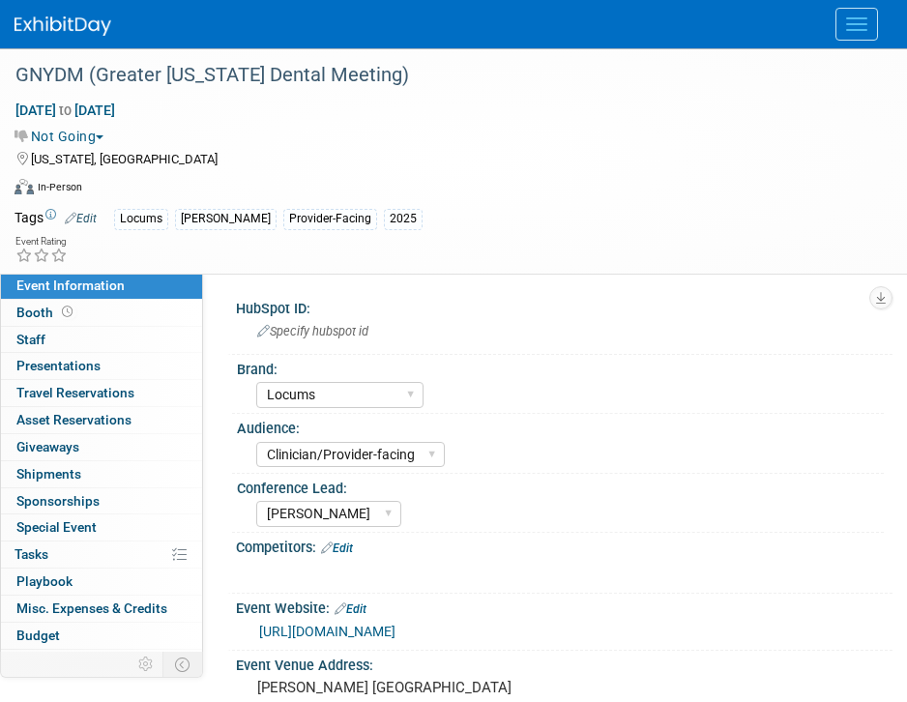
select select "Locums"
select select "Clinician/Provider-facing"
select select "[PERSON_NAME]"
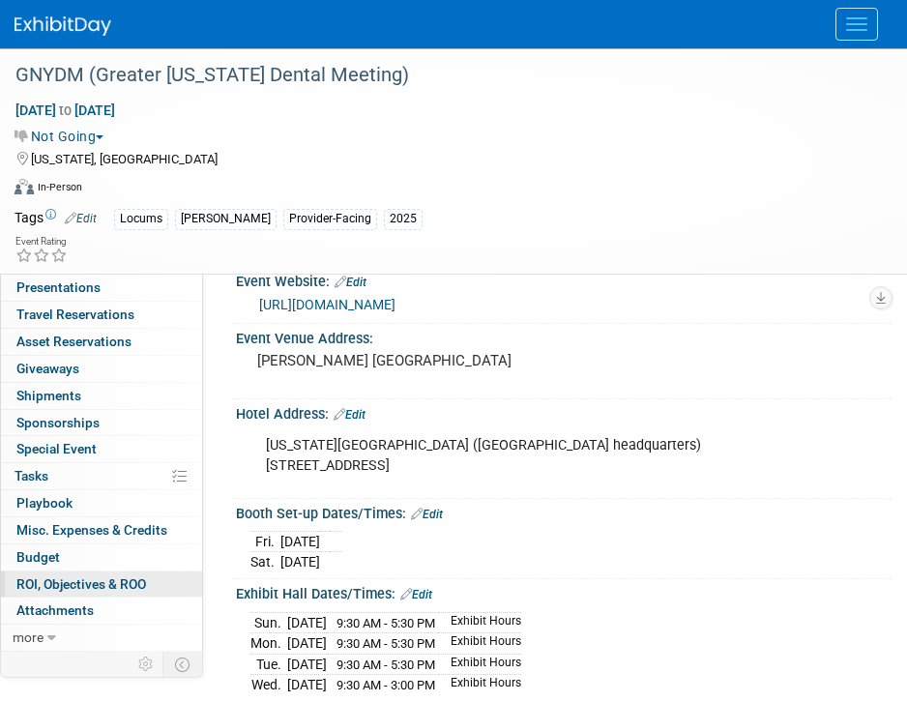
scroll to position [328, 0]
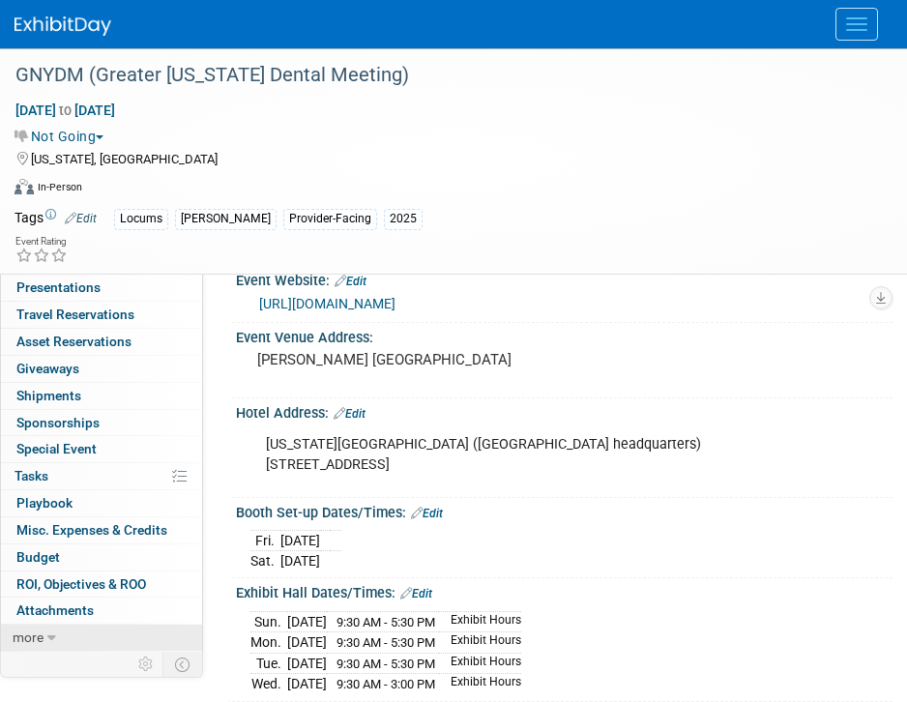
click at [29, 648] on link "more" at bounding box center [101, 638] width 201 height 26
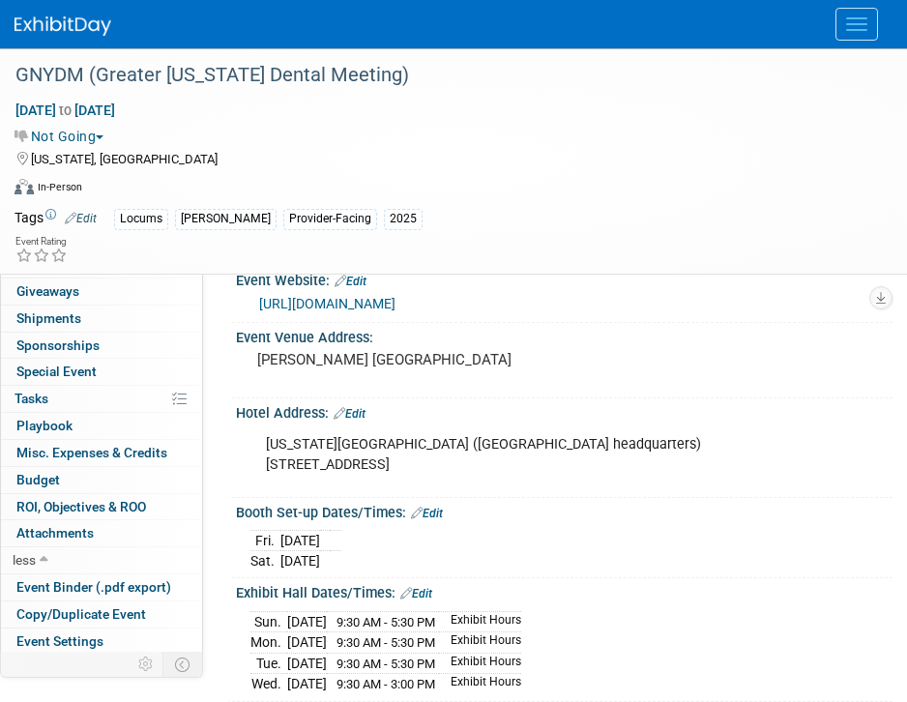
scroll to position [213, 0]
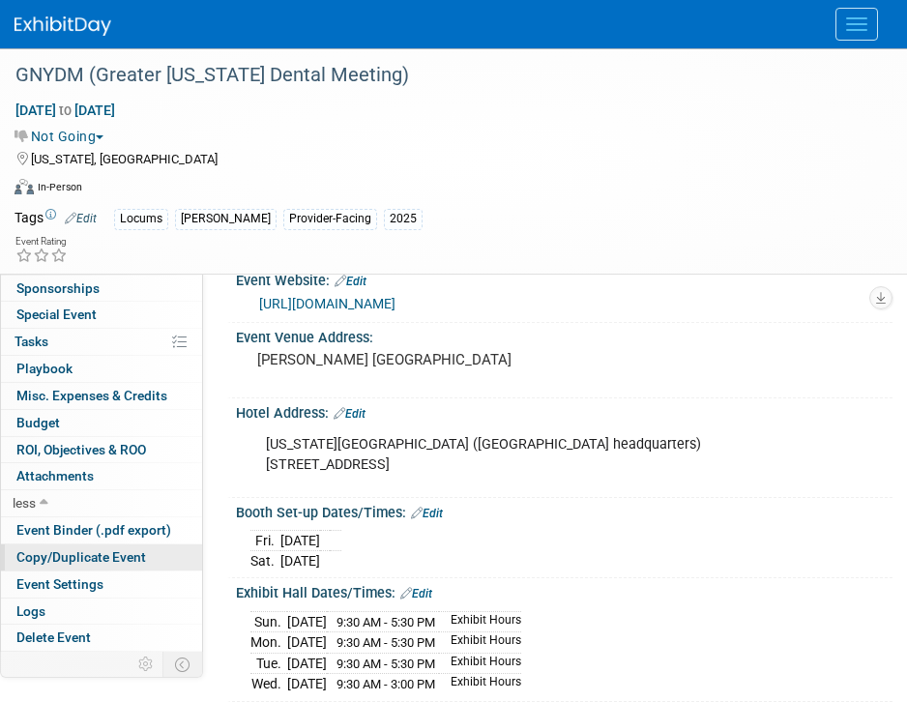
click at [105, 567] on link "Copy/Duplicate Event" at bounding box center [101, 557] width 201 height 26
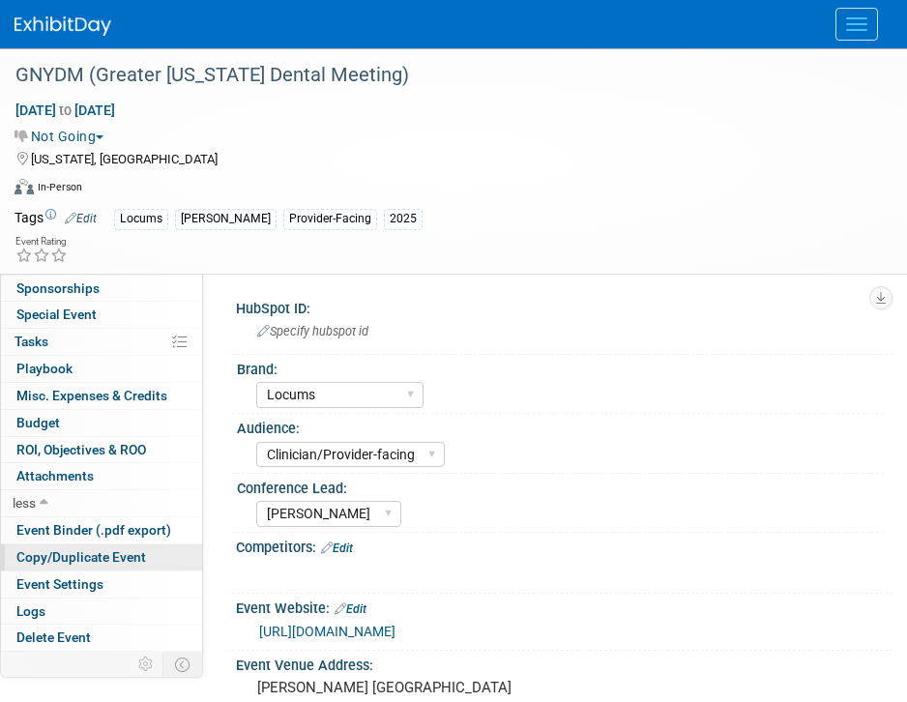
select select "10"
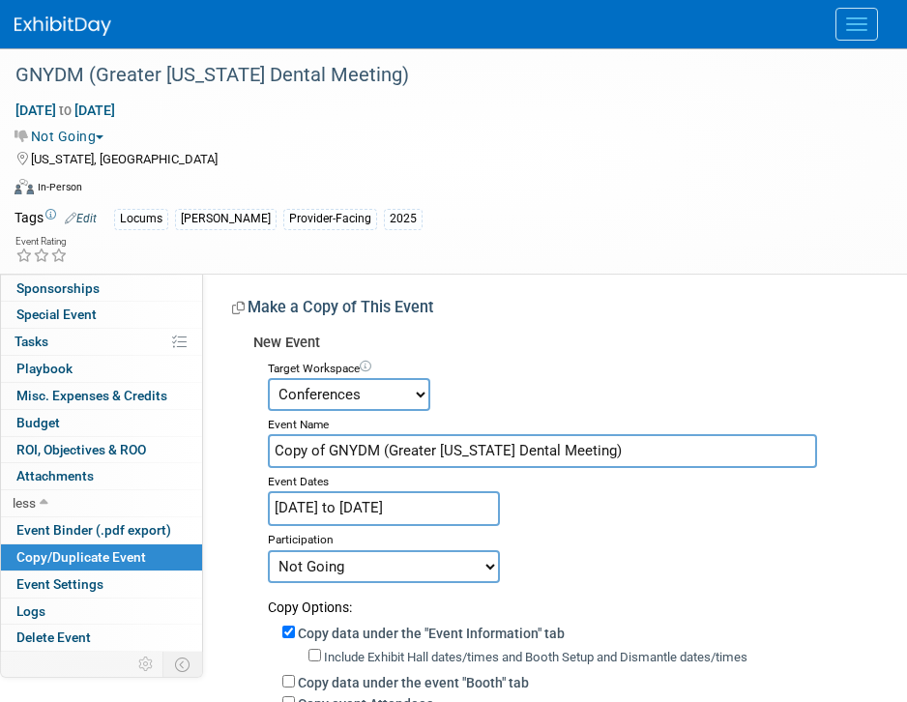
scroll to position [4, 0]
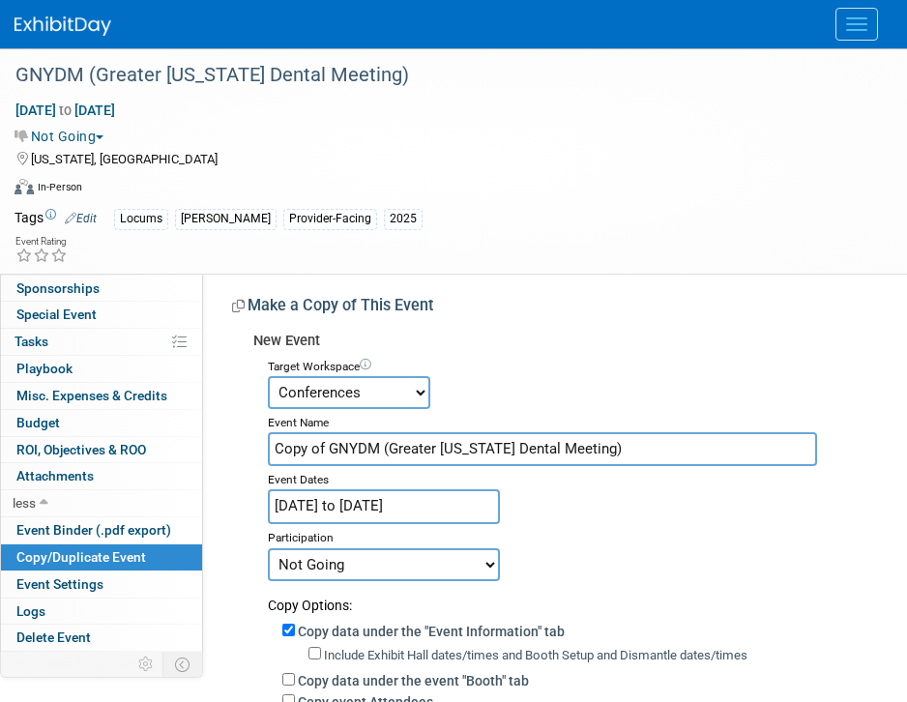
drag, startPoint x: 327, startPoint y: 449, endPoint x: 233, endPoint y: 446, distance: 93.8
click at [233, 446] on div "New Event Target Workspace Conferences Marketing Requests Event Name Copy of GN…" at bounding box center [555, 699] width 646 height 752
type input "GNYDM (Greater [US_STATE] Dental Meeting)"
click at [466, 504] on input "Nov 28, 2025 to Dec 3, 2025" at bounding box center [384, 506] width 232 height 34
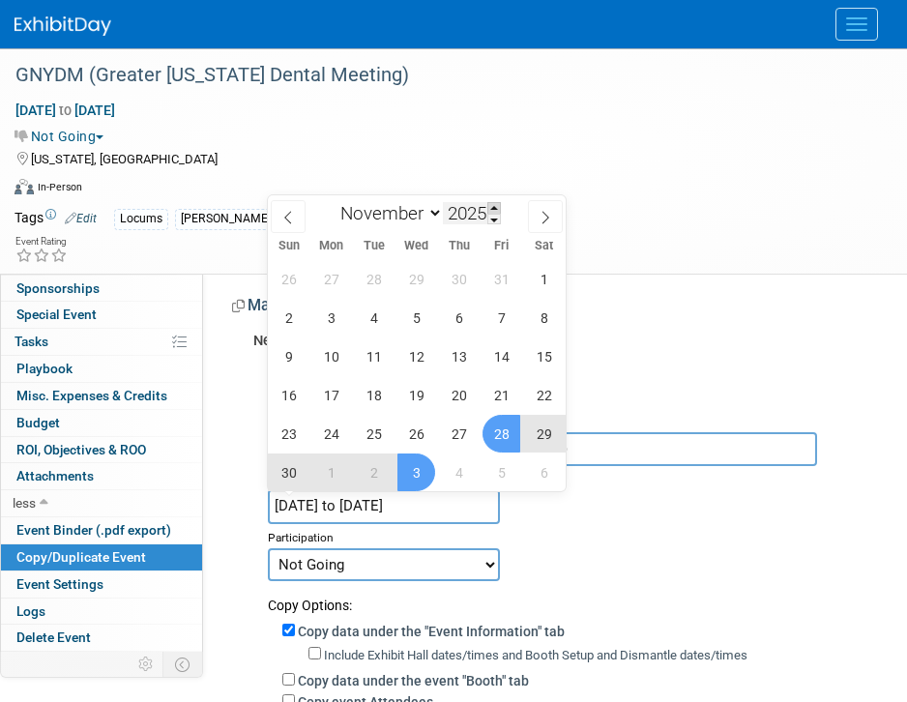
click at [495, 202] on span at bounding box center [494, 208] width 14 height 12
type input "2026"
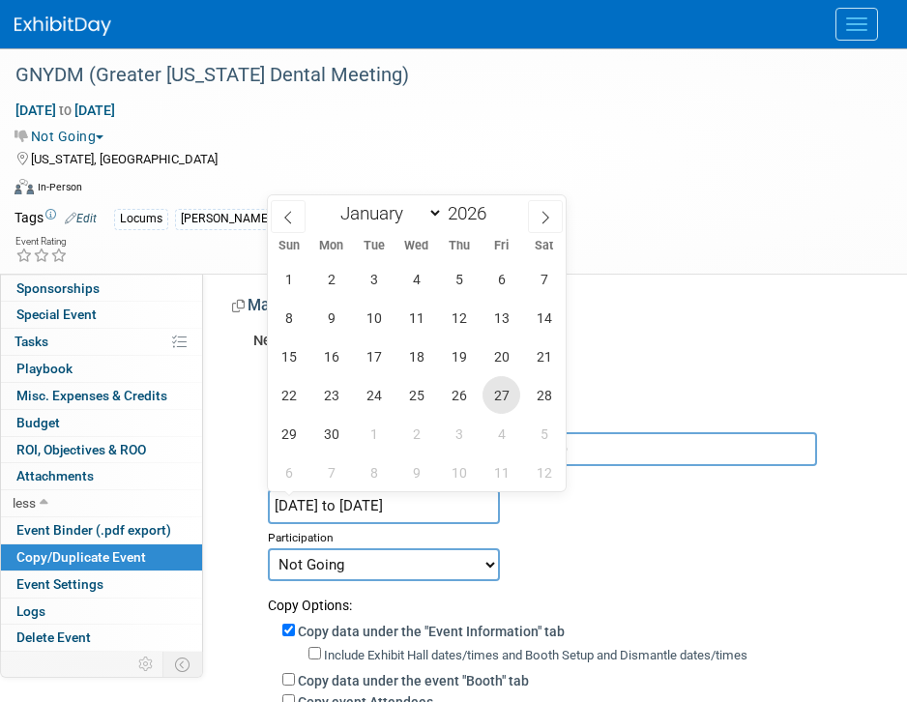
click at [512, 396] on span "27" at bounding box center [501, 395] width 38 height 38
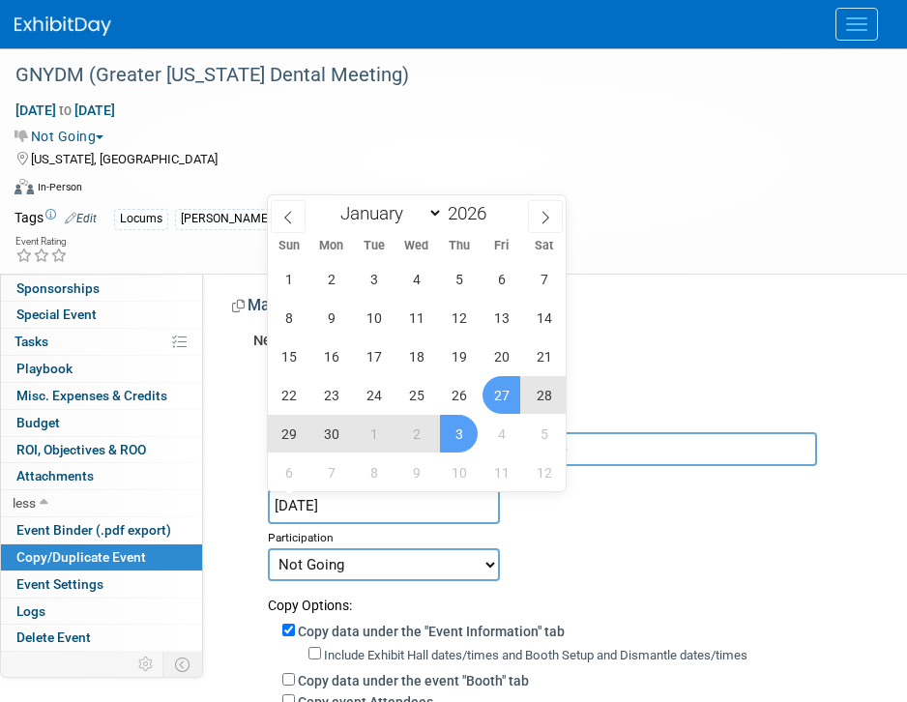
click at [445, 426] on span "3" at bounding box center [459, 434] width 38 height 38
click at [500, 408] on span "27" at bounding box center [501, 395] width 38 height 38
click at [406, 433] on span "2" at bounding box center [416, 434] width 38 height 38
type input "Nov 27, 2026 to Dec 2, 2026"
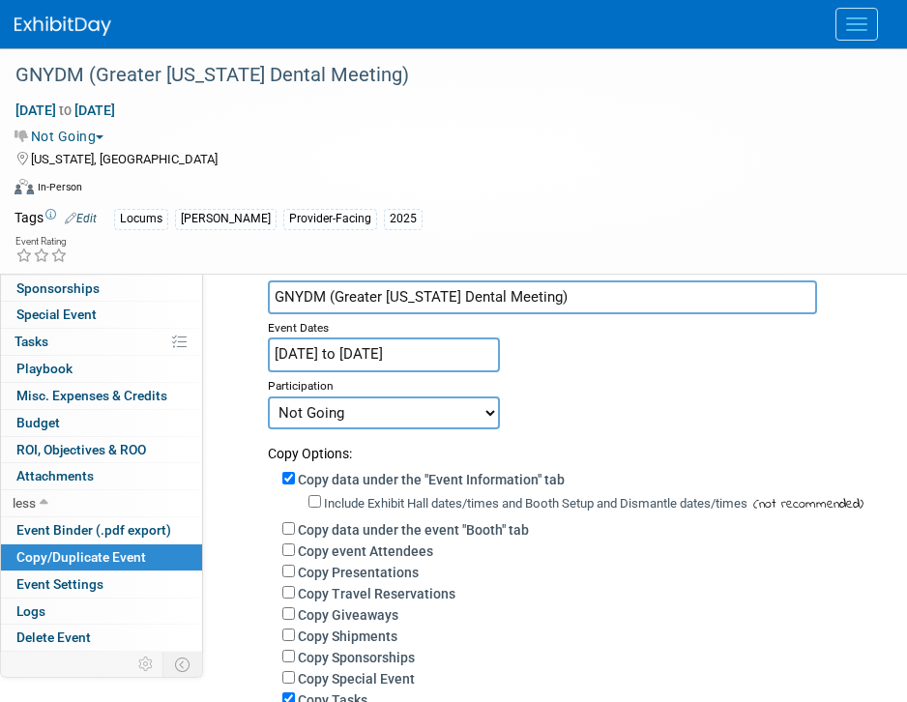
scroll to position [164, 0]
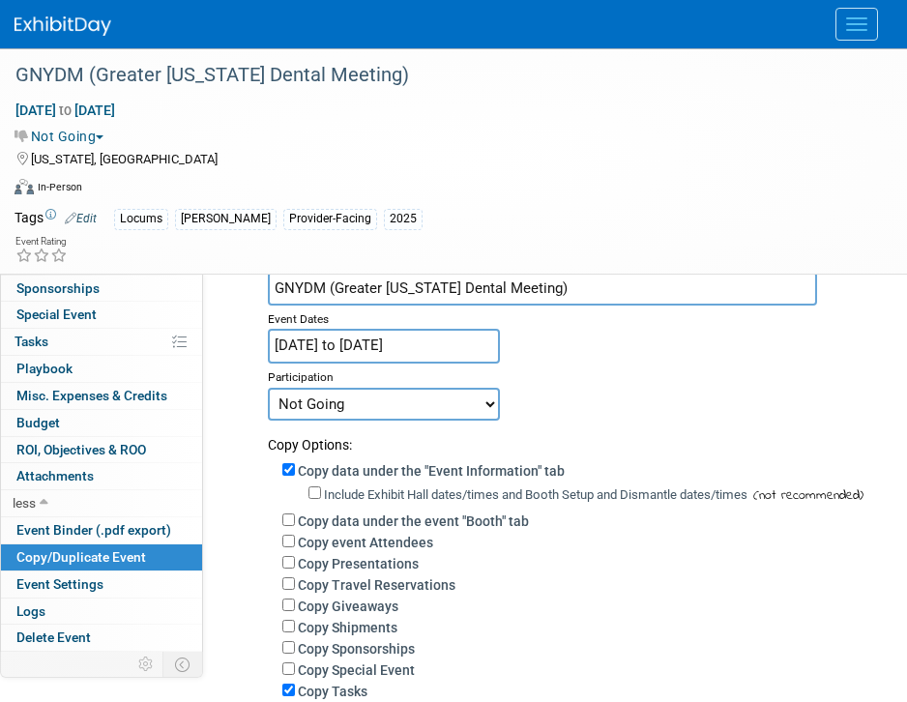
click at [389, 421] on div "Copy Options:" at bounding box center [573, 438] width 610 height 34
click at [391, 401] on select "Committed Considering Not Going Walking Sponsorship Canceled Waitlisted In Prog…" at bounding box center [384, 404] width 232 height 33
select select "2"
click at [268, 388] on select "Committed Considering Not Going Walking Sponsorship Canceled Waitlisted In Prog…" at bounding box center [384, 404] width 232 height 33
click at [409, 525] on label "Copy data under the event "Booth" tab" at bounding box center [413, 520] width 231 height 15
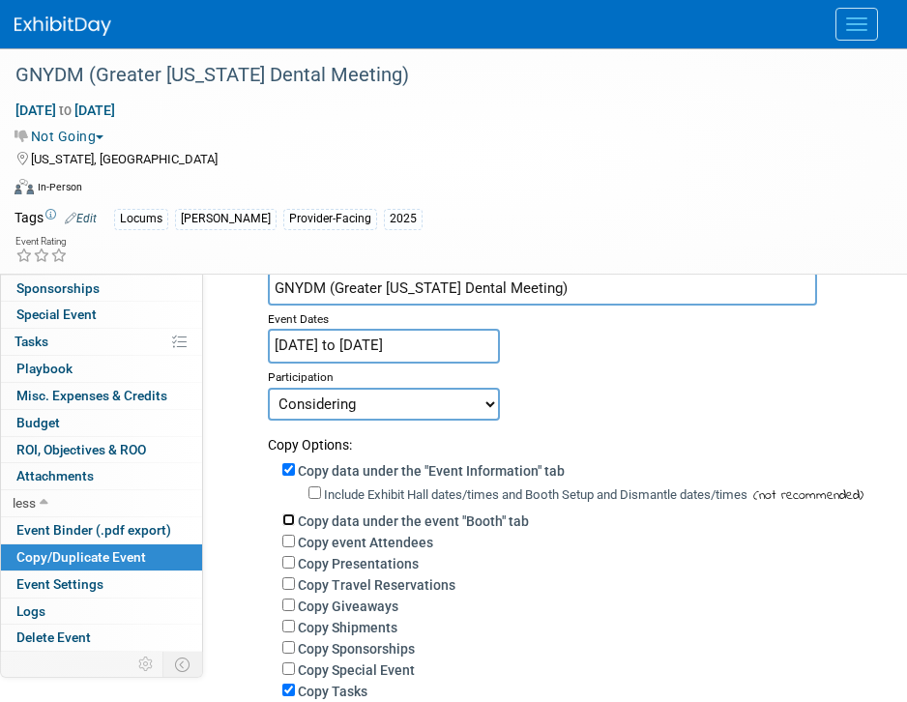
click at [295, 525] on input "Copy data under the event "Booth" tab" at bounding box center [288, 519] width 13 height 13
checkbox input "true"
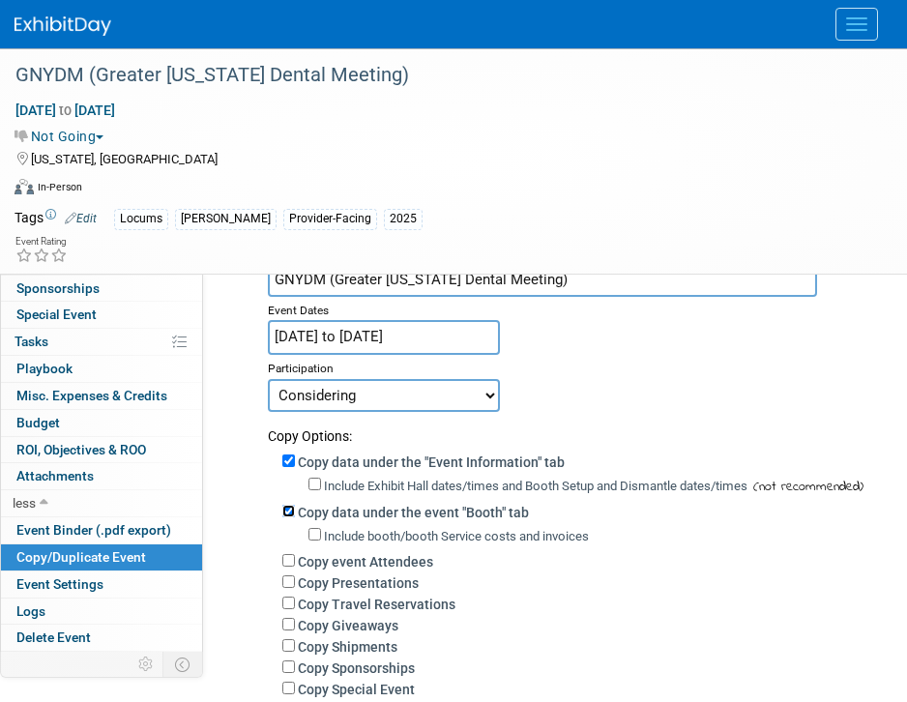
scroll to position [197, 0]
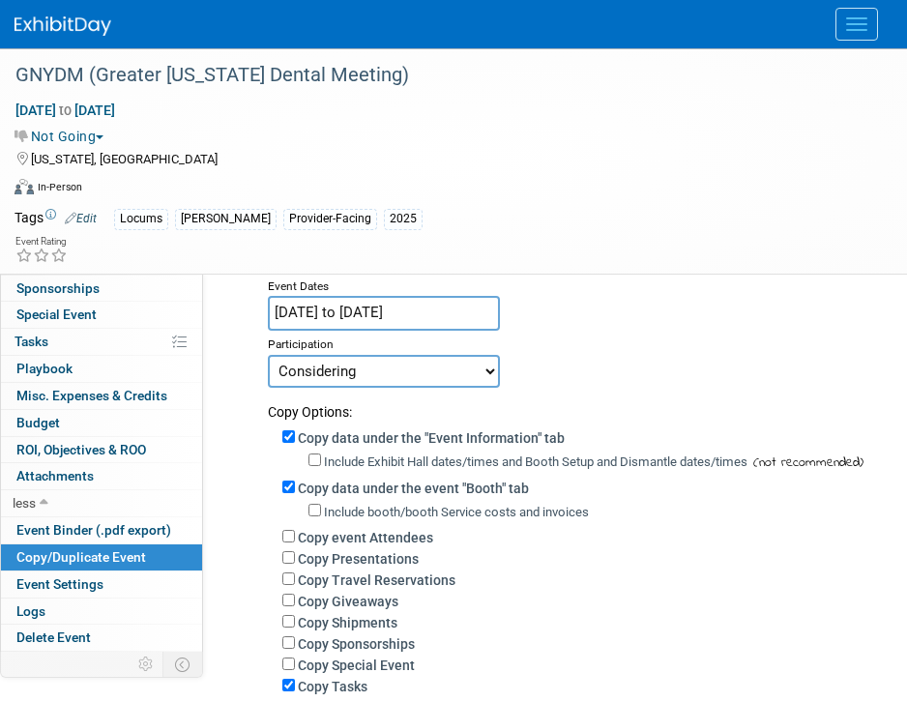
click at [388, 590] on div "Copy Giveaways" at bounding box center [580, 600] width 596 height 21
click at [384, 599] on label "Copy Giveaways" at bounding box center [348, 601] width 101 height 15
click at [295, 599] on input "Copy Giveaways" at bounding box center [288, 600] width 13 height 13
checkbox input "true"
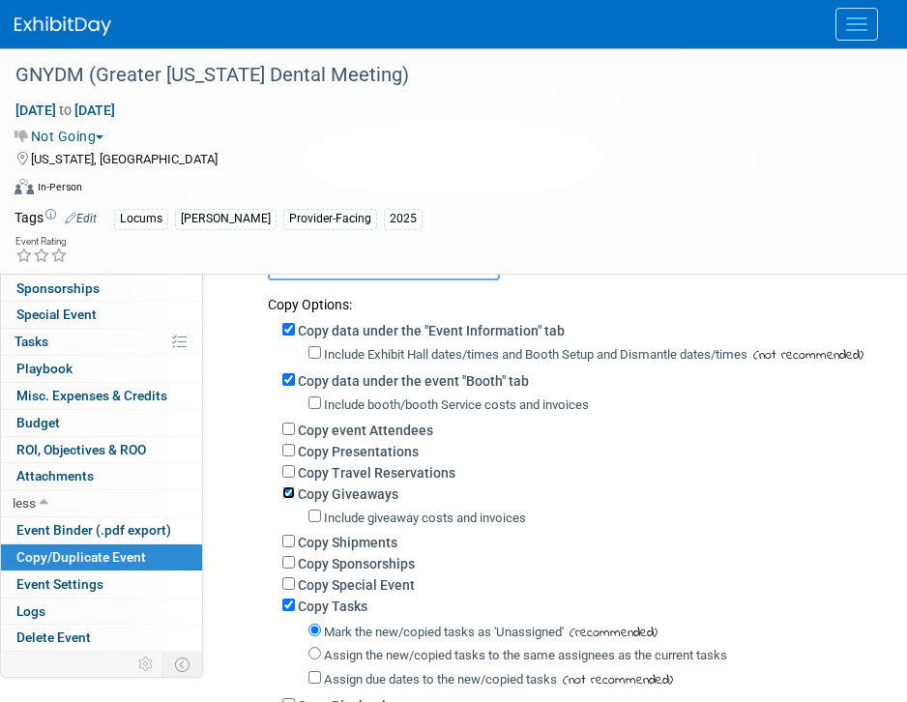
scroll to position [329, 0]
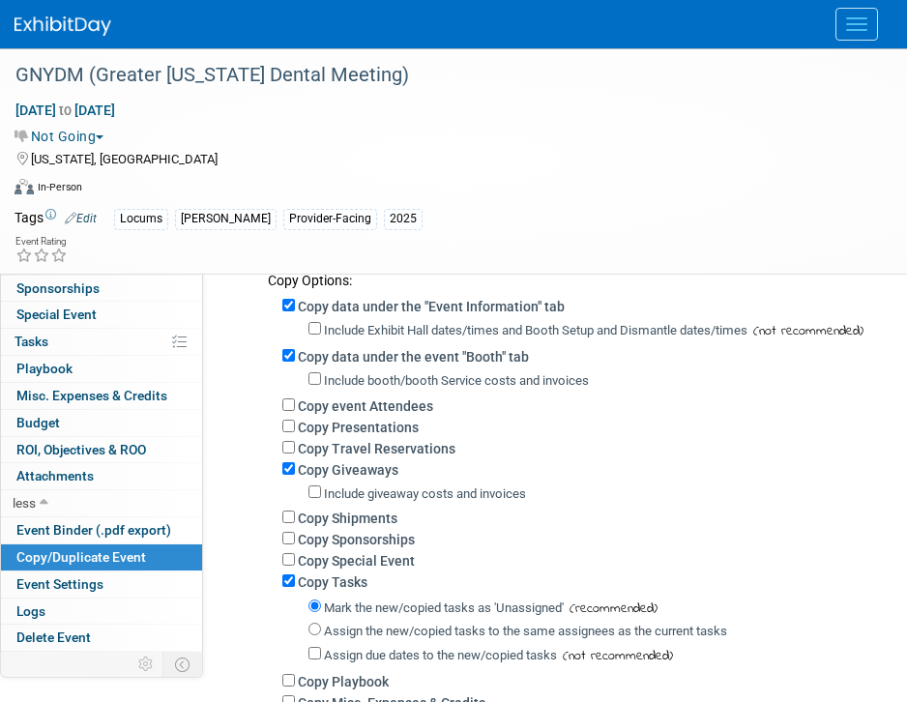
click at [362, 506] on div "Include giveaway costs and invoices" at bounding box center [580, 494] width 596 height 28
click at [361, 522] on label "Copy Shipments" at bounding box center [348, 517] width 100 height 15
click at [295, 522] on input "Copy Shipments" at bounding box center [288, 516] width 13 height 13
checkbox input "true"
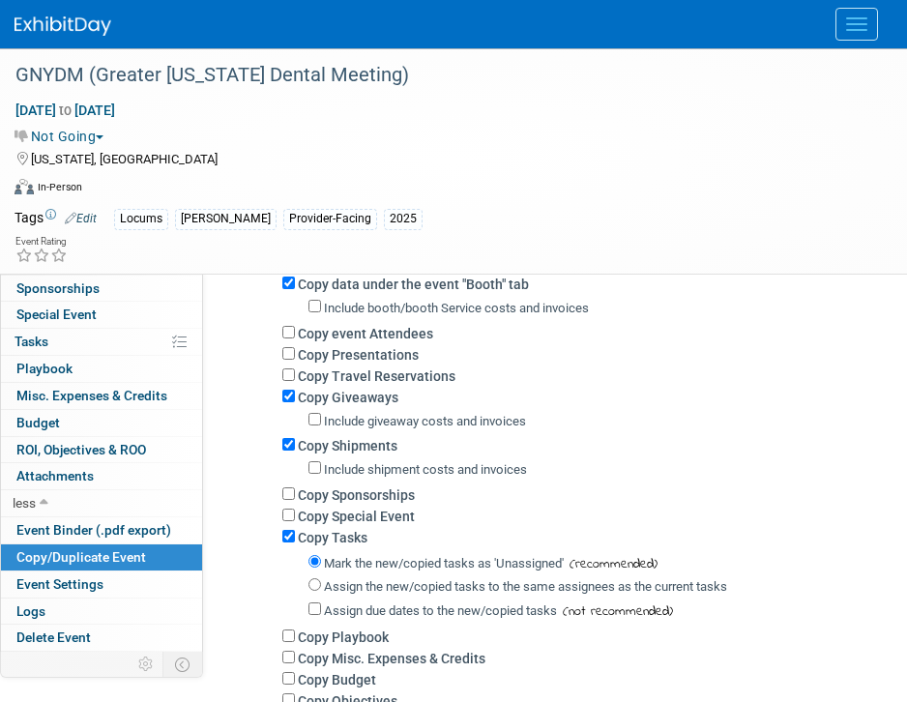
click at [389, 589] on label "Assign the new/copied tasks to the same assignees as the current tasks" at bounding box center [525, 586] width 403 height 15
click at [321, 589] on input "Assign the new/copied tasks to the same assignees as the current tasks" at bounding box center [314, 584] width 13 height 13
radio input "true"
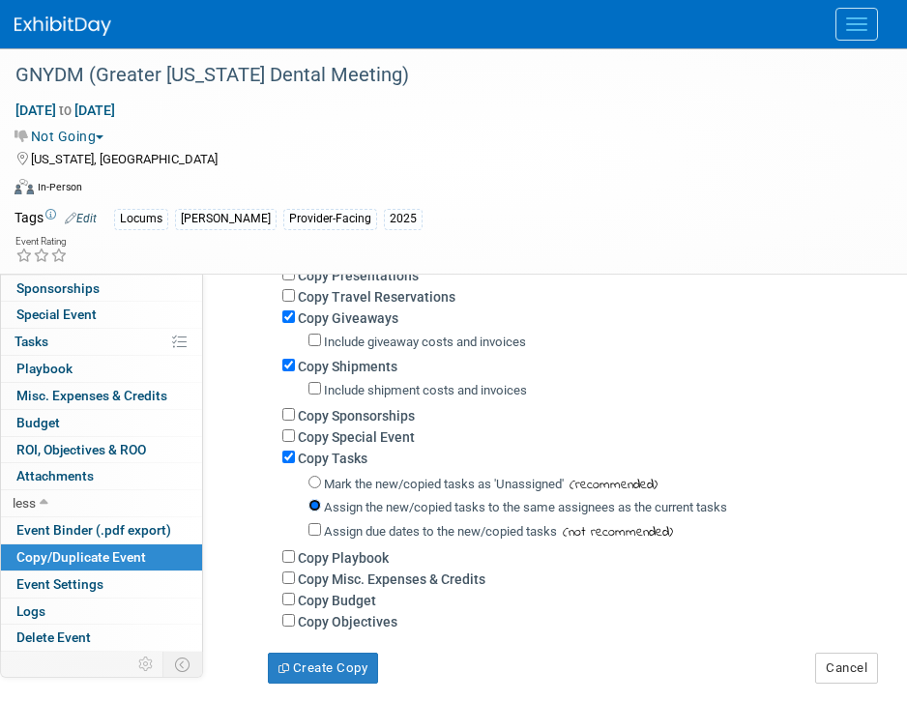
scroll to position [586, 0]
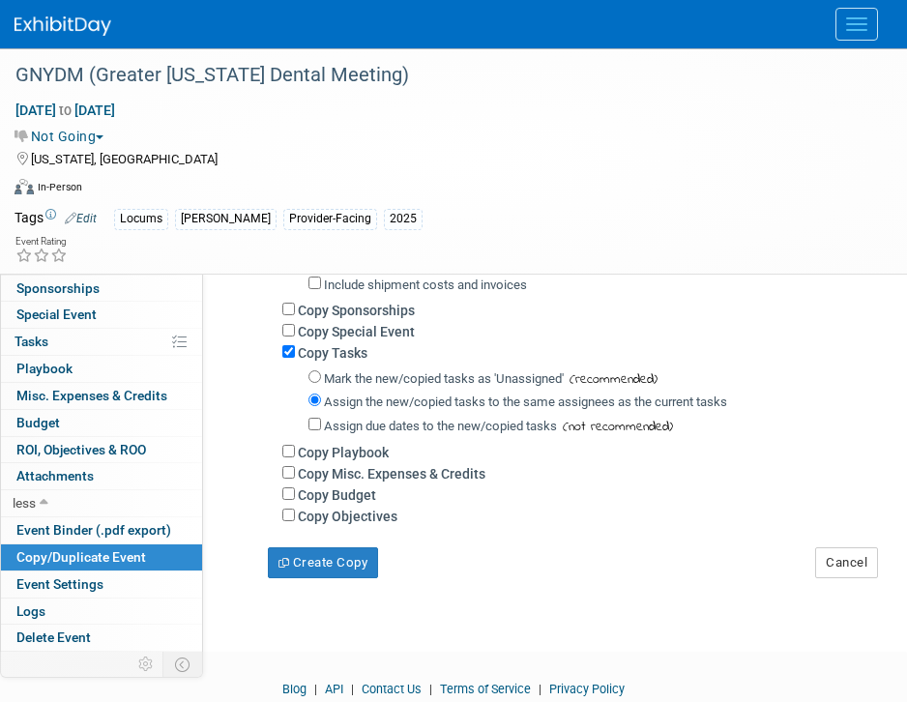
click at [355, 470] on label "Copy Misc. Expenses & Credits" at bounding box center [392, 473] width 188 height 15
click at [295, 470] on input "Copy Misc. Expenses & Credits" at bounding box center [288, 472] width 13 height 13
checkbox input "true"
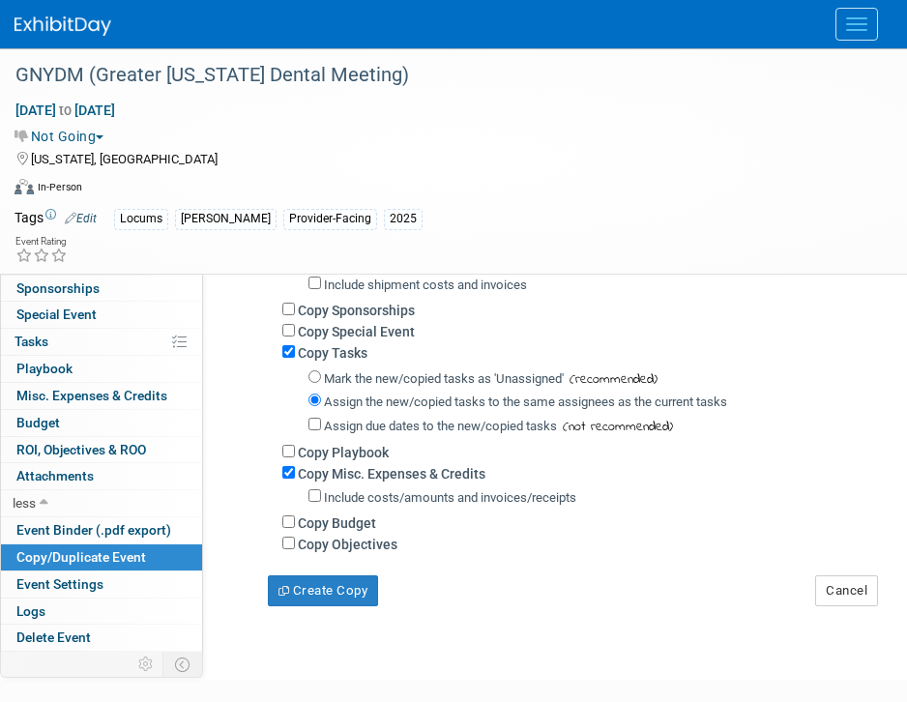
click at [351, 519] on label "Copy Budget" at bounding box center [337, 522] width 78 height 15
click at [295, 519] on input "Copy Budget" at bounding box center [288, 521] width 13 height 13
checkbox input "true"
click at [347, 593] on button "Create Copy" at bounding box center [323, 590] width 110 height 31
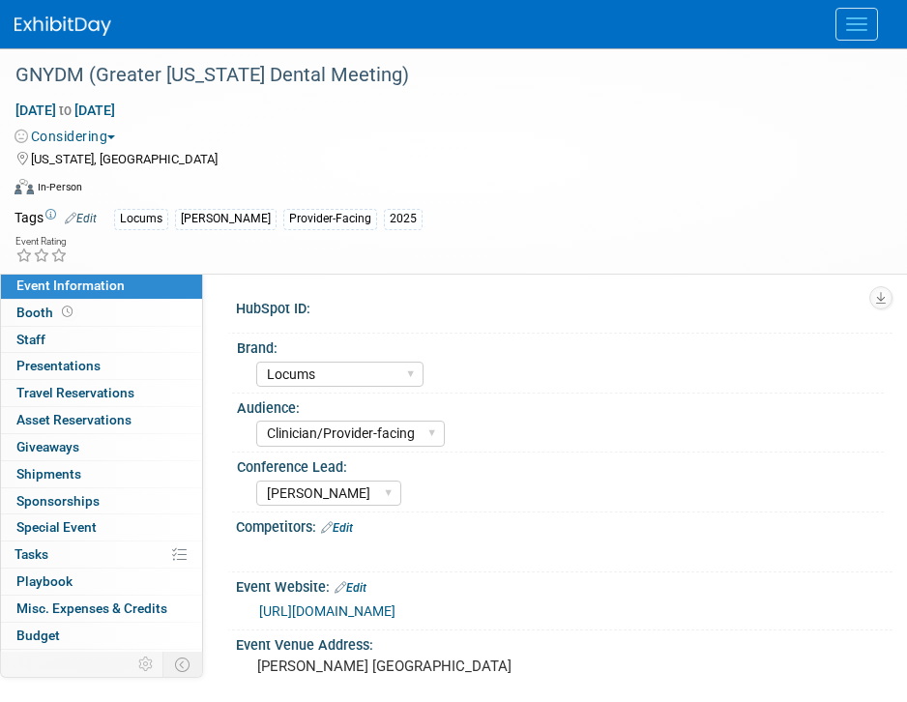
select select "Locums"
select select "Clinician/Provider-facing"
select select "[PERSON_NAME]"
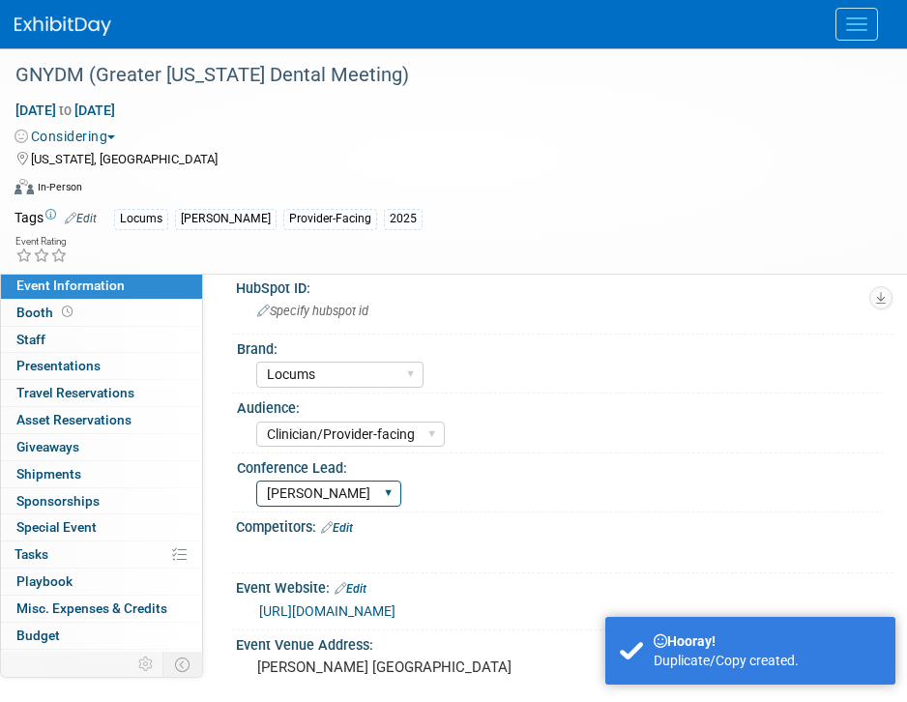
scroll to position [26, 0]
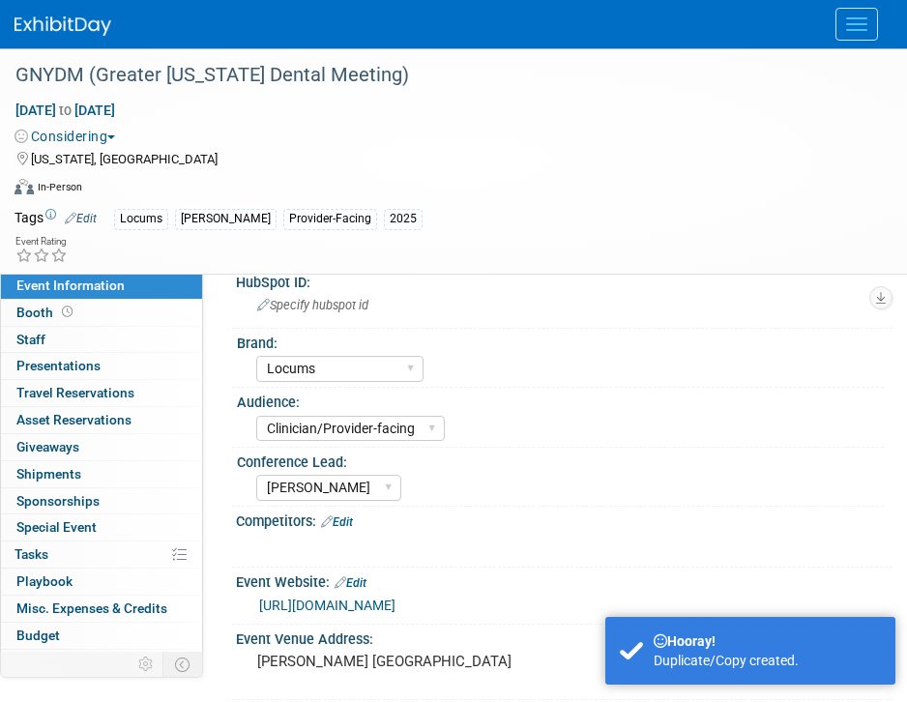
click at [85, 216] on link "Edit" at bounding box center [81, 219] width 32 height 14
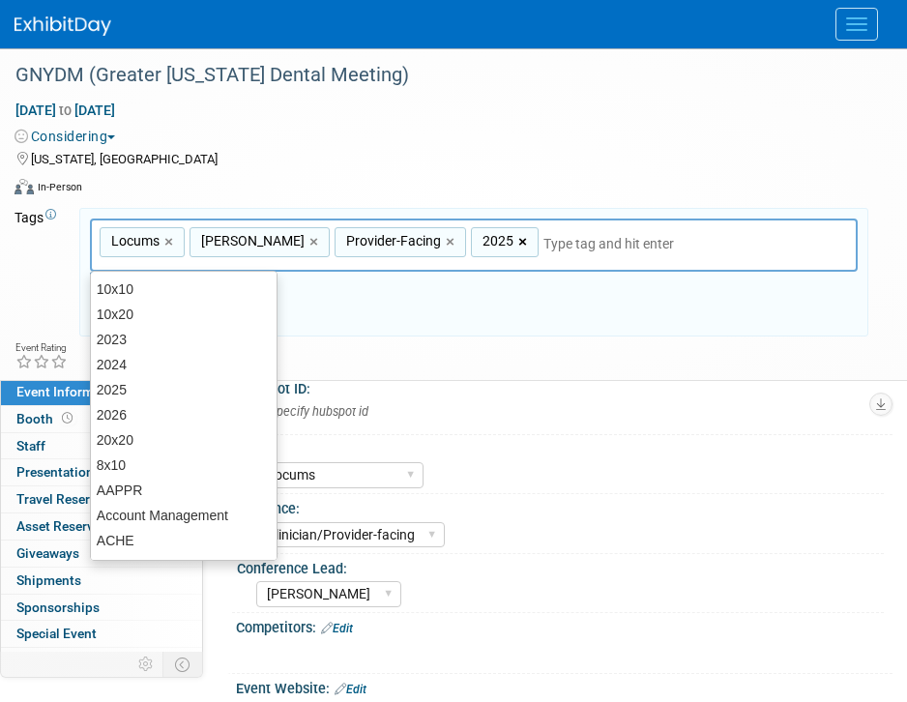
click at [518, 242] on link "×" at bounding box center [524, 242] width 13 height 22
type input "Locums, [PERSON_NAME], Provider-Facing"
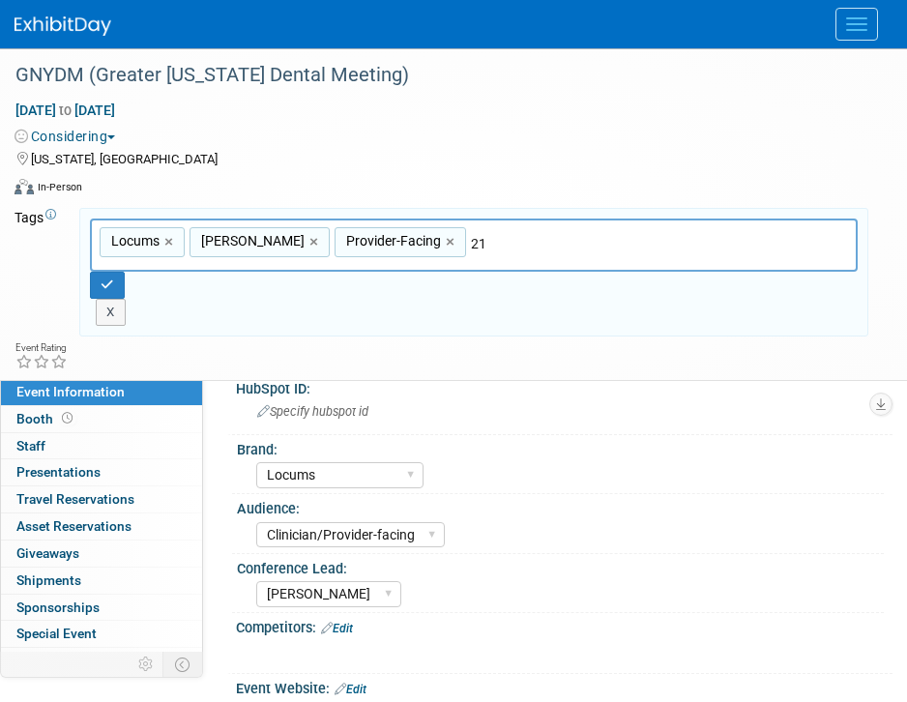
type input "2"
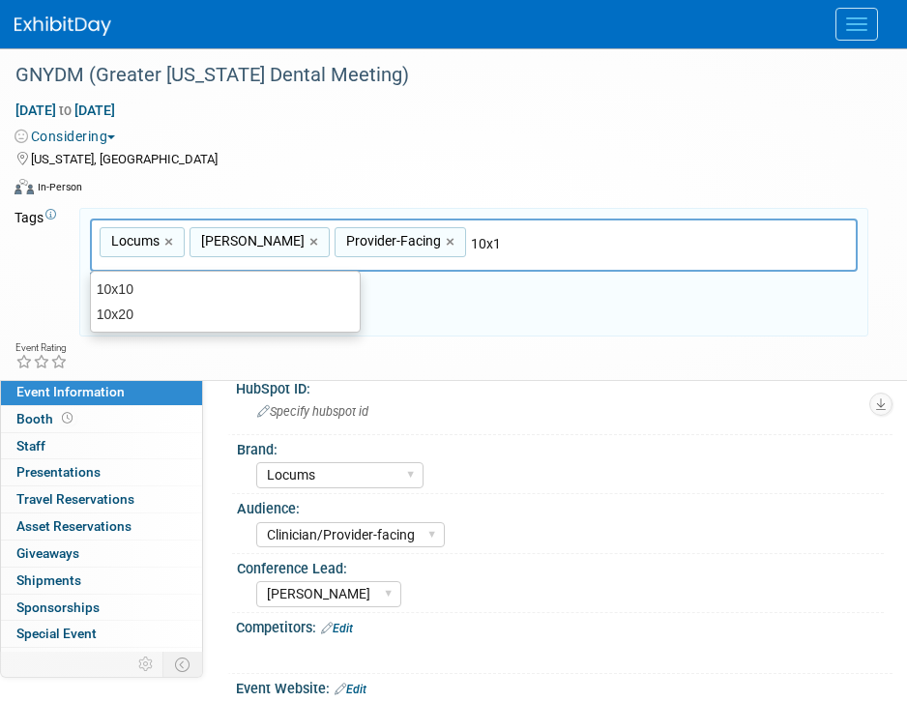
type input "10x10"
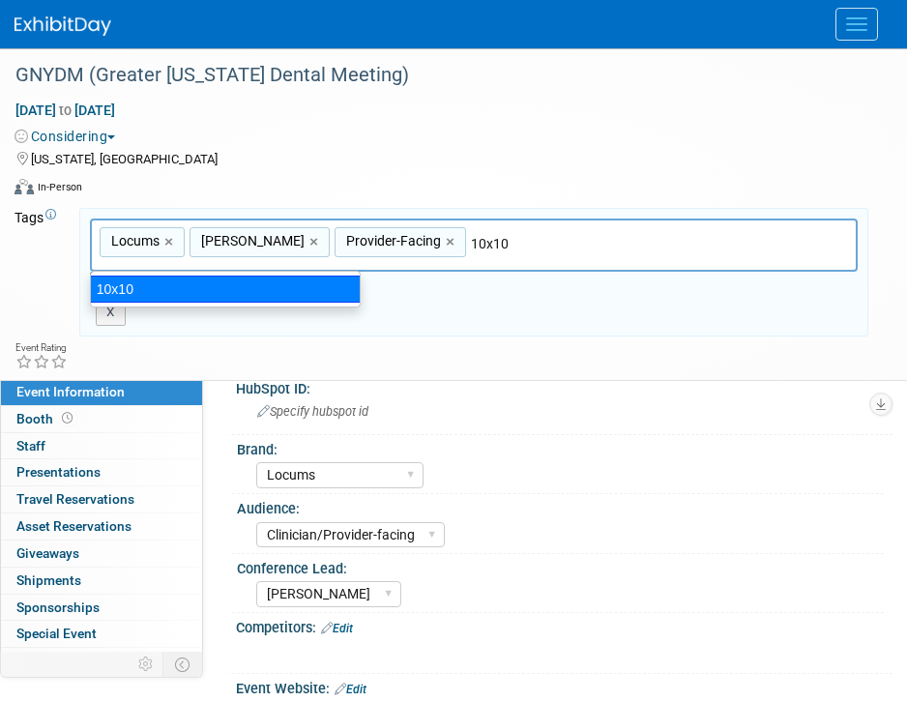
click at [339, 291] on div "10x10" at bounding box center [225, 289] width 271 height 27
type input "Locums, [PERSON_NAME], Provider-Facing, 10x10"
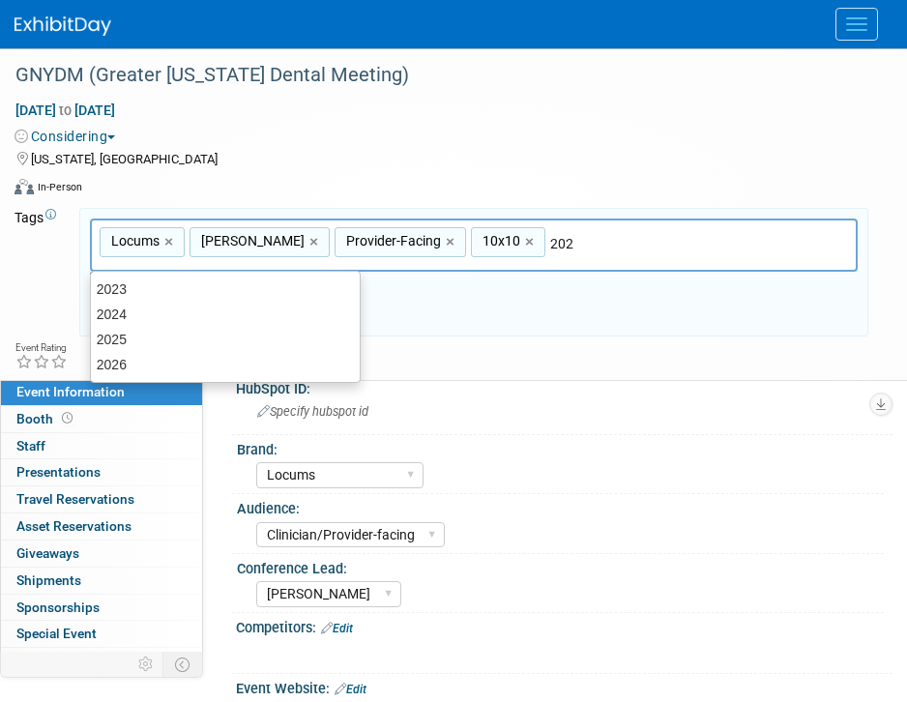
type input "2026"
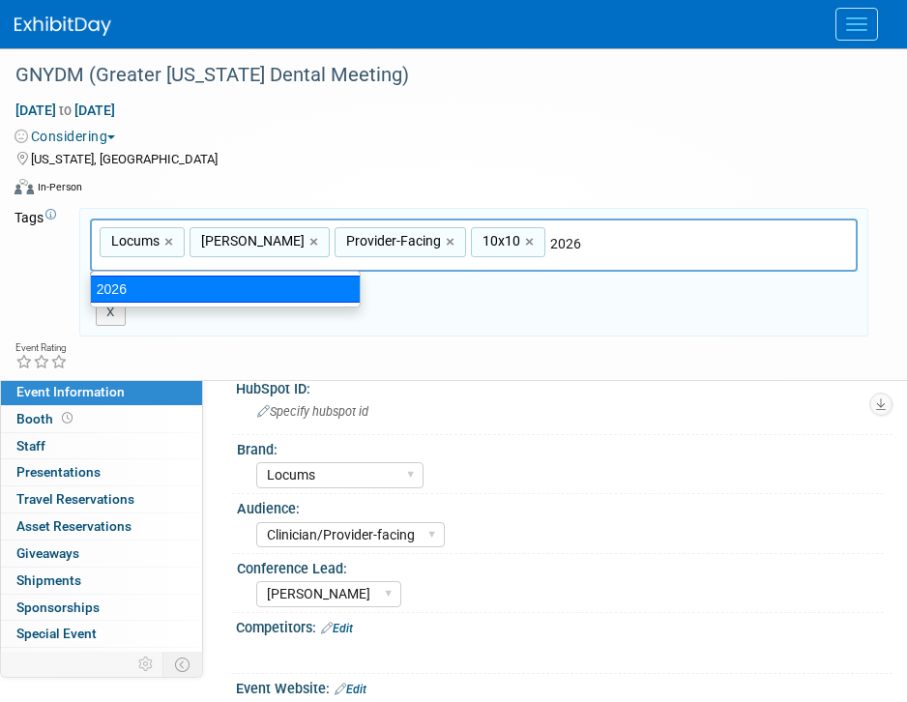
click at [200, 290] on div "2026" at bounding box center [225, 289] width 271 height 27
type input "Locums, [PERSON_NAME], Provider-Facing, 10x10, 2026"
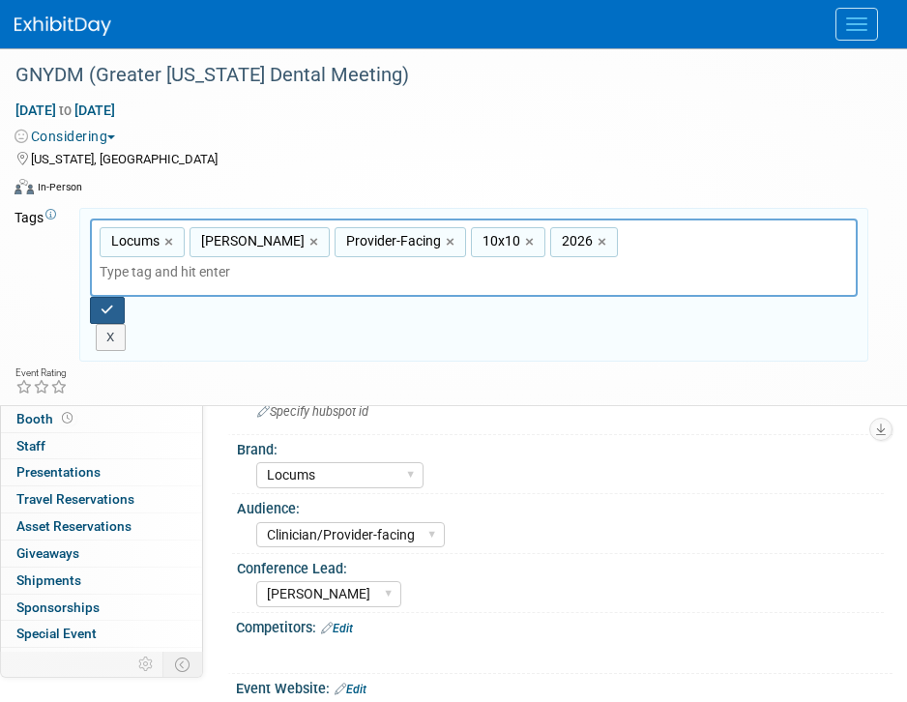
click at [108, 297] on button "button" at bounding box center [107, 310] width 35 height 27
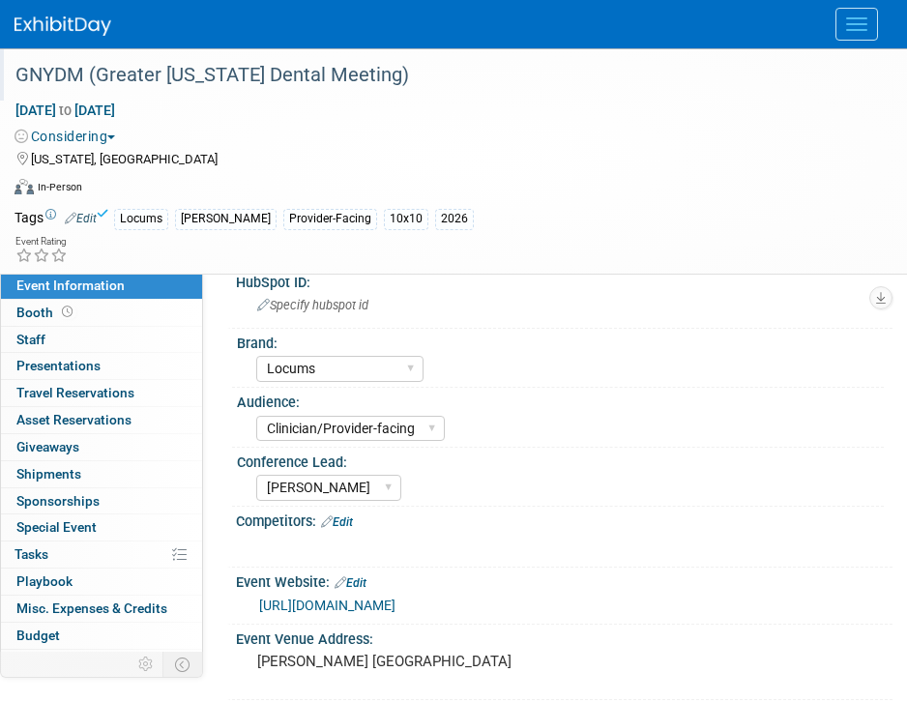
click at [322, 74] on div "GNYDM (Greater [US_STATE] Dental Meeting)" at bounding box center [438, 75] width 859 height 35
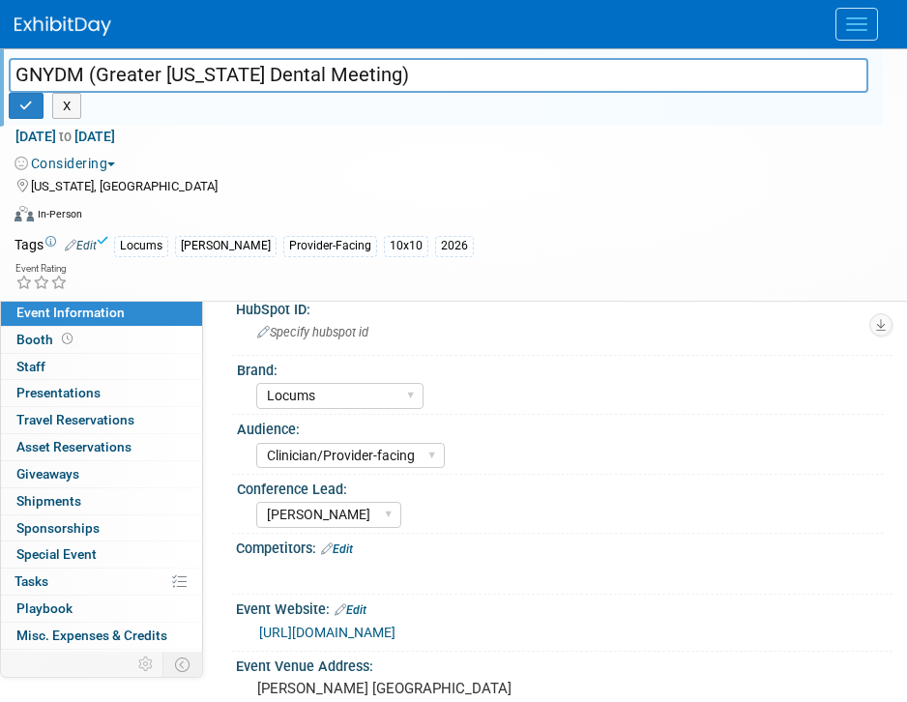
drag, startPoint x: 428, startPoint y: 88, endPoint x: -34, endPoint y: 67, distance: 462.6
click at [0, 67] on html "Conferences Explore: My Workspaces 2 Go to Workspace: Conferences Marketing Req…" at bounding box center [453, 325] width 907 height 702
click at [119, 151] on div "Considering Committed Considering Not Going Walking Sponsorship Canceled Waitli…" at bounding box center [441, 160] width 883 height 26
click at [116, 131] on span "Nov 27, 2026 to Dec 2, 2026" at bounding box center [66, 136] width 102 height 17
select select "10"
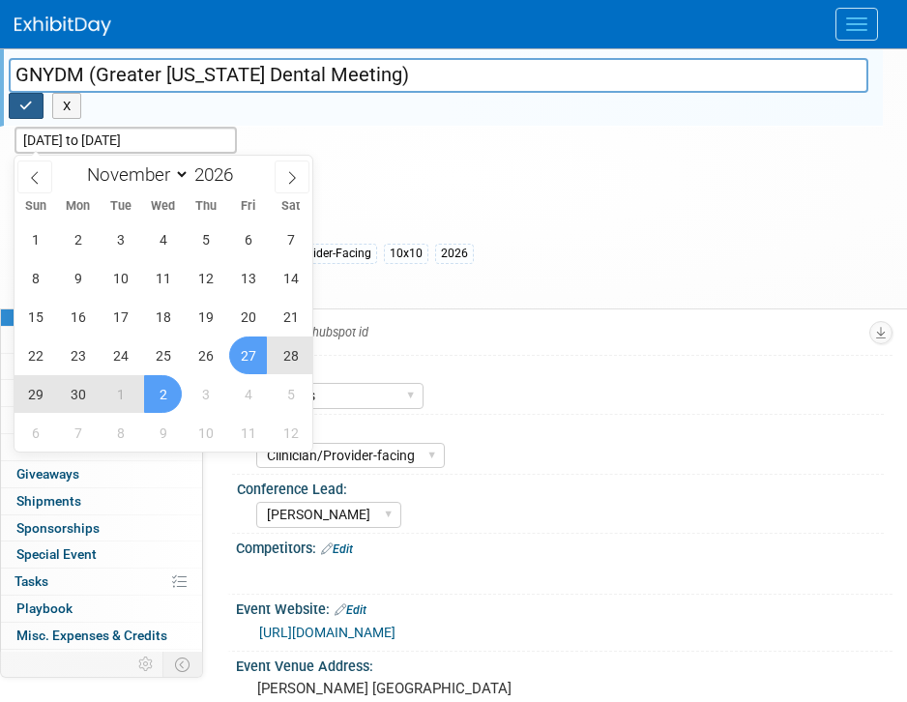
click at [27, 105] on icon "button" at bounding box center [26, 106] width 14 height 13
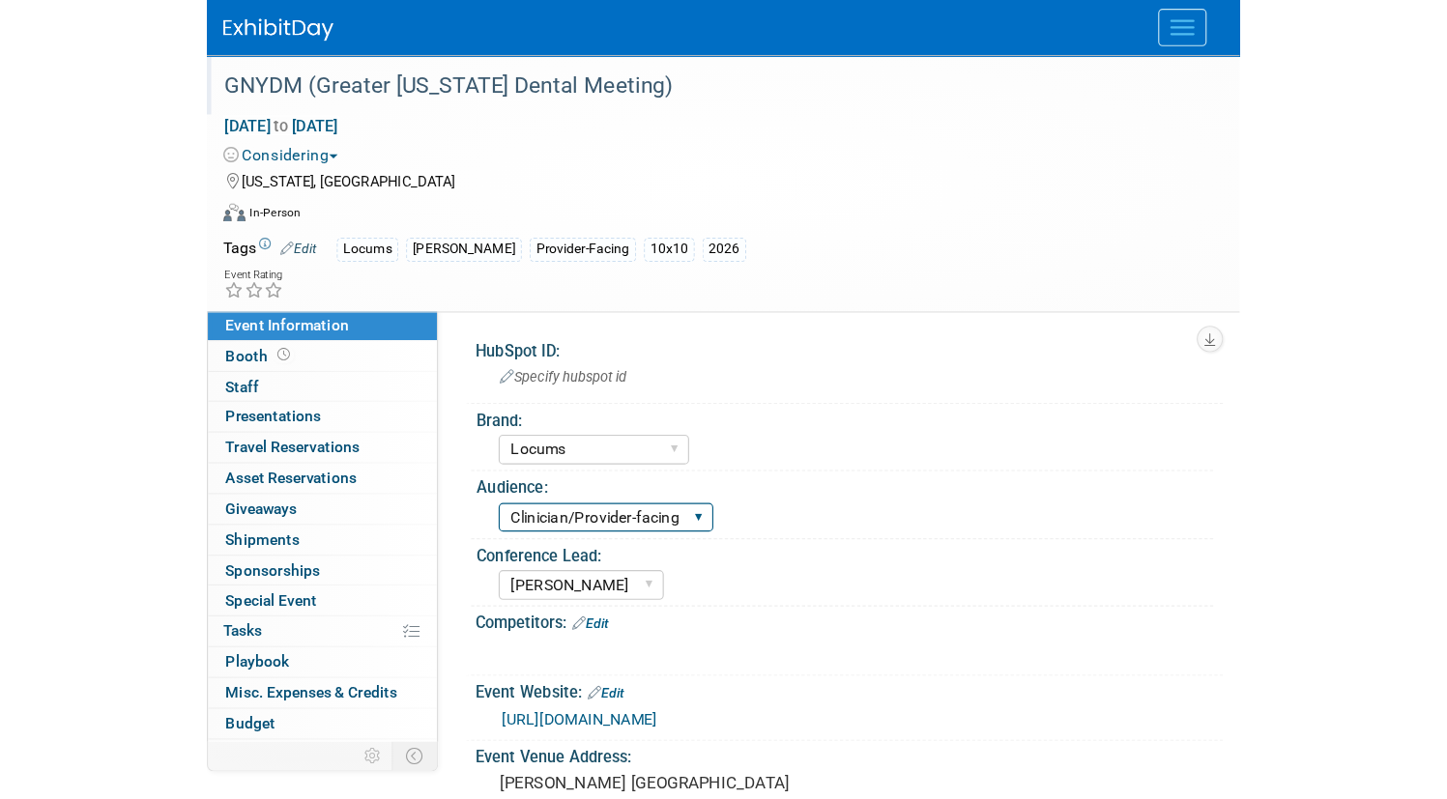
scroll to position [0, 0]
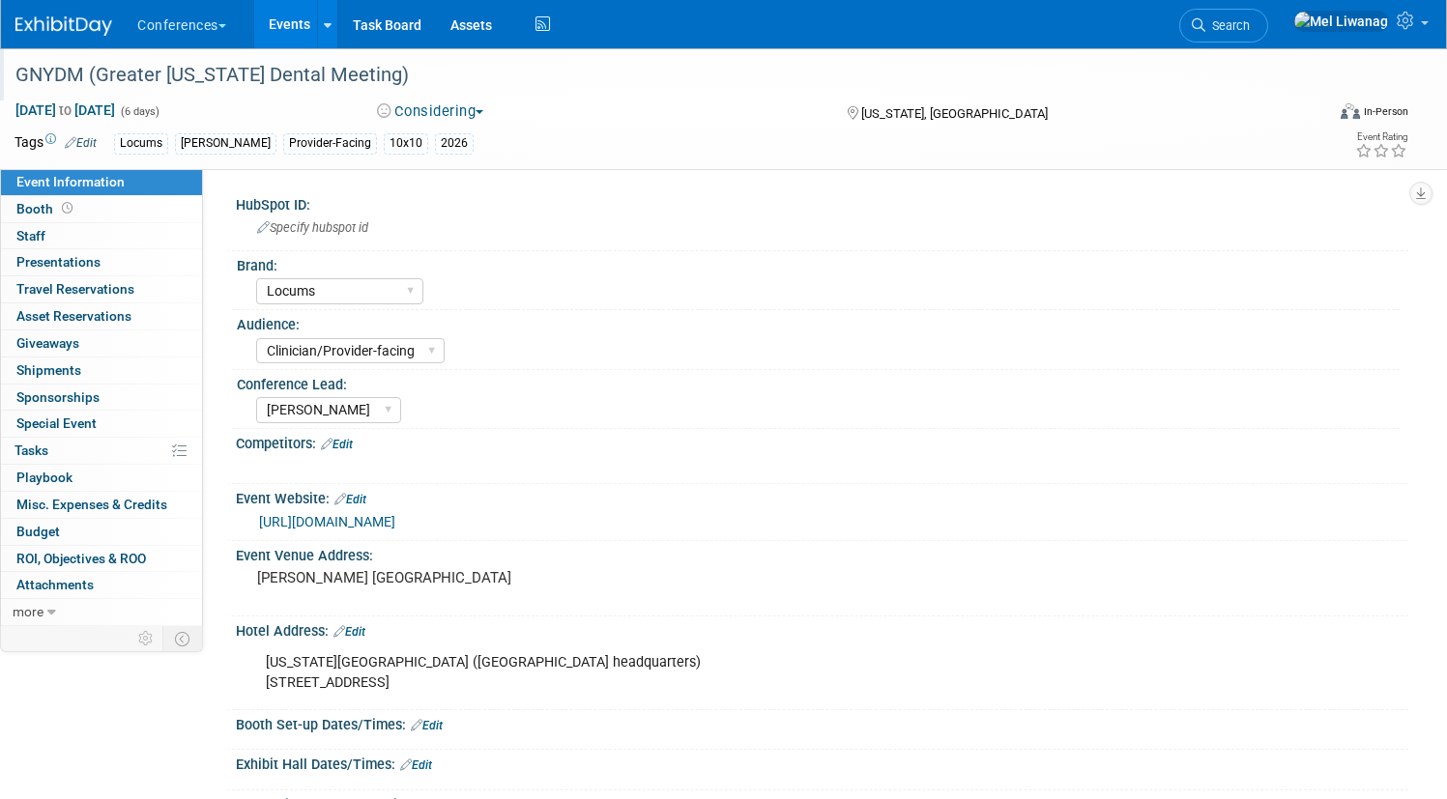
click at [112, 27] on img at bounding box center [63, 25] width 97 height 19
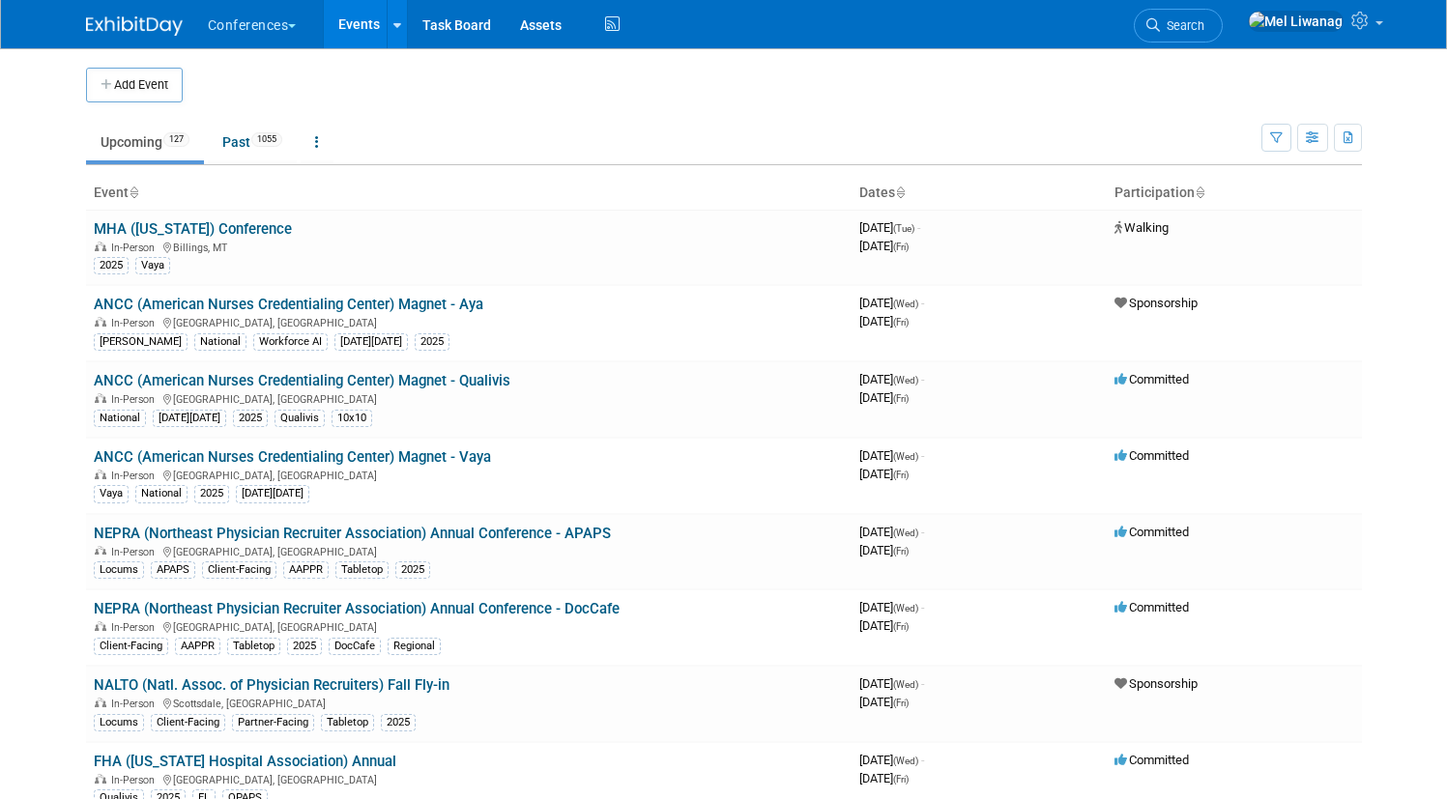
click at [1205, 24] on span "Search" at bounding box center [1182, 25] width 44 height 15
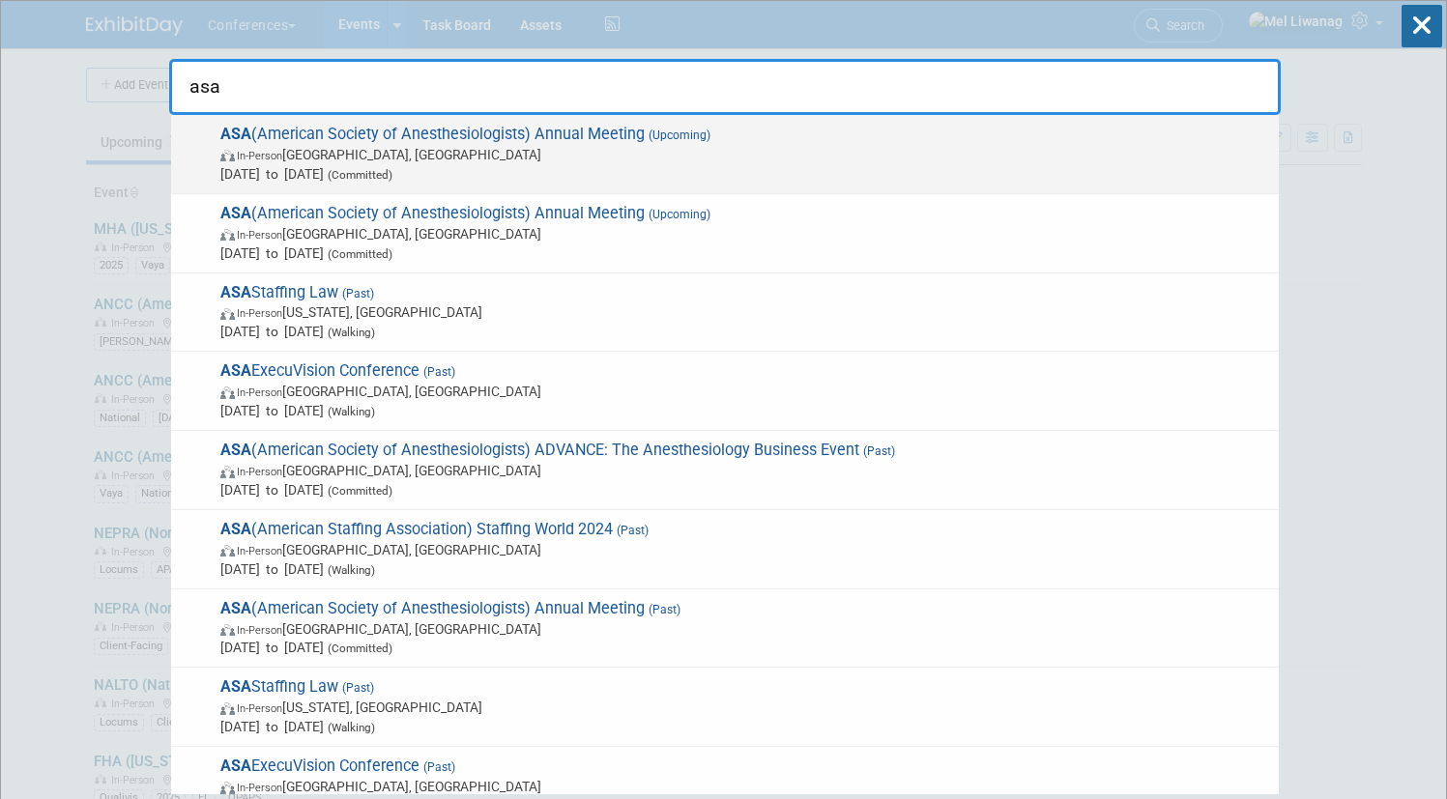
type input "asa"
click at [667, 150] on span "In-Person [GEOGRAPHIC_DATA], [GEOGRAPHIC_DATA]" at bounding box center [744, 154] width 1049 height 19
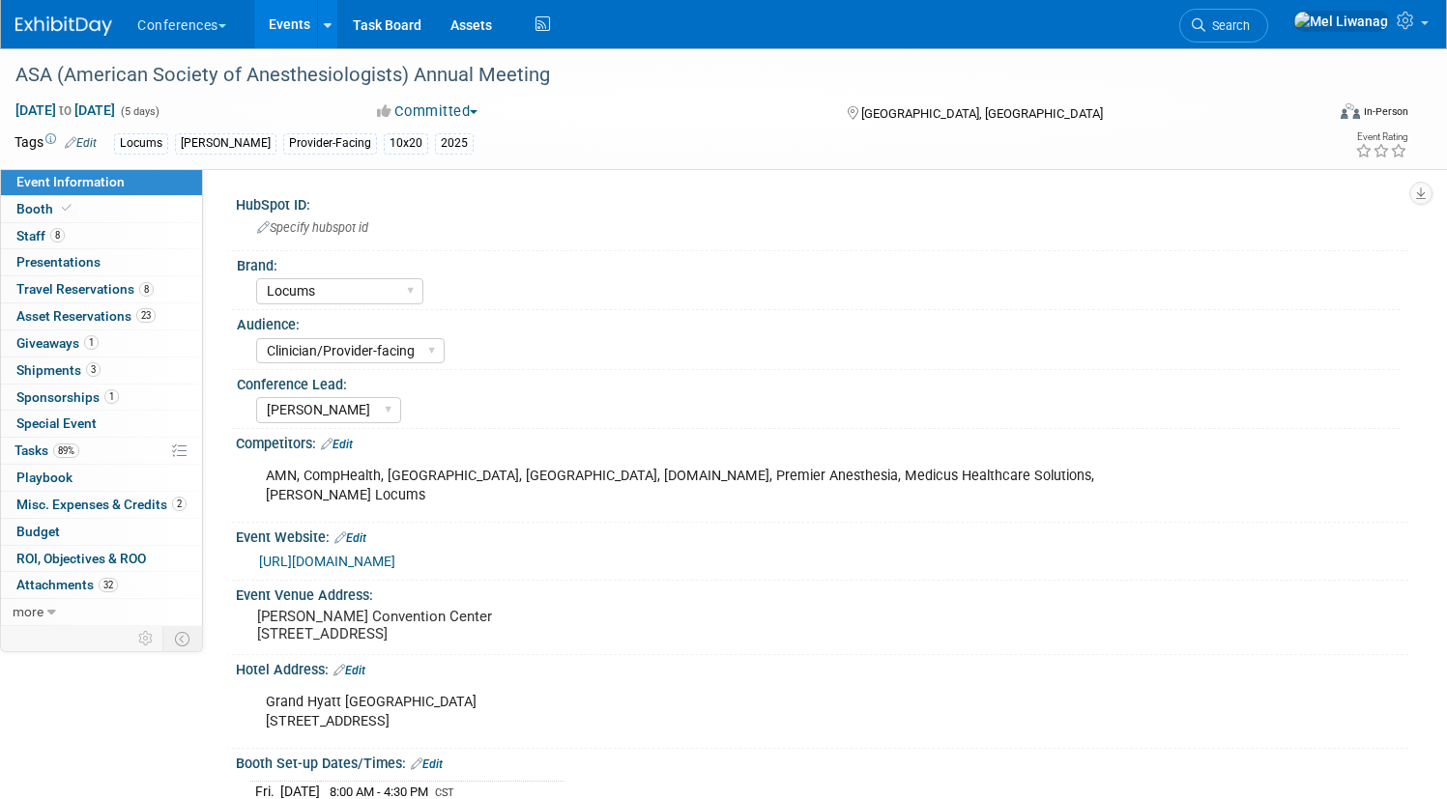
select select "Locums"
select select "Clinician/Provider-facing"
select select "[PERSON_NAME]"
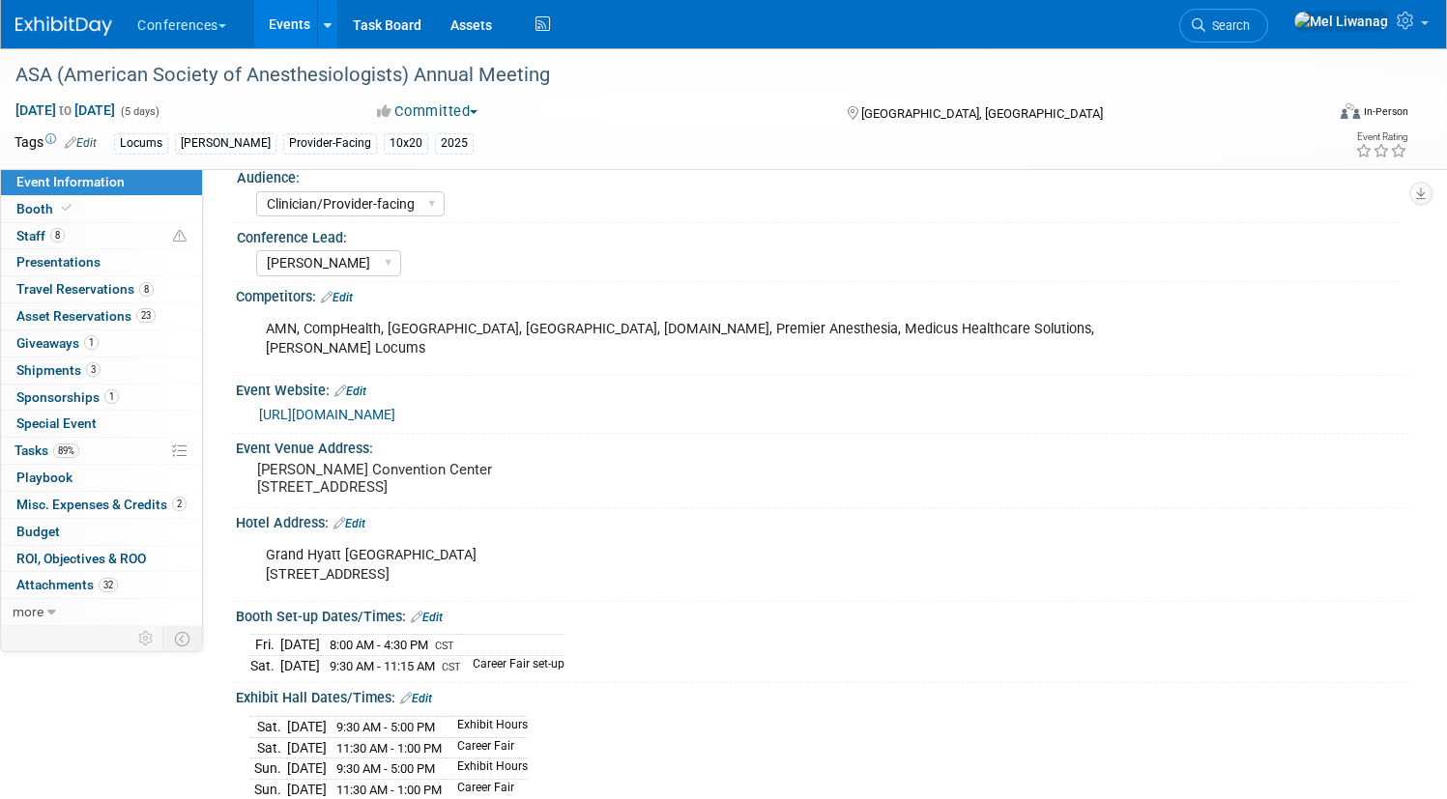
scroll to position [149, 0]
click at [479, 557] on div "[GEOGRAPHIC_DATA][STREET_ADDRESS]" at bounding box center [717, 564] width 931 height 58
click at [365, 515] on link "Edit" at bounding box center [350, 522] width 32 height 14
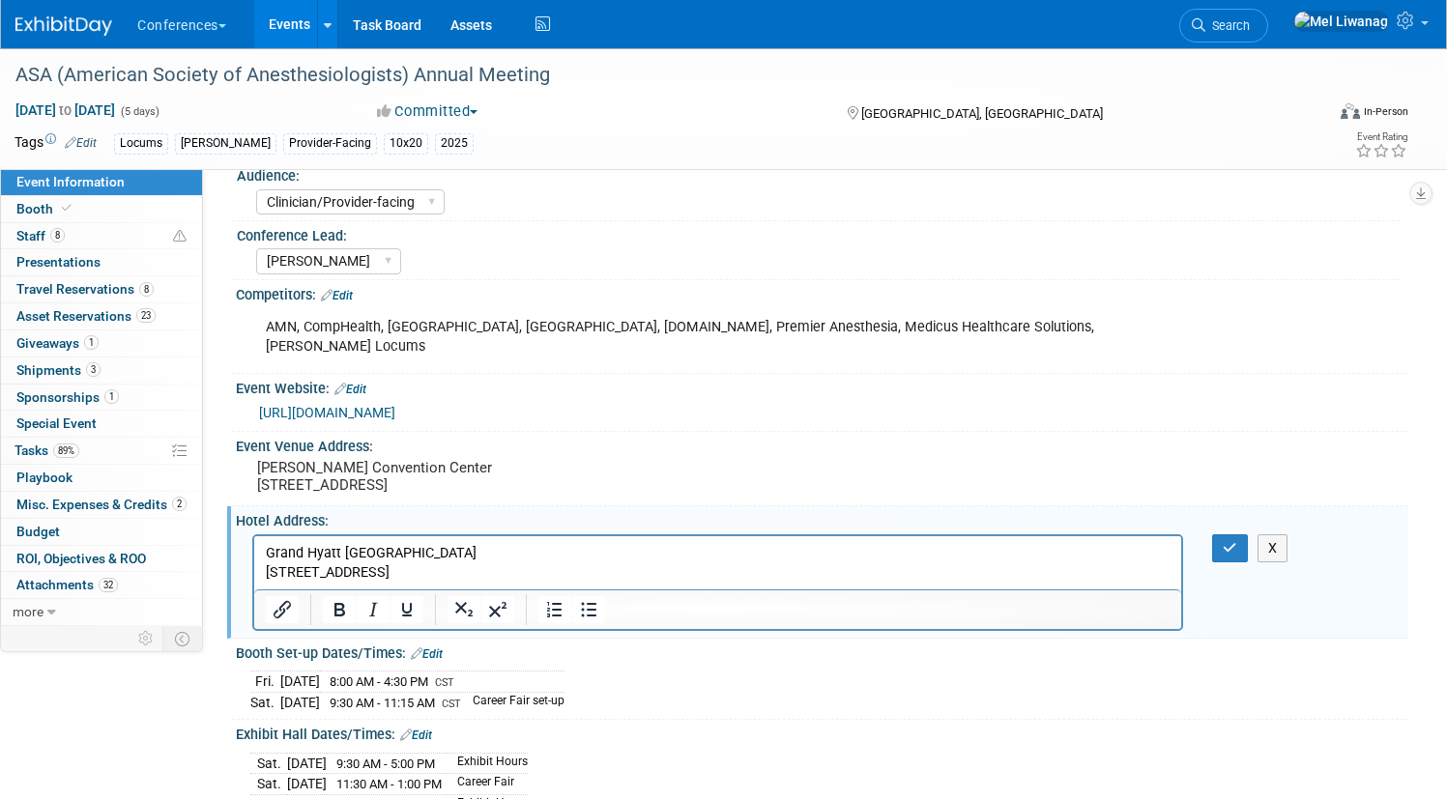
scroll to position [0, 0]
drag, startPoint x: 304, startPoint y: 574, endPoint x: 341, endPoint y: 575, distance: 37.7
click at [341, 575] on p "[GEOGRAPHIC_DATA][STREET_ADDRESS]" at bounding box center [718, 562] width 905 height 39
click at [340, 573] on p "[GEOGRAPHIC_DATA][STREET_ADDRESS]" at bounding box center [718, 562] width 905 height 39
drag, startPoint x: 403, startPoint y: 574, endPoint x: 297, endPoint y: 579, distance: 106.5
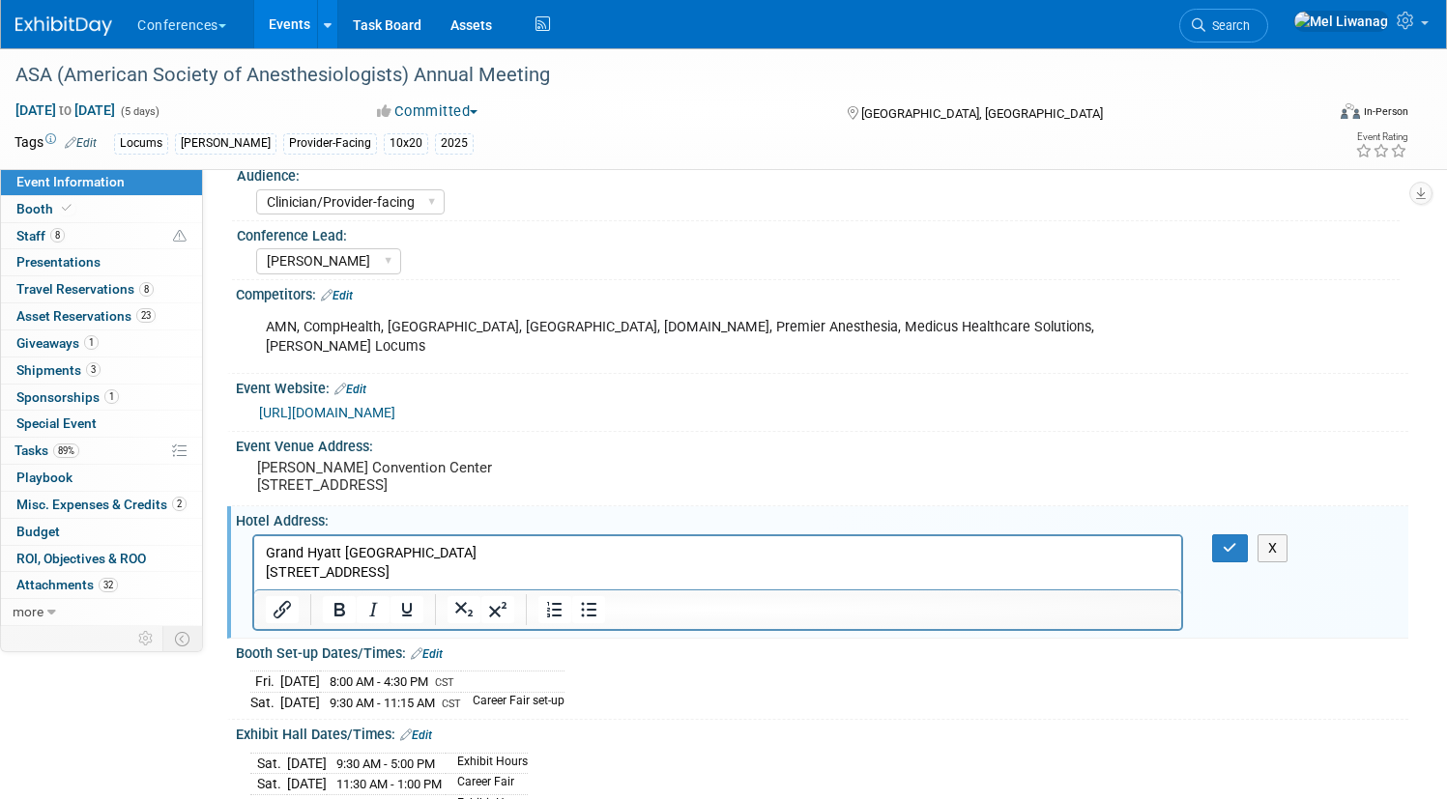
click at [297, 579] on p "[GEOGRAPHIC_DATA][STREET_ADDRESS]" at bounding box center [718, 562] width 905 height 39
drag, startPoint x: 389, startPoint y: 561, endPoint x: 451, endPoint y: 578, distance: 64.3
click at [451, 578] on p "Grand Hyatt San Antonio [STREET_ADDRESS]" at bounding box center [718, 562] width 905 height 39
click at [453, 573] on p "Grand Hyatt San Antonio [STREET_ADDRESS]" at bounding box center [718, 562] width 905 height 39
drag, startPoint x: 468, startPoint y: 574, endPoint x: 738, endPoint y: 1105, distance: 595.3
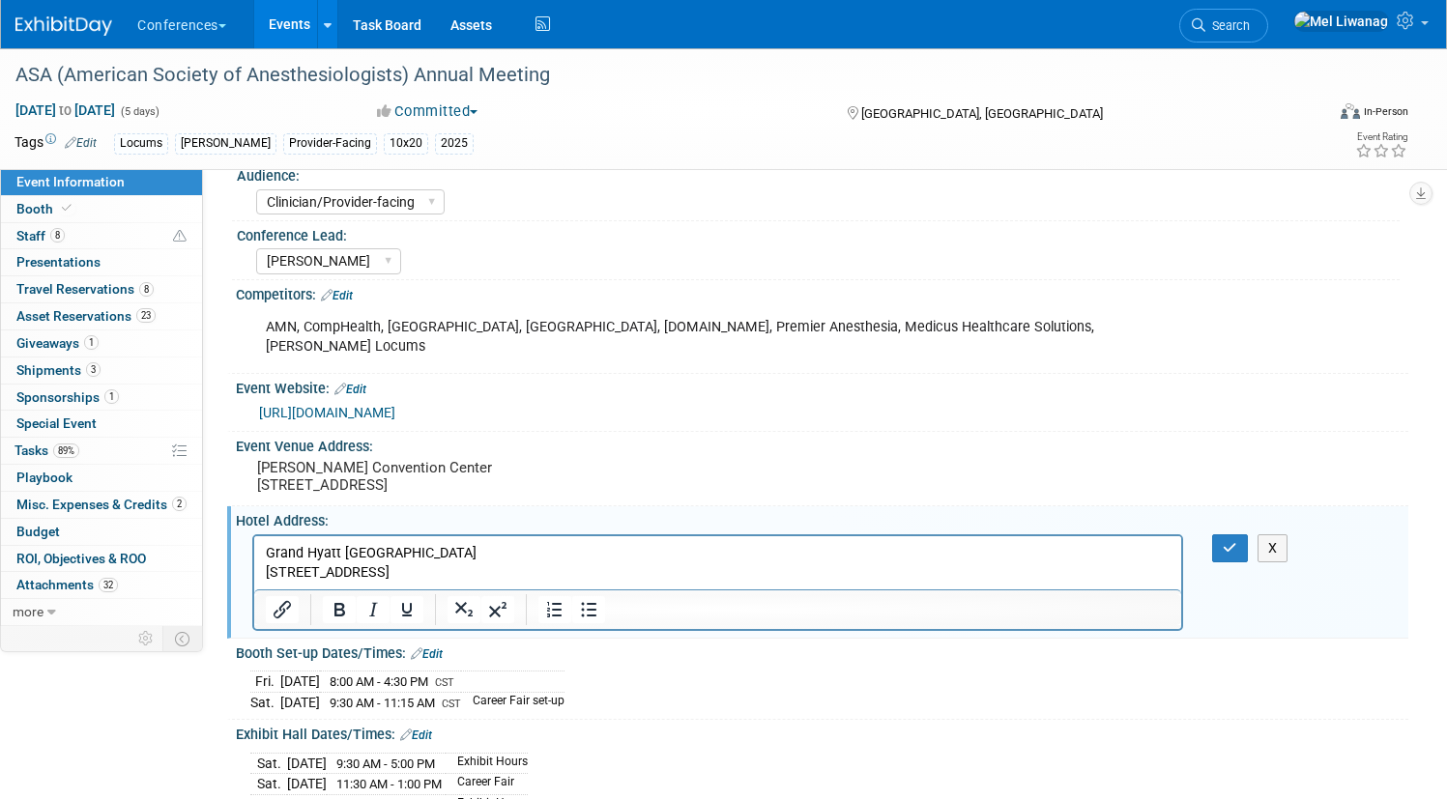
click at [380, 578] on p "Grand Hyatt San Antonio [STREET_ADDRESS]" at bounding box center [718, 562] width 905 height 39
drag, startPoint x: 1206, startPoint y: 526, endPoint x: 796, endPoint y: 5, distance: 663.6
click at [1223, 541] on icon "button" at bounding box center [1230, 548] width 15 height 14
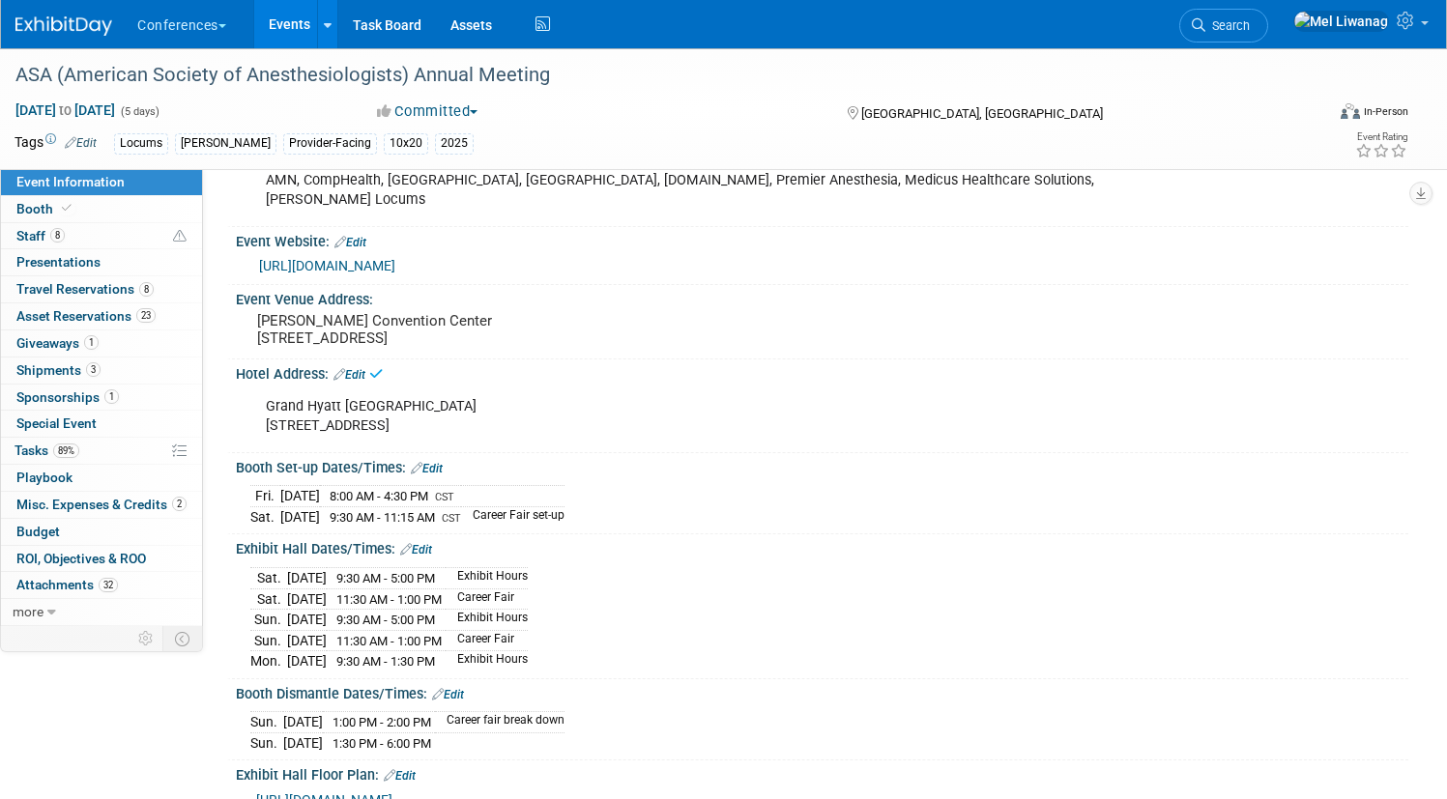
scroll to position [299, 0]
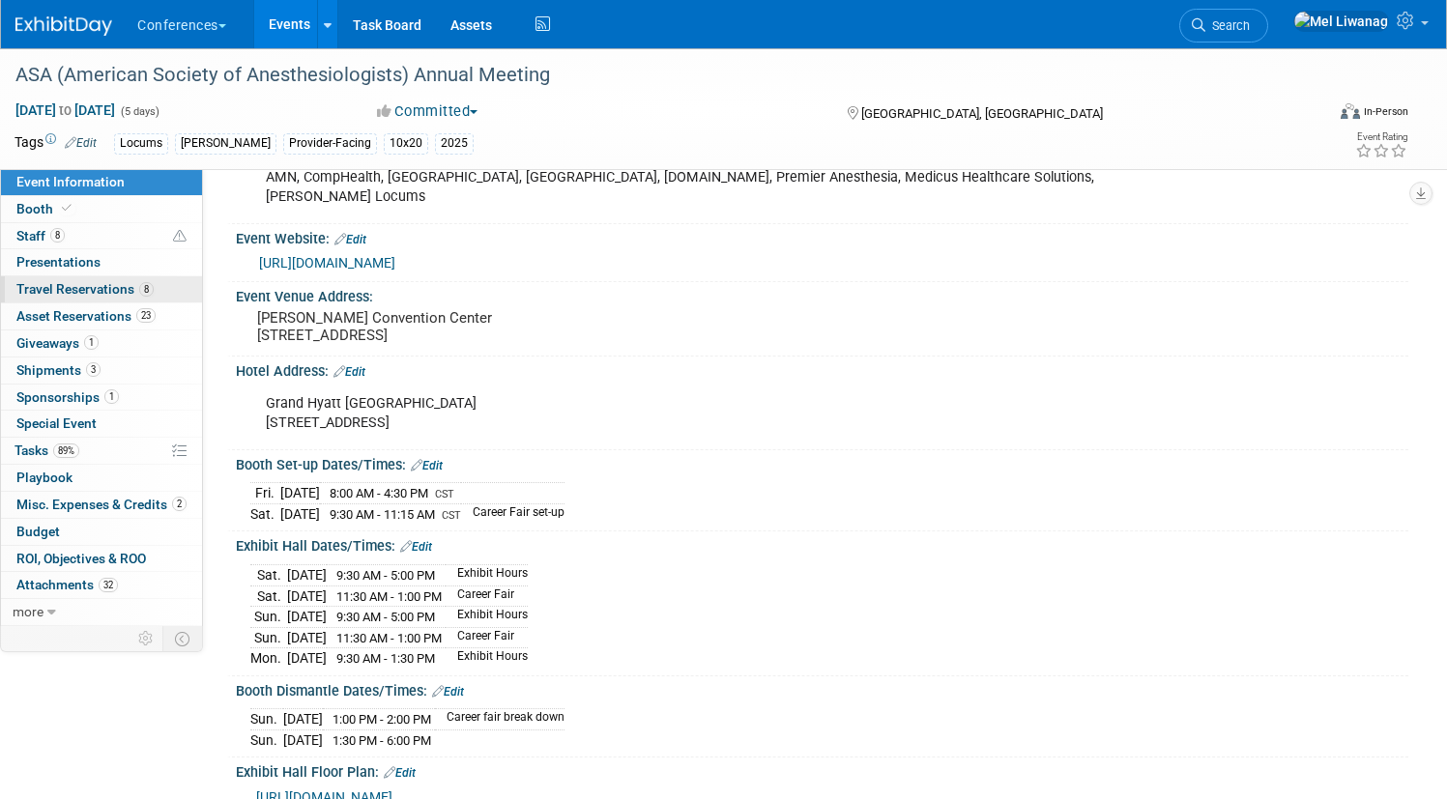
click at [154, 286] on span "Travel Reservations 8" at bounding box center [84, 288] width 137 height 15
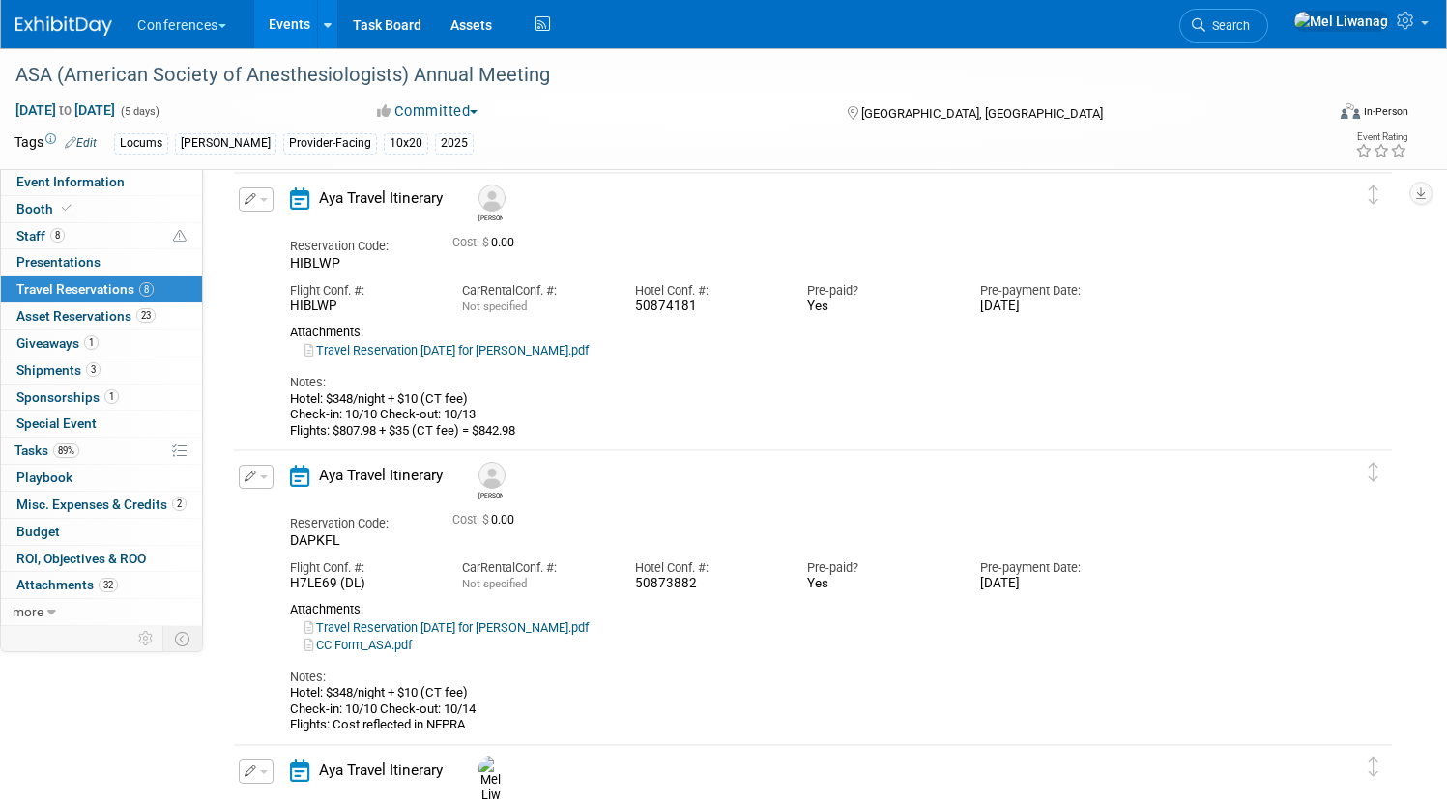
scroll to position [1555, 0]
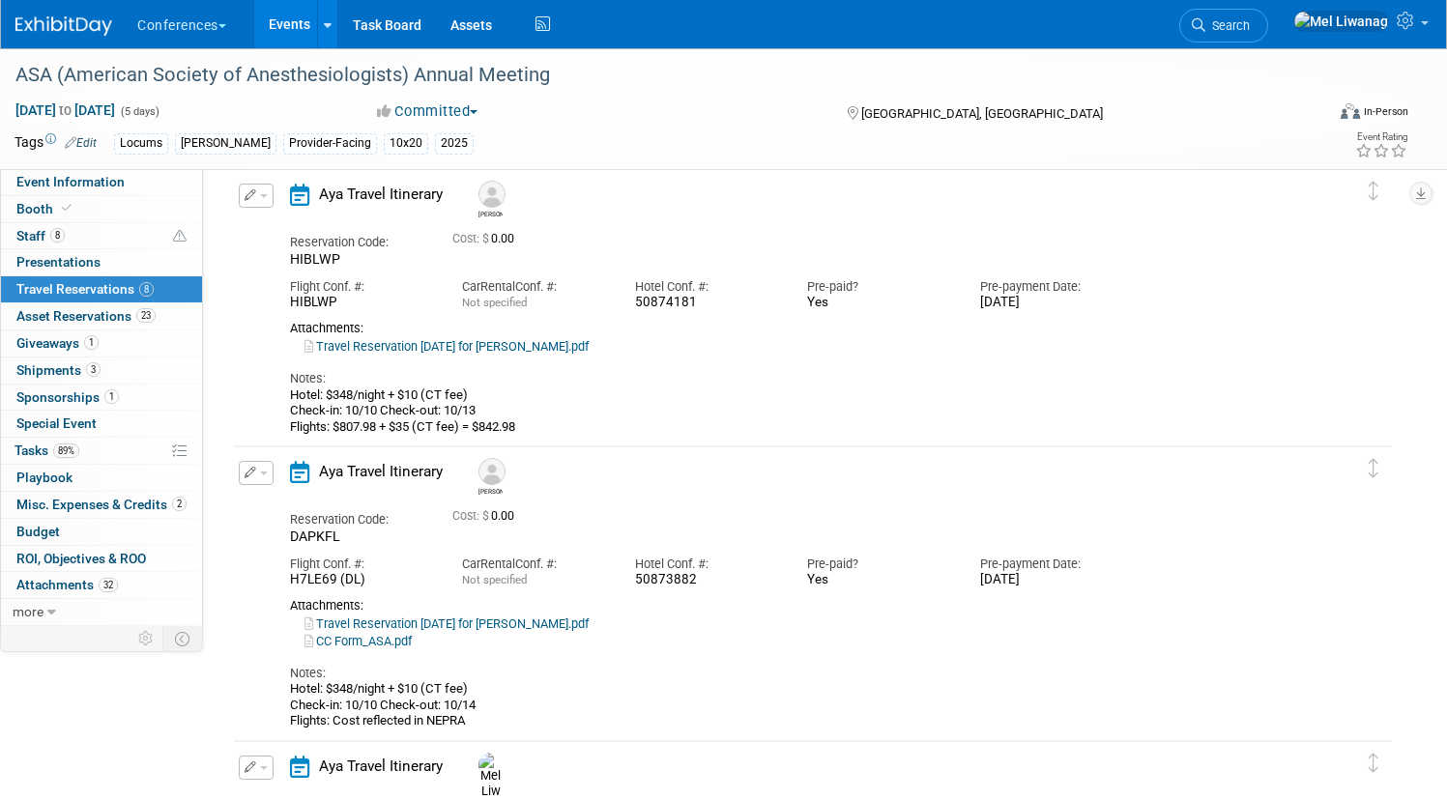
click at [584, 620] on link "Travel Reservation [DATE] for [PERSON_NAME].pdf" at bounding box center [447, 624] width 284 height 15
